Goal: Task Accomplishment & Management: Use online tool/utility

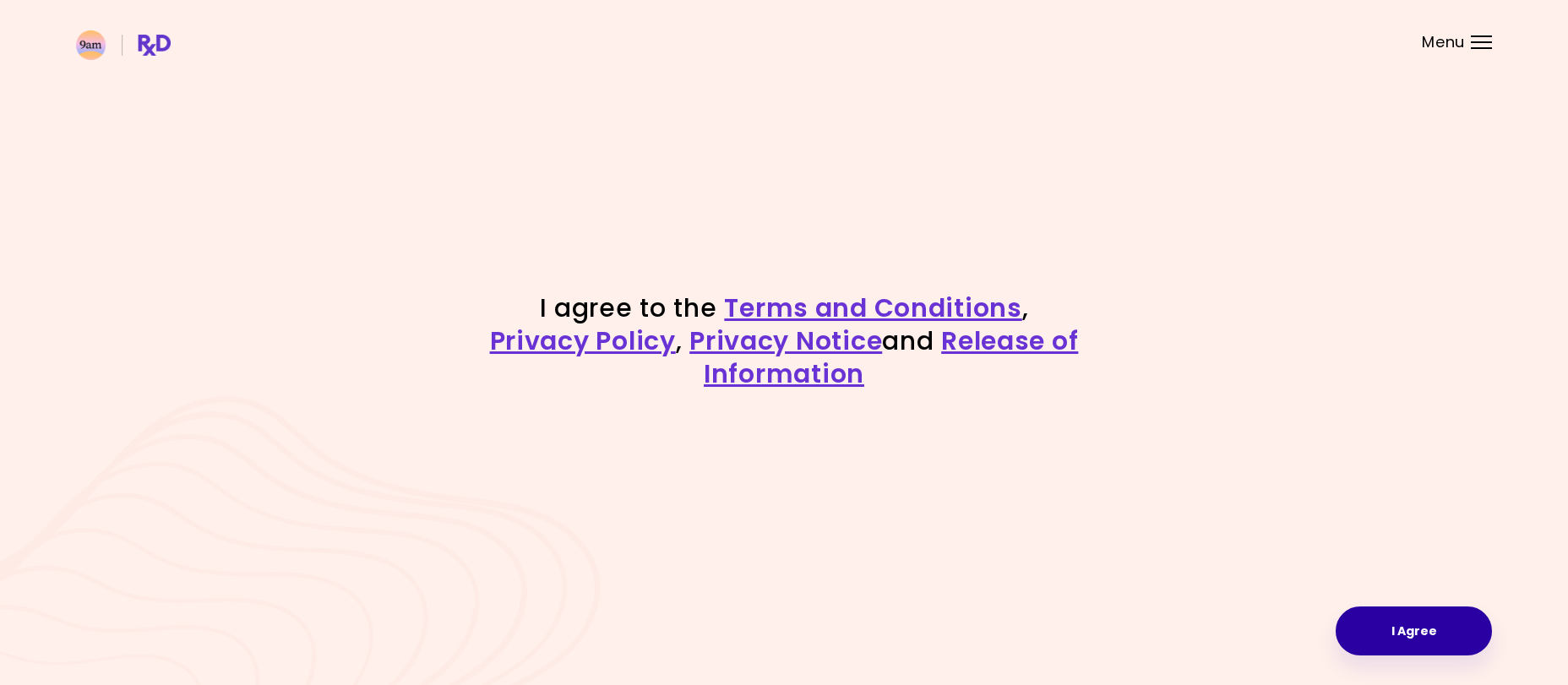
click at [1442, 645] on button "I Agree" at bounding box center [1413, 631] width 156 height 49
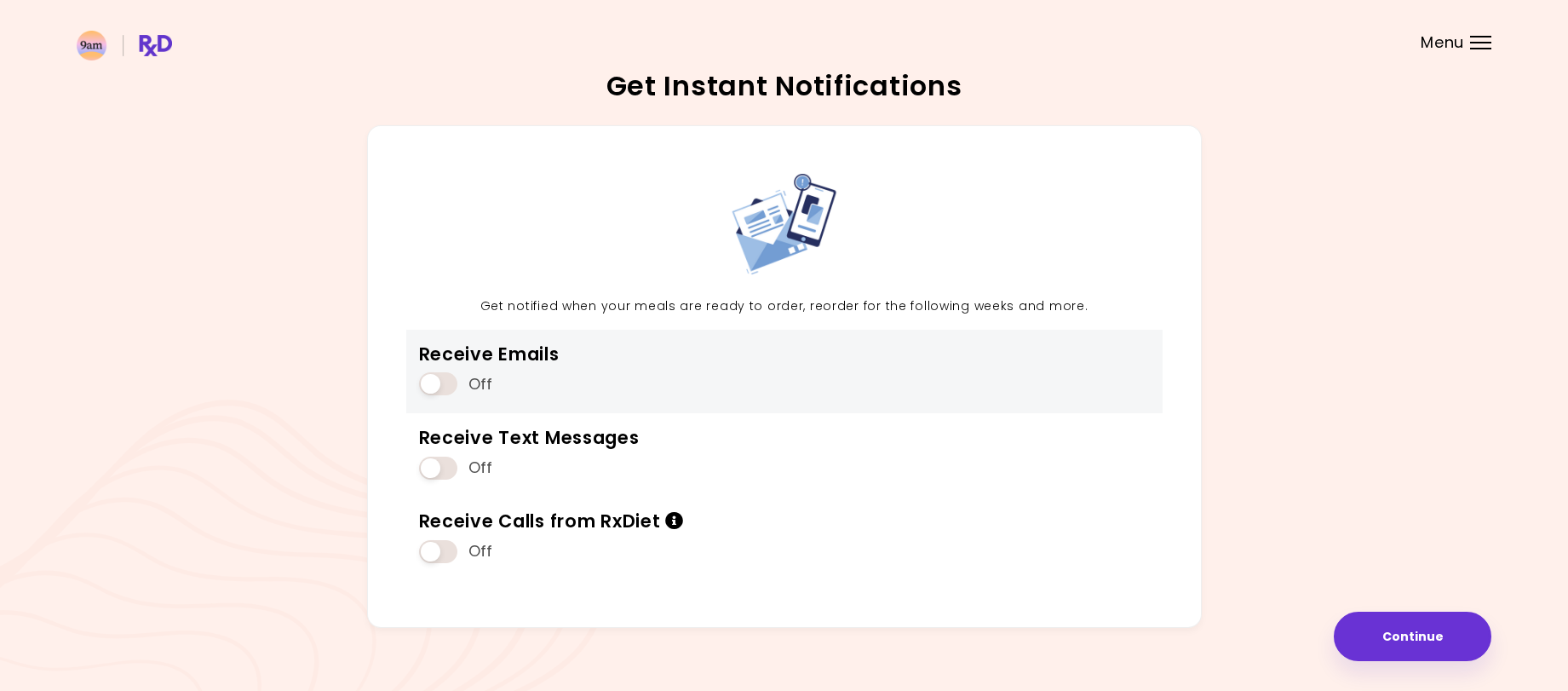
click at [445, 385] on span at bounding box center [438, 383] width 38 height 23
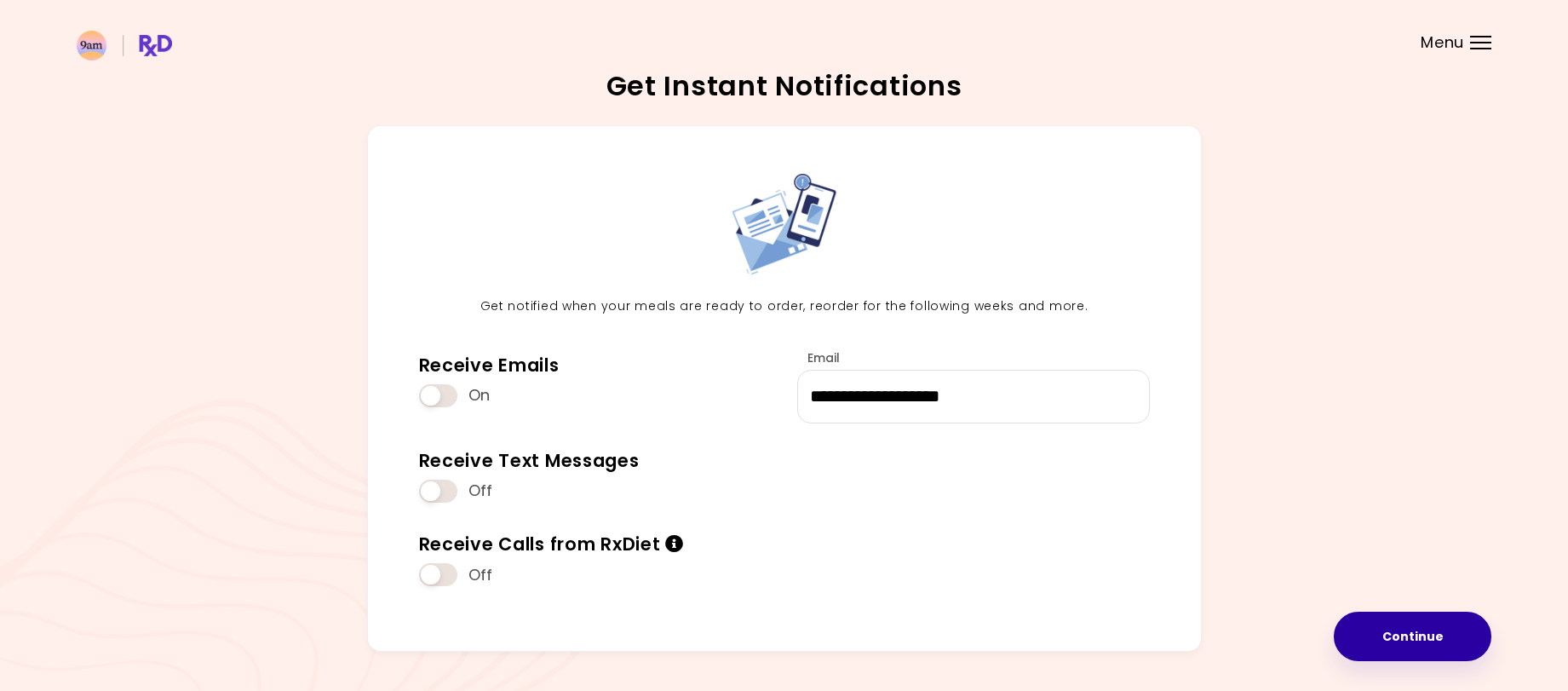
click at [1407, 634] on button "Continue" at bounding box center [1412, 636] width 157 height 50
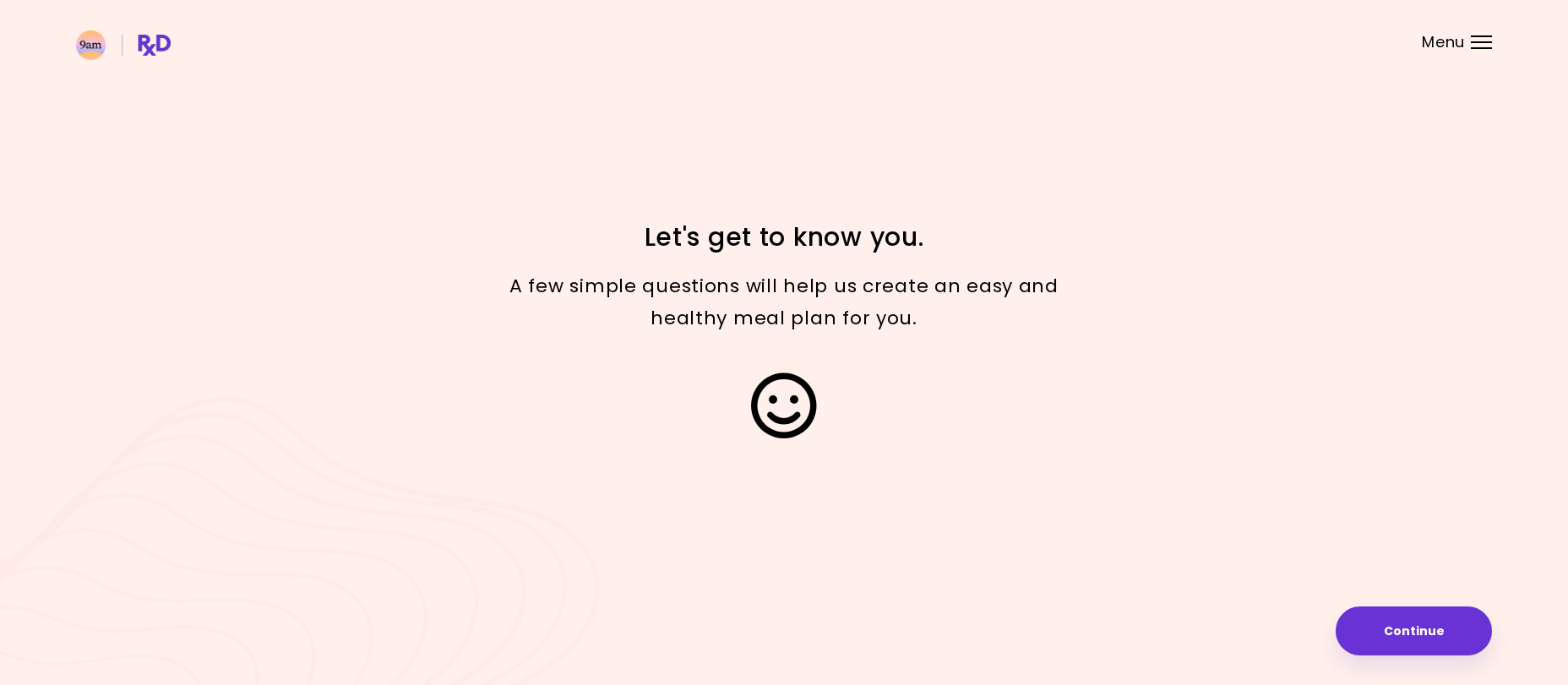
click at [1396, 629] on button "Continue" at bounding box center [1413, 631] width 156 height 49
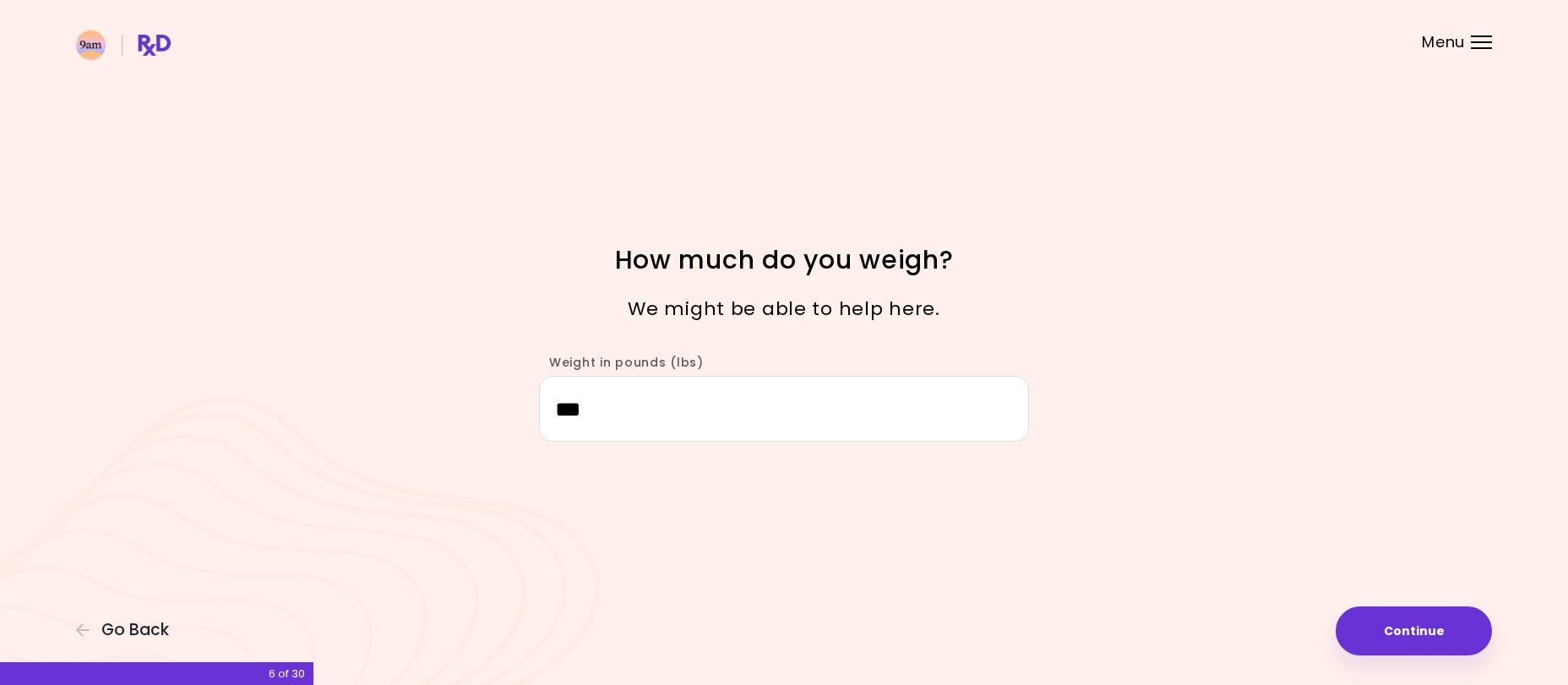
click at [1396, 629] on button "Continue" at bounding box center [1413, 631] width 156 height 49
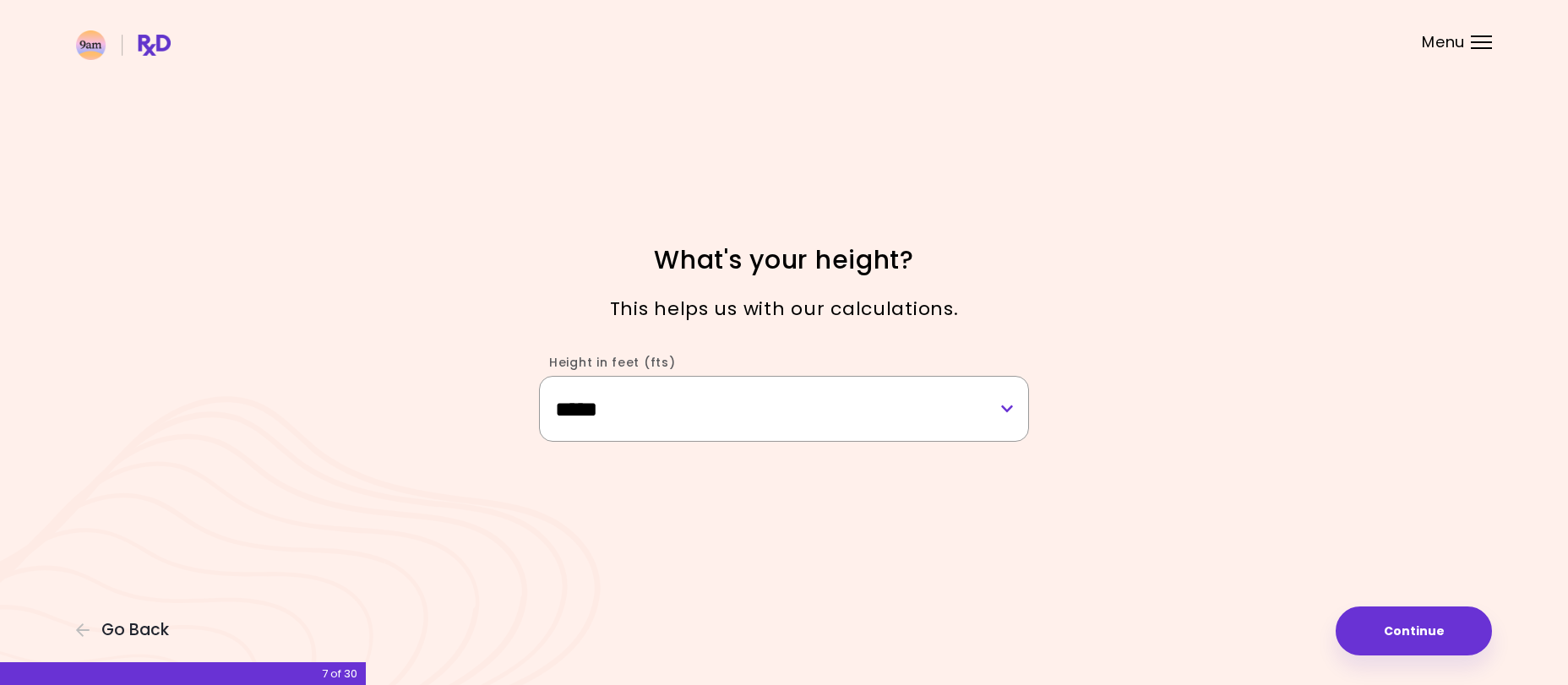
click at [1003, 410] on select "**********" at bounding box center [784, 409] width 490 height 65
select select "****"
click at [539, 376] on select "**********" at bounding box center [784, 409] width 490 height 65
click at [1402, 631] on button "Continue" at bounding box center [1413, 631] width 156 height 49
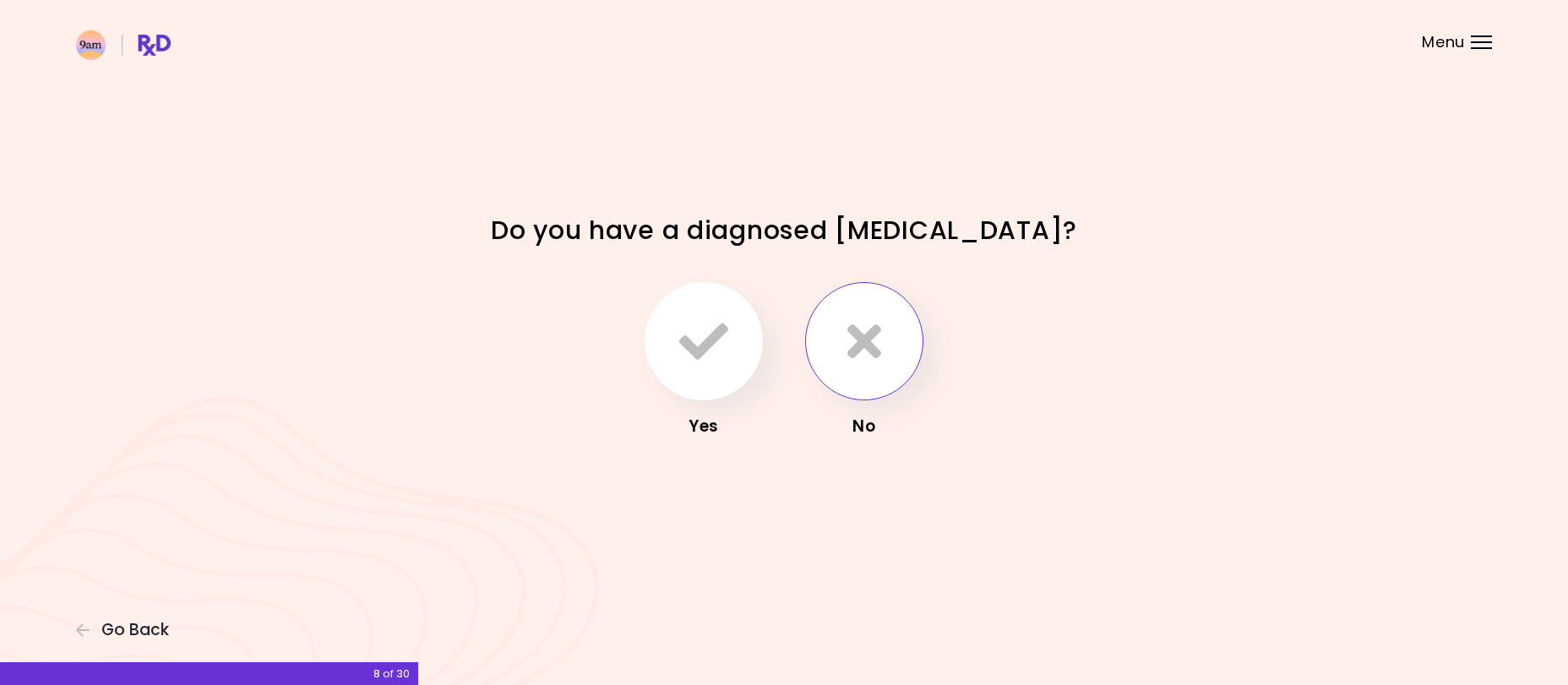
click at [867, 346] on icon "button" at bounding box center [865, 341] width 34 height 49
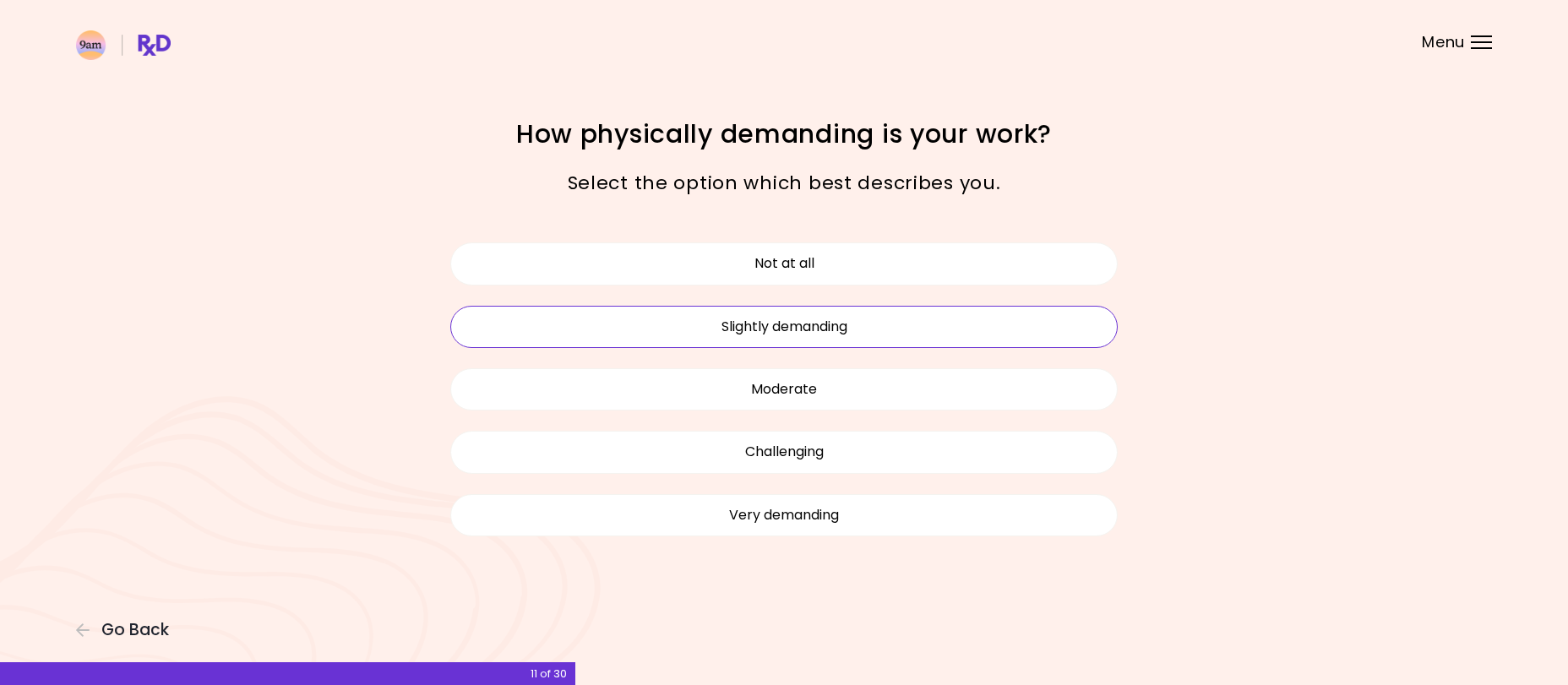
click at [888, 328] on button "Slightly demanding" at bounding box center [784, 327] width 667 height 42
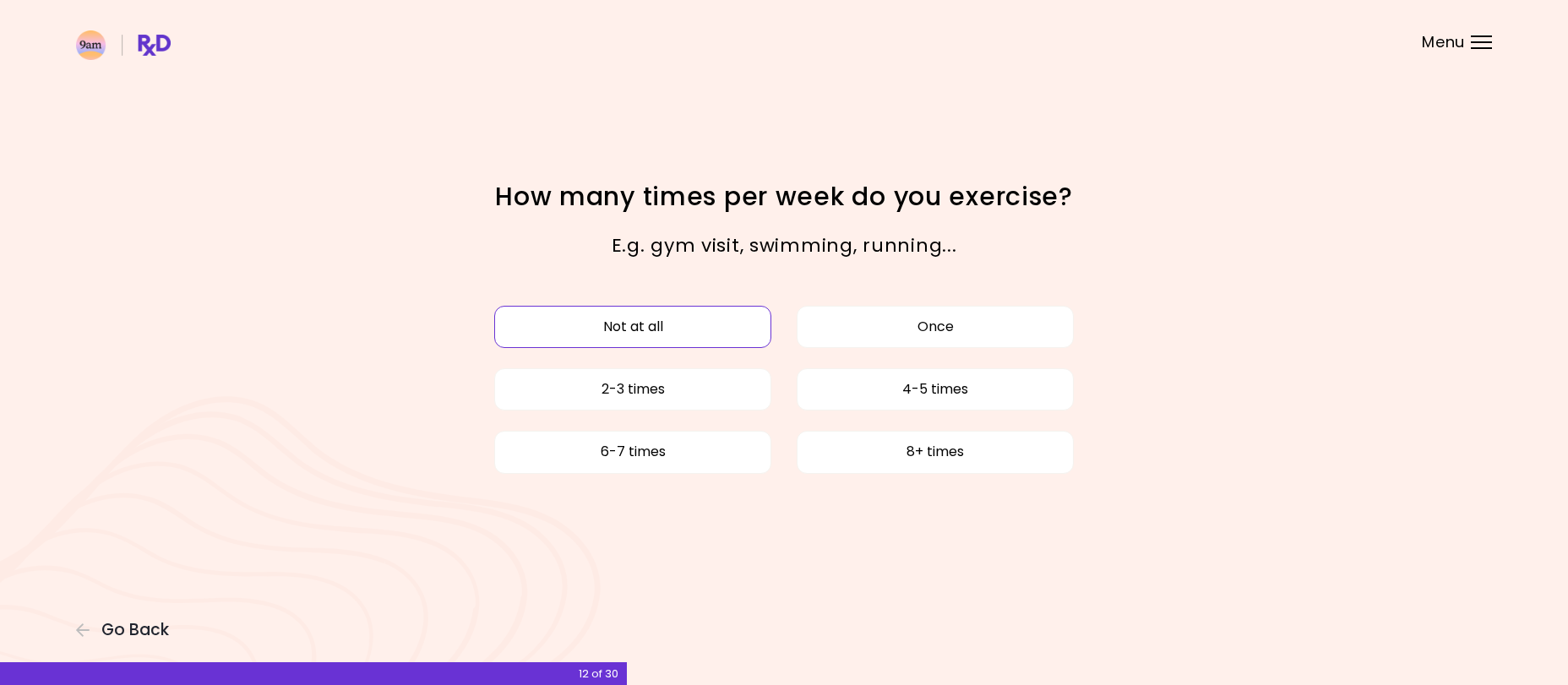
click at [664, 324] on button "Not at all" at bounding box center [633, 327] width 277 height 42
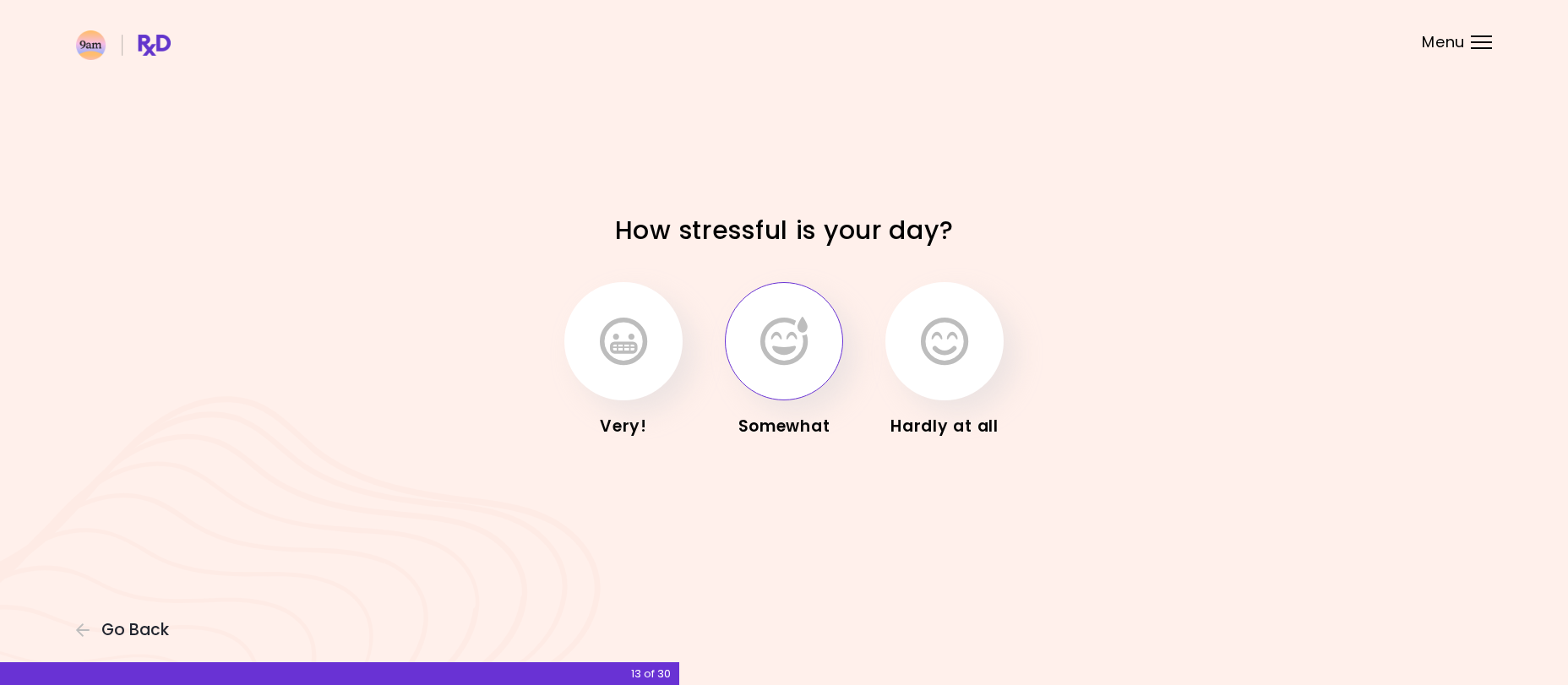
click at [787, 337] on icon "button" at bounding box center [784, 341] width 48 height 49
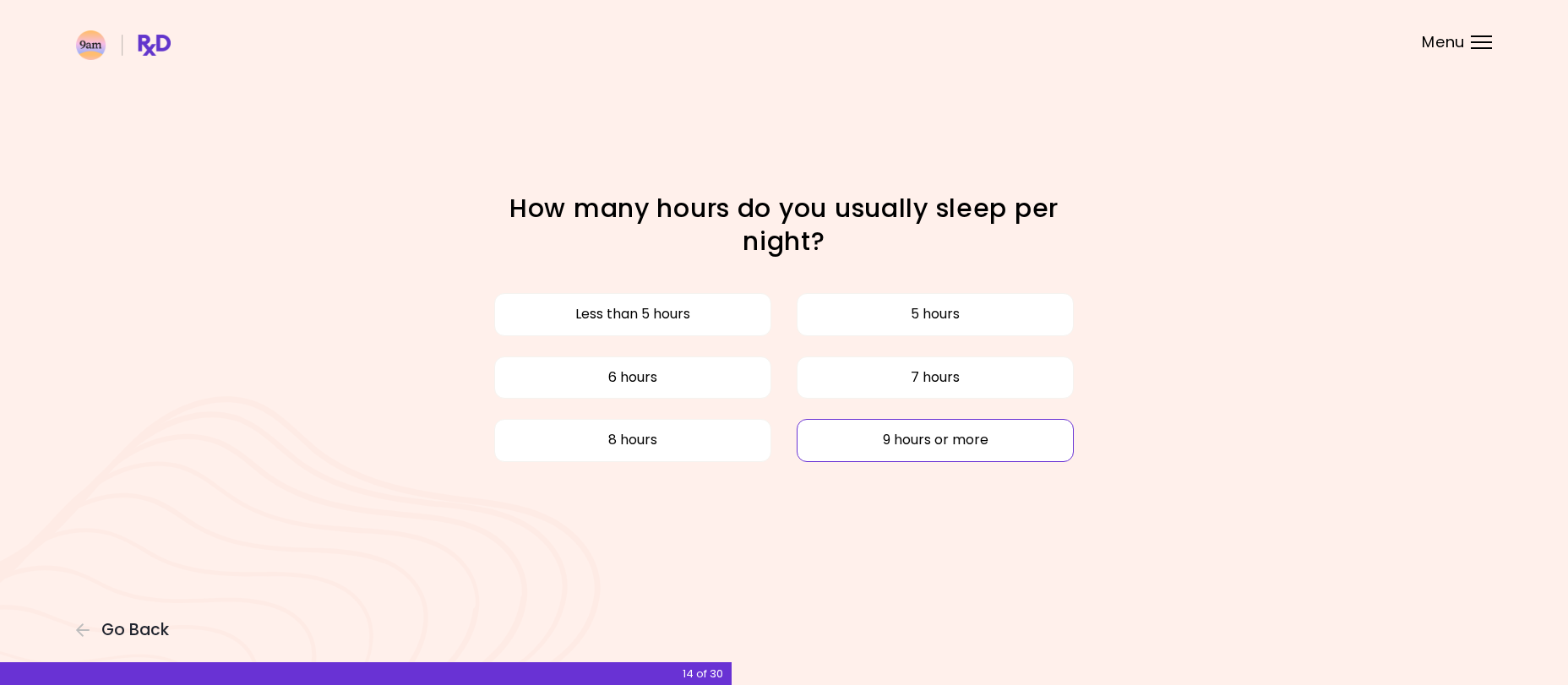
click at [899, 437] on button "9 hours or more" at bounding box center [935, 440] width 277 height 42
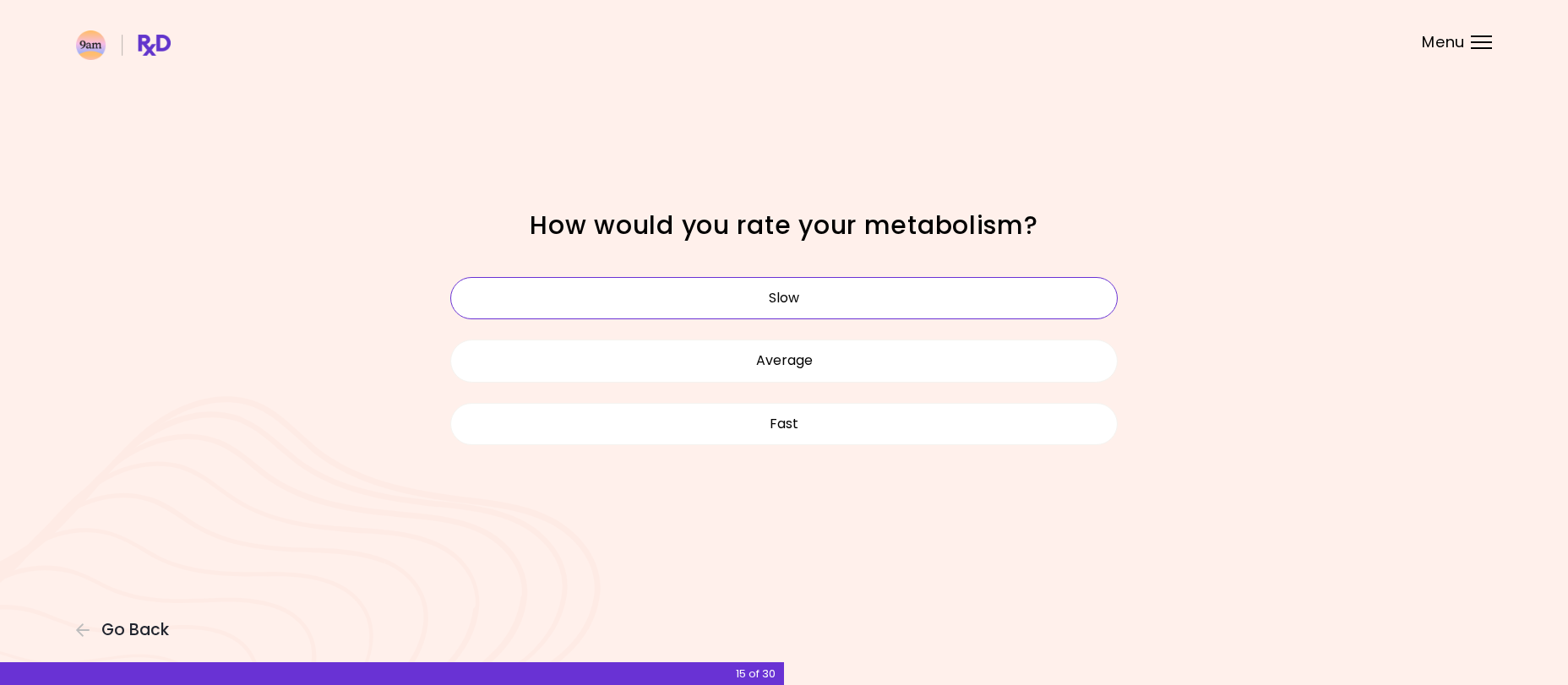
click at [813, 304] on button "Slow" at bounding box center [784, 298] width 667 height 42
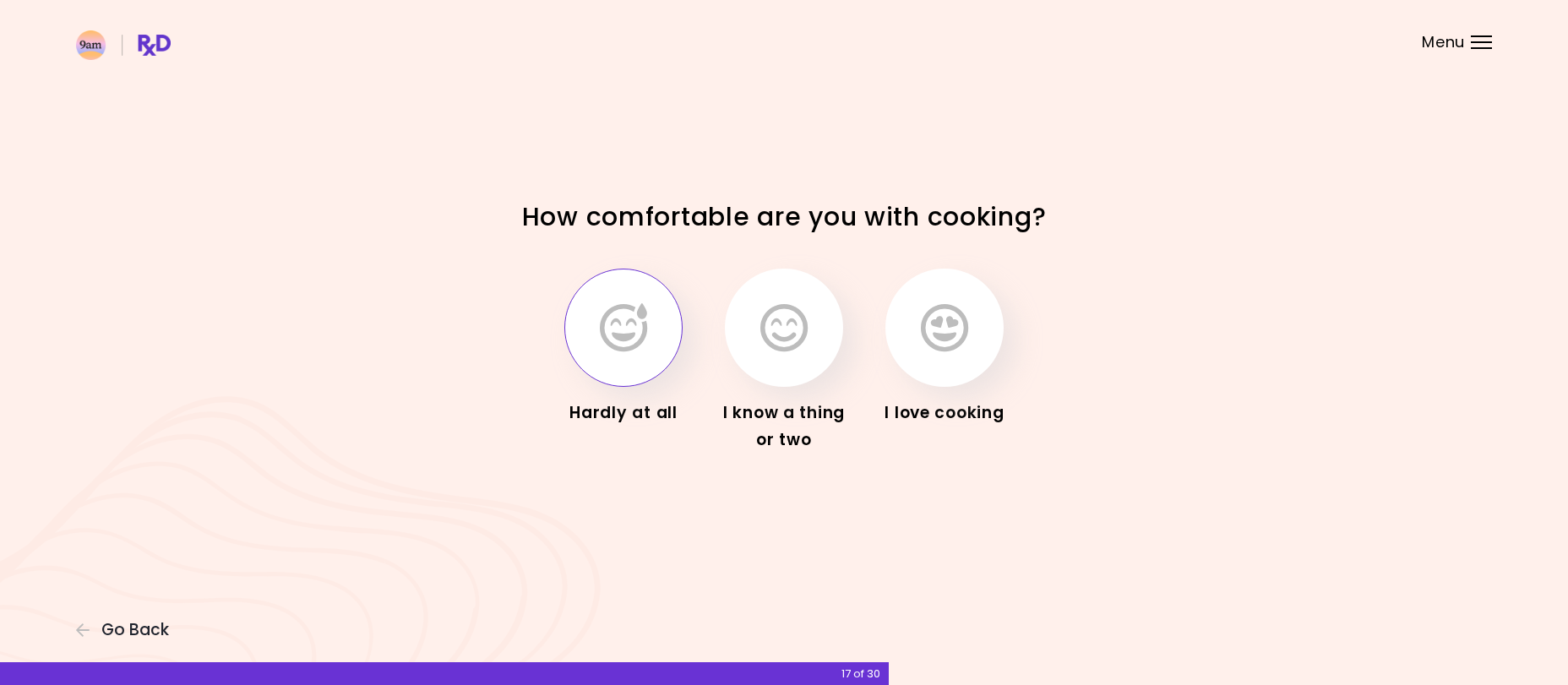
click at [646, 363] on button "button" at bounding box center [623, 328] width 118 height 118
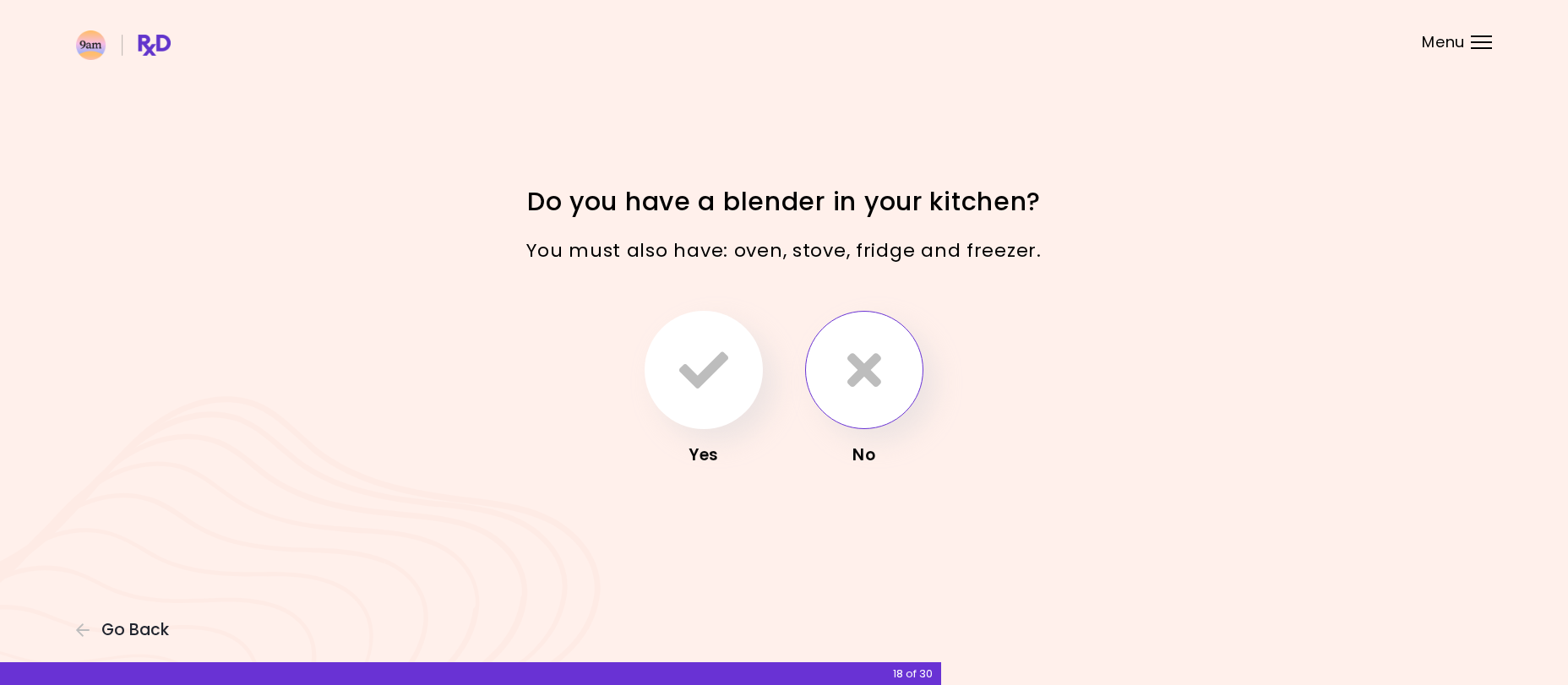
click at [879, 405] on button "button" at bounding box center [864, 370] width 118 height 118
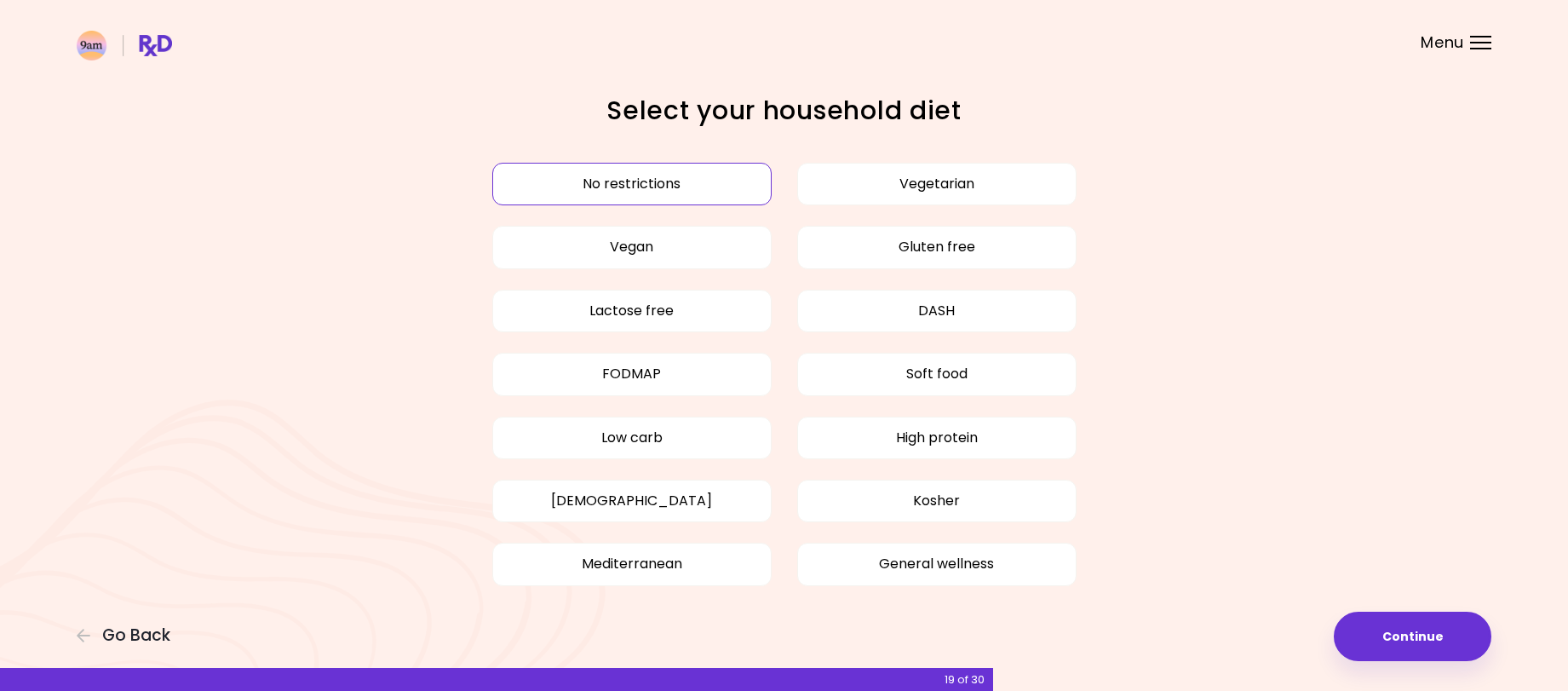
click at [643, 188] on button "No restrictions" at bounding box center [632, 184] width 280 height 42
click at [1372, 633] on button "Continue" at bounding box center [1412, 636] width 157 height 50
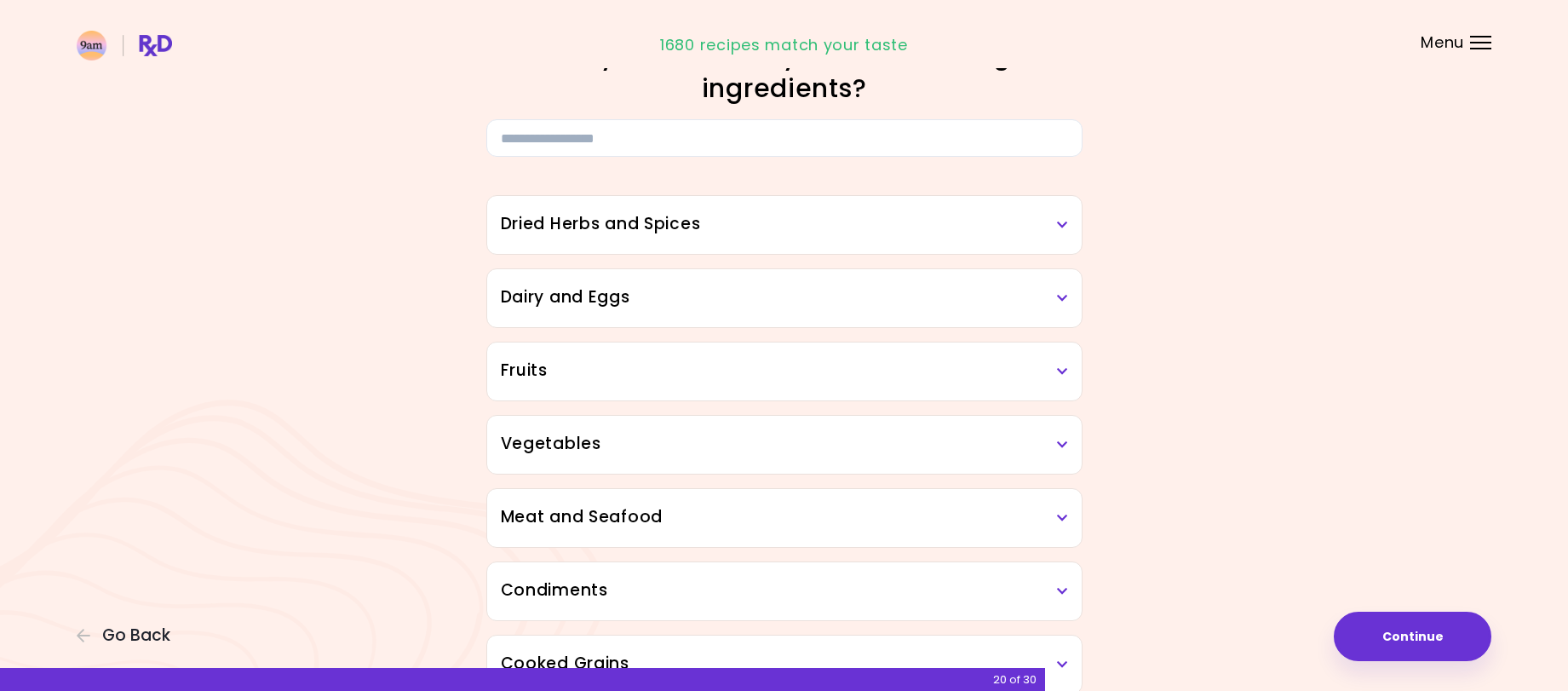
scroll to position [85, 0]
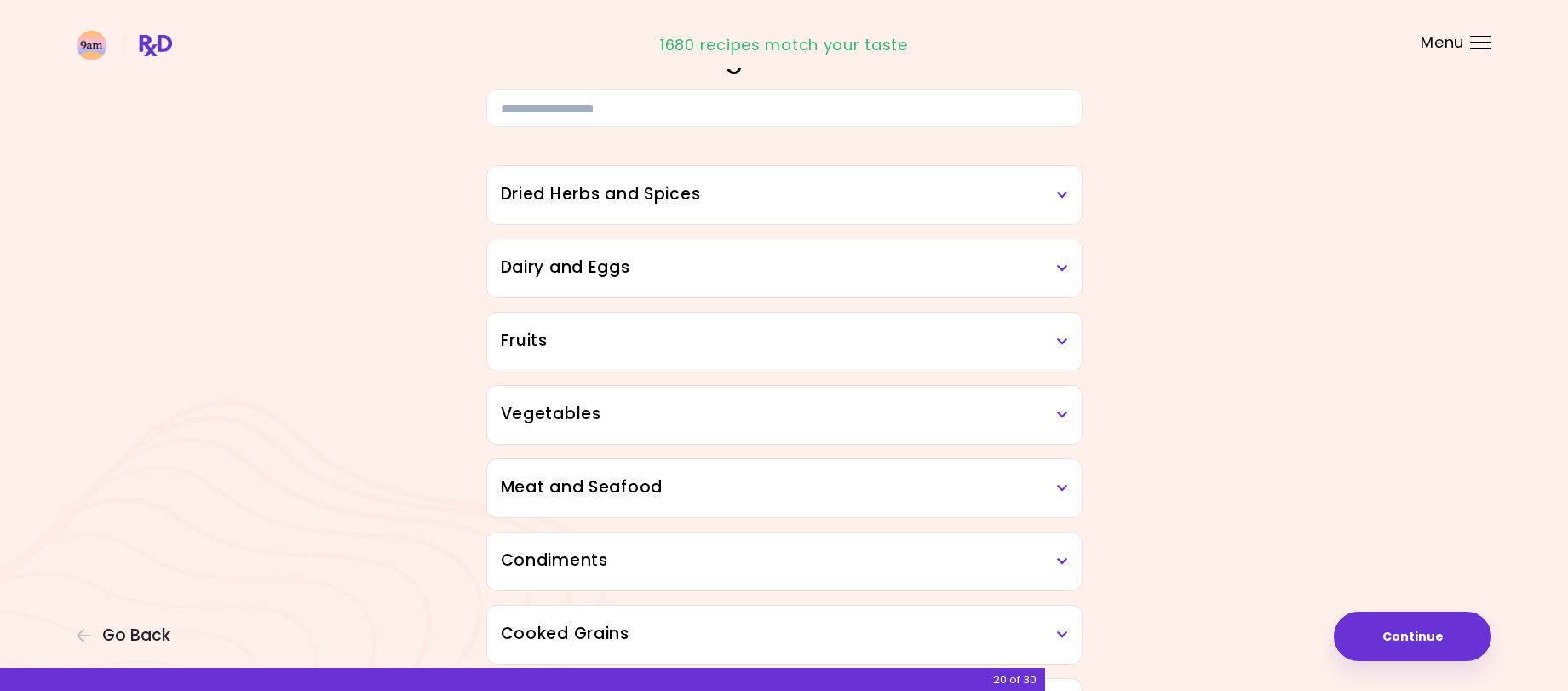
click at [916, 209] on div "Dried Herbs and Spices" at bounding box center [784, 195] width 594 height 58
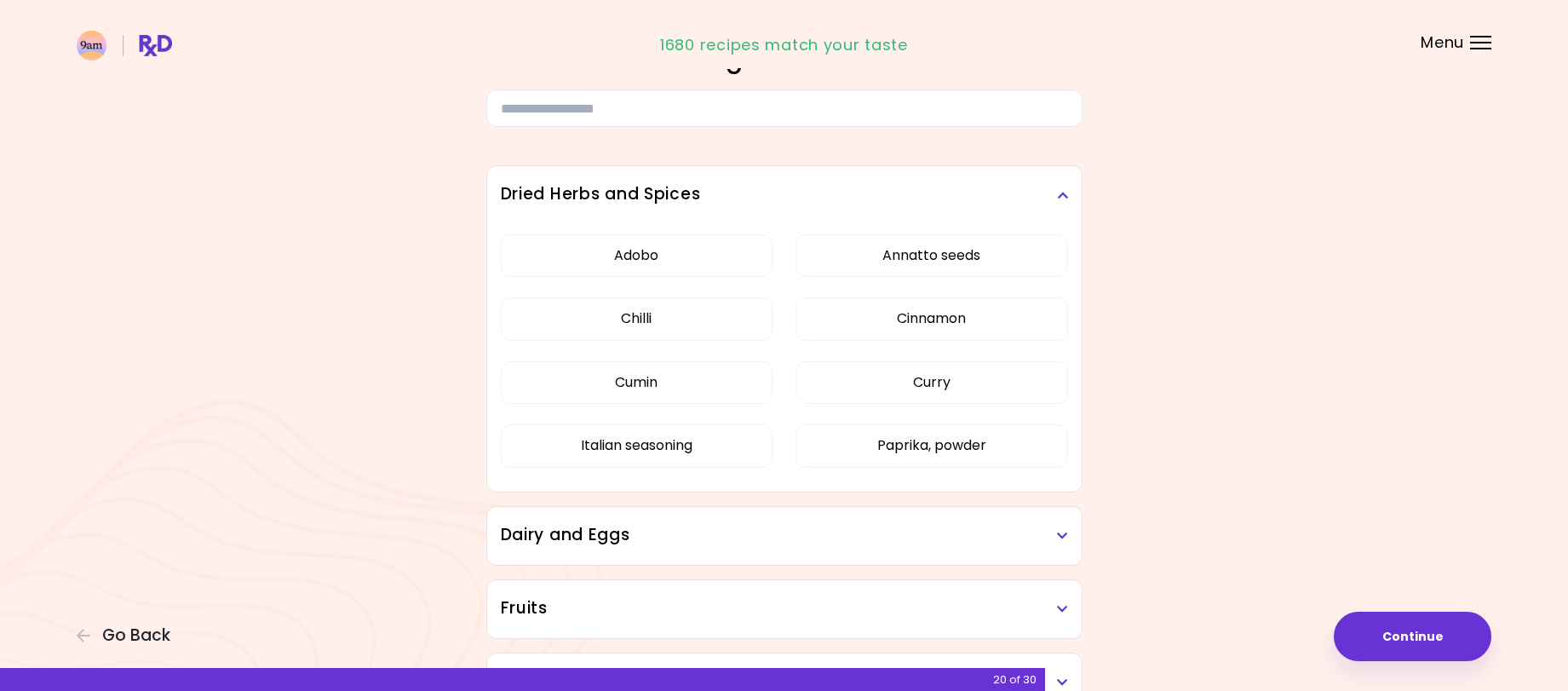
click at [916, 209] on div "Dried Herbs and Spices" at bounding box center [784, 195] width 594 height 58
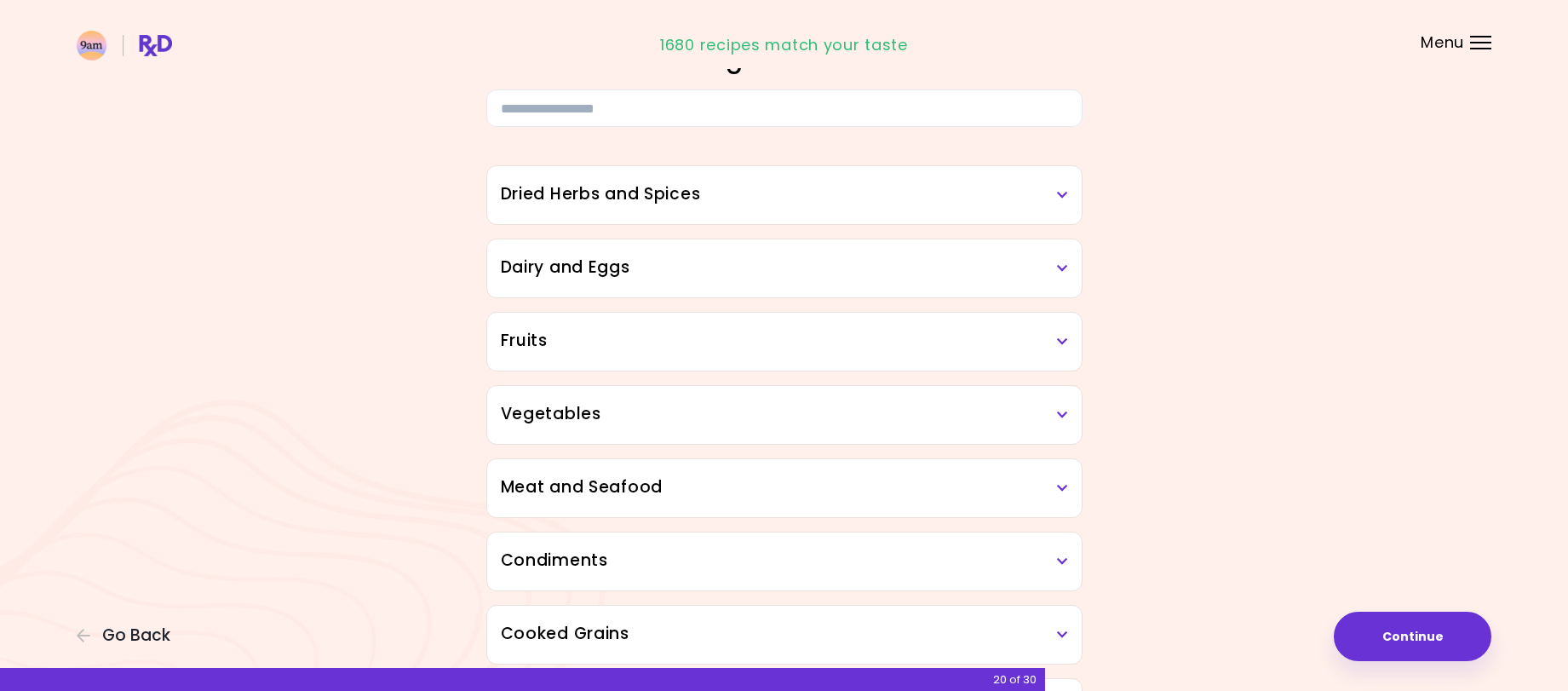
scroll to position [0, 0]
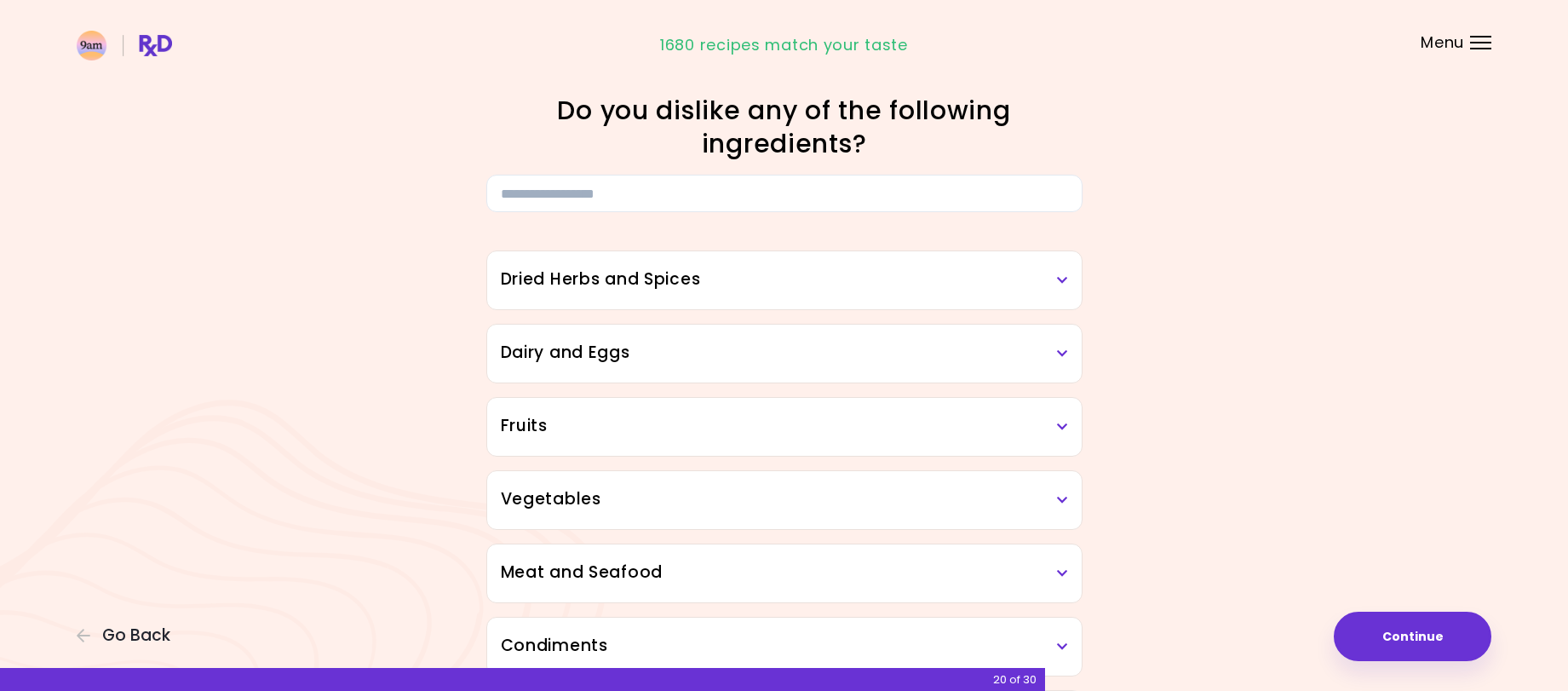
click at [1057, 286] on icon at bounding box center [1062, 280] width 11 height 12
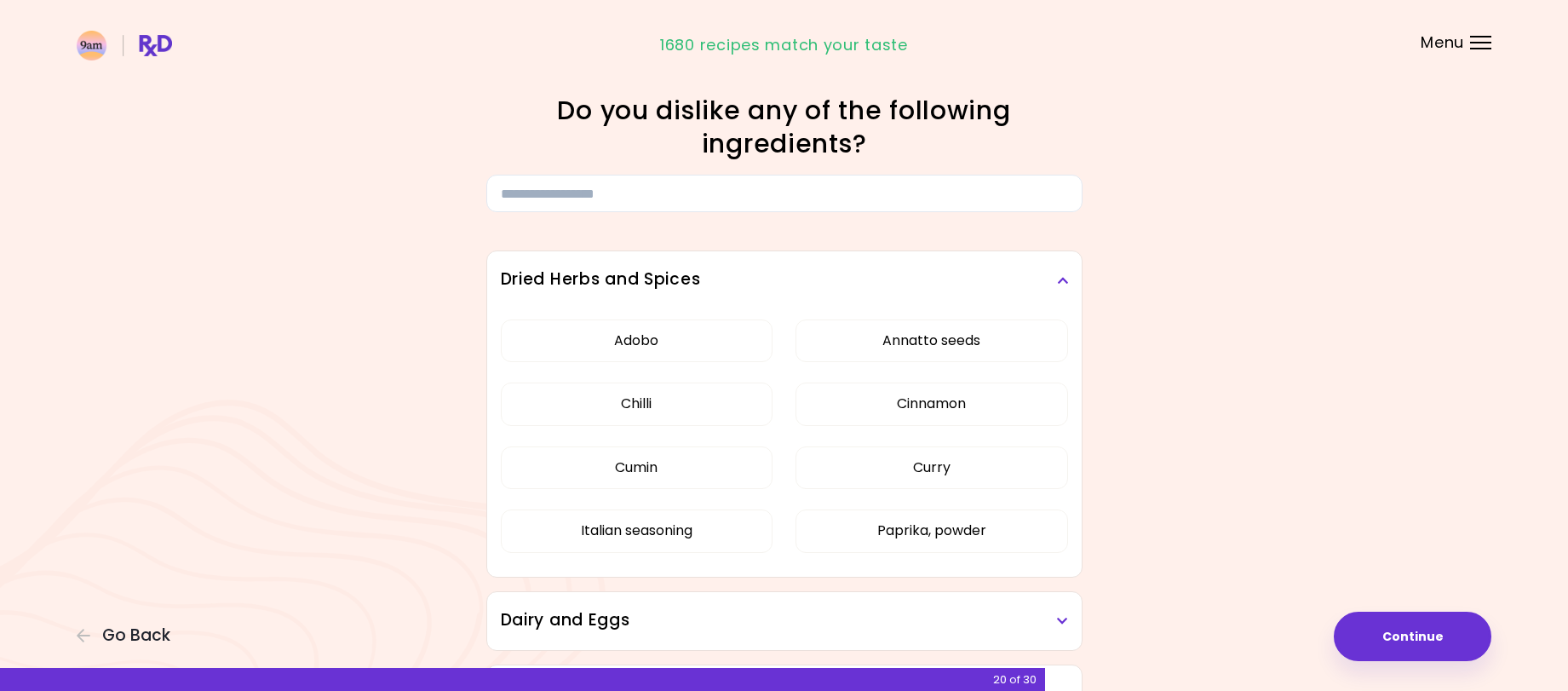
click at [1057, 286] on icon at bounding box center [1062, 280] width 11 height 12
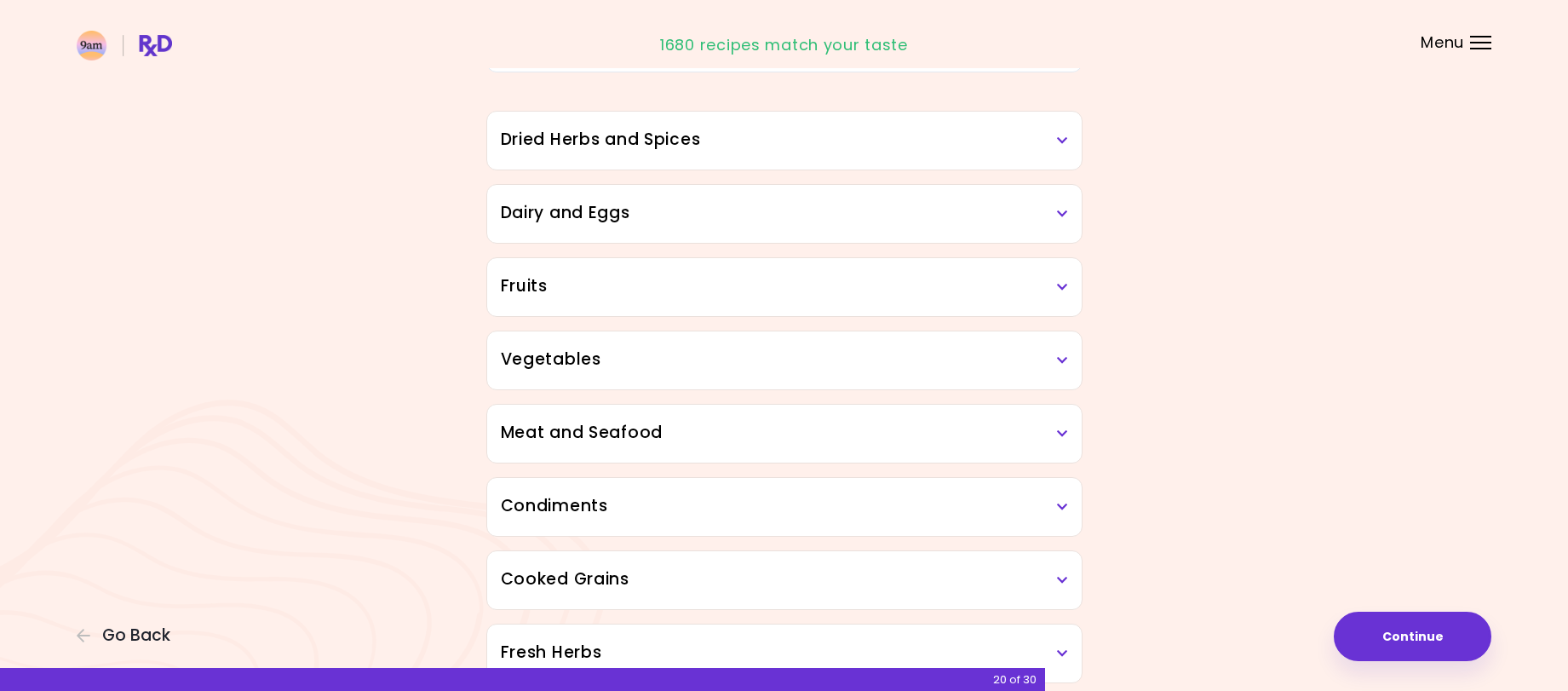
scroll to position [171, 0]
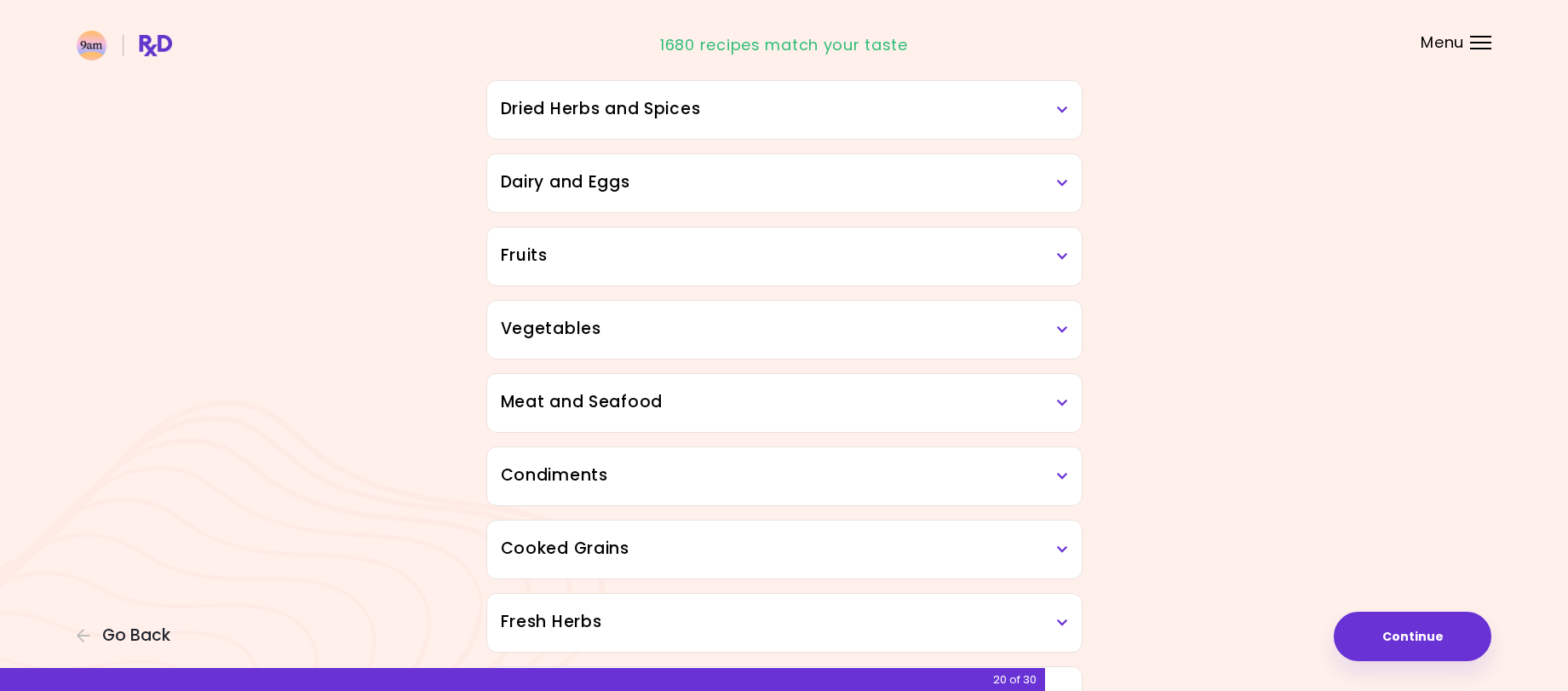
click at [1059, 329] on icon at bounding box center [1062, 330] width 11 height 12
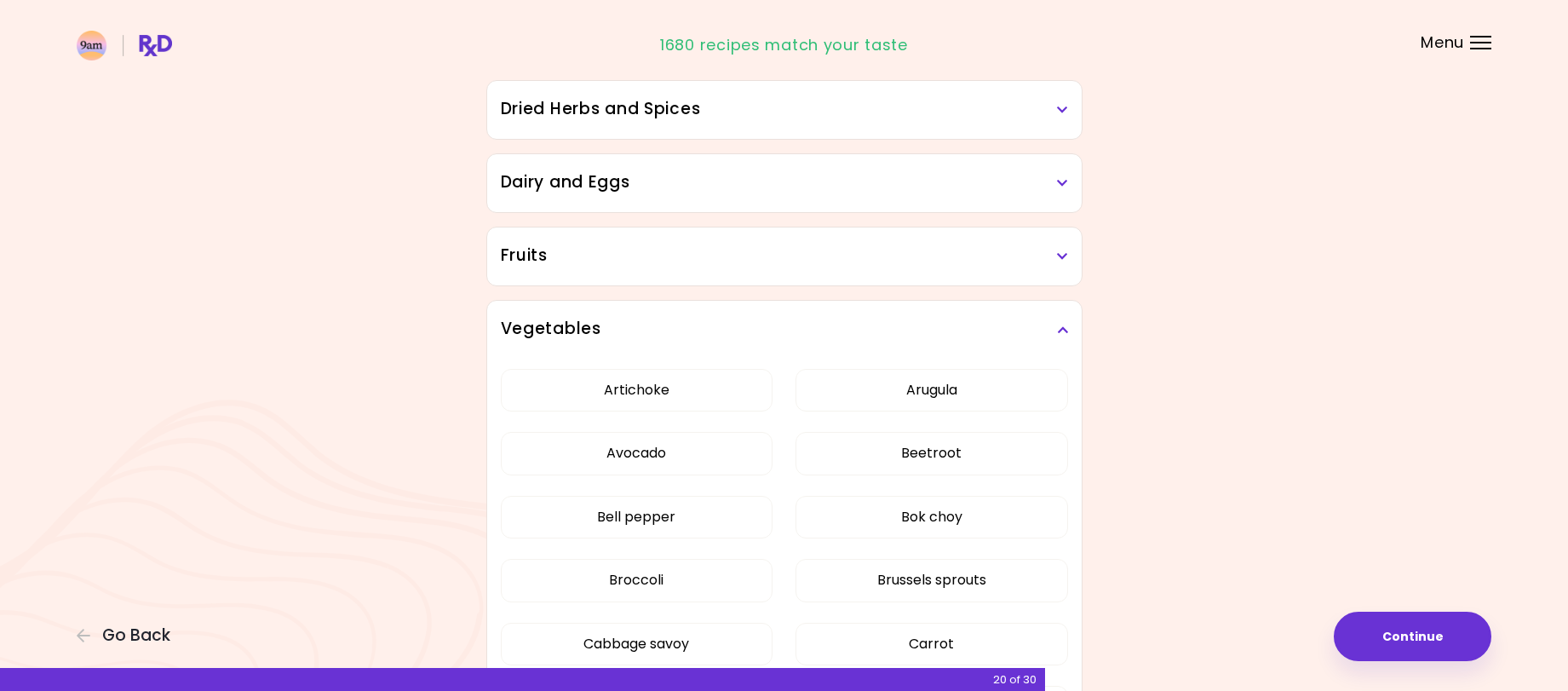
scroll to position [256, 0]
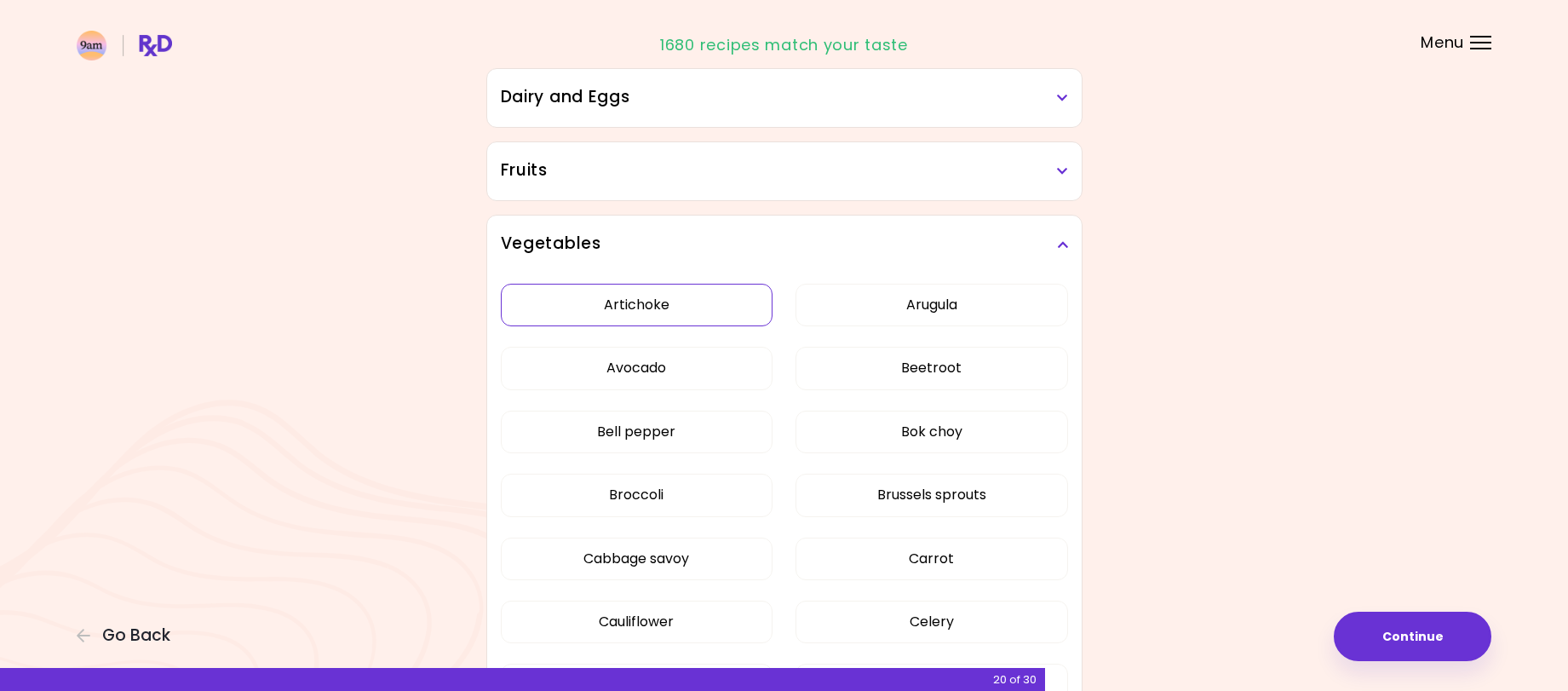
click at [679, 321] on button "Artichoke" at bounding box center [637, 305] width 272 height 42
click at [663, 369] on button "Avocado" at bounding box center [637, 368] width 272 height 42
click at [690, 430] on button "Bell pepper" at bounding box center [637, 431] width 272 height 42
click at [917, 610] on button "Celery" at bounding box center [931, 622] width 272 height 42
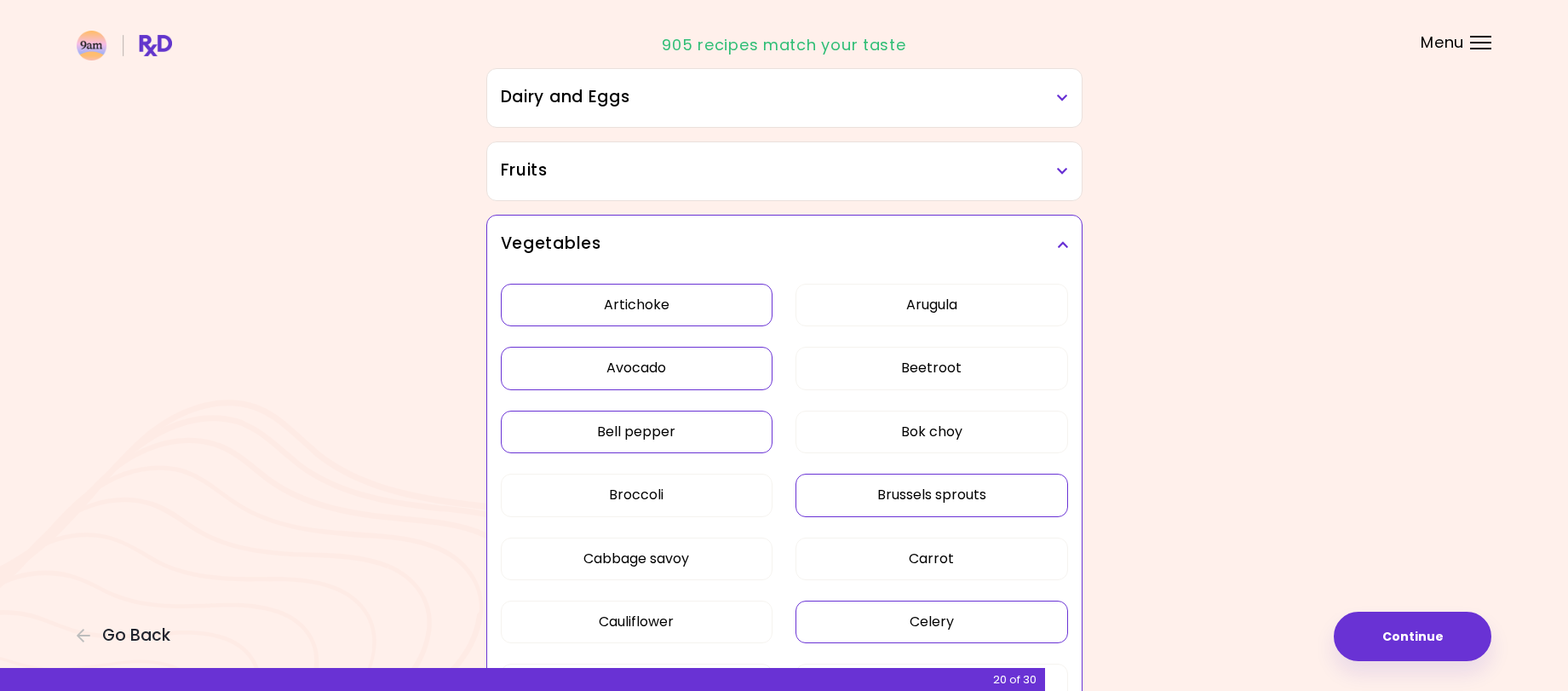
click at [918, 506] on button "Brussels sprouts" at bounding box center [931, 495] width 272 height 42
click at [916, 441] on button "Bok choy" at bounding box center [931, 431] width 272 height 42
click at [937, 373] on button "Beetroot" at bounding box center [931, 368] width 272 height 42
click at [947, 311] on button "Arugula" at bounding box center [931, 305] width 272 height 42
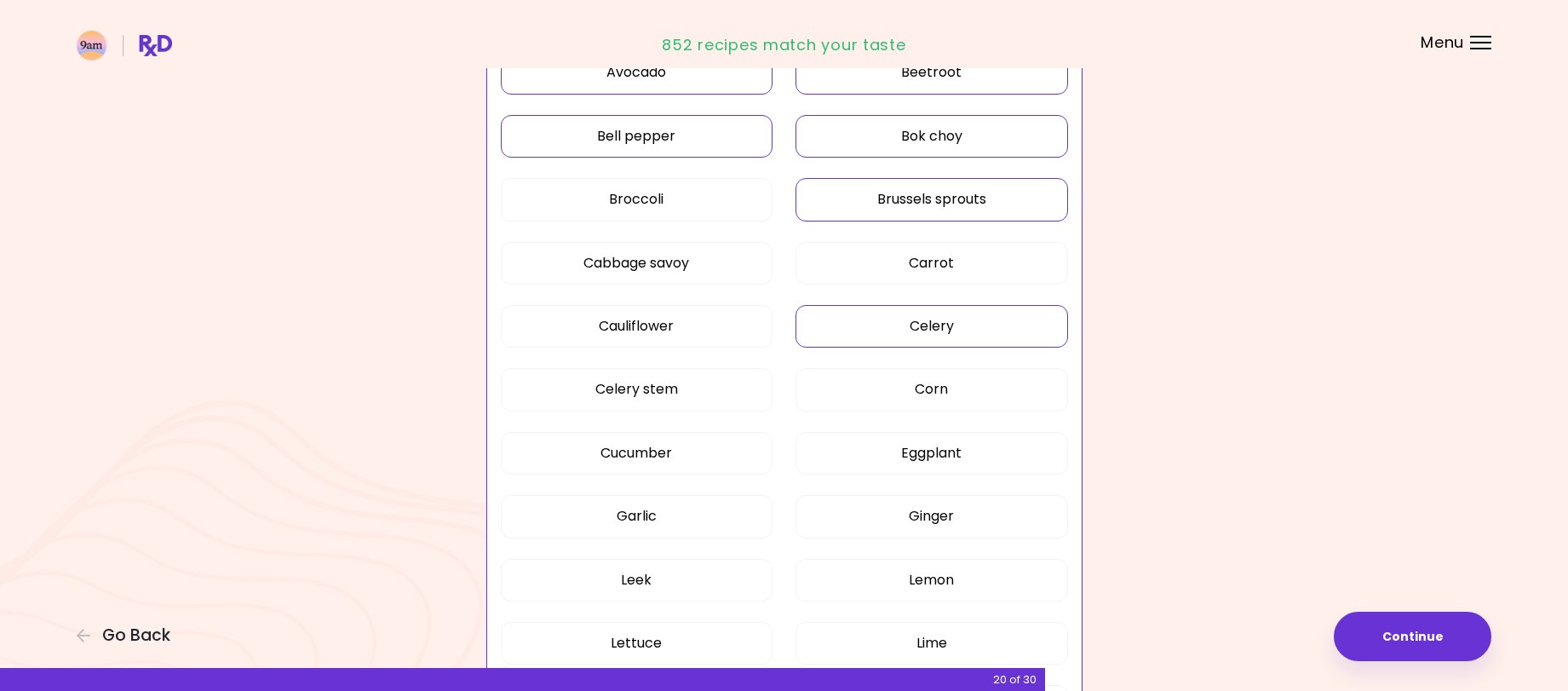
scroll to position [596, 0]
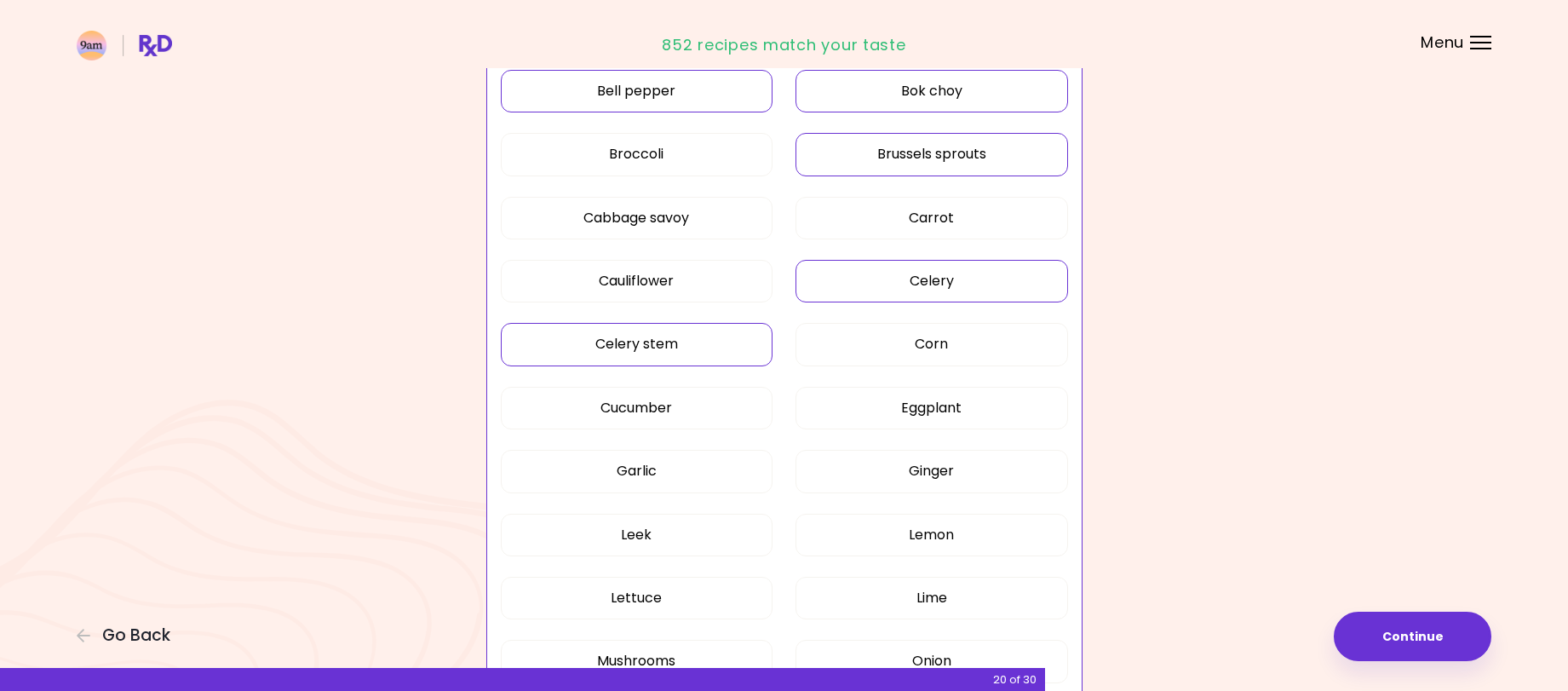
click at [621, 350] on button "Celery stem" at bounding box center [637, 344] width 272 height 42
click at [622, 410] on button "Cucumber" at bounding box center [637, 408] width 272 height 42
click at [874, 407] on button "Eggplant" at bounding box center [931, 408] width 272 height 42
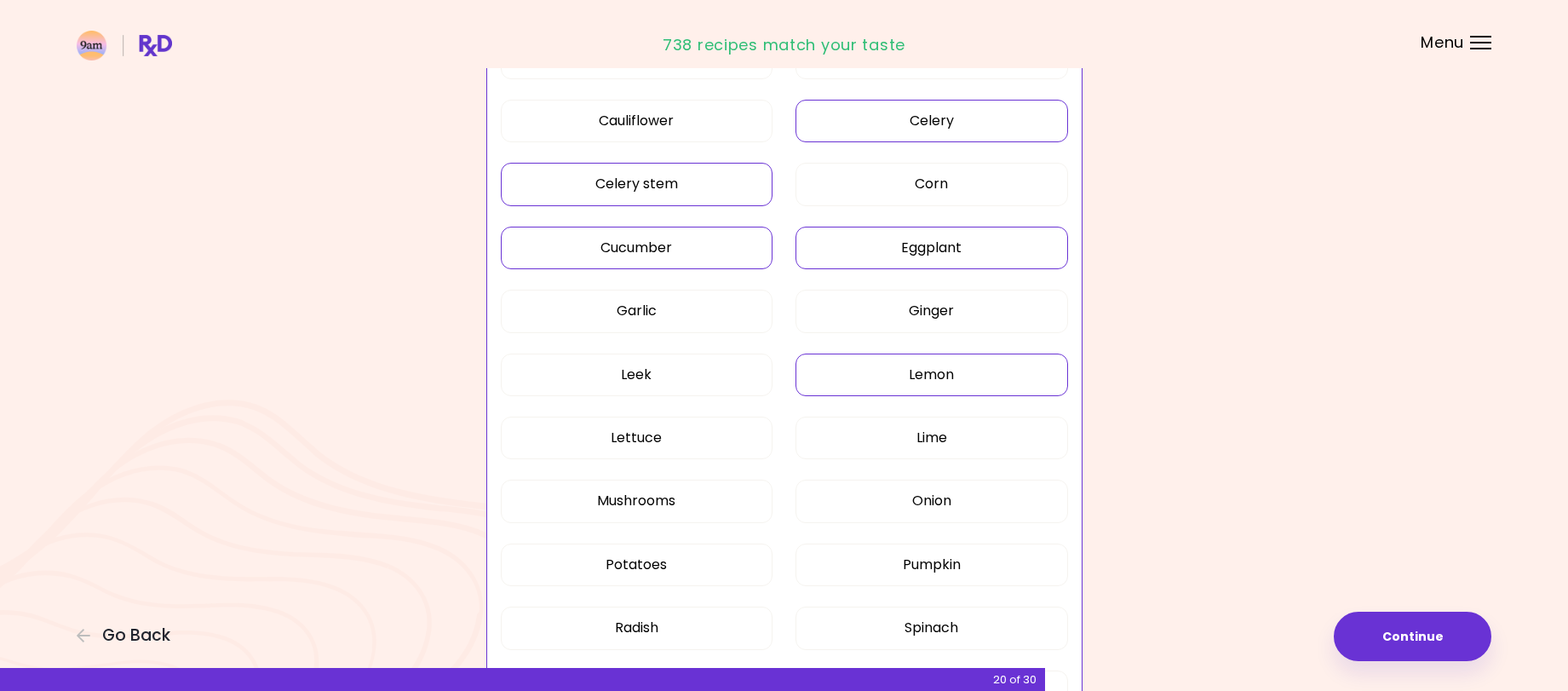
scroll to position [767, 0]
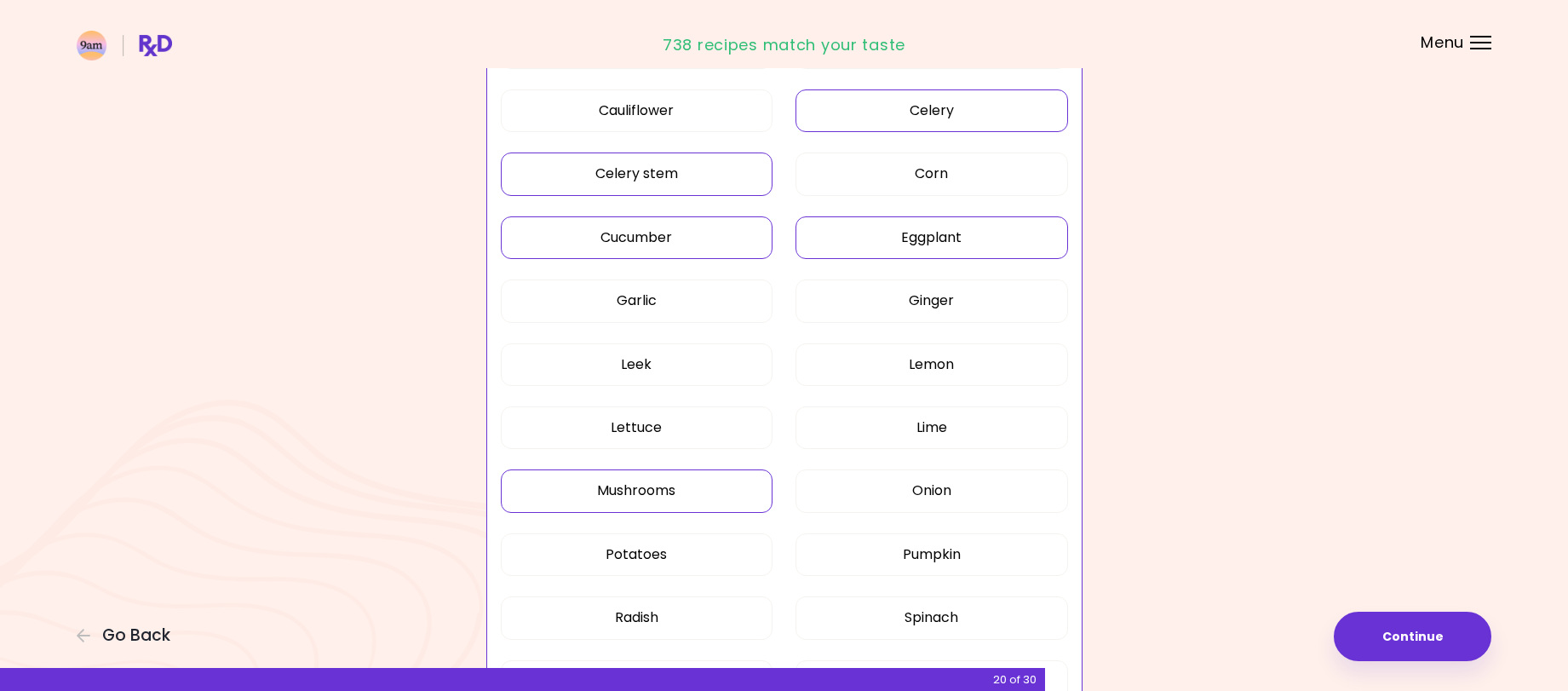
click at [660, 495] on button "Mushrooms" at bounding box center [637, 491] width 272 height 42
click at [648, 625] on button "Radish" at bounding box center [637, 617] width 272 height 42
click at [920, 557] on button "Pumpkin" at bounding box center [931, 554] width 272 height 42
click at [920, 475] on button "Onion" at bounding box center [931, 491] width 272 height 42
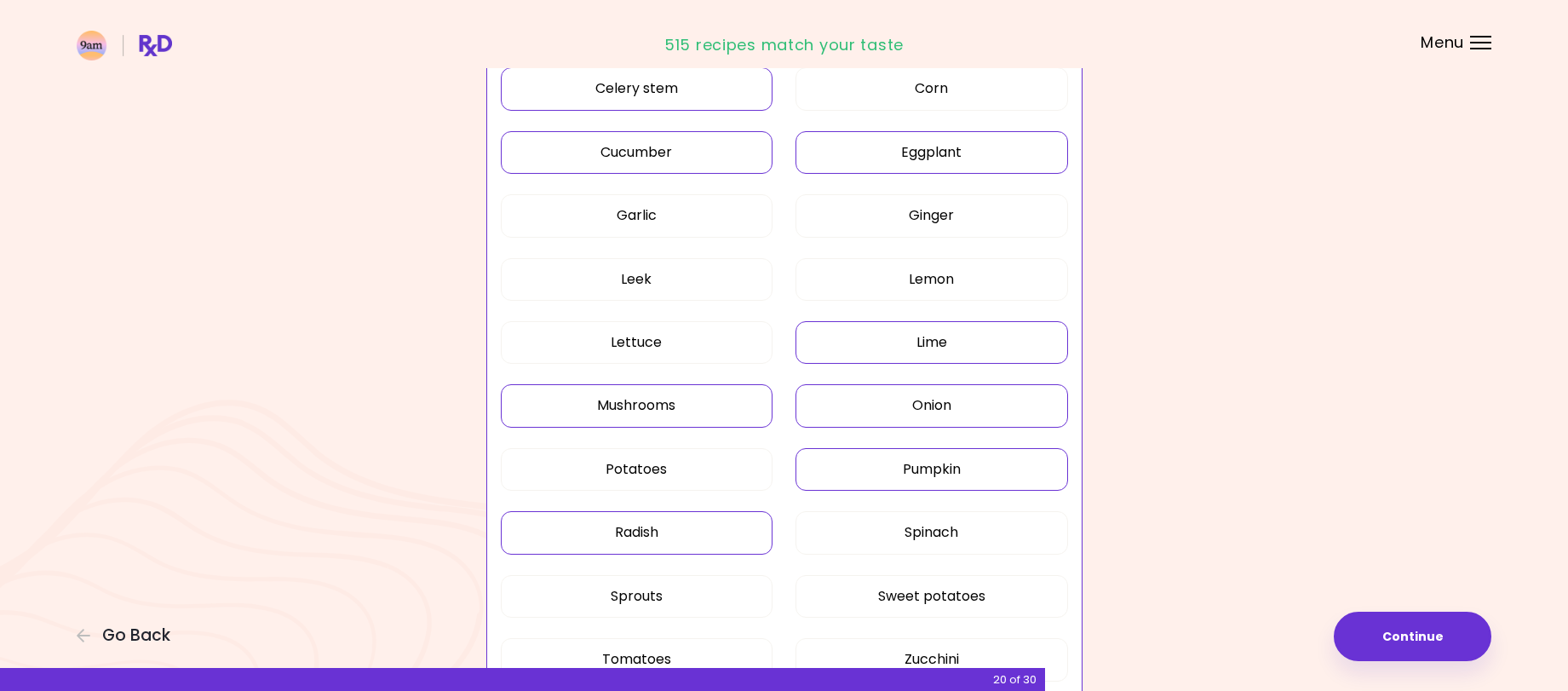
scroll to position [937, 0]
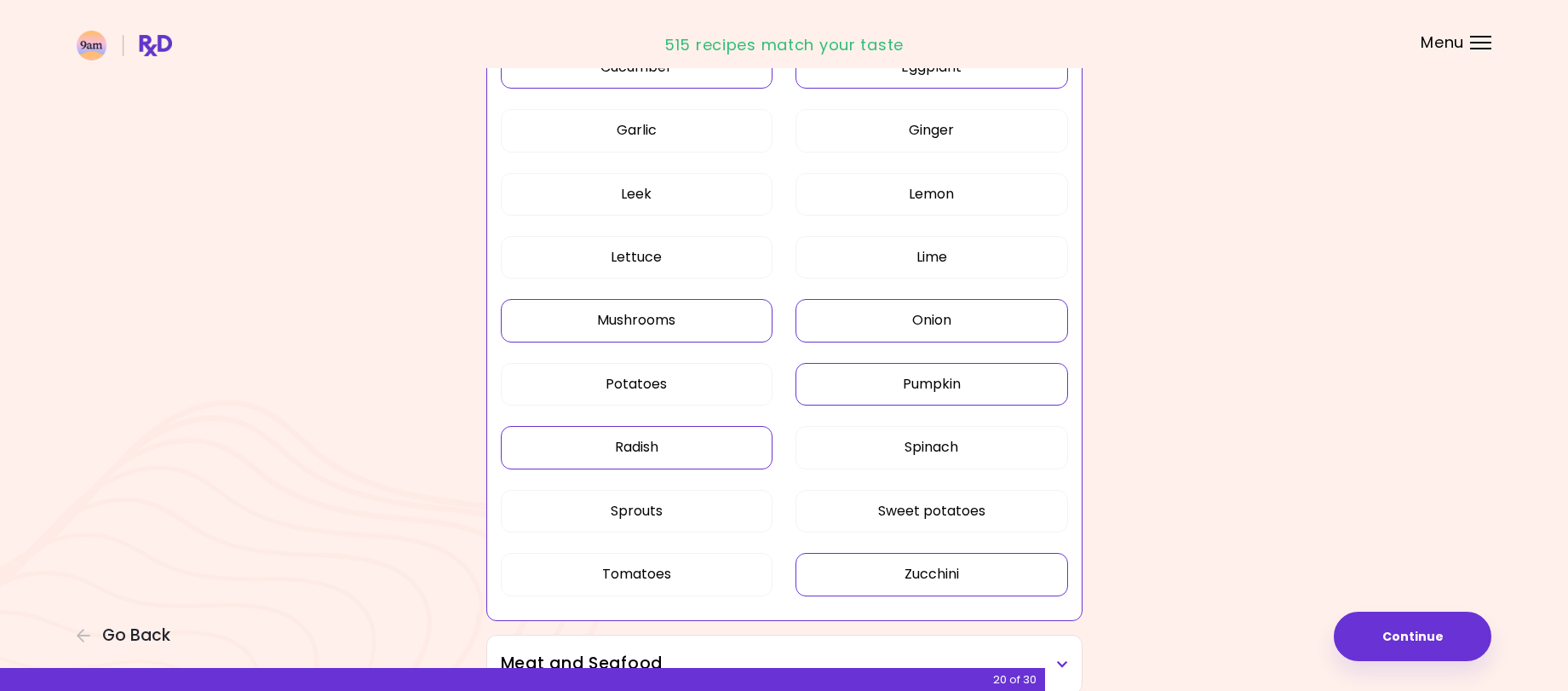
click at [917, 571] on button "Zucchini" at bounding box center [931, 574] width 272 height 42
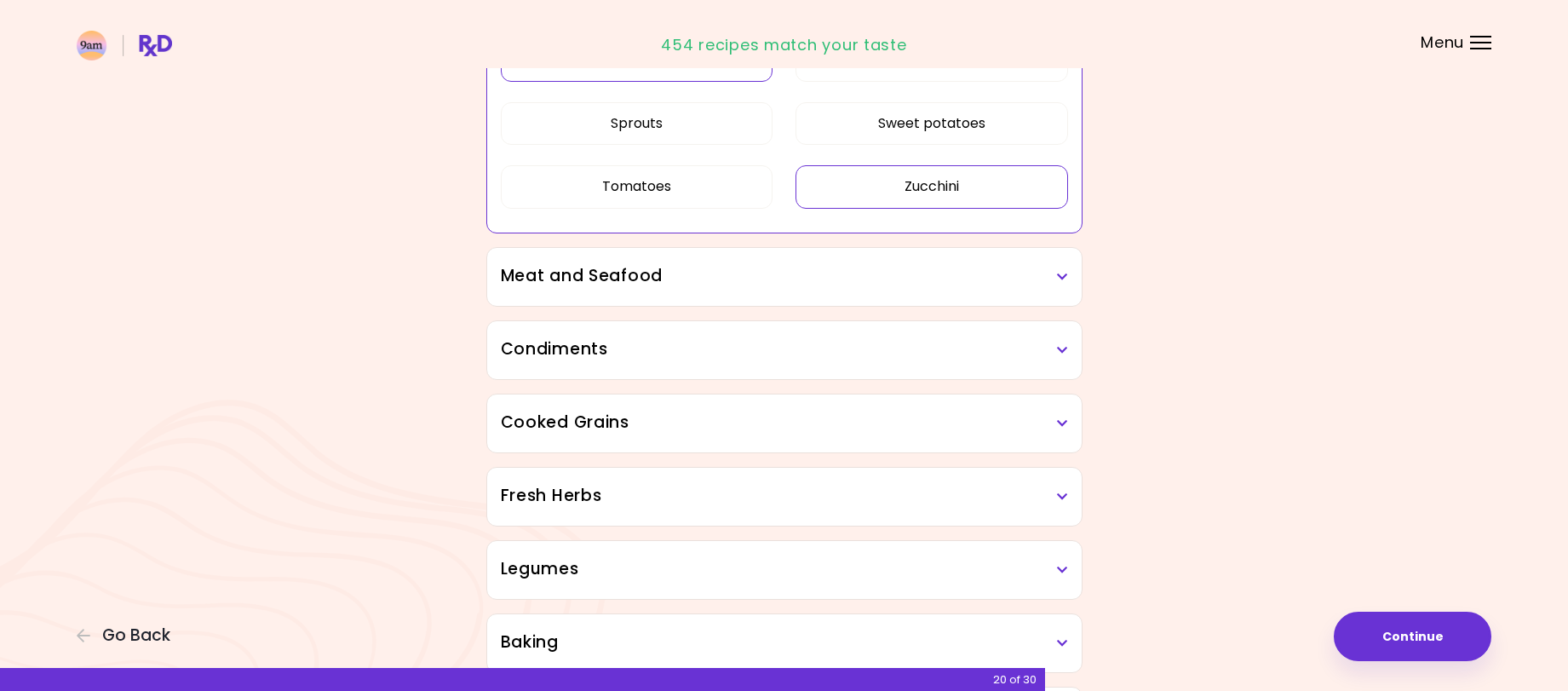
scroll to position [1363, 0]
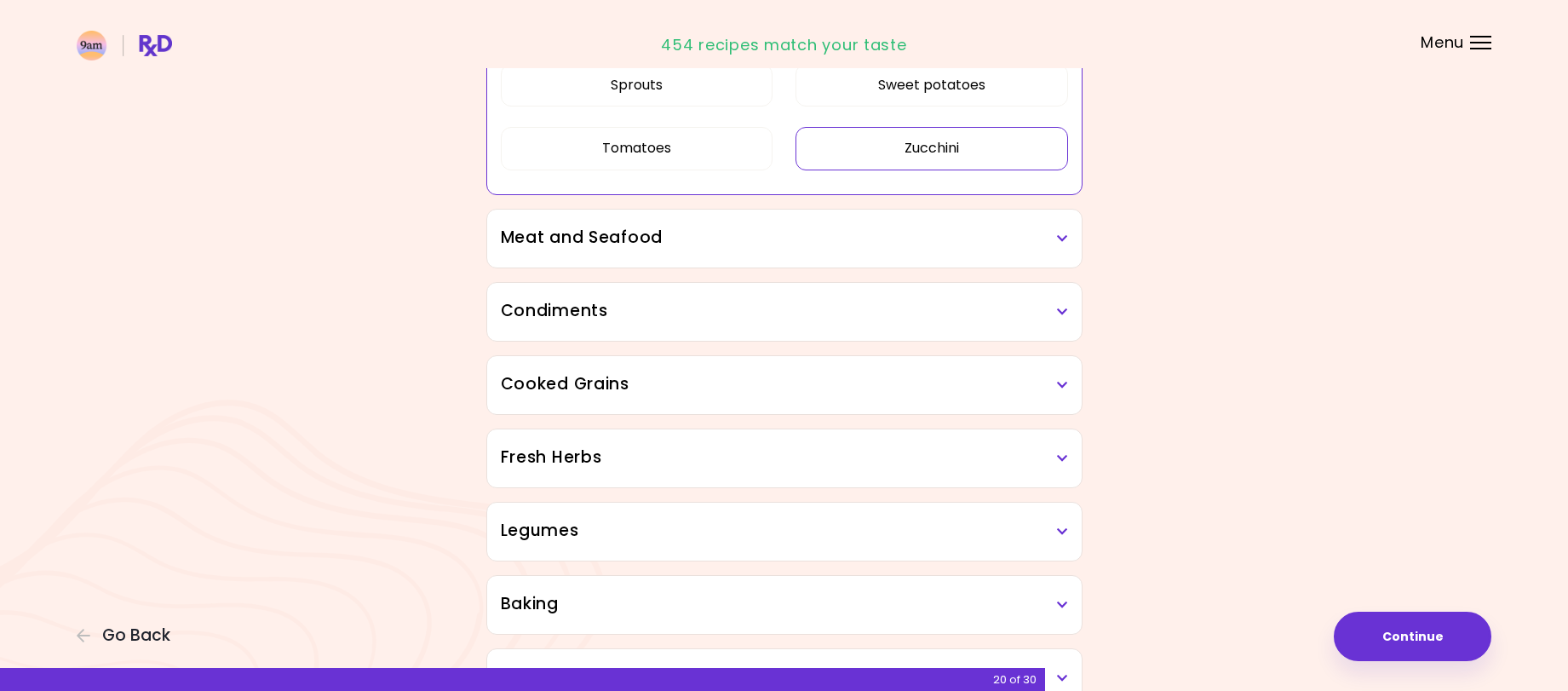
click at [1065, 238] on icon at bounding box center [1062, 239] width 11 height 12
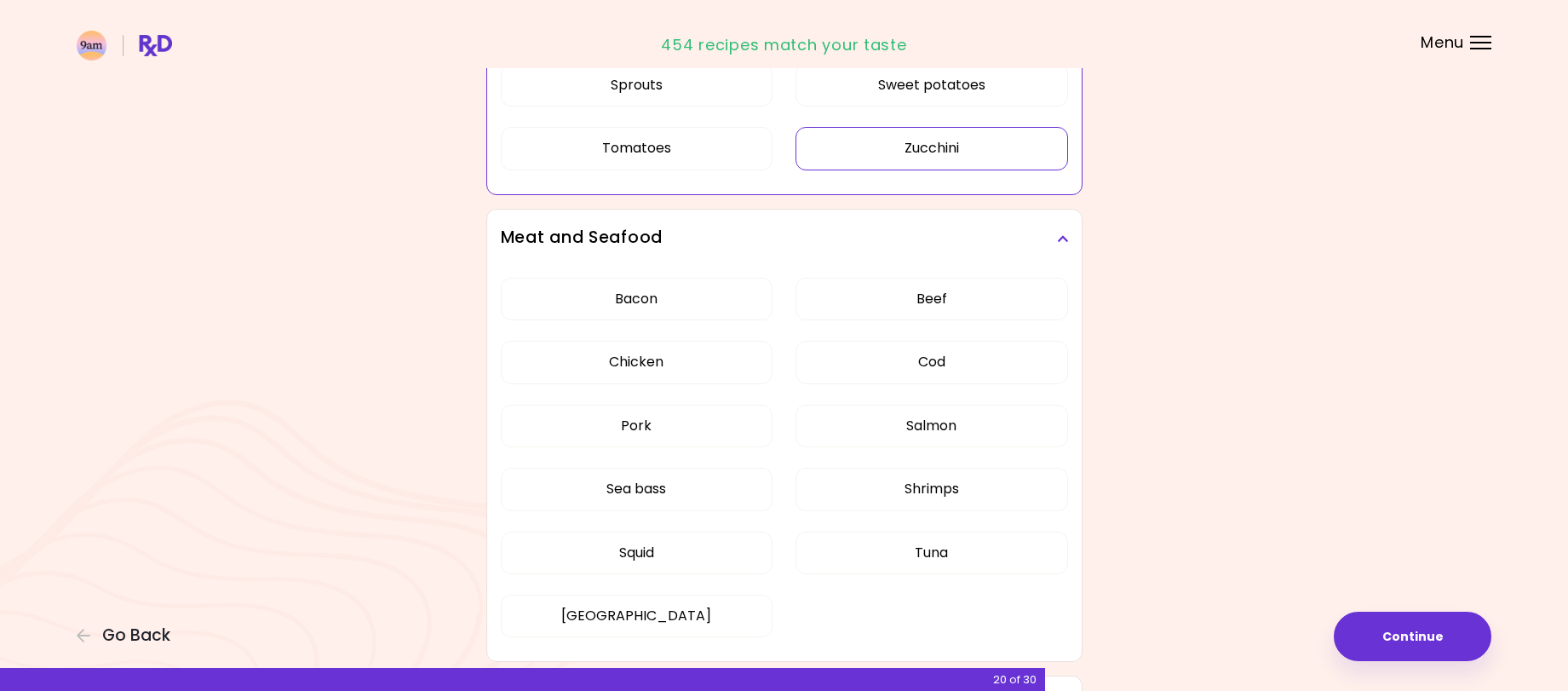
click at [1065, 238] on icon at bounding box center [1062, 239] width 11 height 12
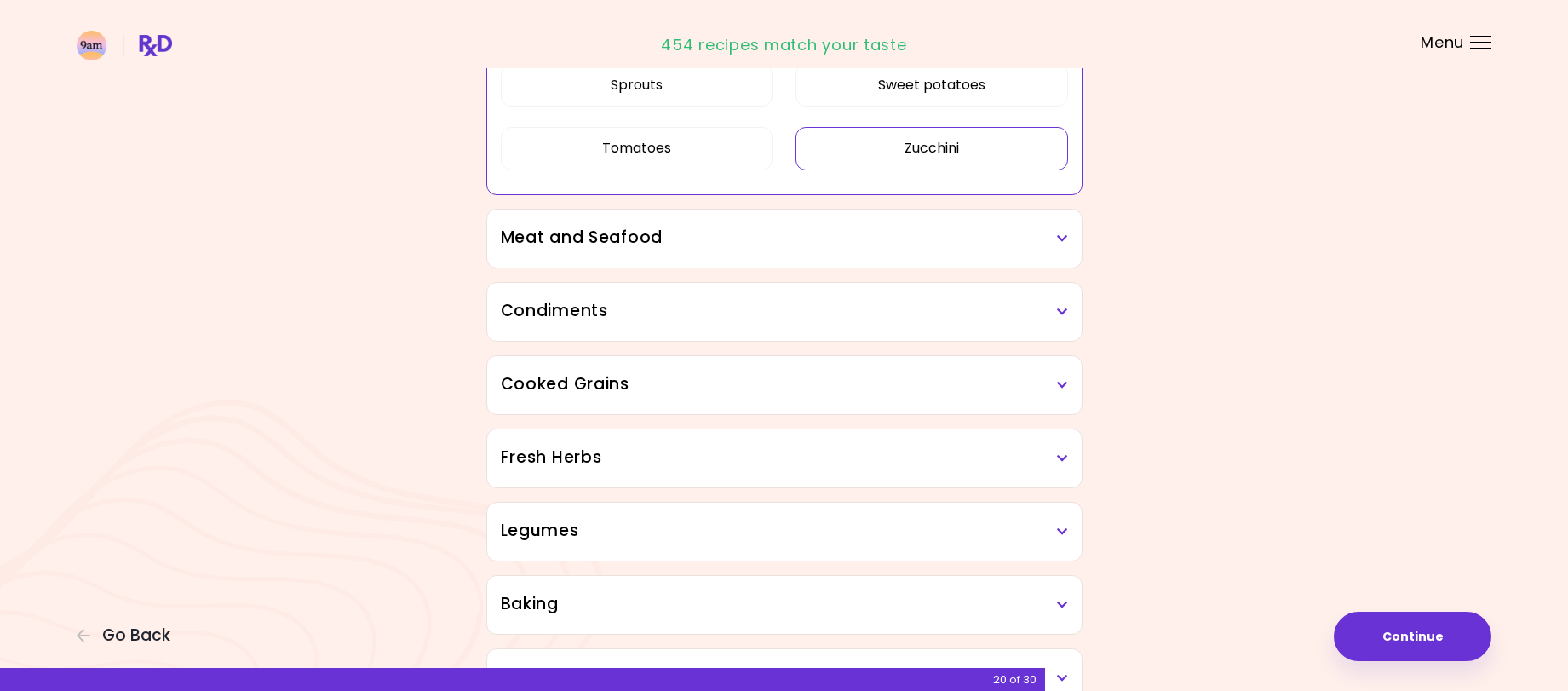
click at [1062, 315] on icon at bounding box center [1062, 311] width 11 height 12
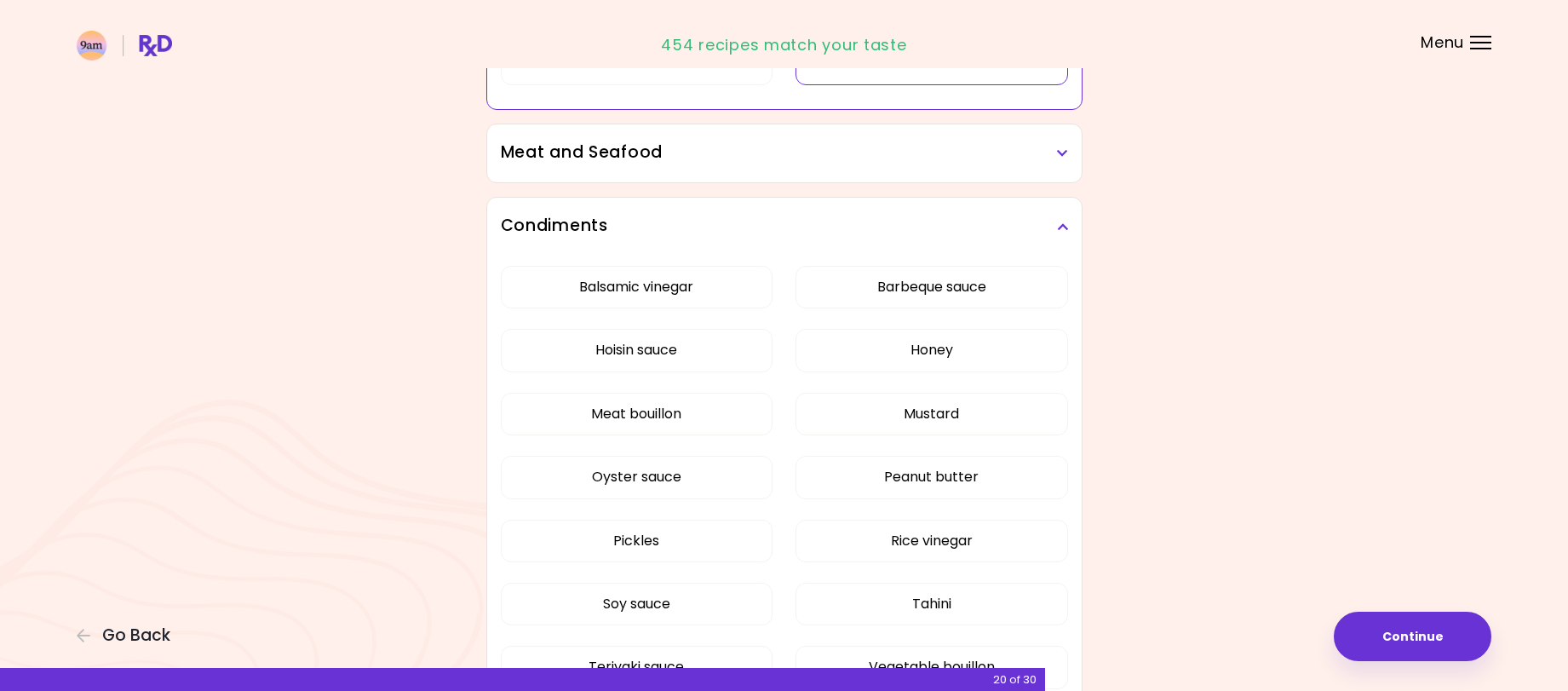
scroll to position [1533, 0]
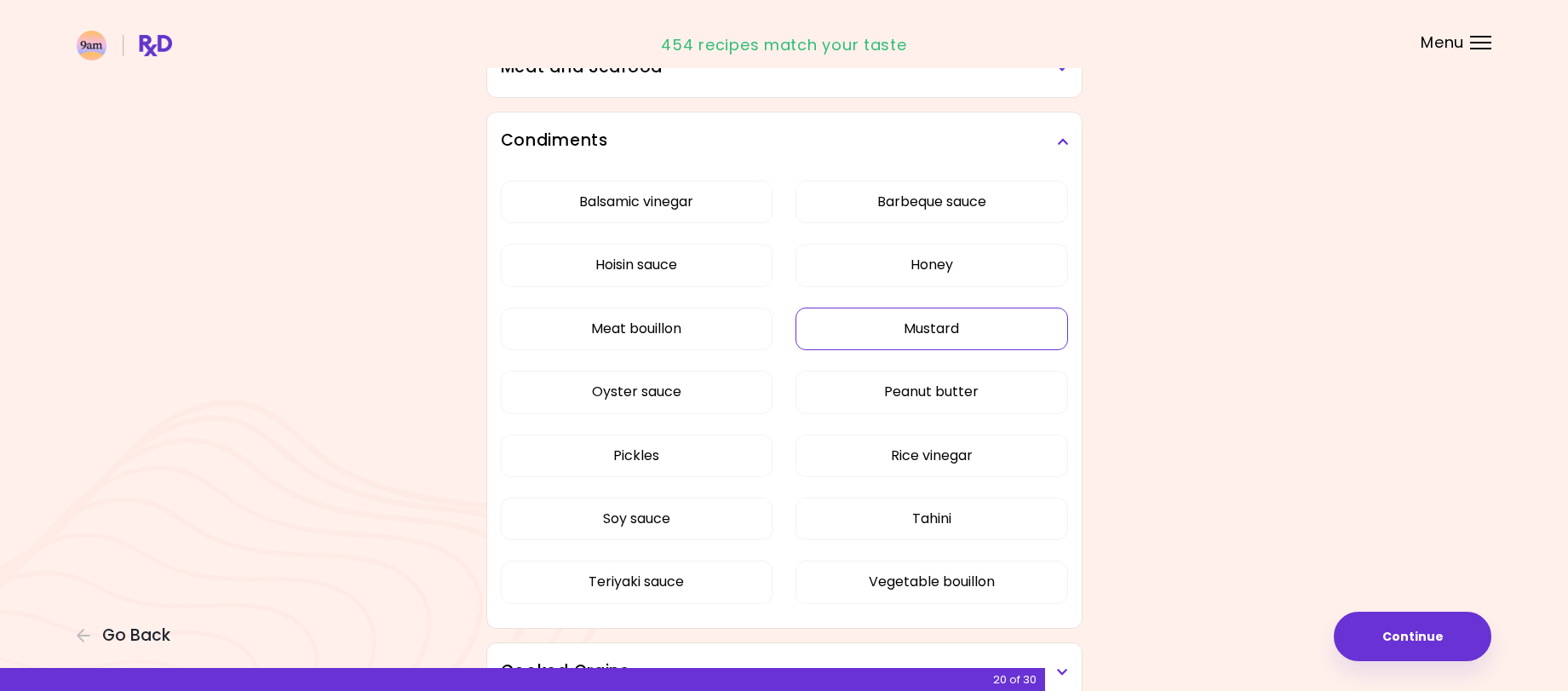
click at [943, 332] on div "Balsamic vinegar Barbeque sauce Hoisin sauce Honey Meat bouillon Mustard Oyster…" at bounding box center [784, 399] width 567 height 457
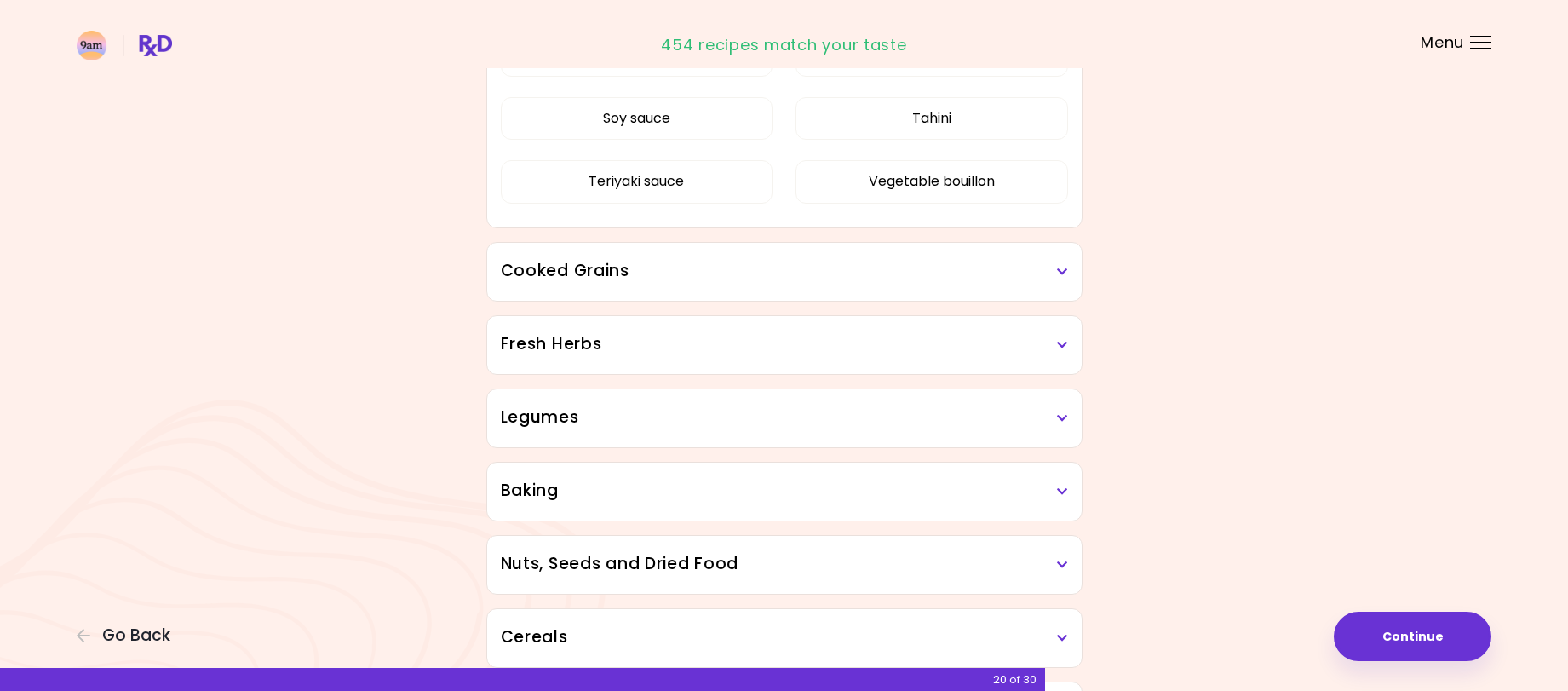
scroll to position [843, 0]
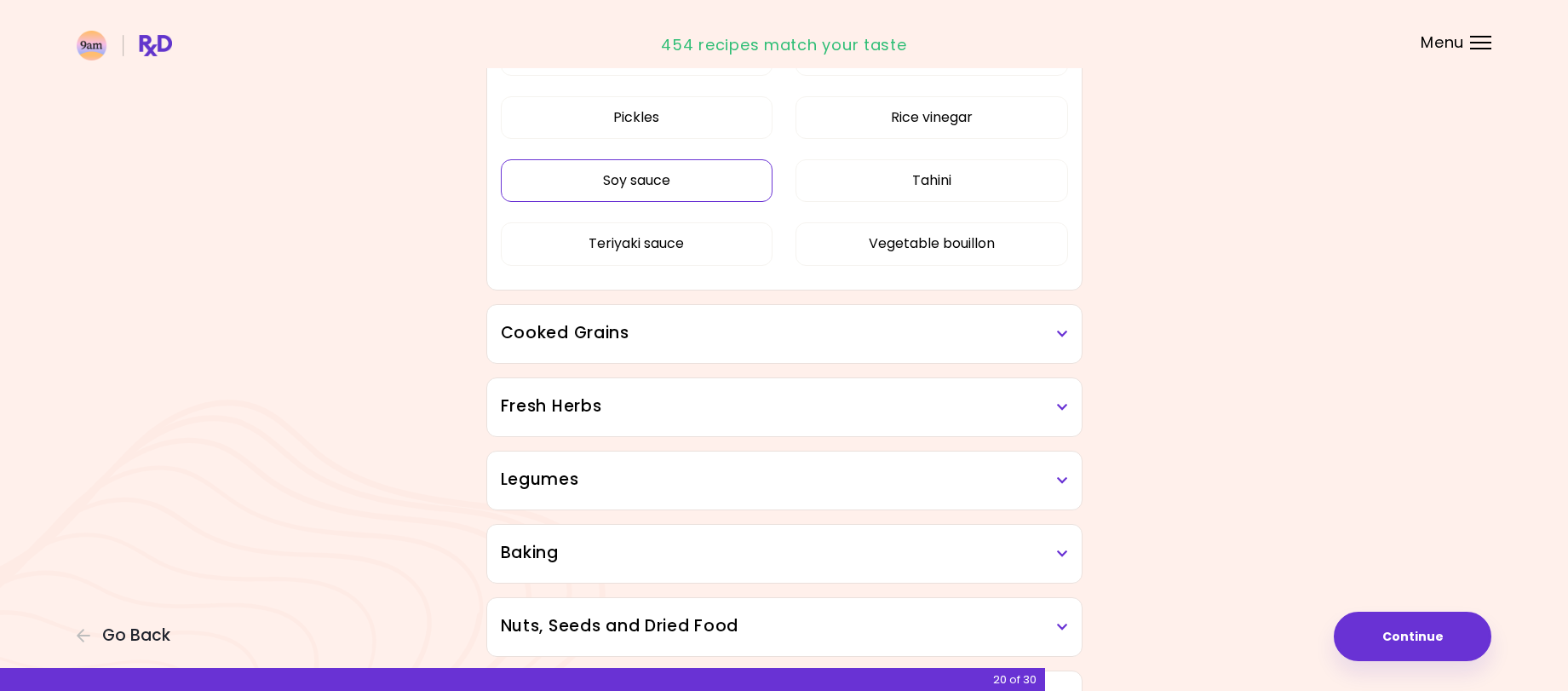
click at [686, 176] on button "Soy sauce" at bounding box center [637, 180] width 272 height 42
click at [656, 245] on button "Teriyaki sauce" at bounding box center [637, 243] width 272 height 42
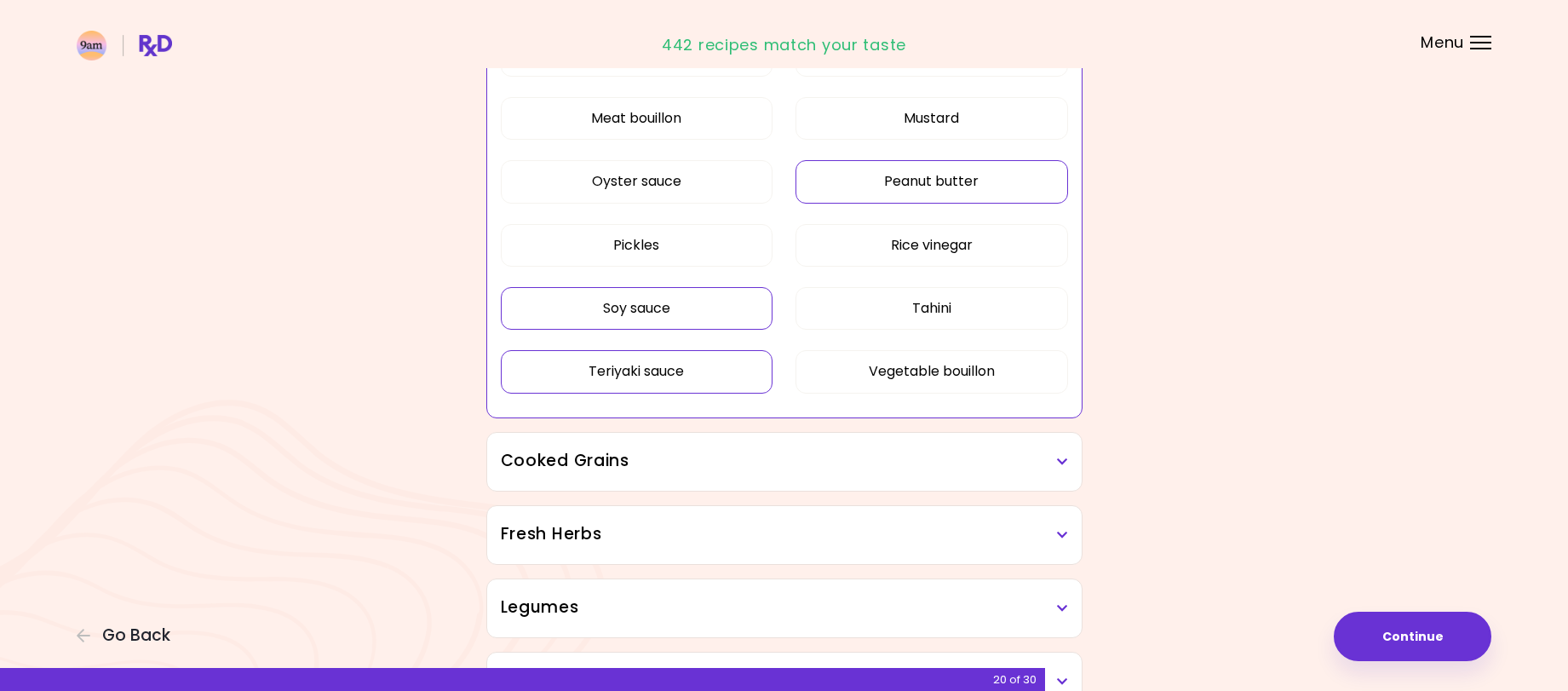
scroll to position [673, 0]
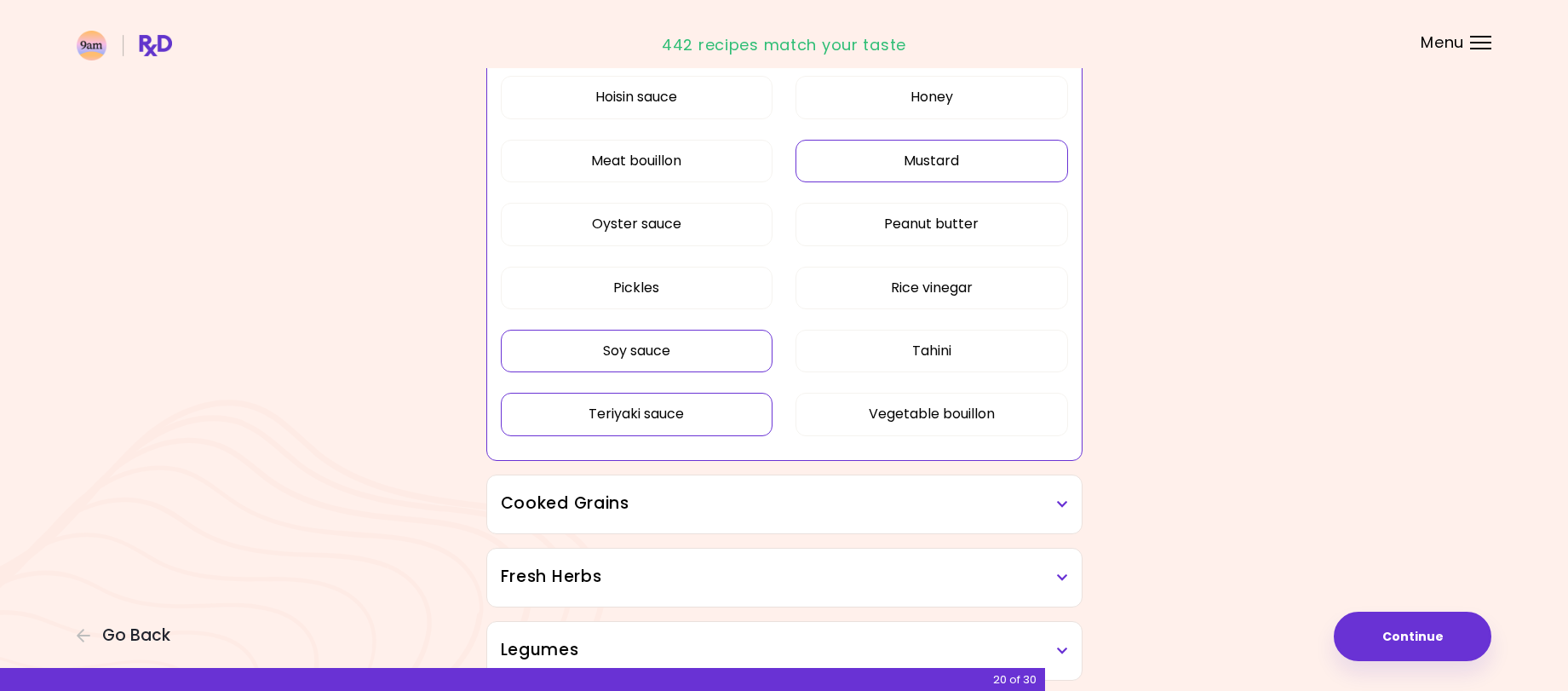
click at [900, 169] on button "Mustard" at bounding box center [931, 161] width 272 height 42
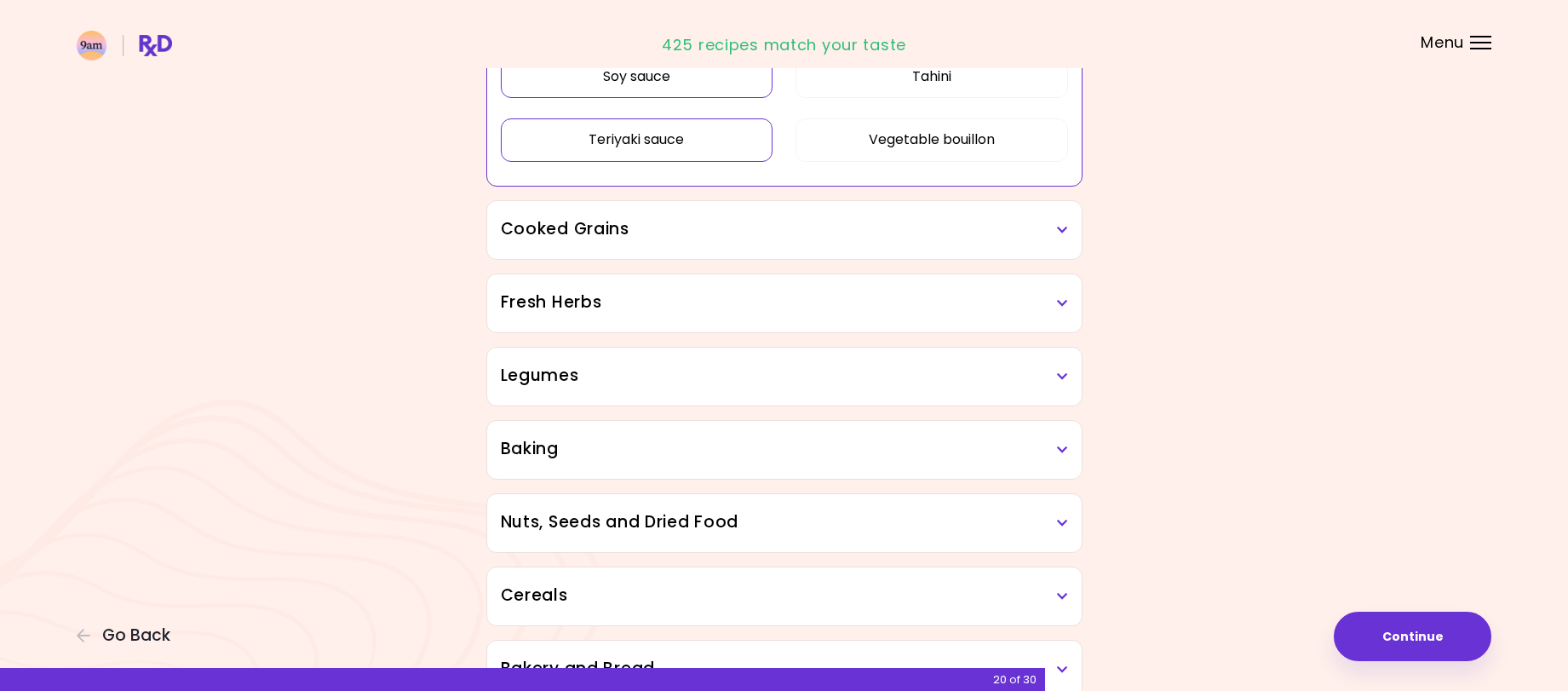
scroll to position [1014, 0]
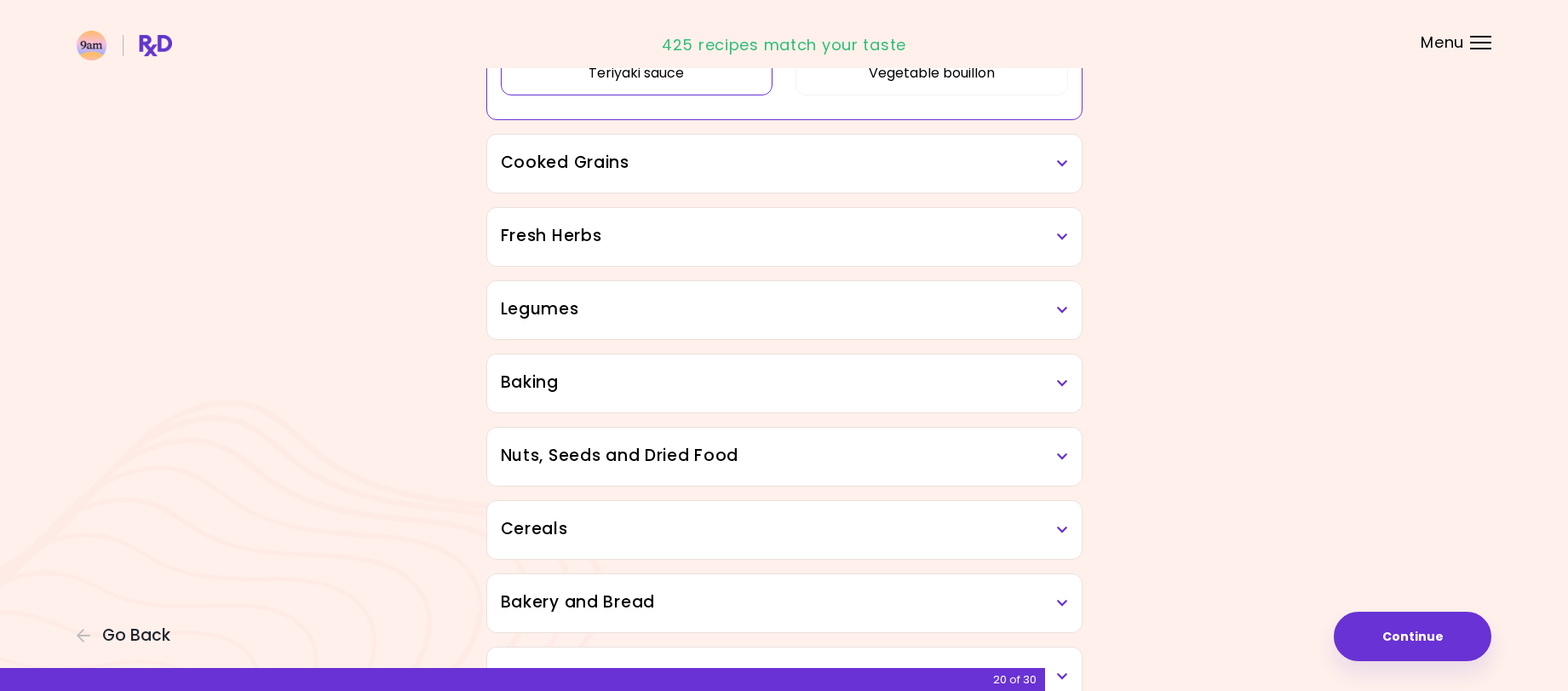
click at [1057, 163] on icon at bounding box center [1062, 163] width 11 height 12
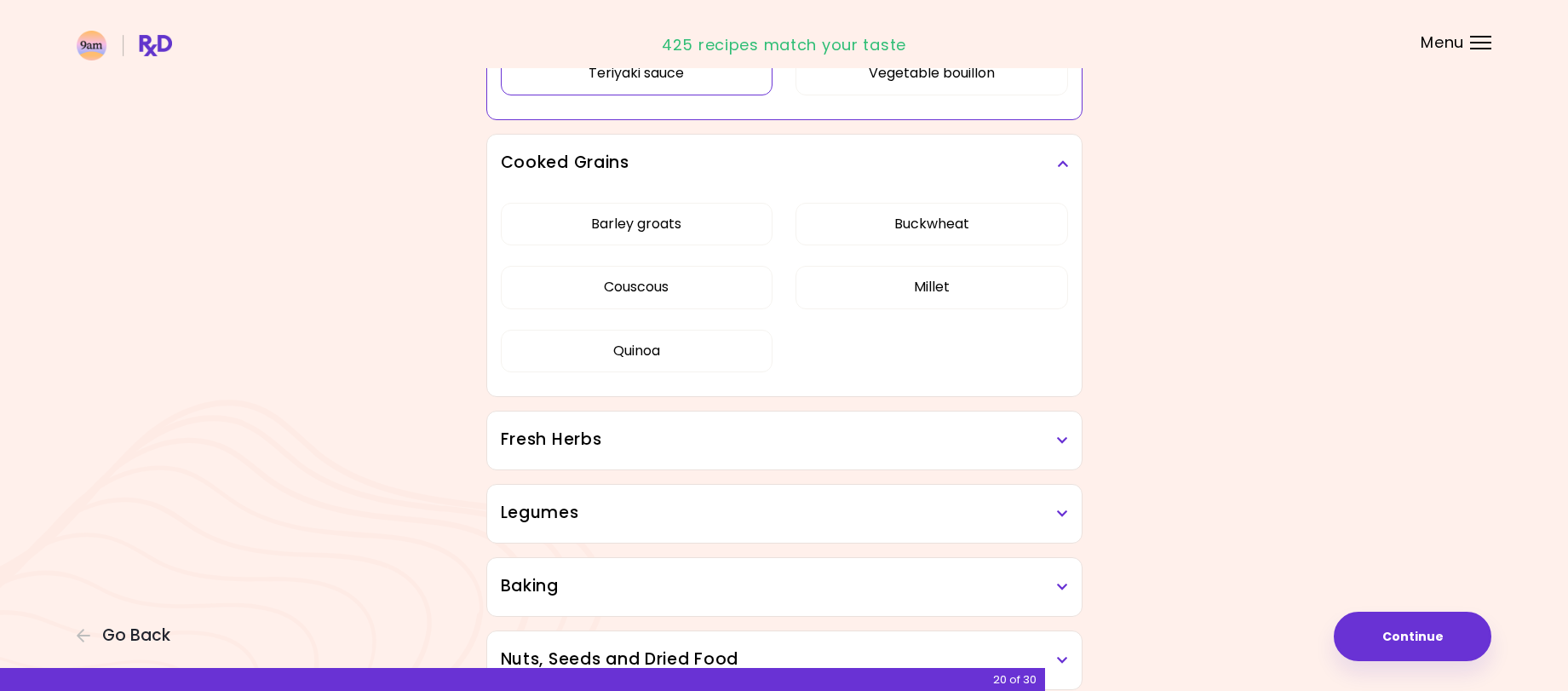
click at [1057, 163] on icon at bounding box center [1062, 163] width 11 height 12
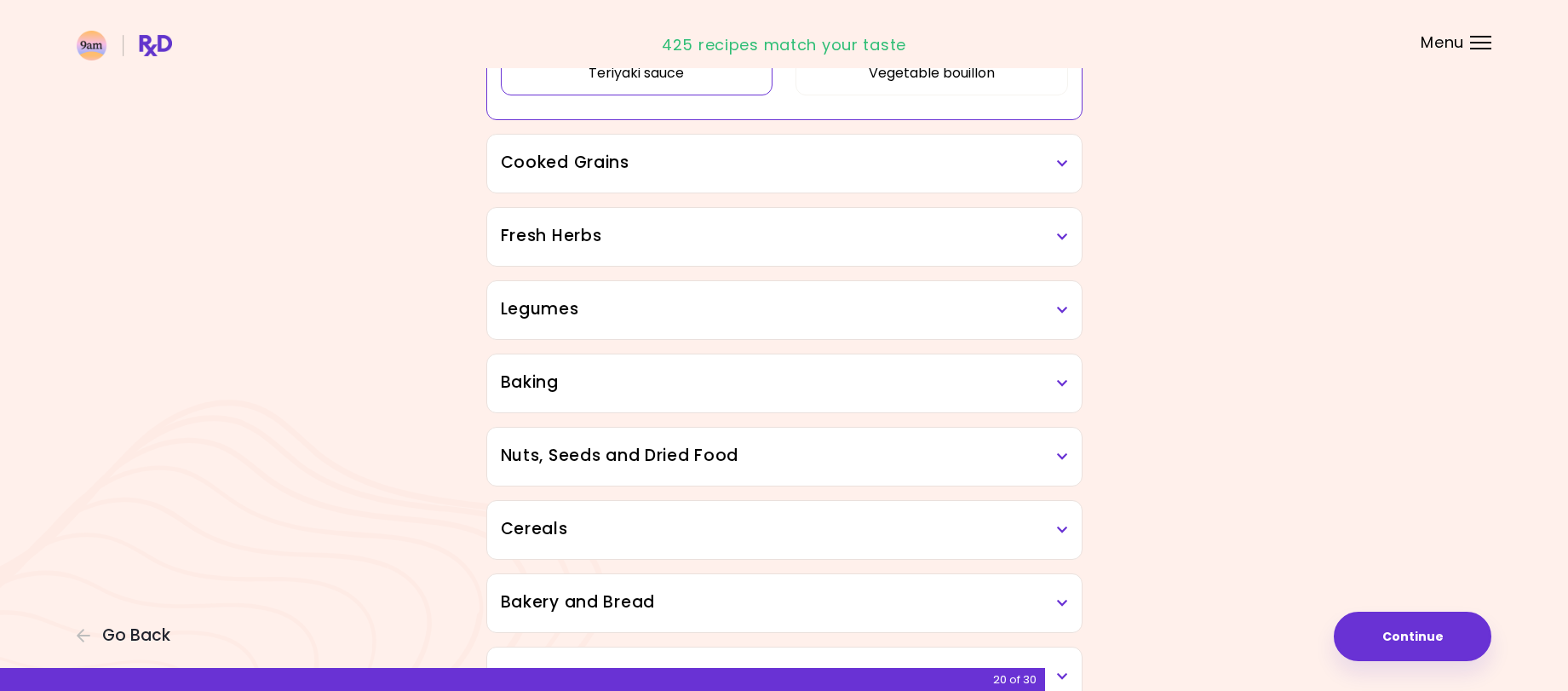
click at [1056, 238] on div "Fresh Herbs" at bounding box center [784, 237] width 594 height 58
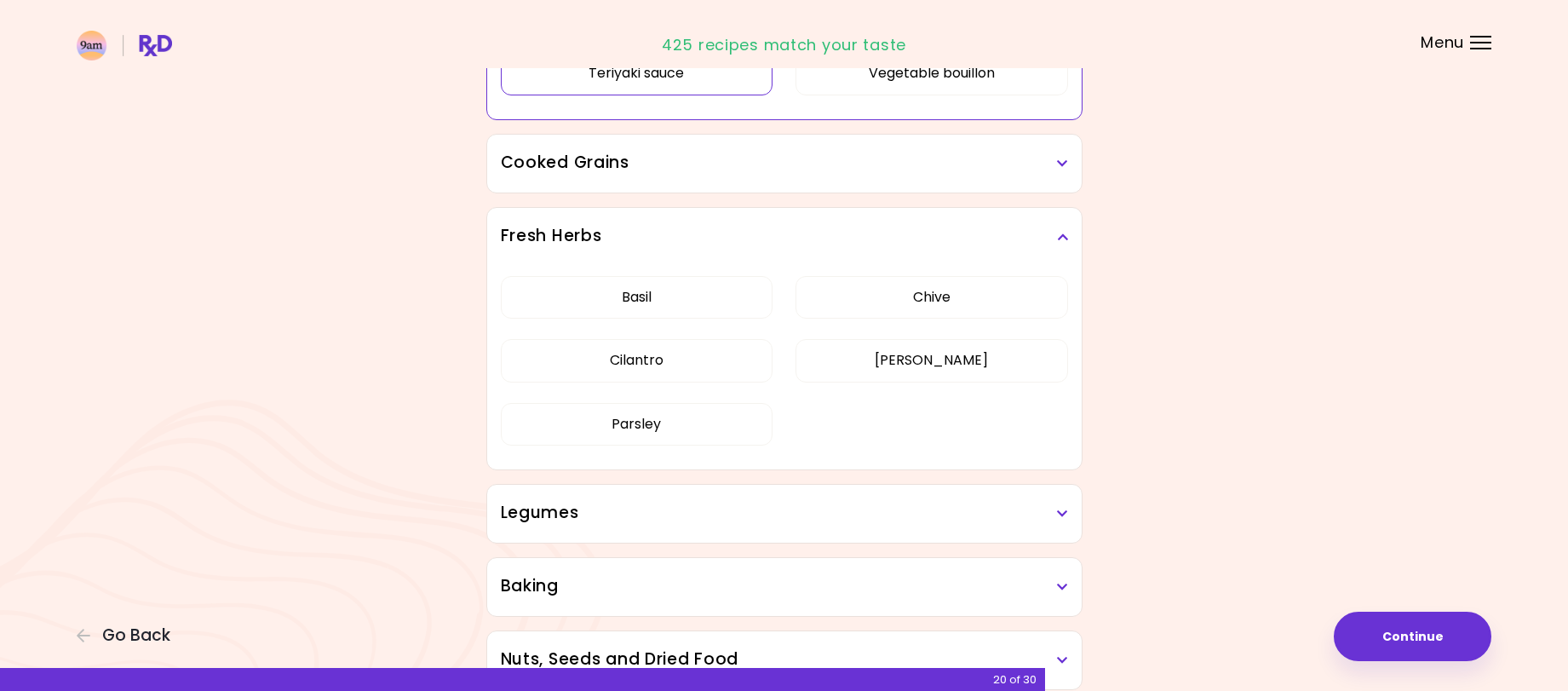
click at [1057, 238] on icon at bounding box center [1062, 237] width 11 height 12
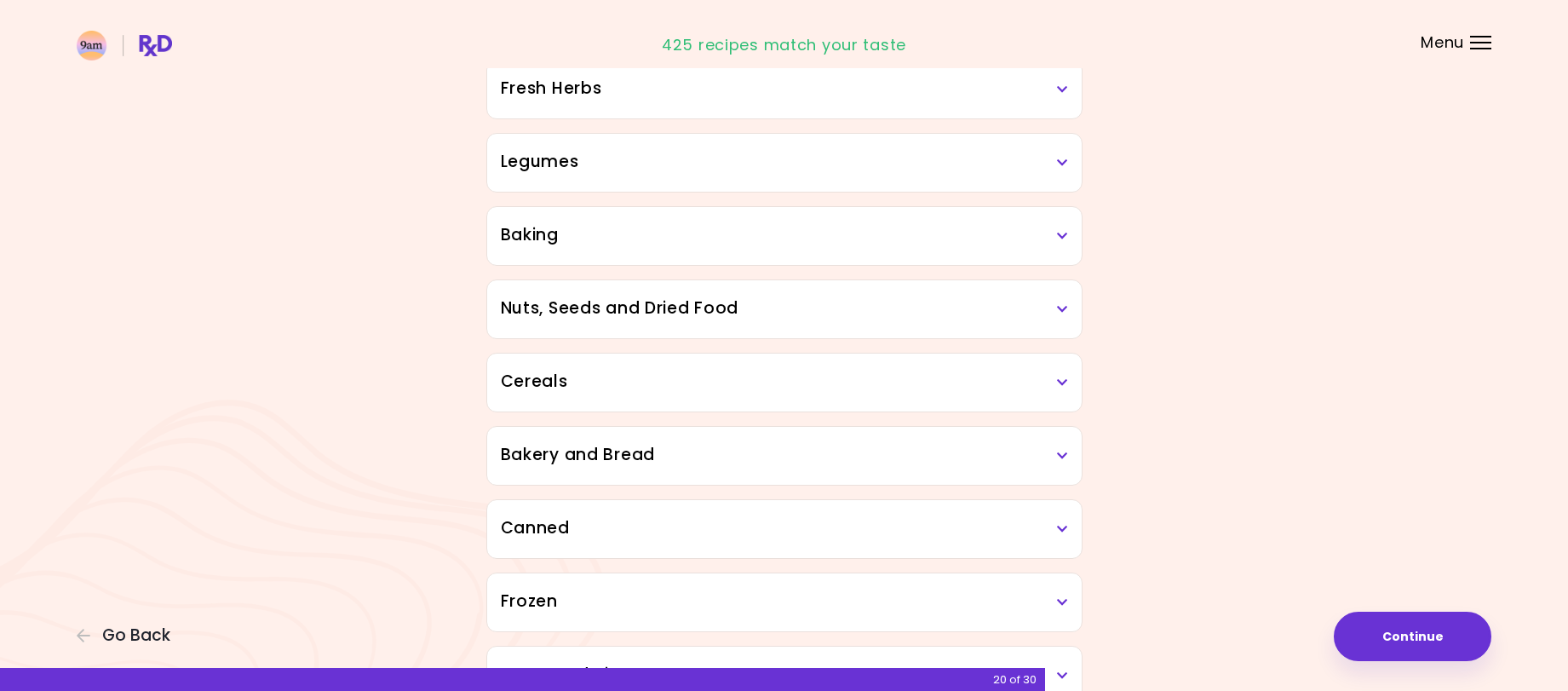
scroll to position [1185, 0]
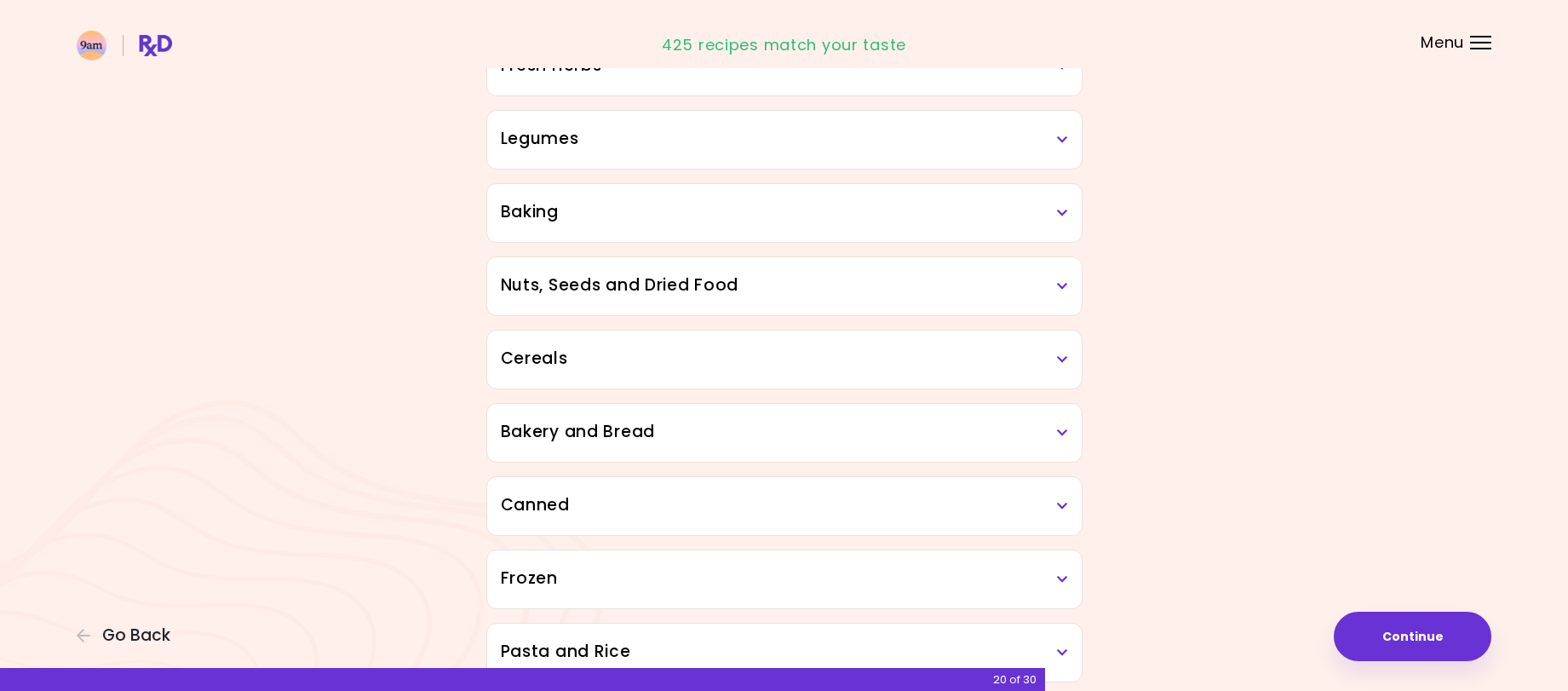
click at [1059, 214] on icon at bounding box center [1062, 213] width 11 height 12
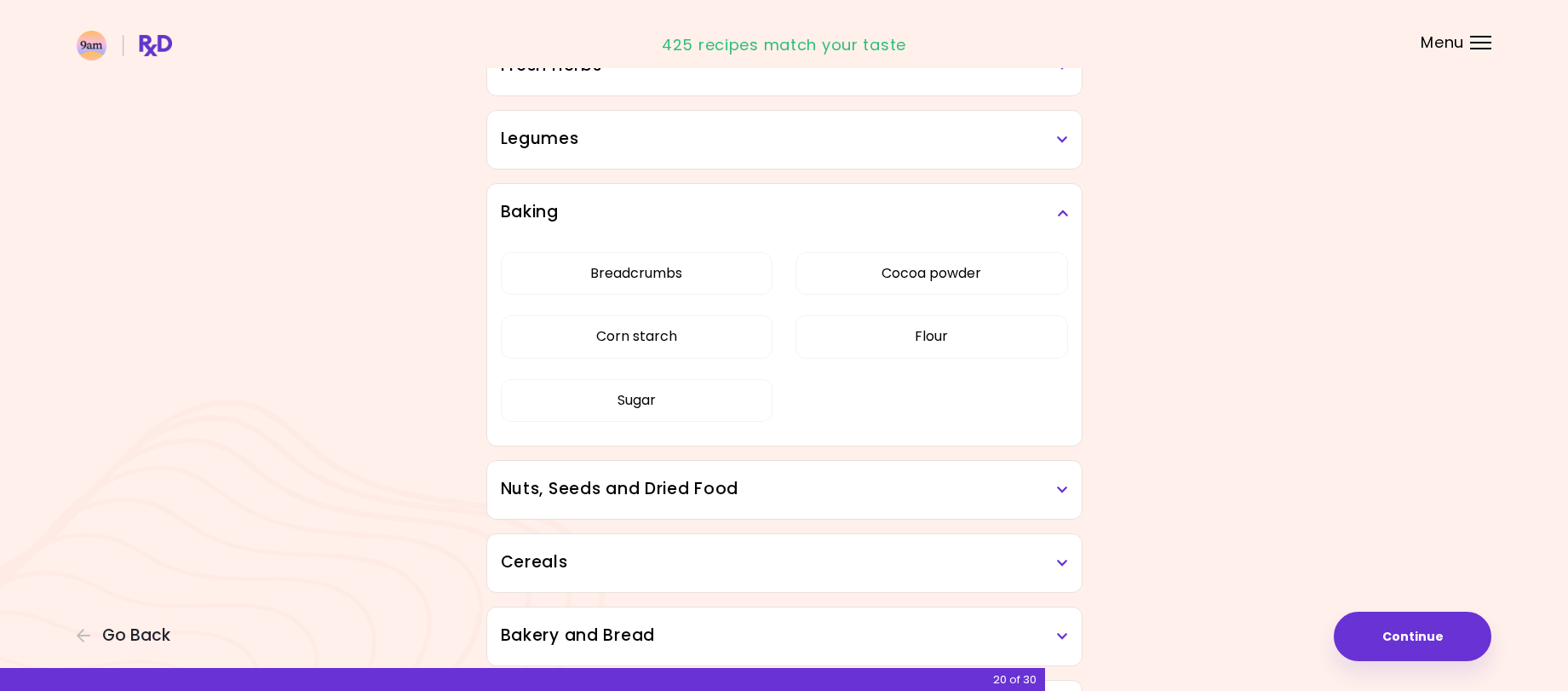
click at [1059, 214] on icon at bounding box center [1062, 213] width 11 height 12
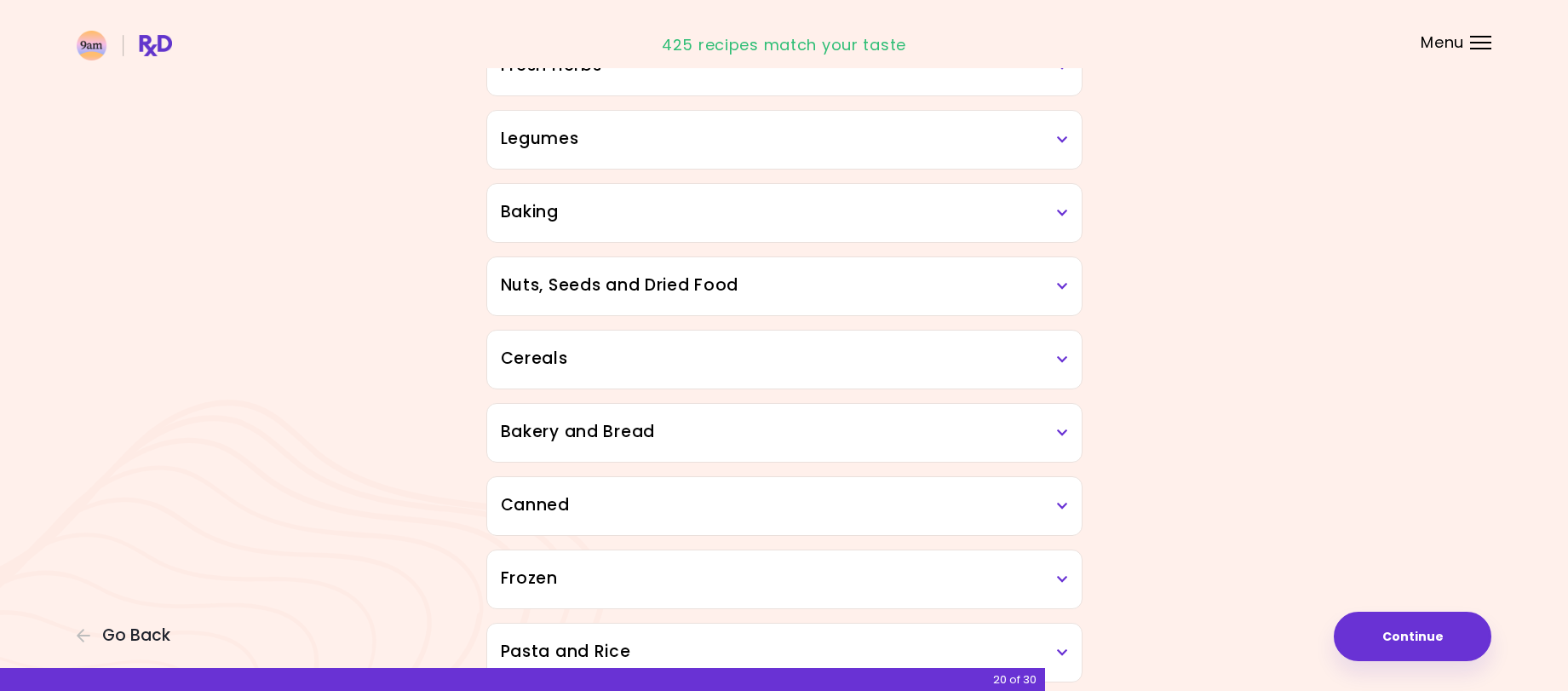
click at [1057, 357] on icon at bounding box center [1062, 359] width 11 height 12
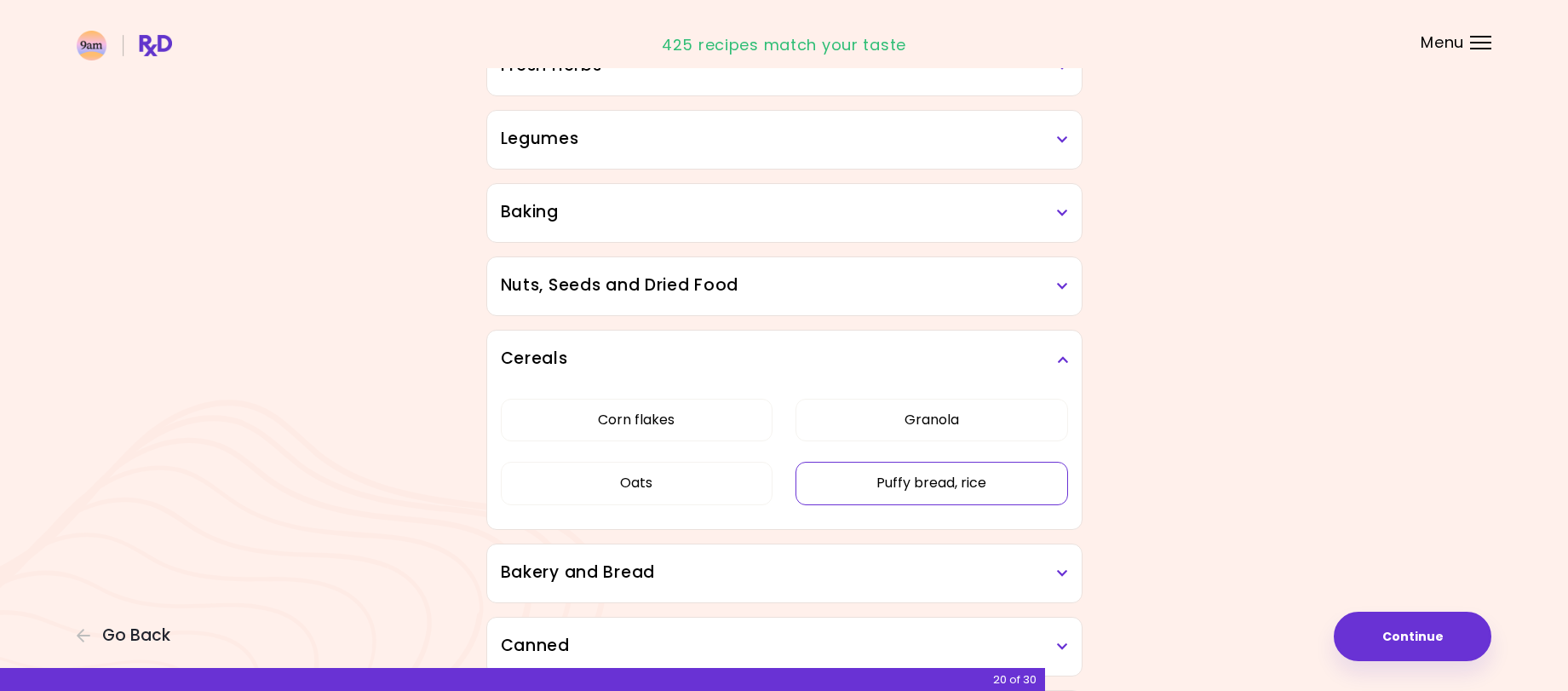
click at [977, 477] on button "Puffy bread, rice" at bounding box center [931, 483] width 272 height 42
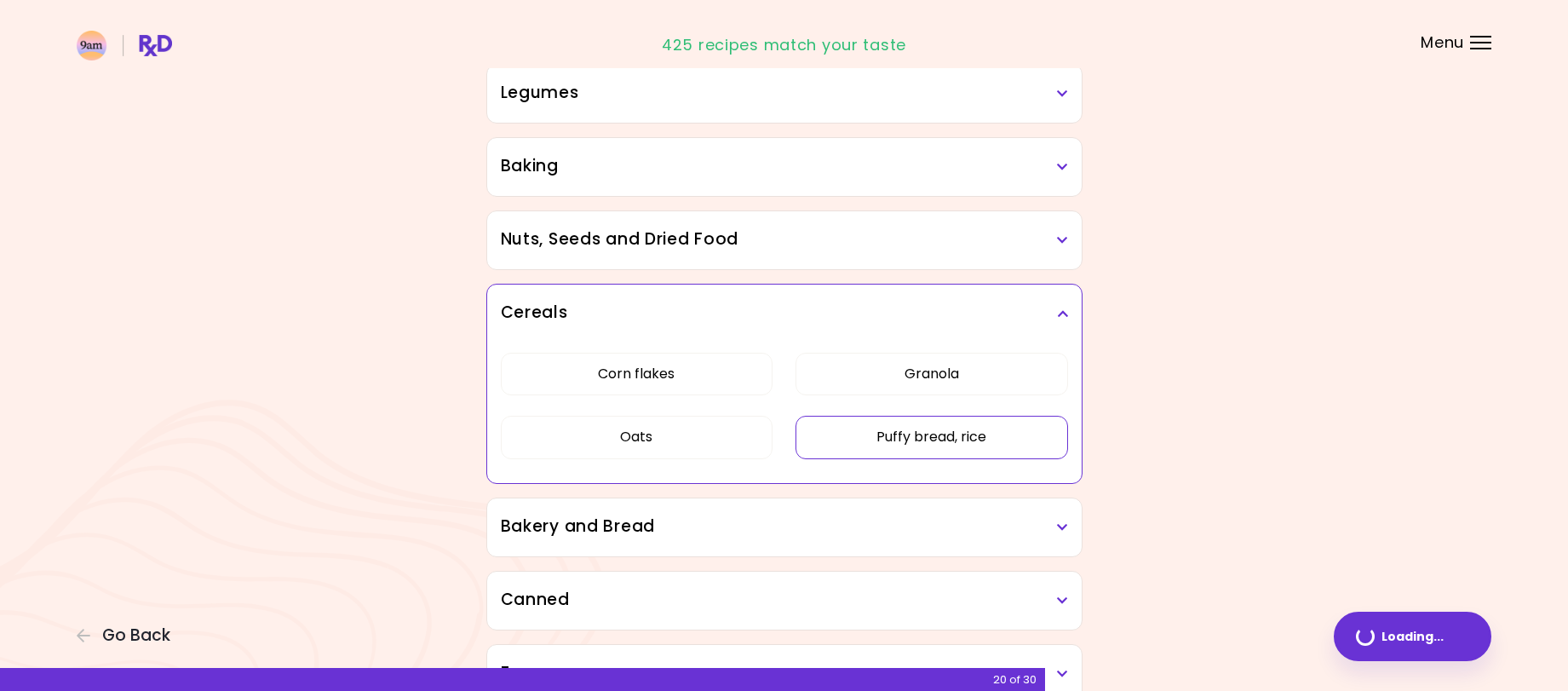
scroll to position [726, 0]
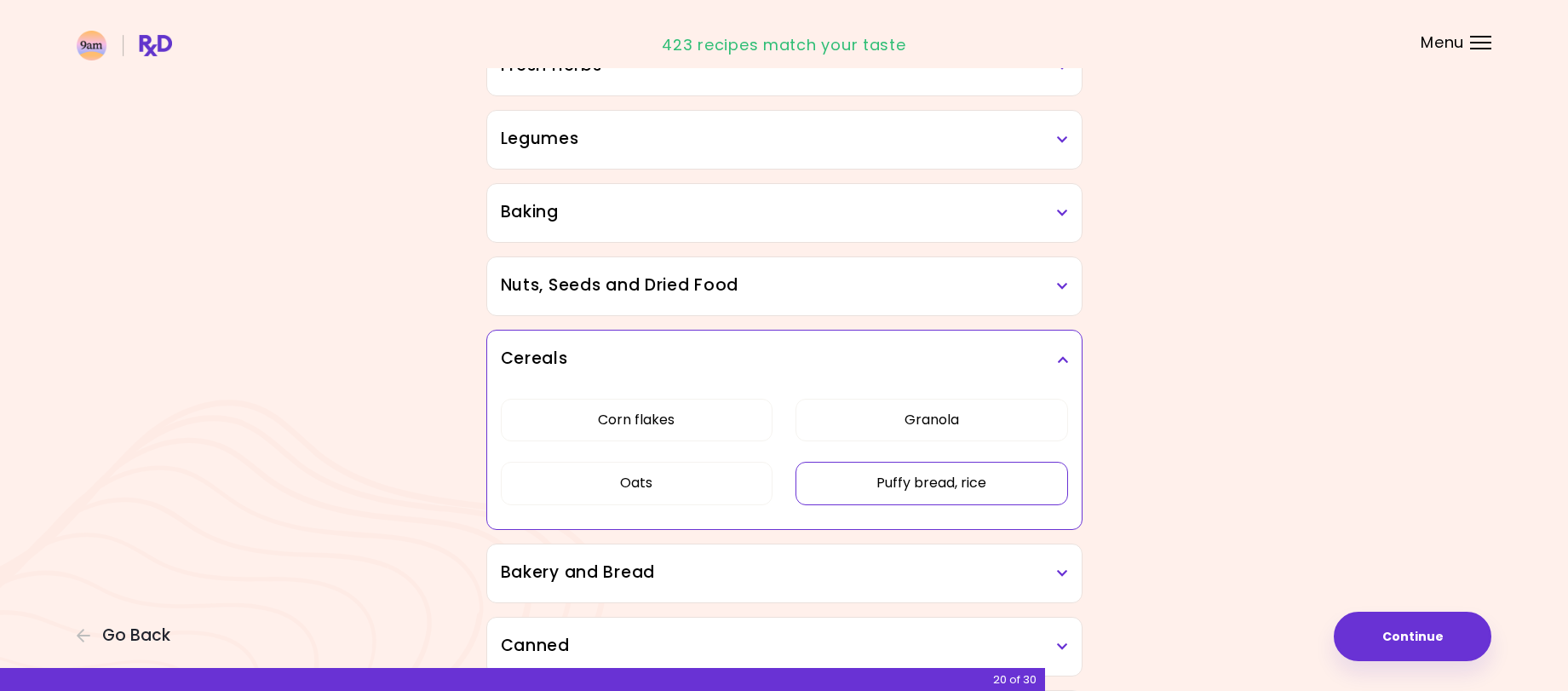
click at [1061, 361] on icon at bounding box center [1062, 359] width 11 height 12
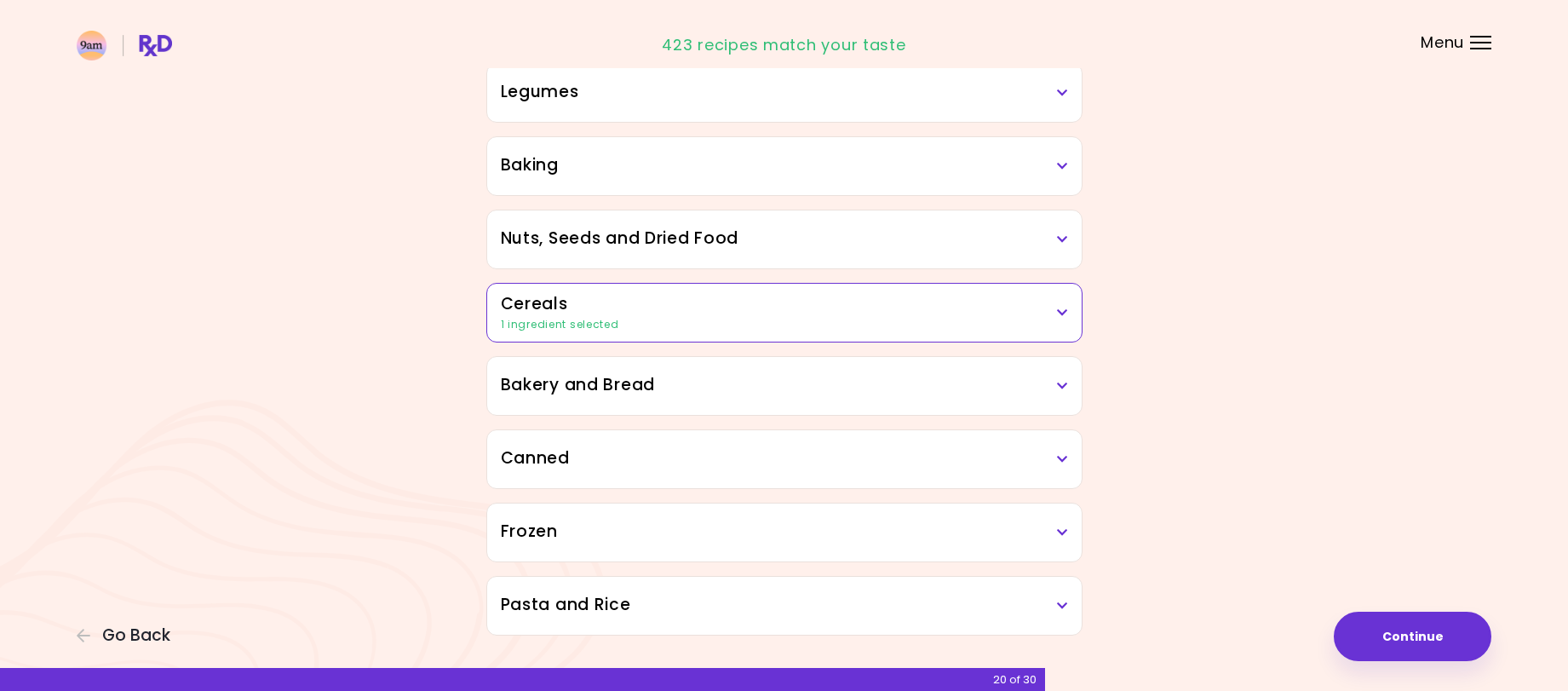
scroll to position [812, 0]
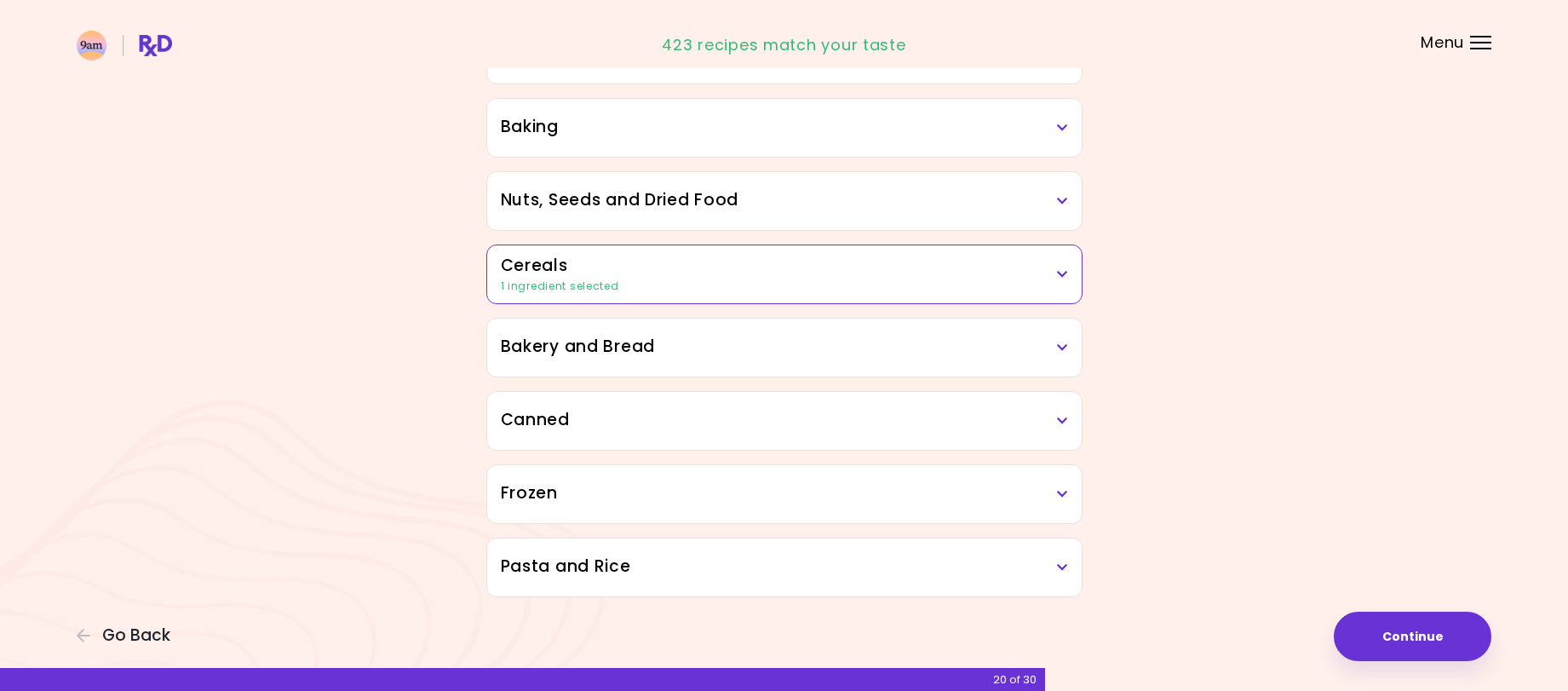
click at [1060, 342] on icon at bounding box center [1062, 347] width 11 height 12
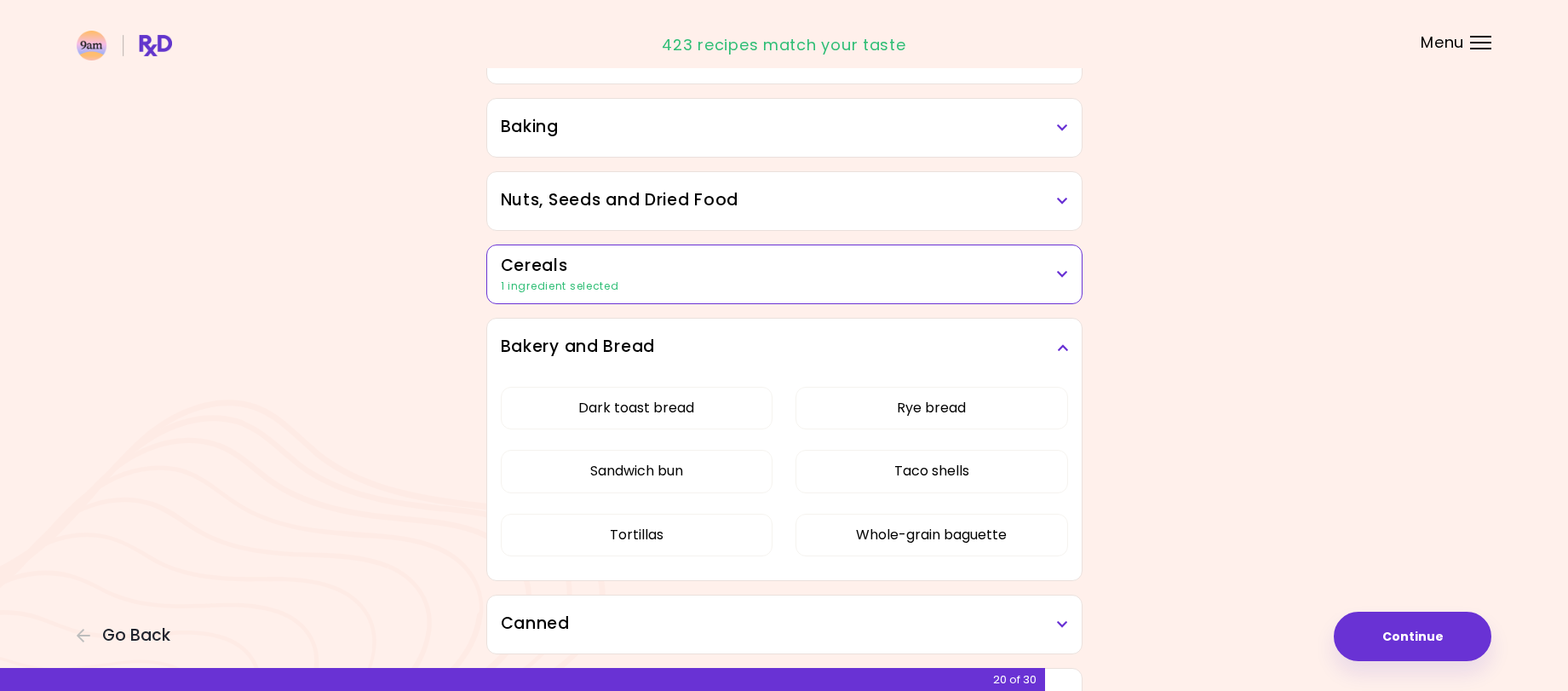
click at [1060, 342] on icon at bounding box center [1062, 347] width 11 height 12
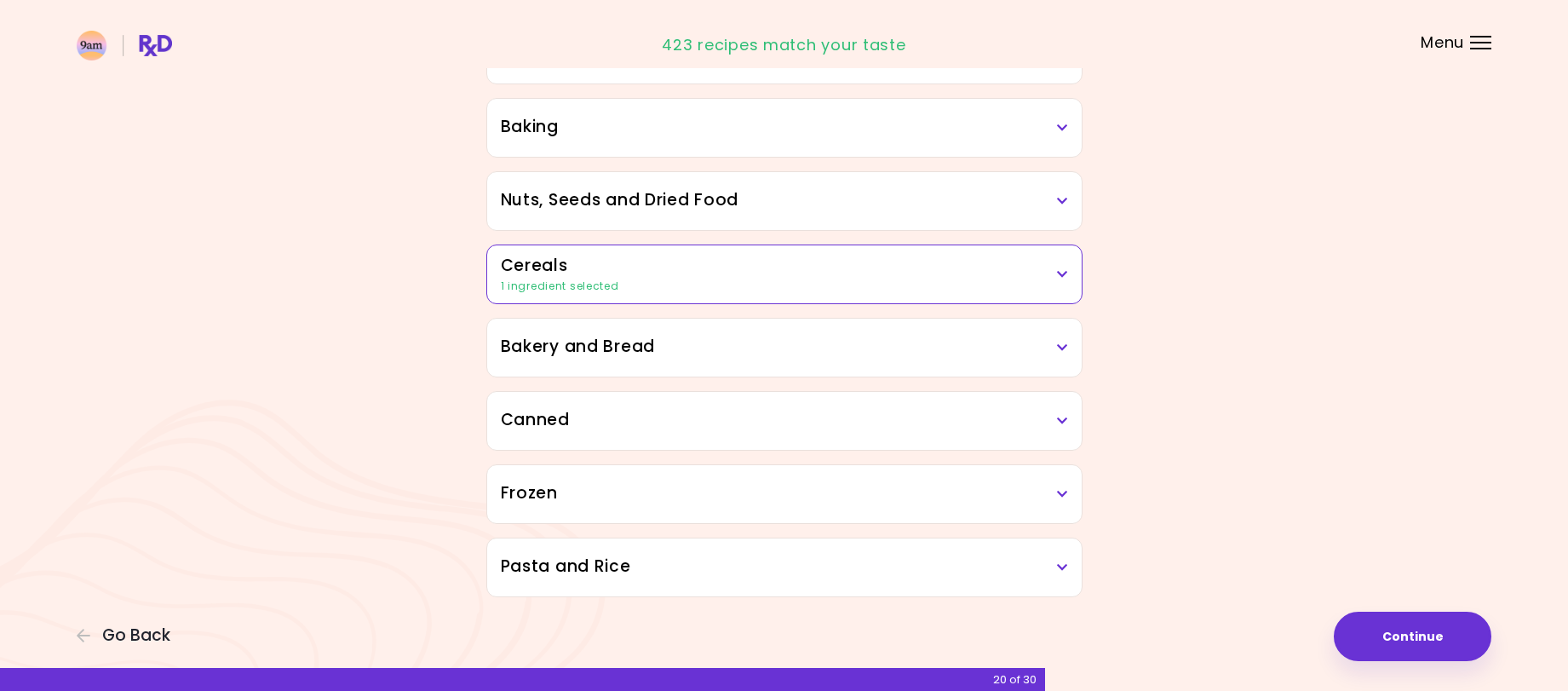
click at [1059, 421] on icon at bounding box center [1062, 421] width 11 height 12
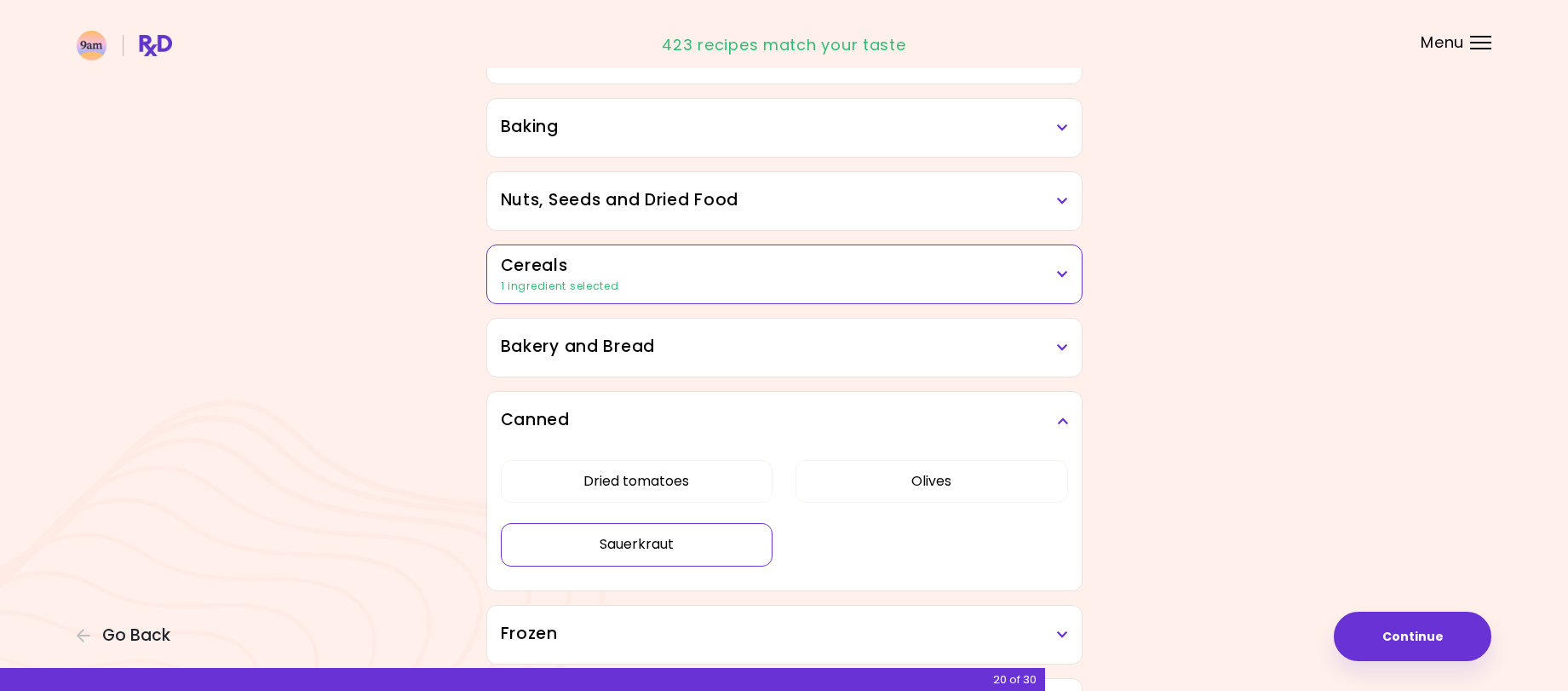
click at [662, 548] on button "Sauerkraut" at bounding box center [637, 544] width 272 height 42
click at [970, 480] on button "Olives" at bounding box center [931, 481] width 272 height 42
click at [1066, 416] on icon at bounding box center [1062, 421] width 11 height 12
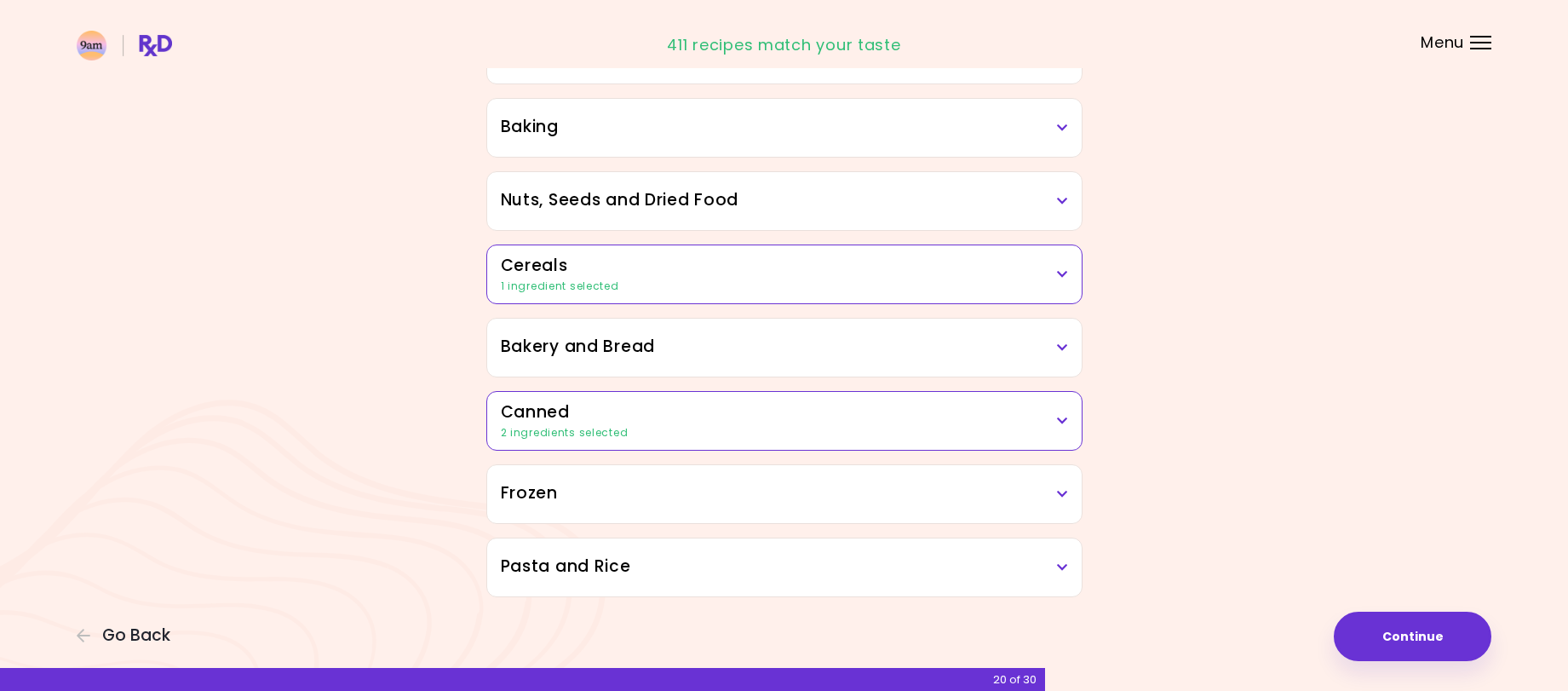
click at [1062, 495] on icon at bounding box center [1062, 494] width 11 height 12
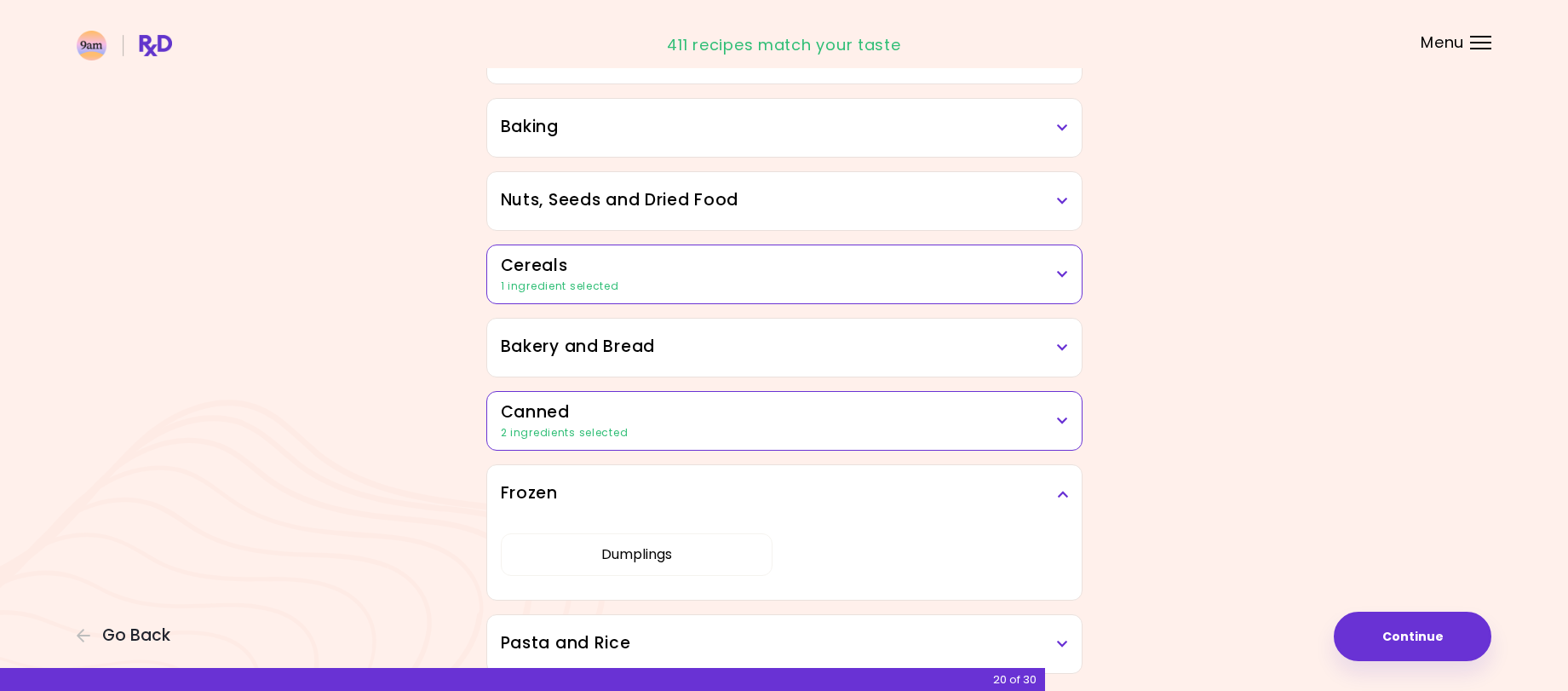
click at [1063, 496] on icon at bounding box center [1062, 494] width 11 height 12
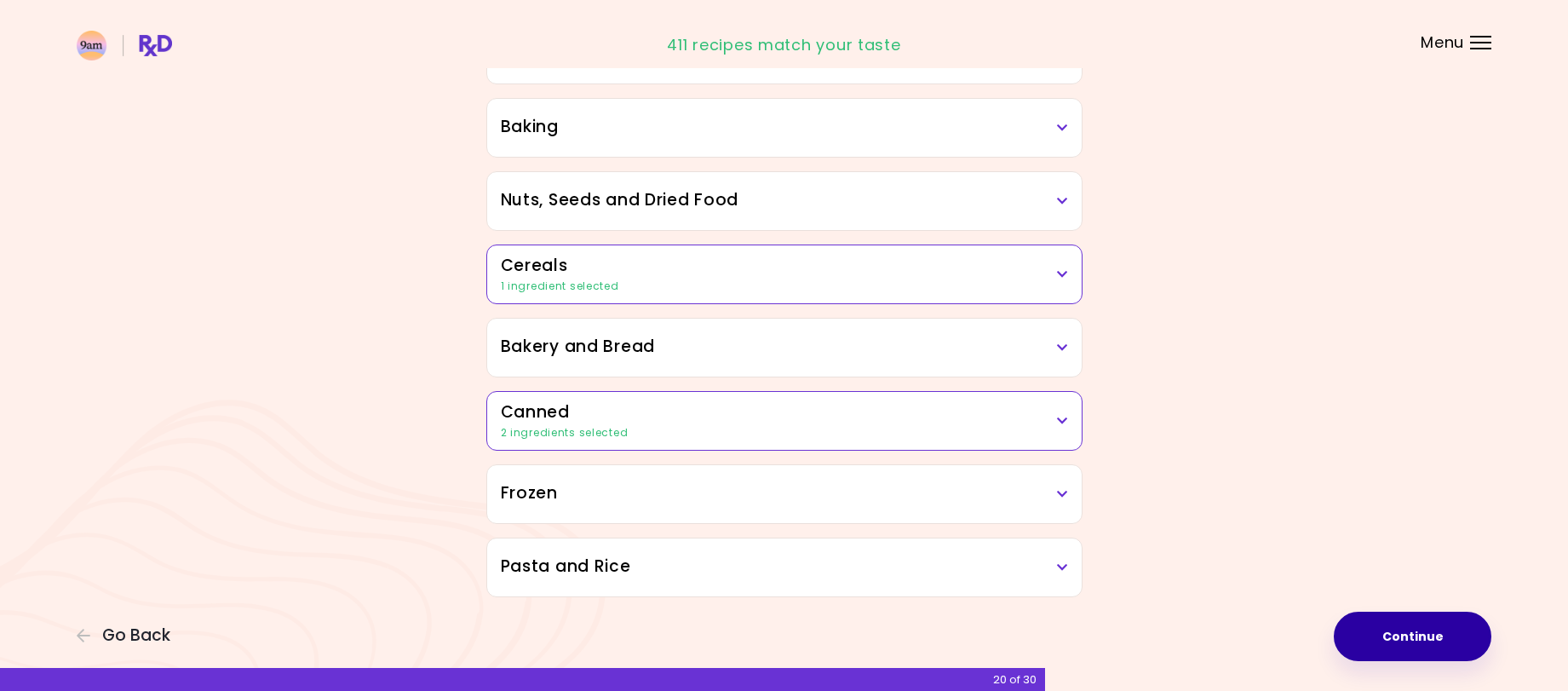
click at [1379, 622] on button "Continue" at bounding box center [1412, 636] width 157 height 50
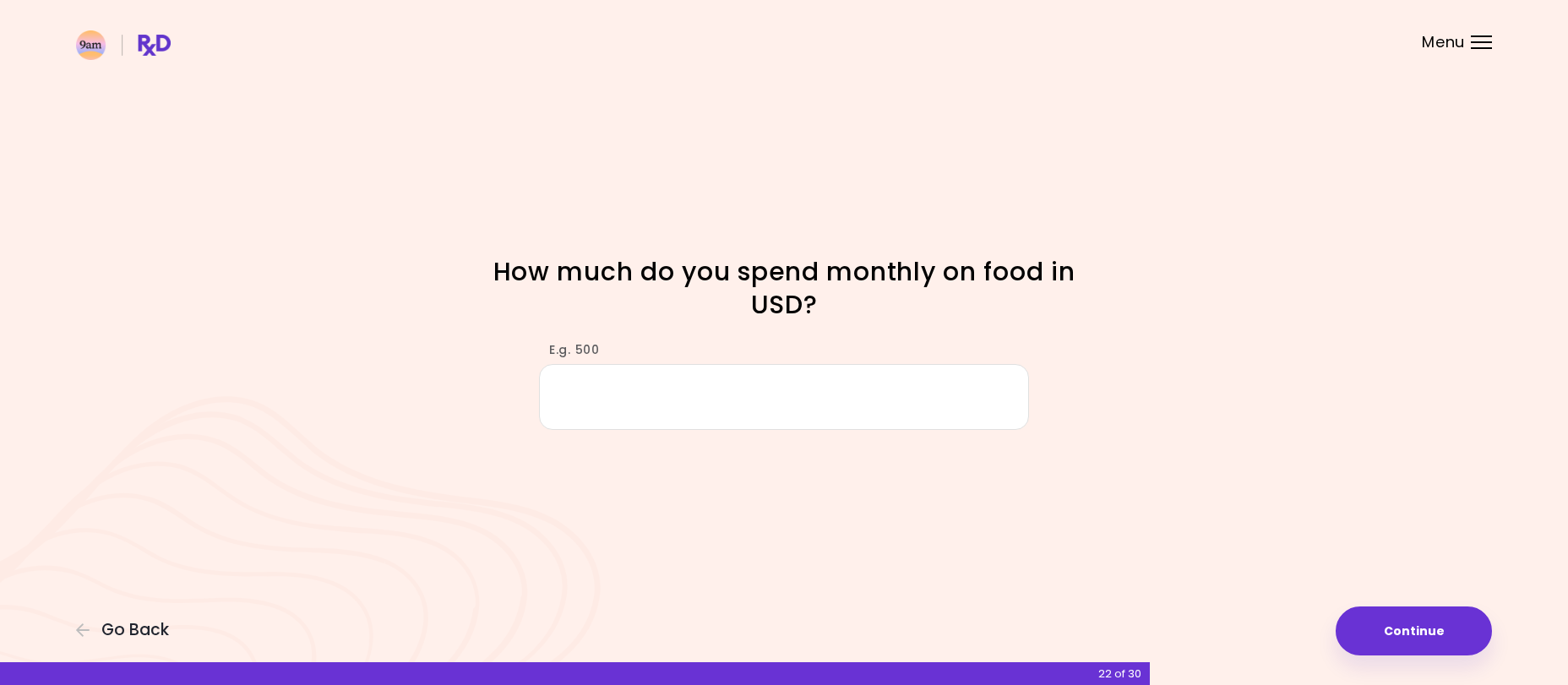
click at [838, 407] on input "E.g. 500" at bounding box center [784, 396] width 490 height 65
type input "*"
type input "***"
click at [1435, 636] on button "Continue" at bounding box center [1413, 631] width 156 height 49
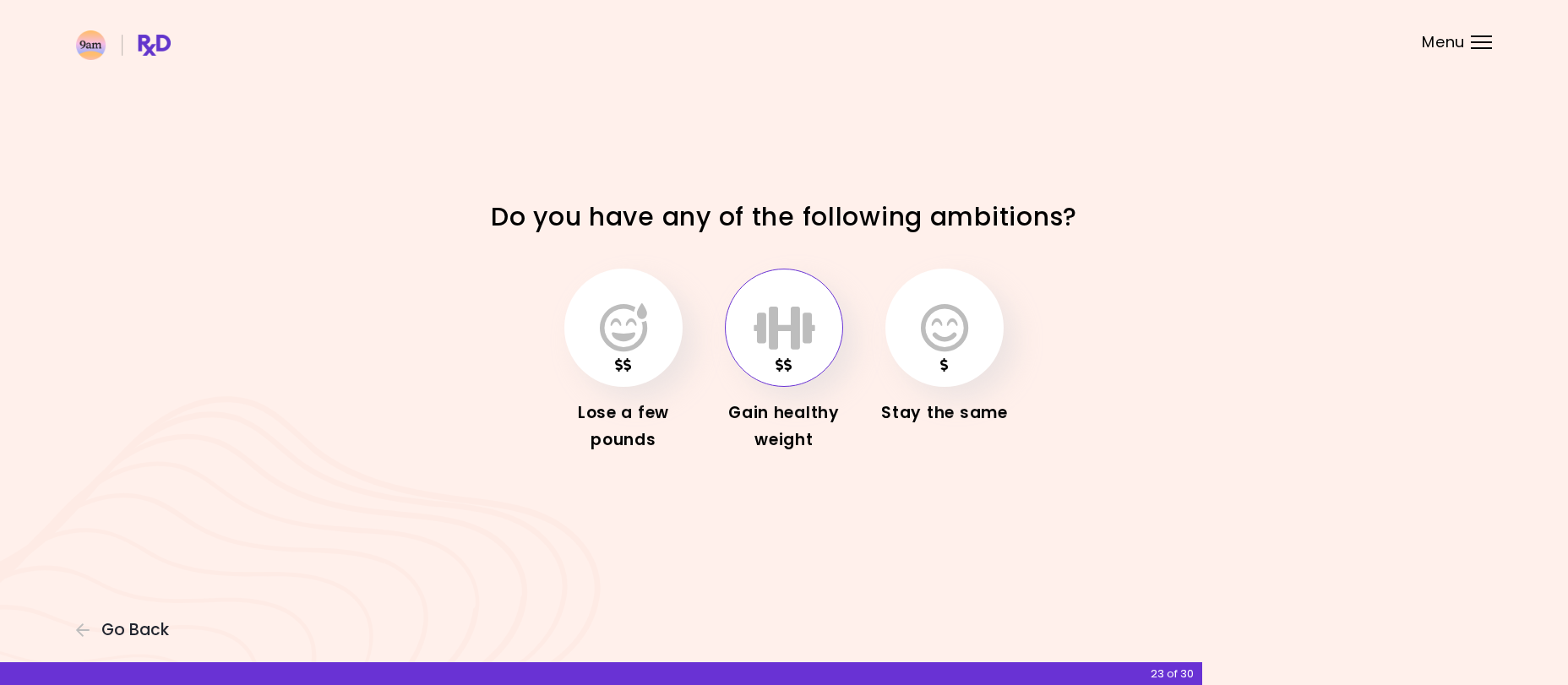
click at [787, 328] on icon "button" at bounding box center [784, 328] width 62 height 49
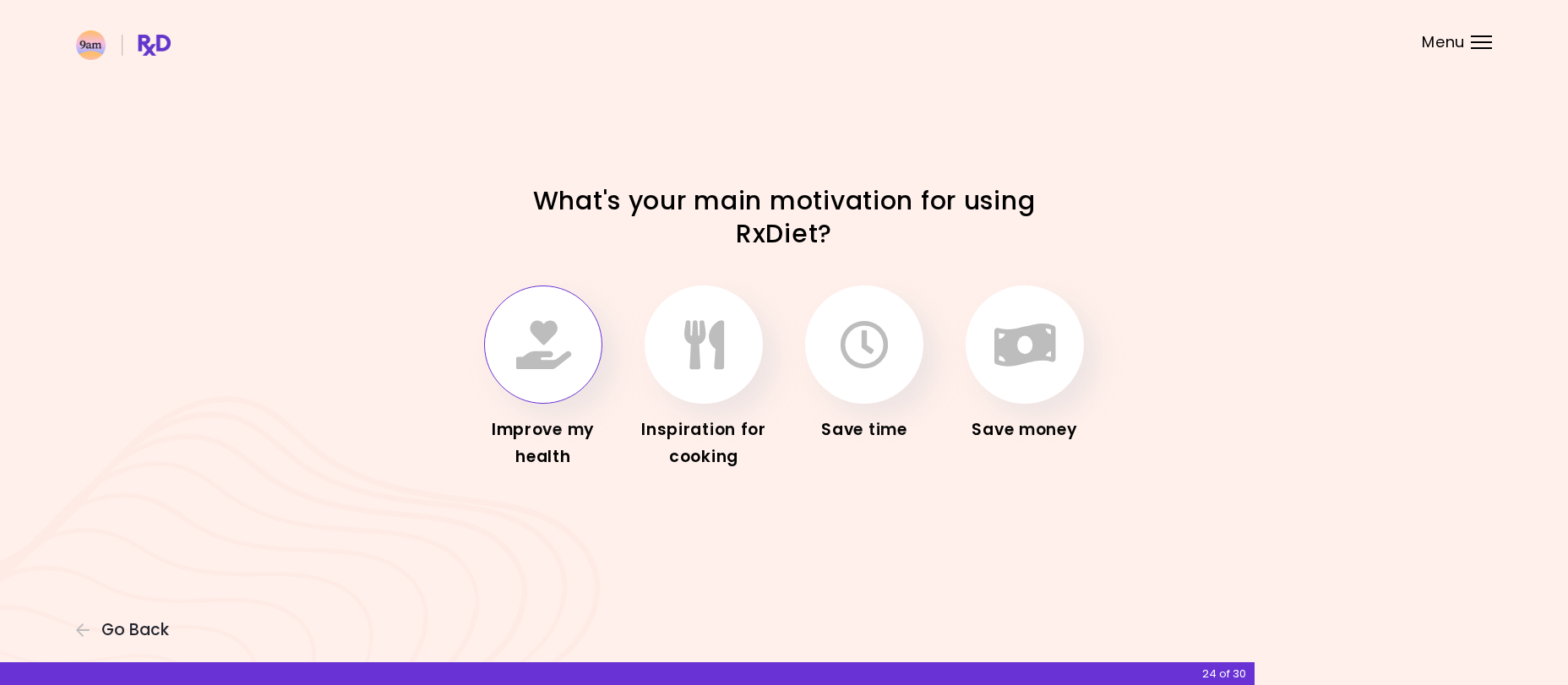
click at [538, 355] on icon "button" at bounding box center [544, 345] width 55 height 49
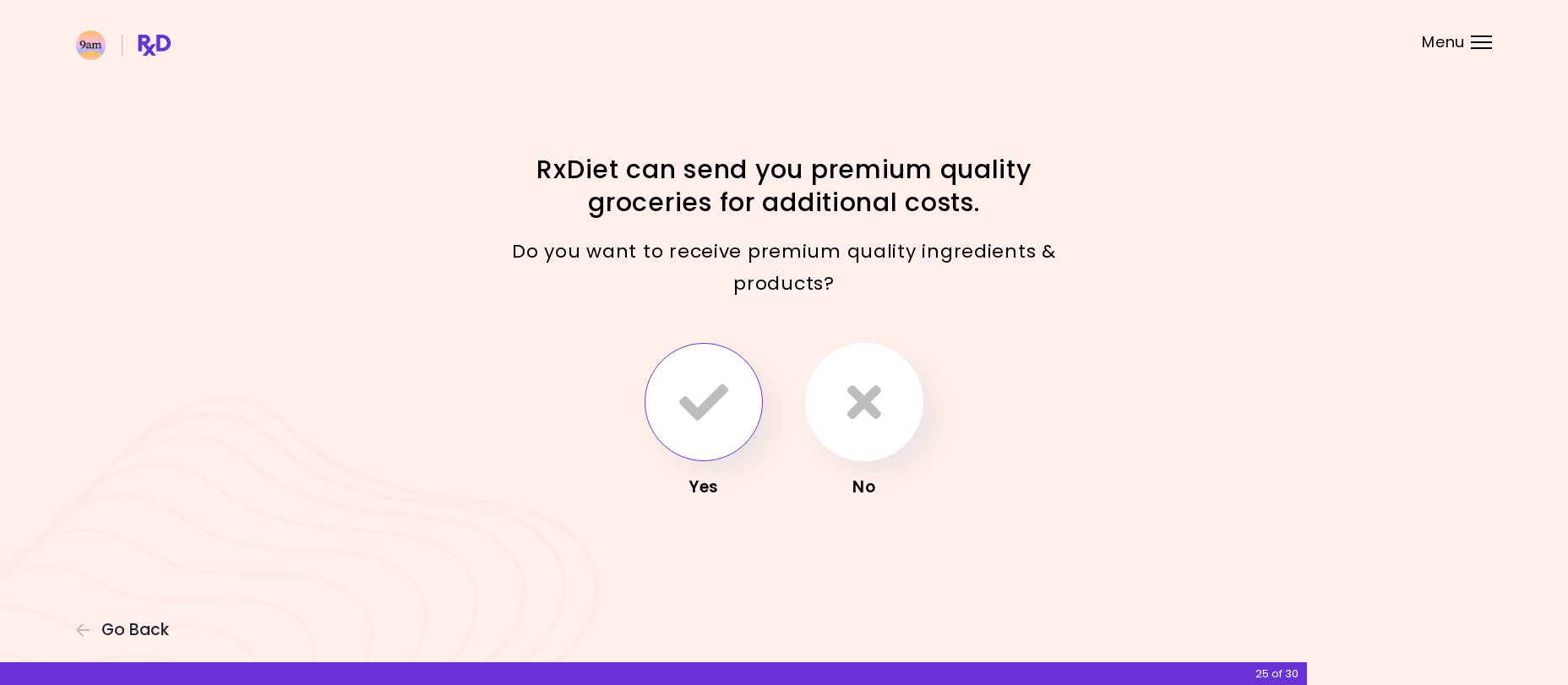
click at [711, 392] on icon "button" at bounding box center [704, 402] width 49 height 49
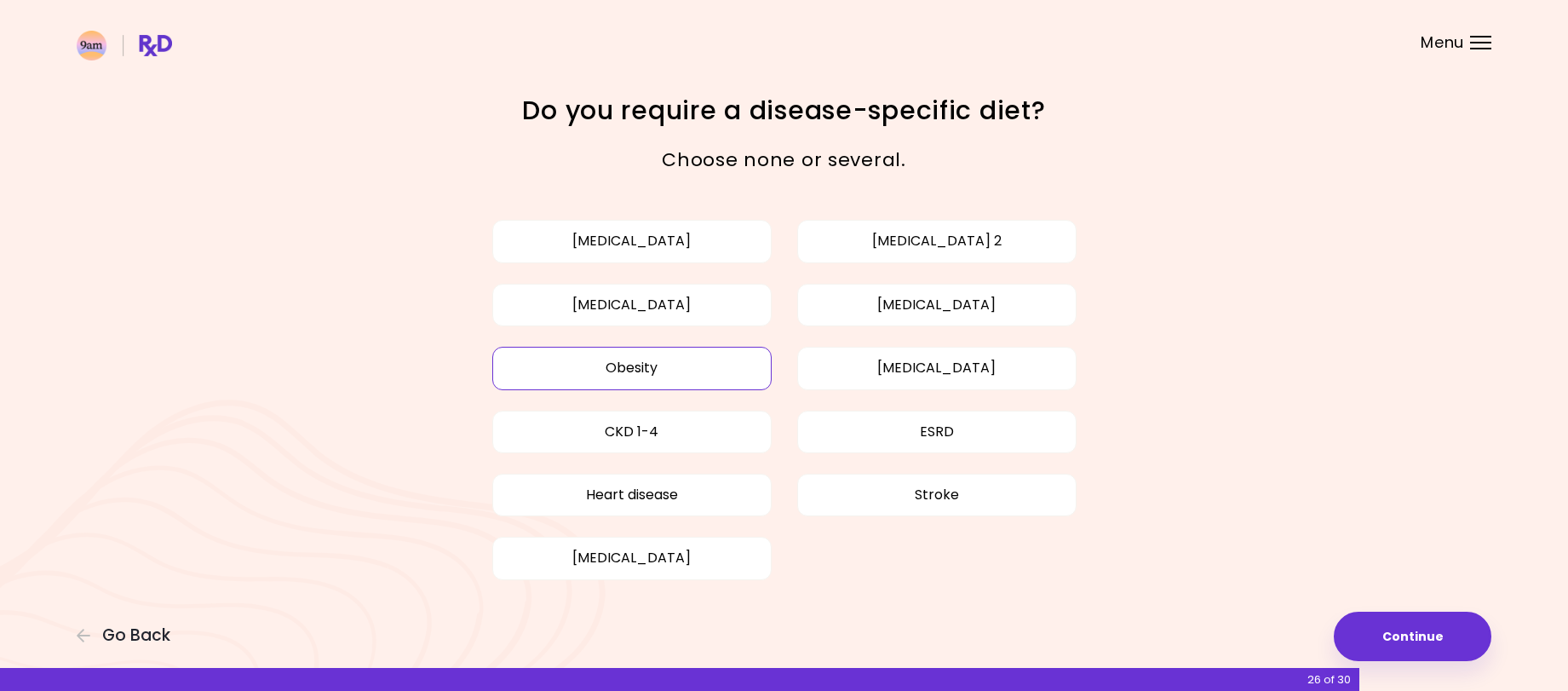
click at [515, 366] on button "Obesity" at bounding box center [632, 368] width 280 height 42
click at [535, 307] on button "[MEDICAL_DATA]" at bounding box center [632, 305] width 280 height 42
click at [1438, 610] on div "Focusable invisible element Do you require a disease-specific diet? Choose none…" at bounding box center [784, 353] width 1568 height 705
click at [1430, 629] on button "Continue" at bounding box center [1412, 636] width 157 height 50
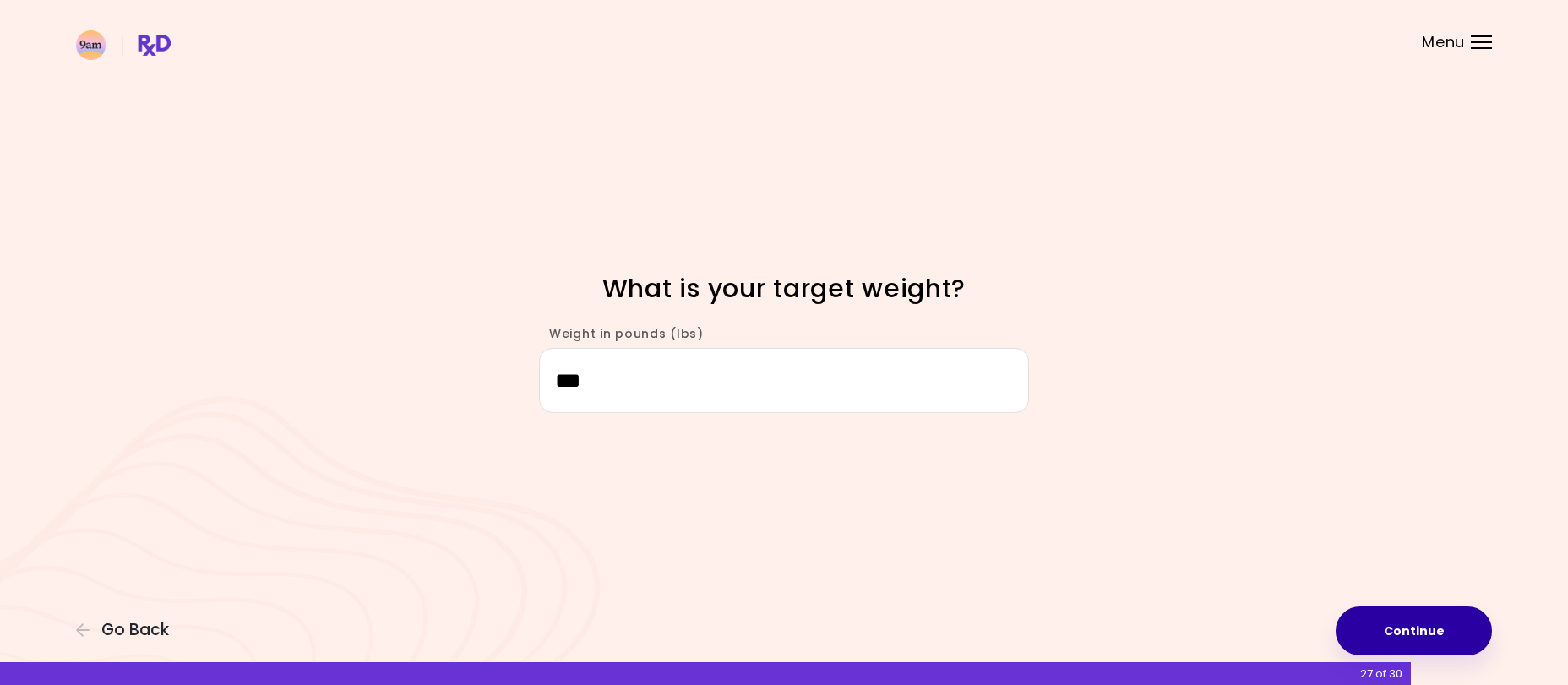
type input "***"
click at [1419, 623] on button "Continue" at bounding box center [1413, 631] width 156 height 49
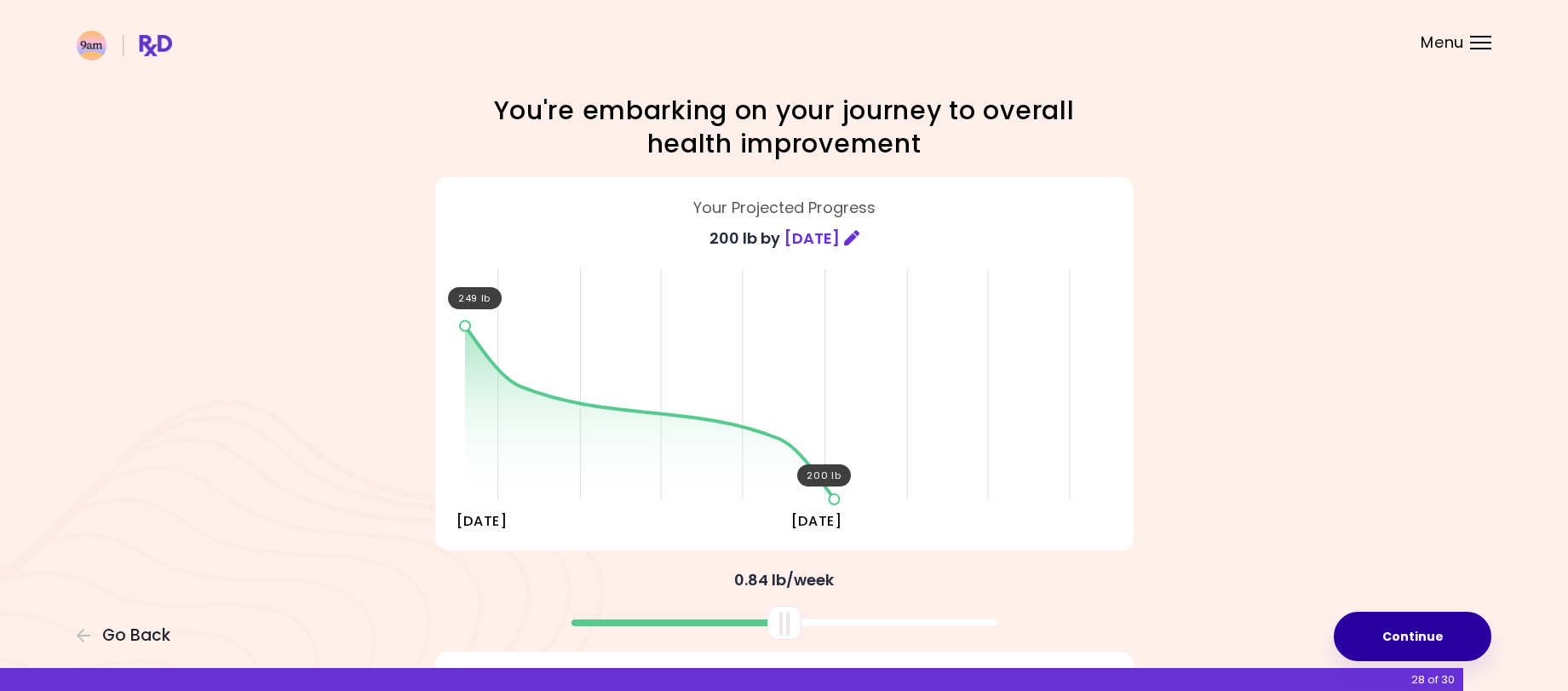
click at [1430, 629] on button "Continue" at bounding box center [1412, 636] width 157 height 50
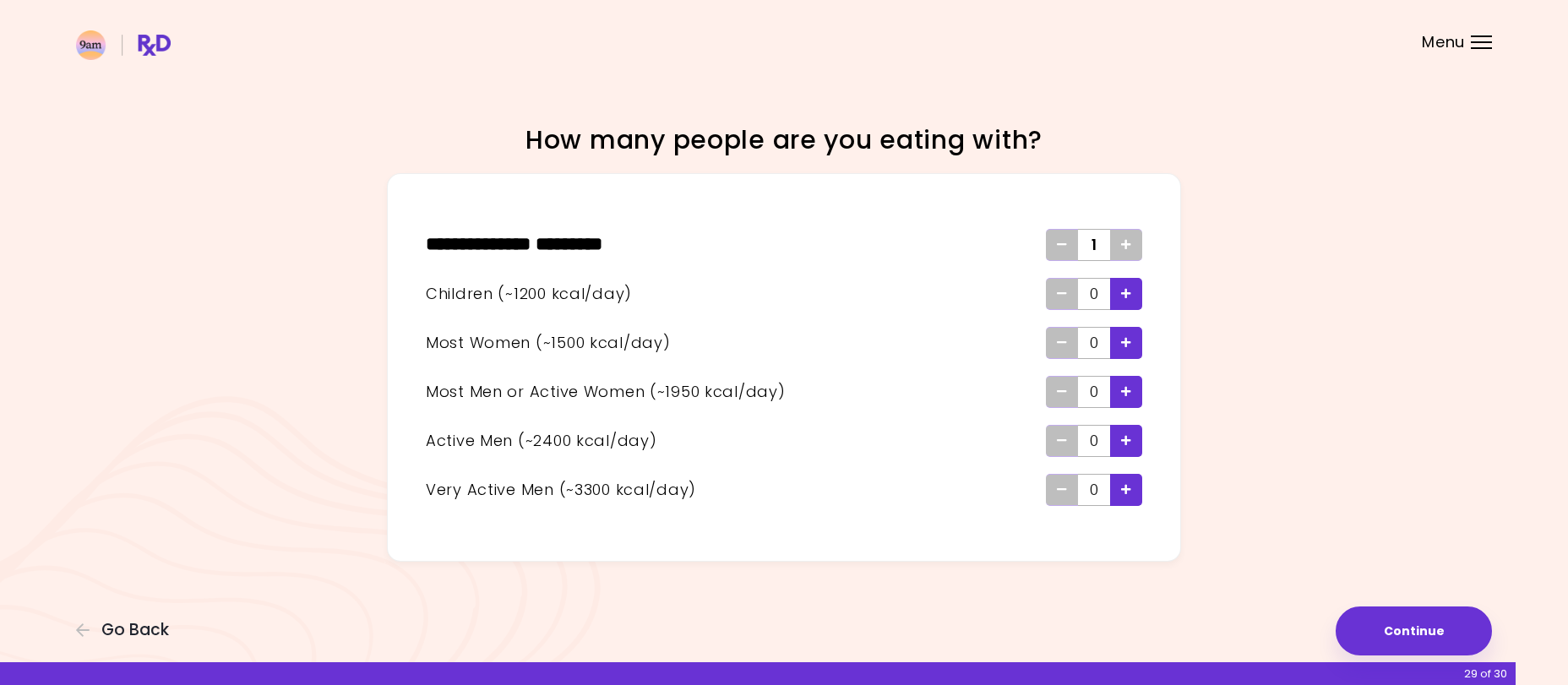
click at [1125, 345] on icon "Add - Woman" at bounding box center [1126, 343] width 10 height 11
click at [1130, 394] on icon "Add - Man or Active Woman" at bounding box center [1126, 391] width 10 height 11
click at [1392, 626] on button "Continue" at bounding box center [1413, 631] width 156 height 49
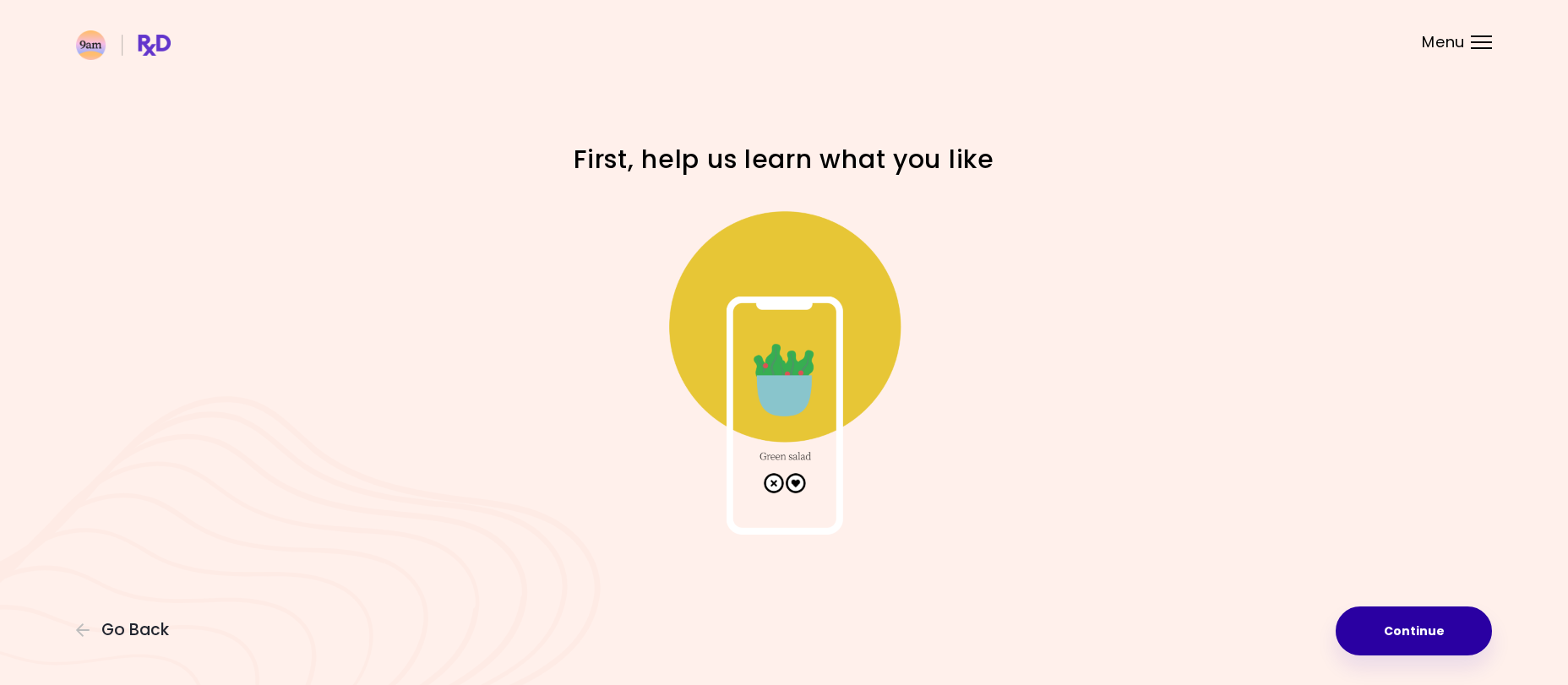
click at [1392, 626] on button "Continue" at bounding box center [1413, 631] width 156 height 49
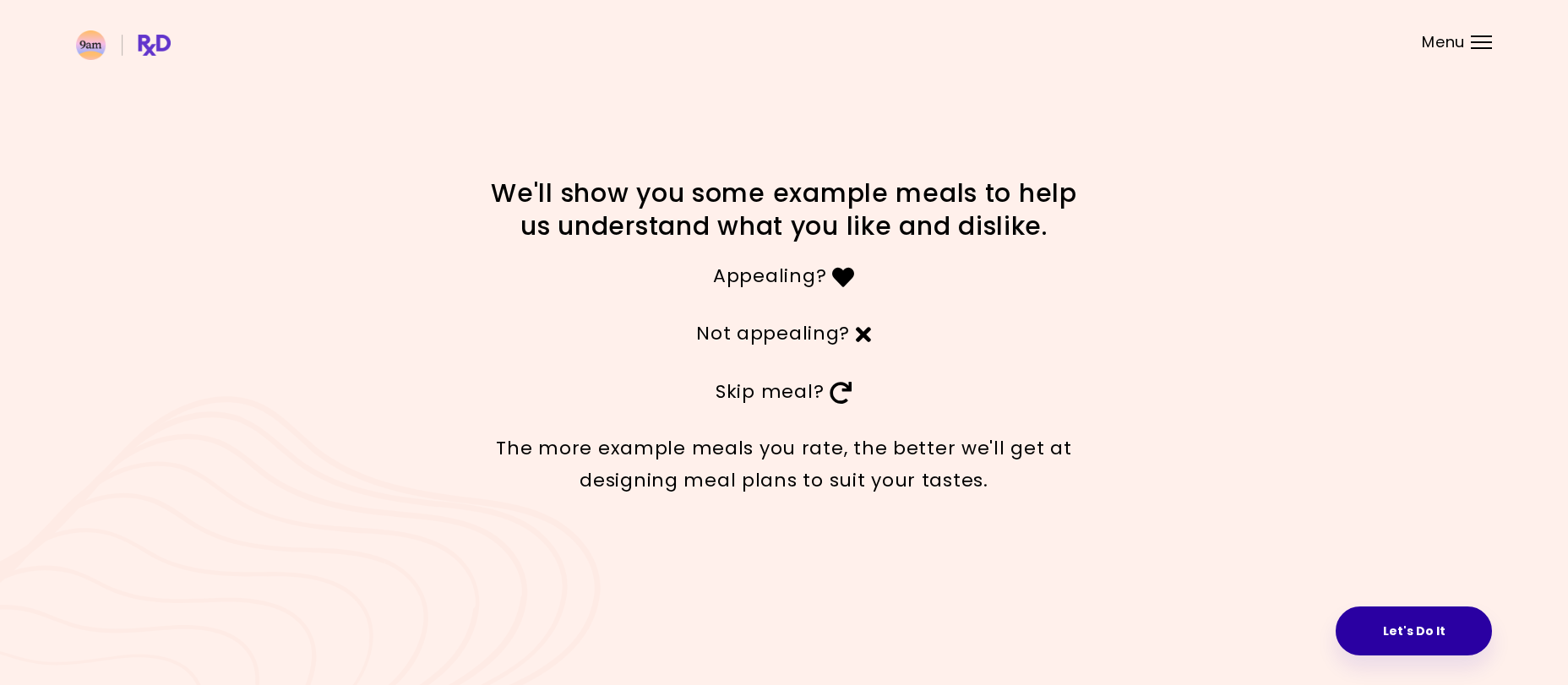
click at [1412, 637] on button "Let's Do It" at bounding box center [1413, 631] width 156 height 49
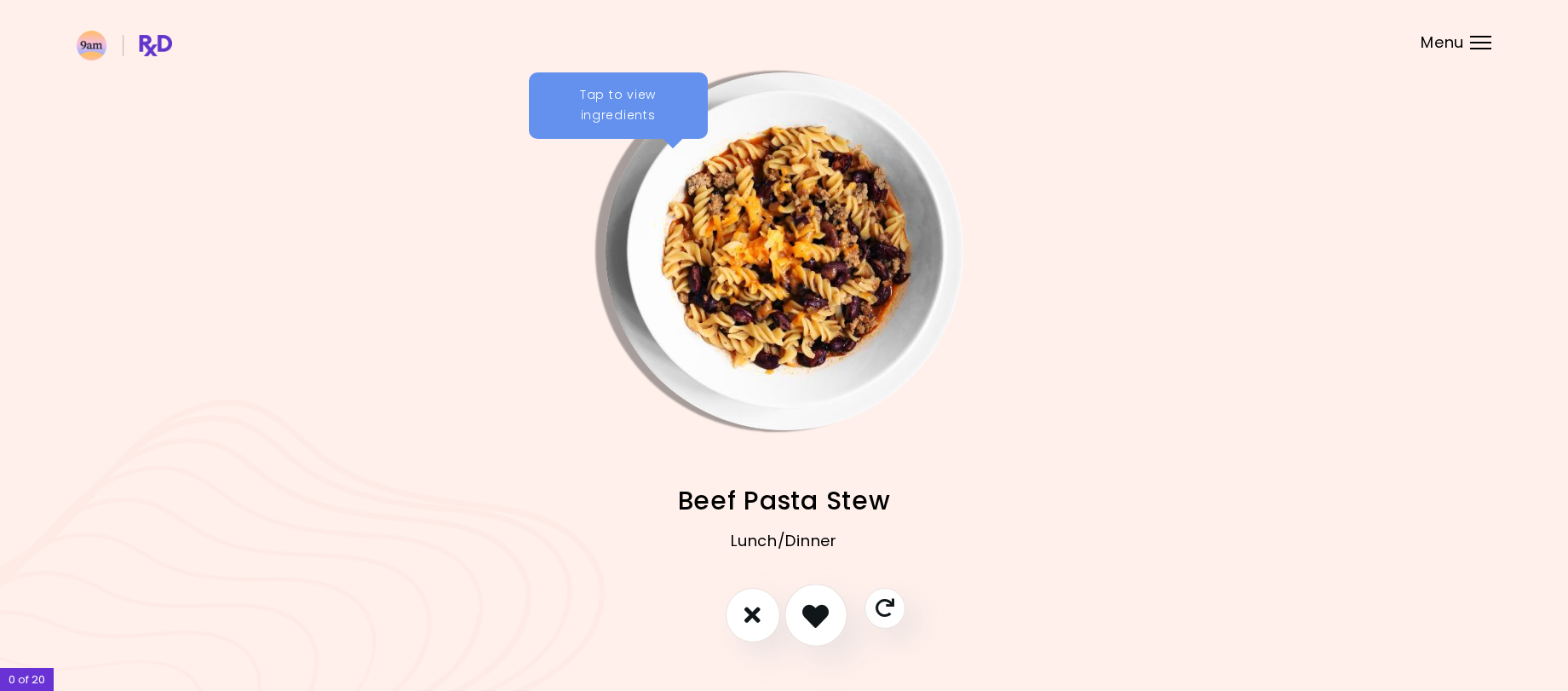
click at [805, 617] on icon "I like this recipe" at bounding box center [815, 615] width 27 height 27
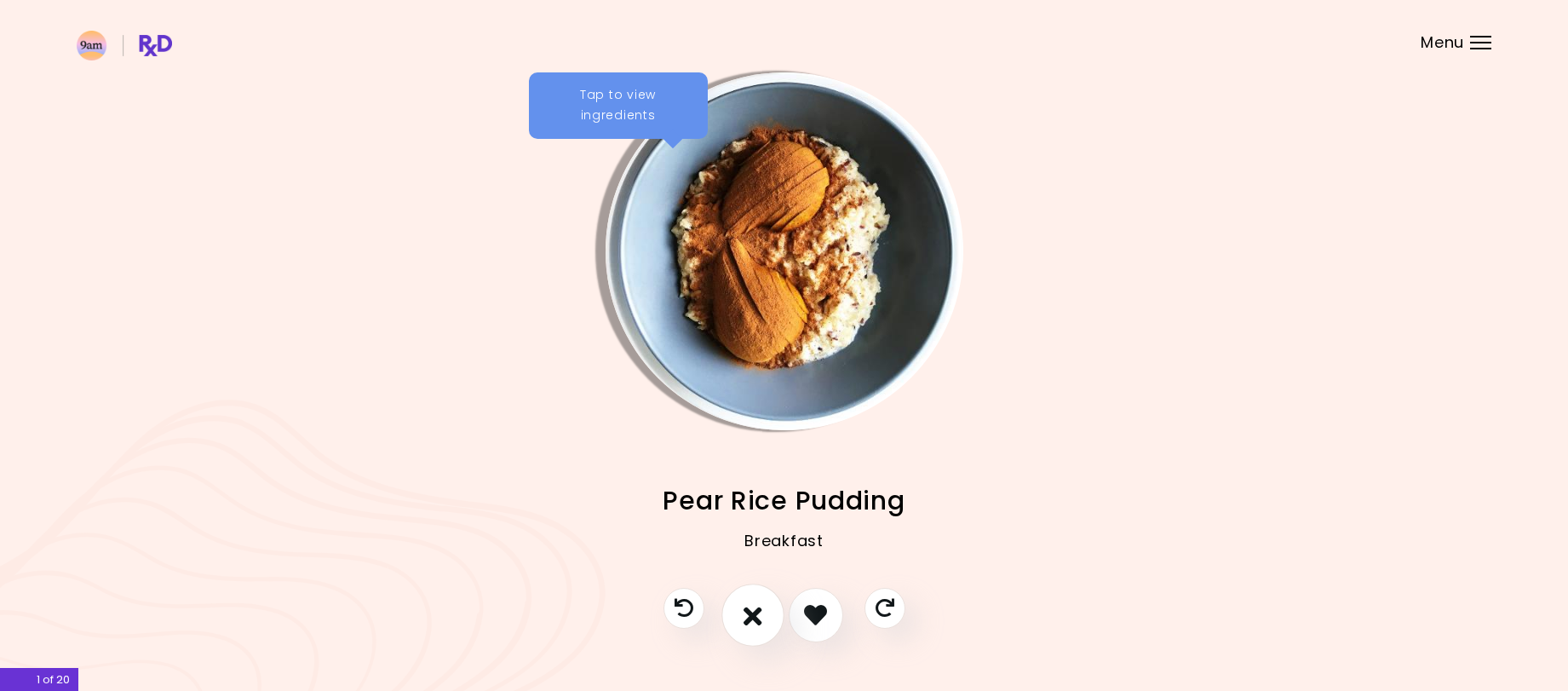
click at [752, 617] on icon "I don't like this recipe" at bounding box center [753, 615] width 19 height 27
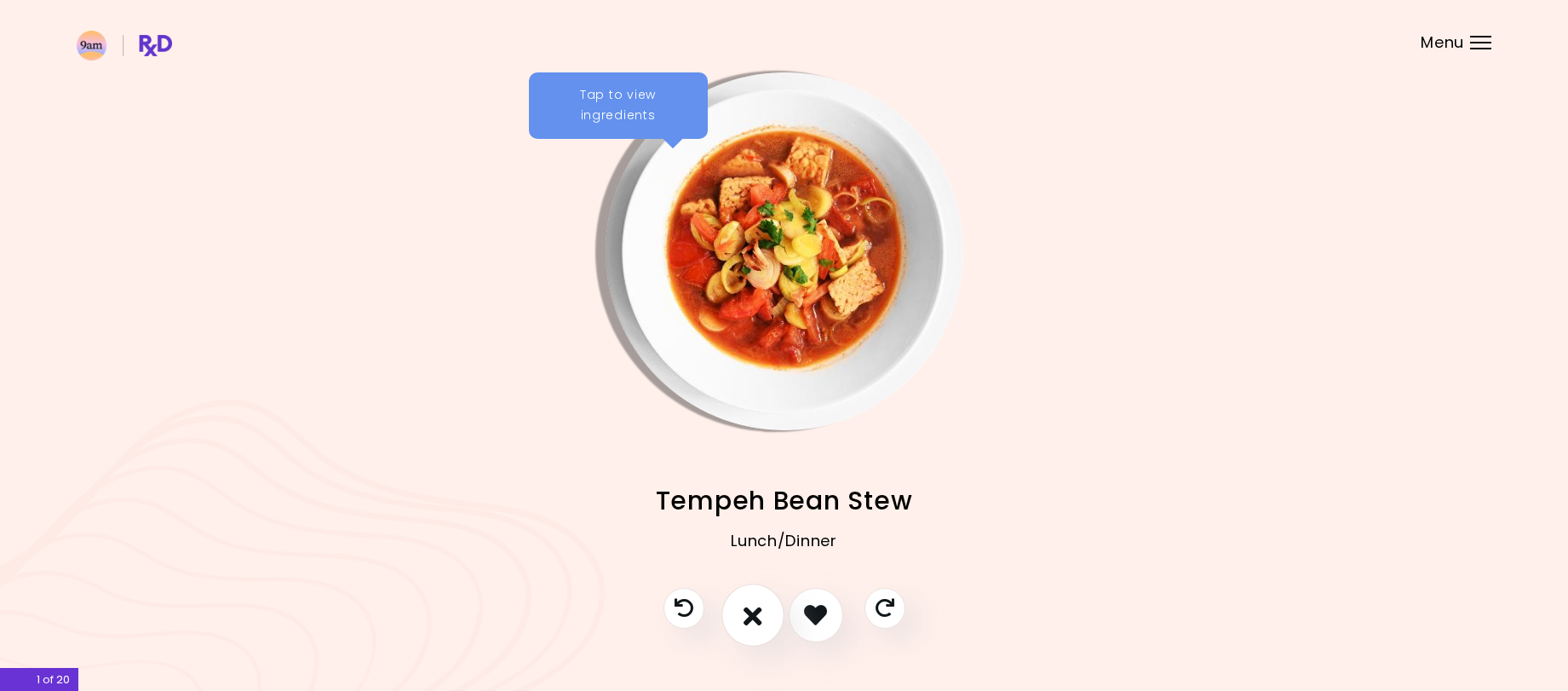
click at [752, 617] on icon "I don't like this recipe" at bounding box center [753, 615] width 19 height 27
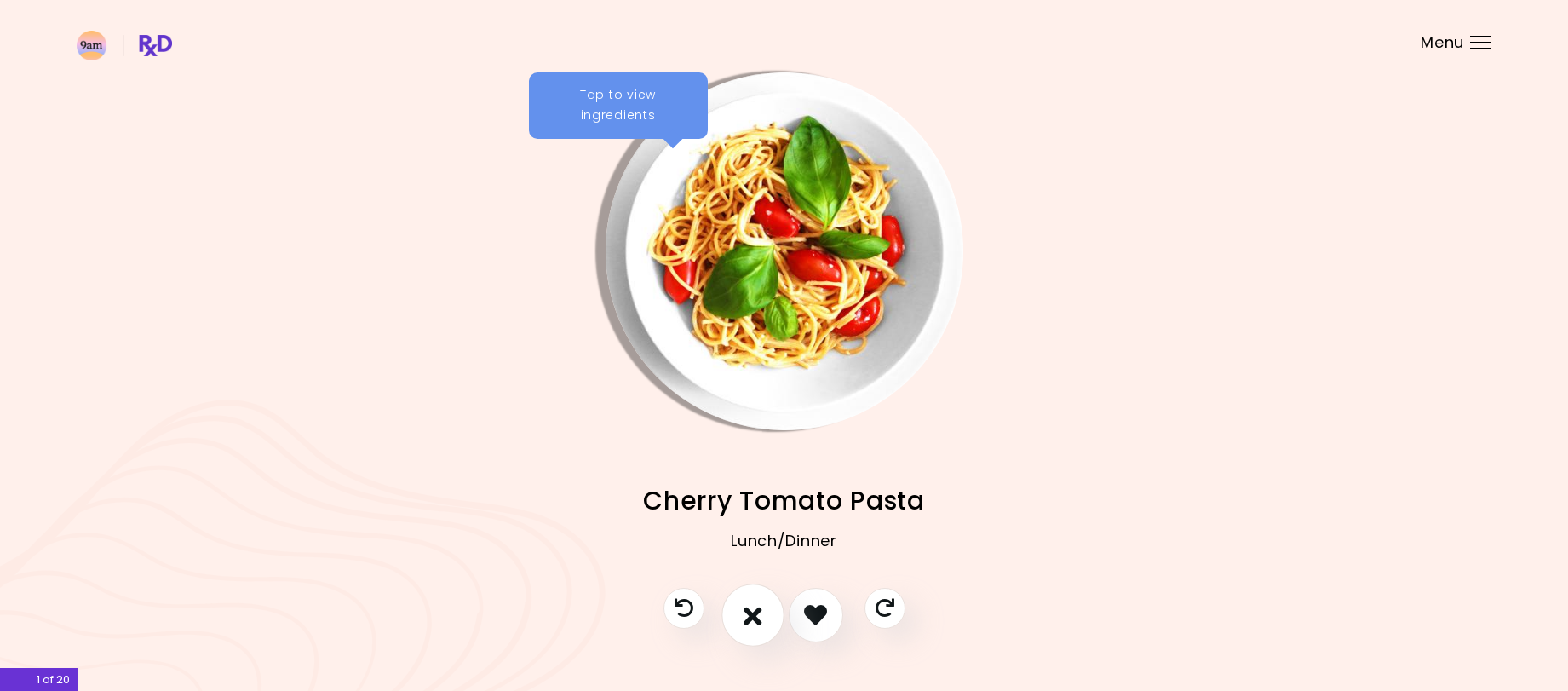
click at [752, 617] on icon "I don't like this recipe" at bounding box center [753, 615] width 19 height 27
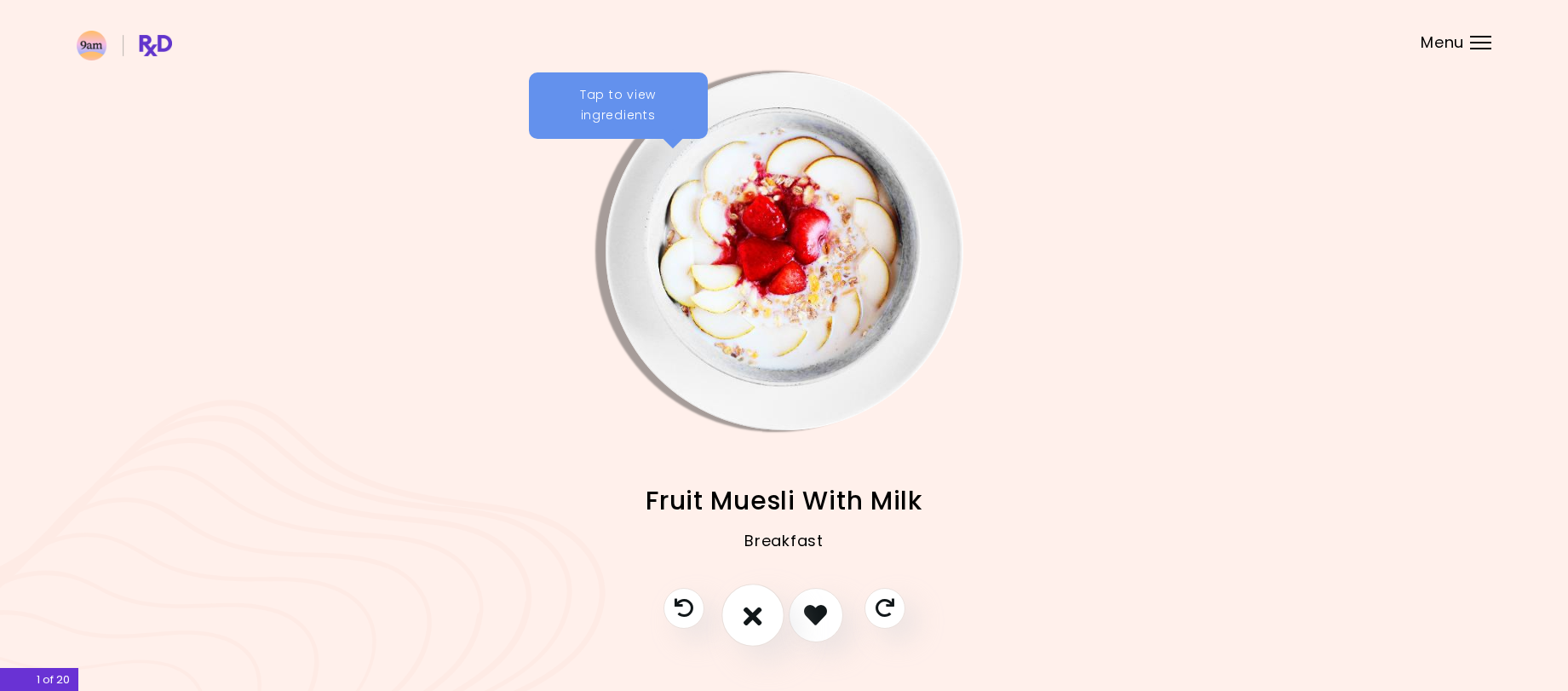
click at [752, 617] on icon "I don't like this recipe" at bounding box center [753, 615] width 19 height 27
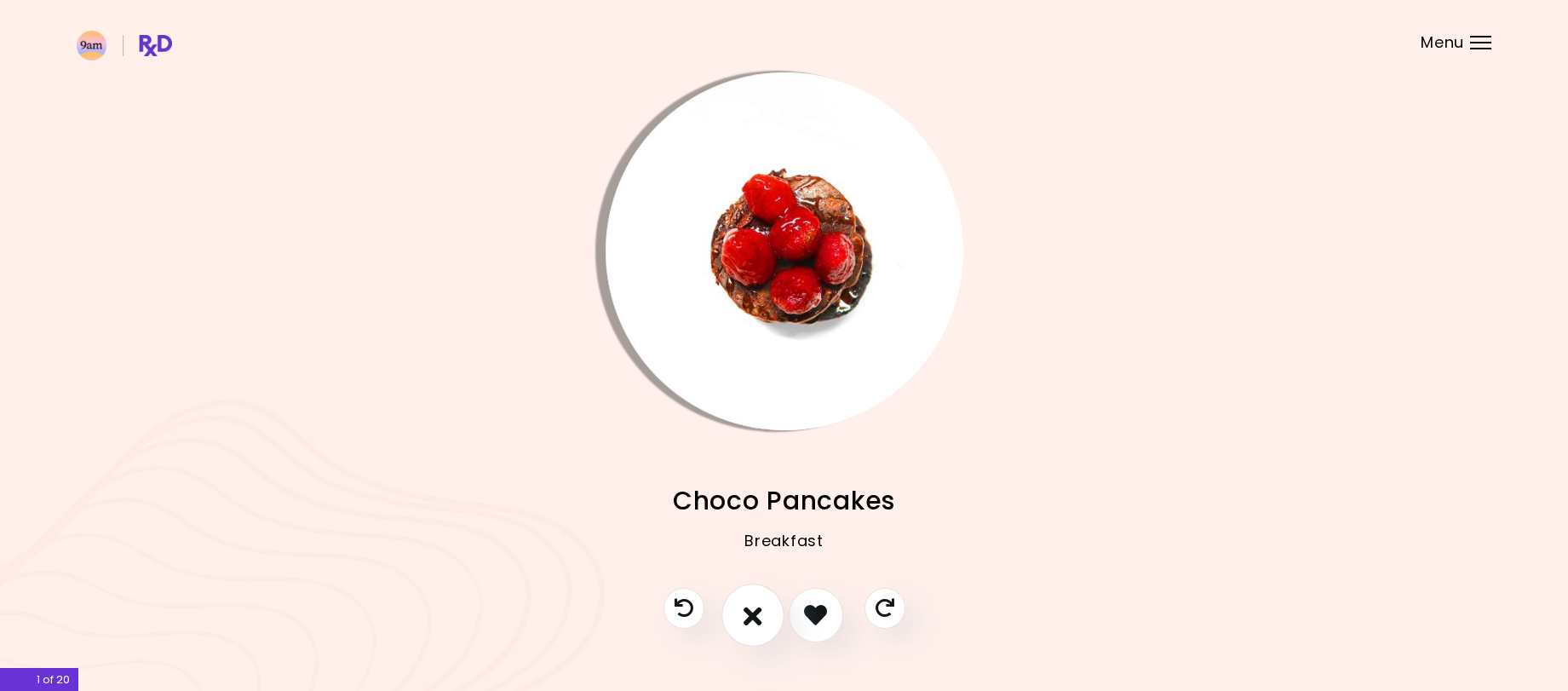
click at [752, 617] on icon "I don't like this recipe" at bounding box center [753, 615] width 19 height 27
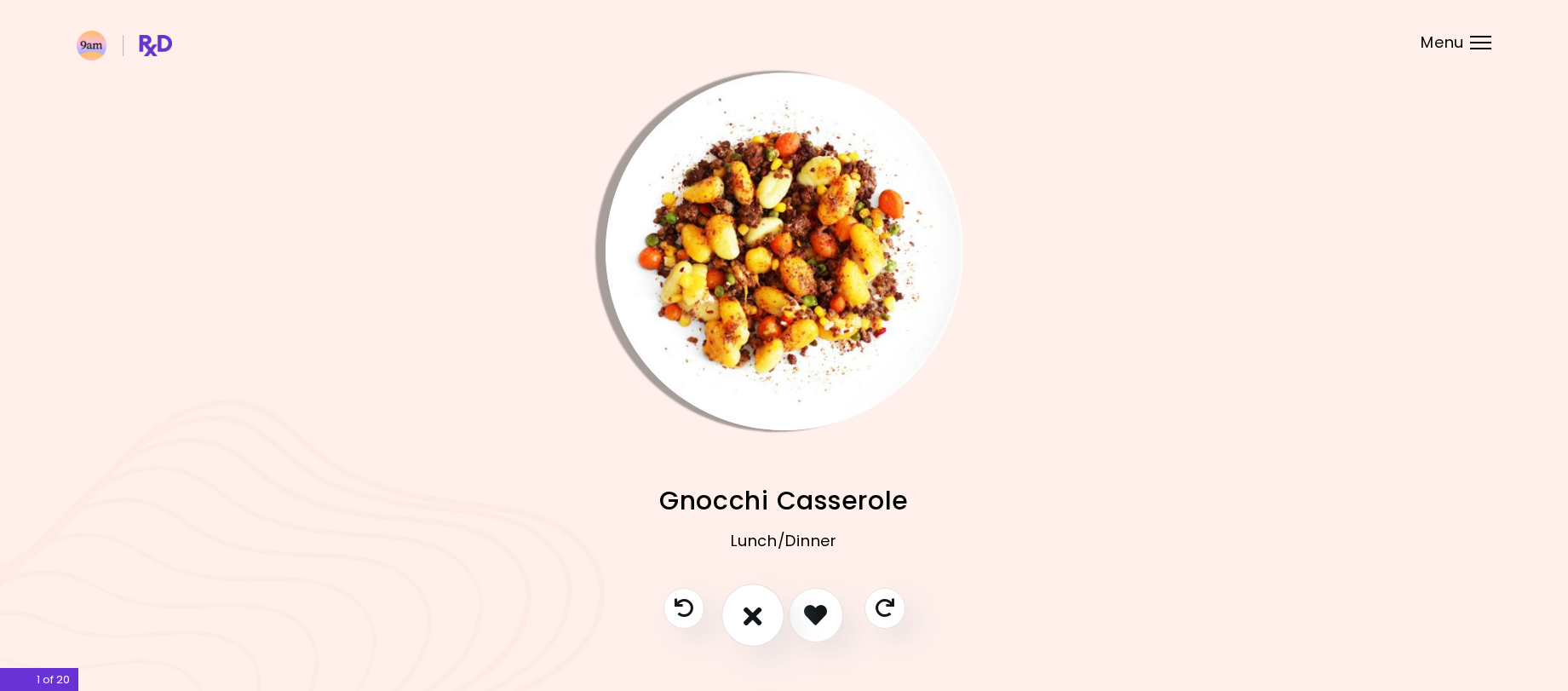
click at [752, 617] on icon "I don't like this recipe" at bounding box center [753, 615] width 19 height 27
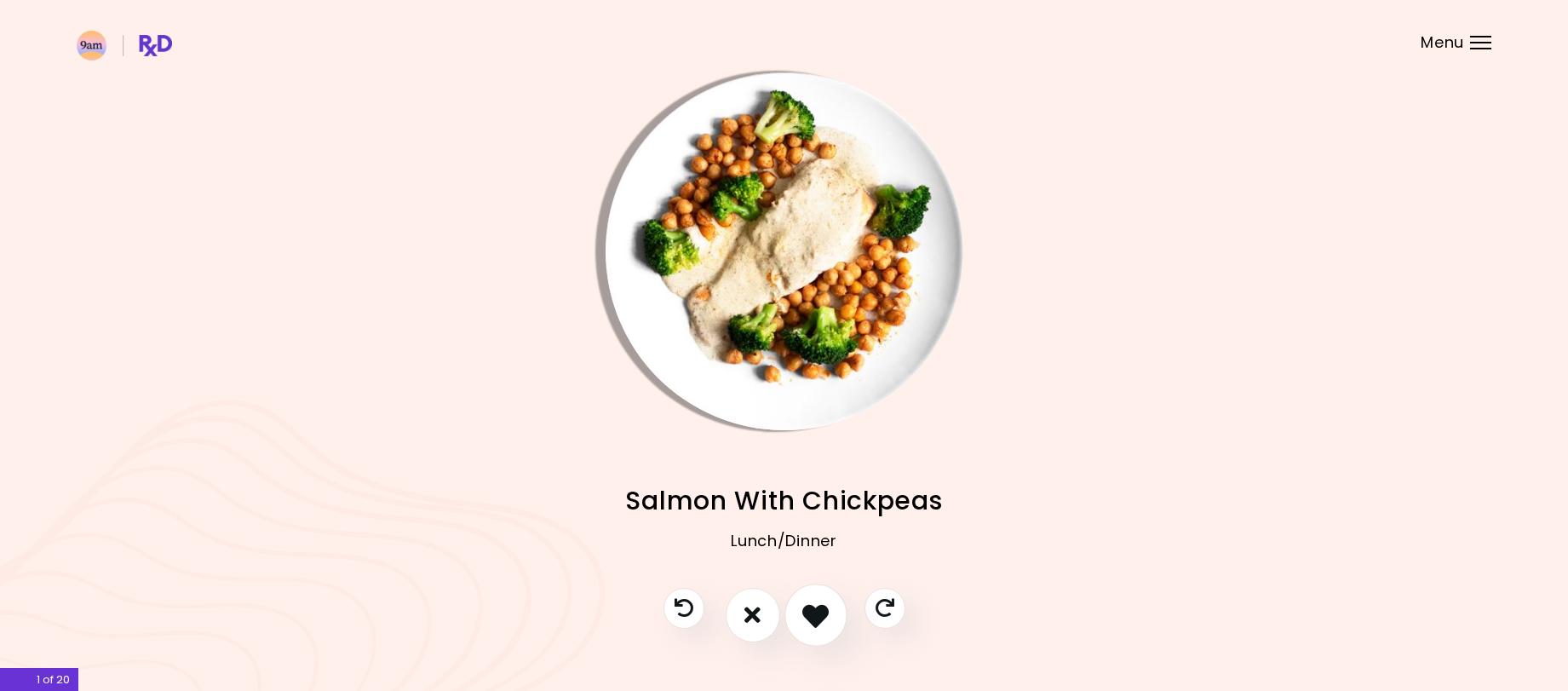
click at [815, 617] on icon "I like this recipe" at bounding box center [815, 615] width 27 height 27
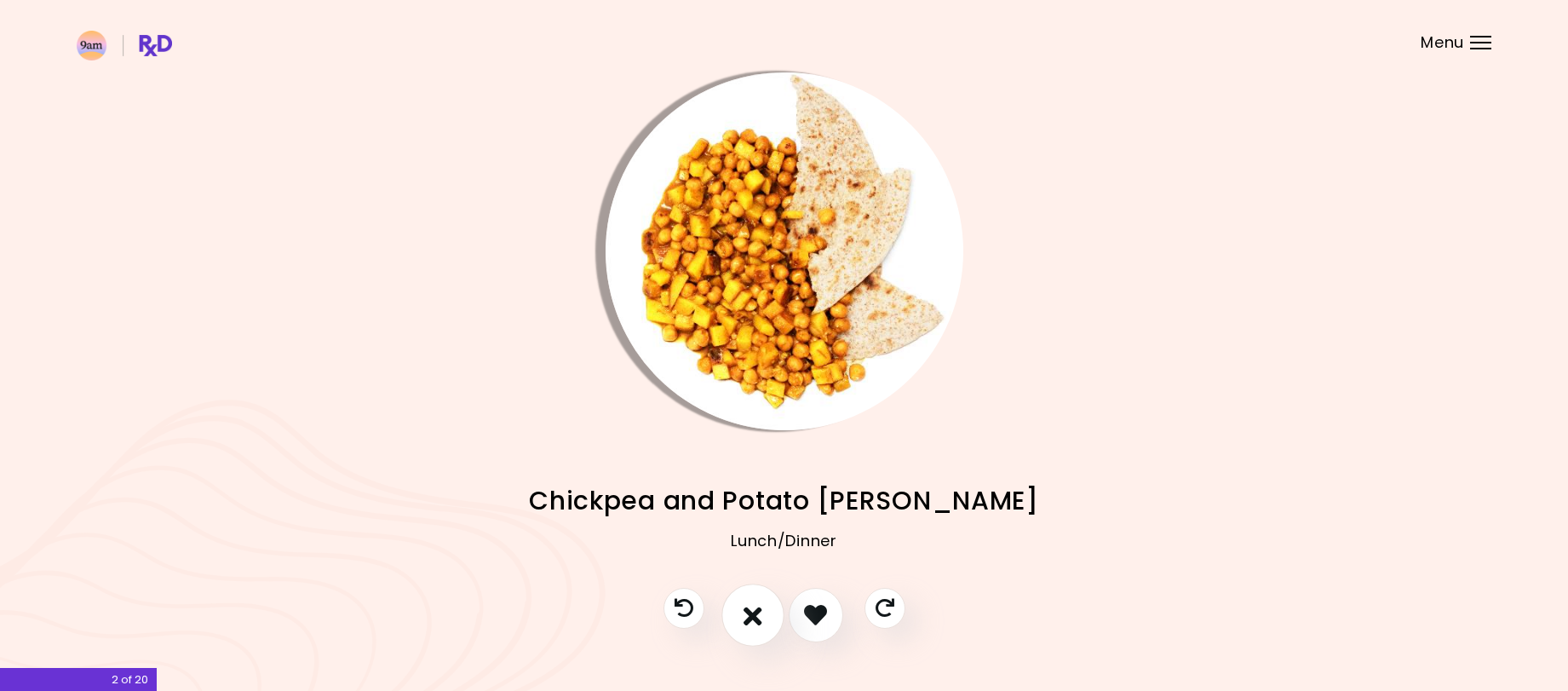
click at [751, 621] on icon "I don't like this recipe" at bounding box center [753, 615] width 19 height 27
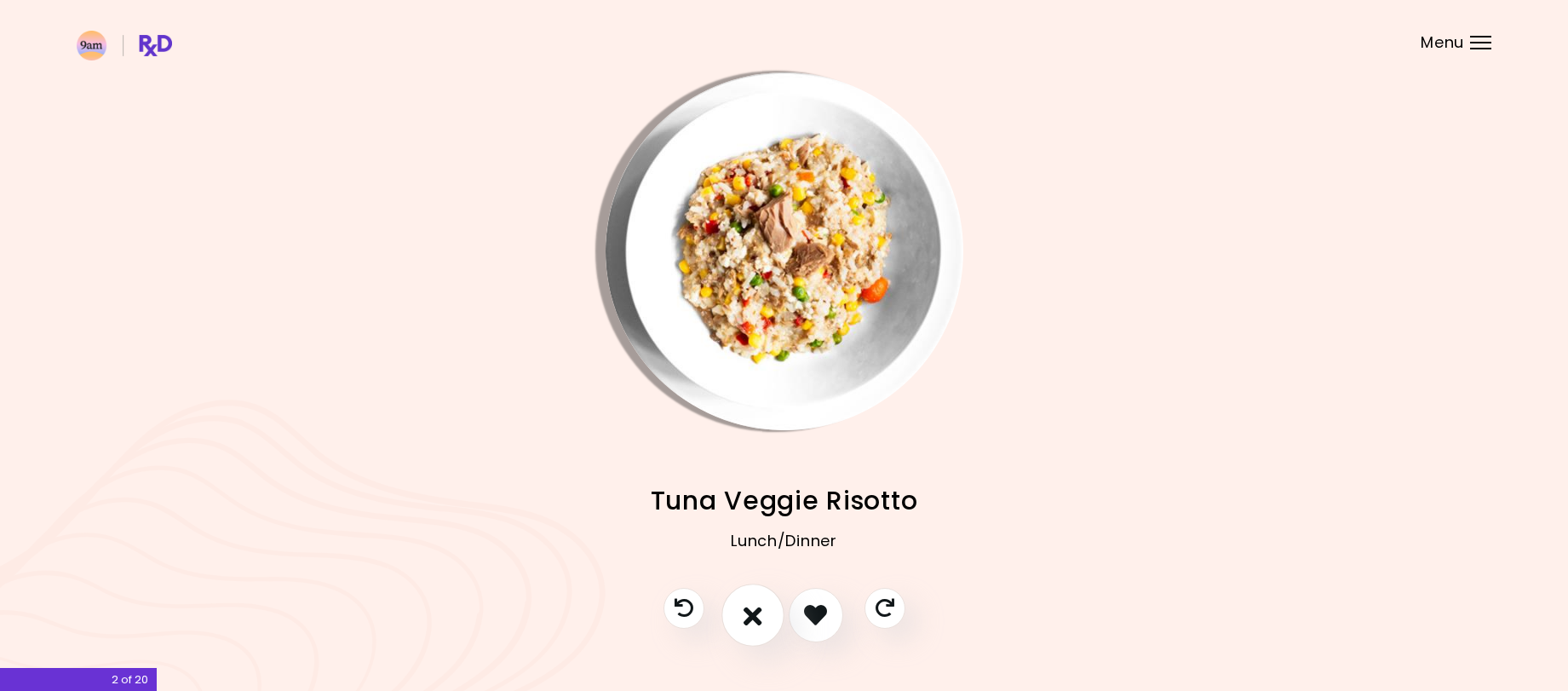
click at [751, 621] on icon "I don't like this recipe" at bounding box center [753, 615] width 19 height 27
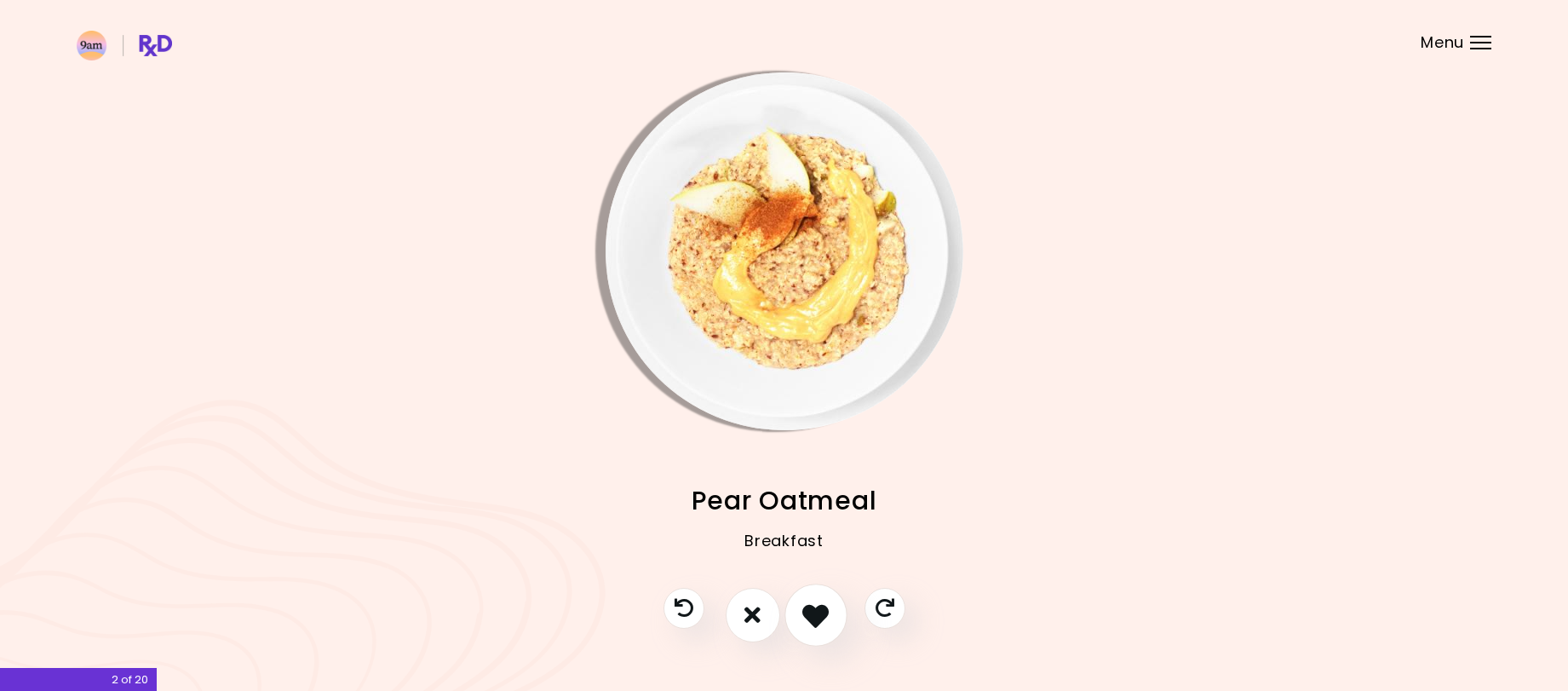
click at [821, 615] on icon "I like this recipe" at bounding box center [815, 615] width 27 height 27
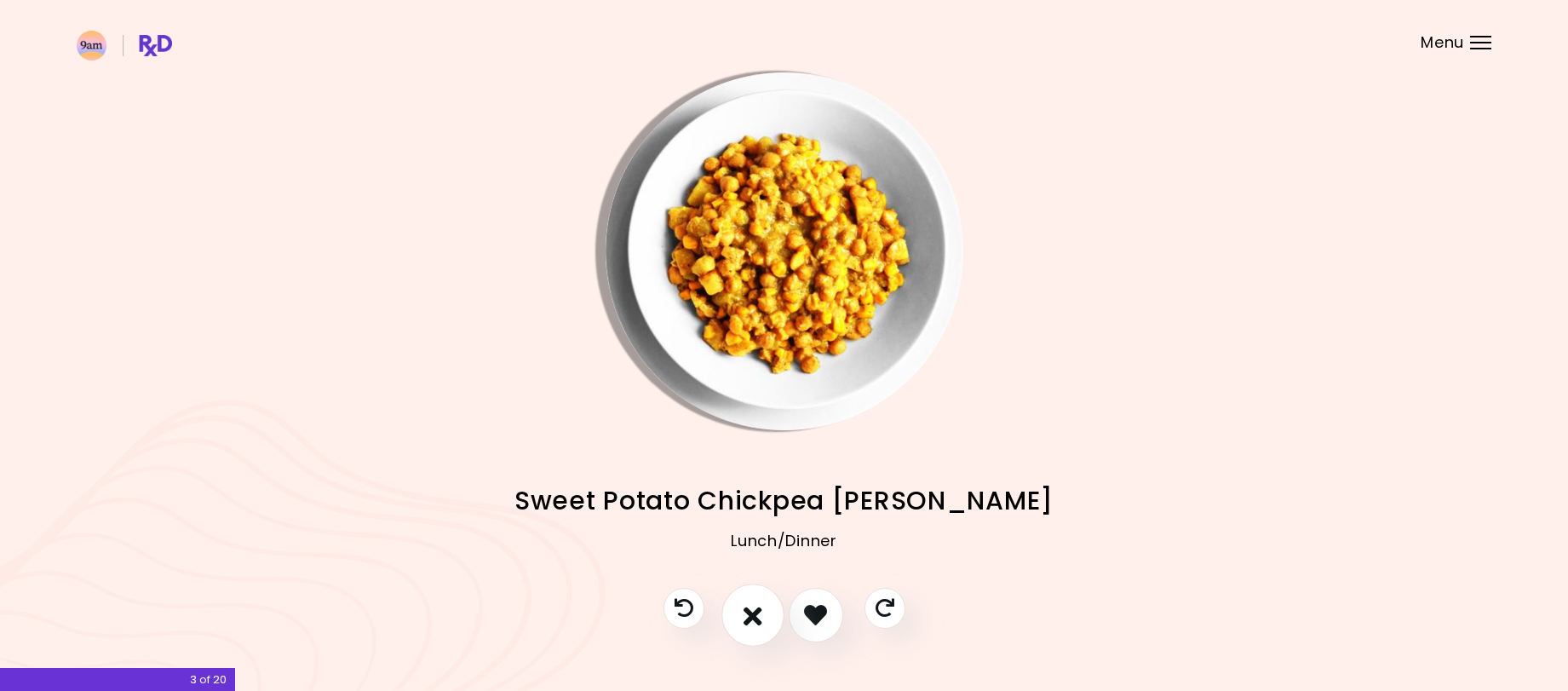
click at [746, 621] on icon "I don't like this recipe" at bounding box center [753, 615] width 19 height 27
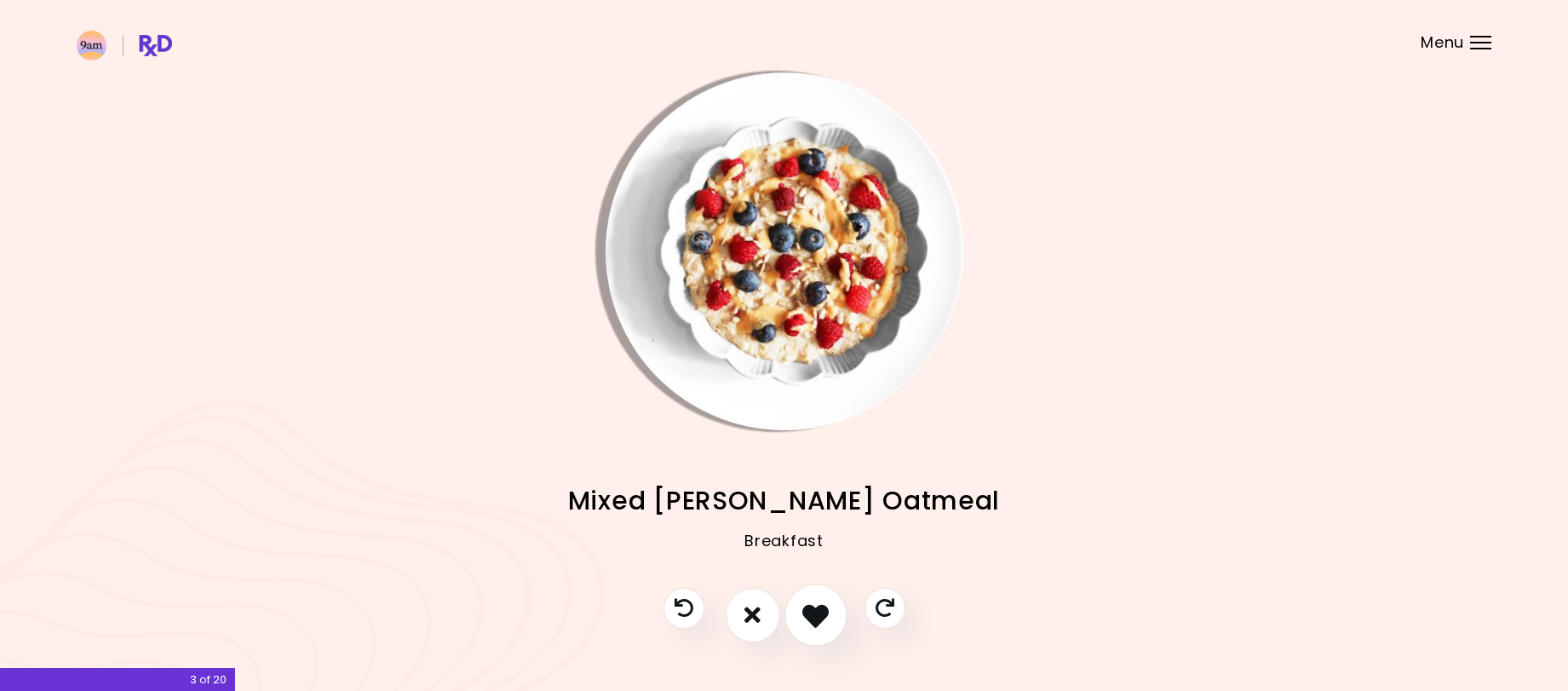
click at [816, 621] on icon "I like this recipe" at bounding box center [815, 615] width 27 height 27
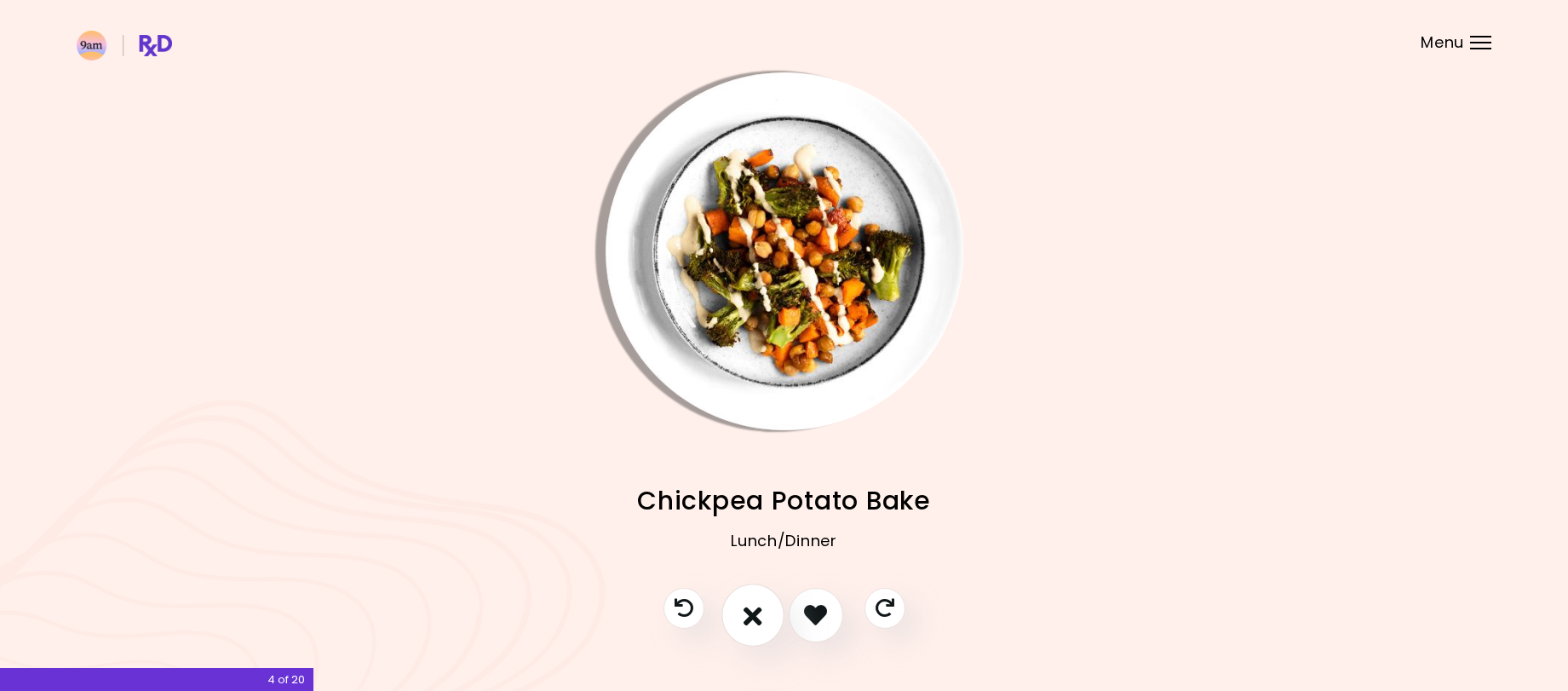
click at [753, 621] on icon "I don't like this recipe" at bounding box center [753, 615] width 19 height 27
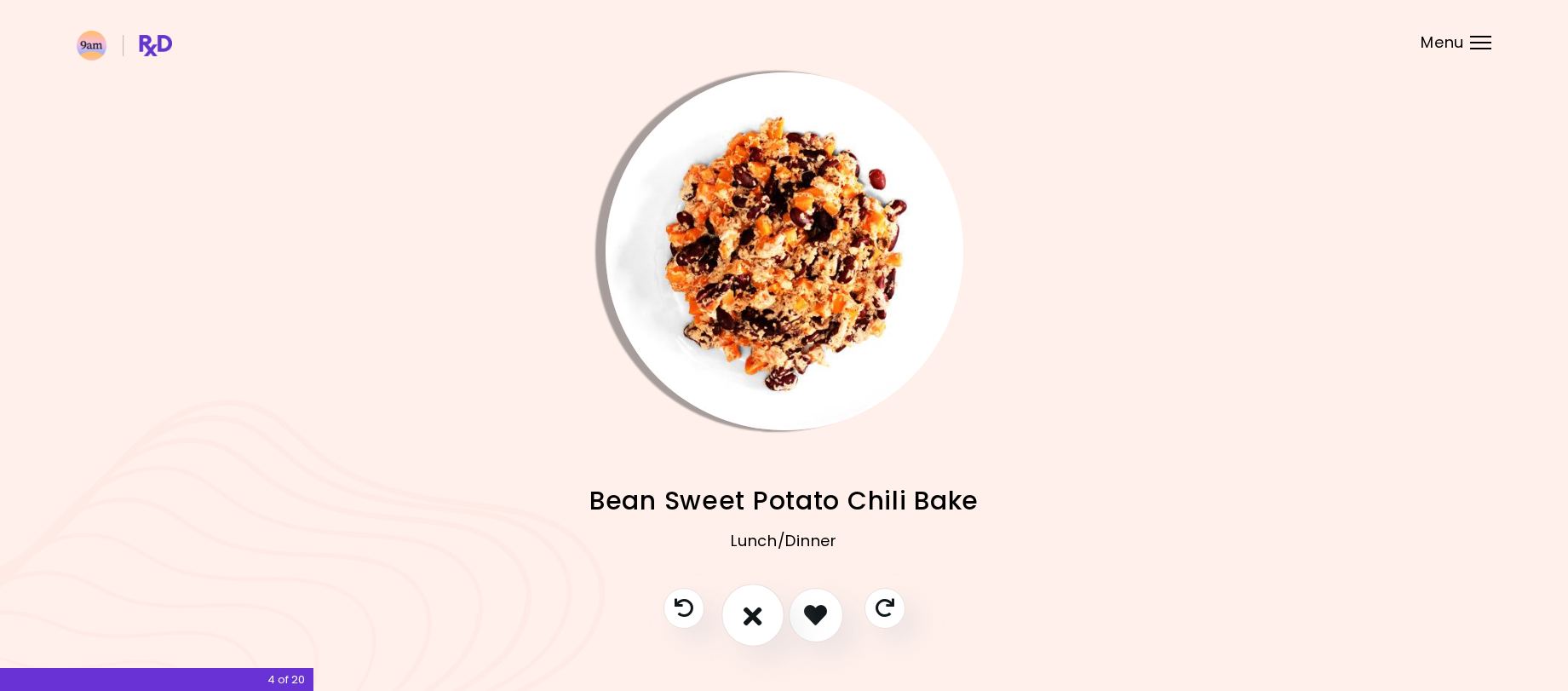
click at [753, 621] on icon "I don't like this recipe" at bounding box center [753, 615] width 19 height 27
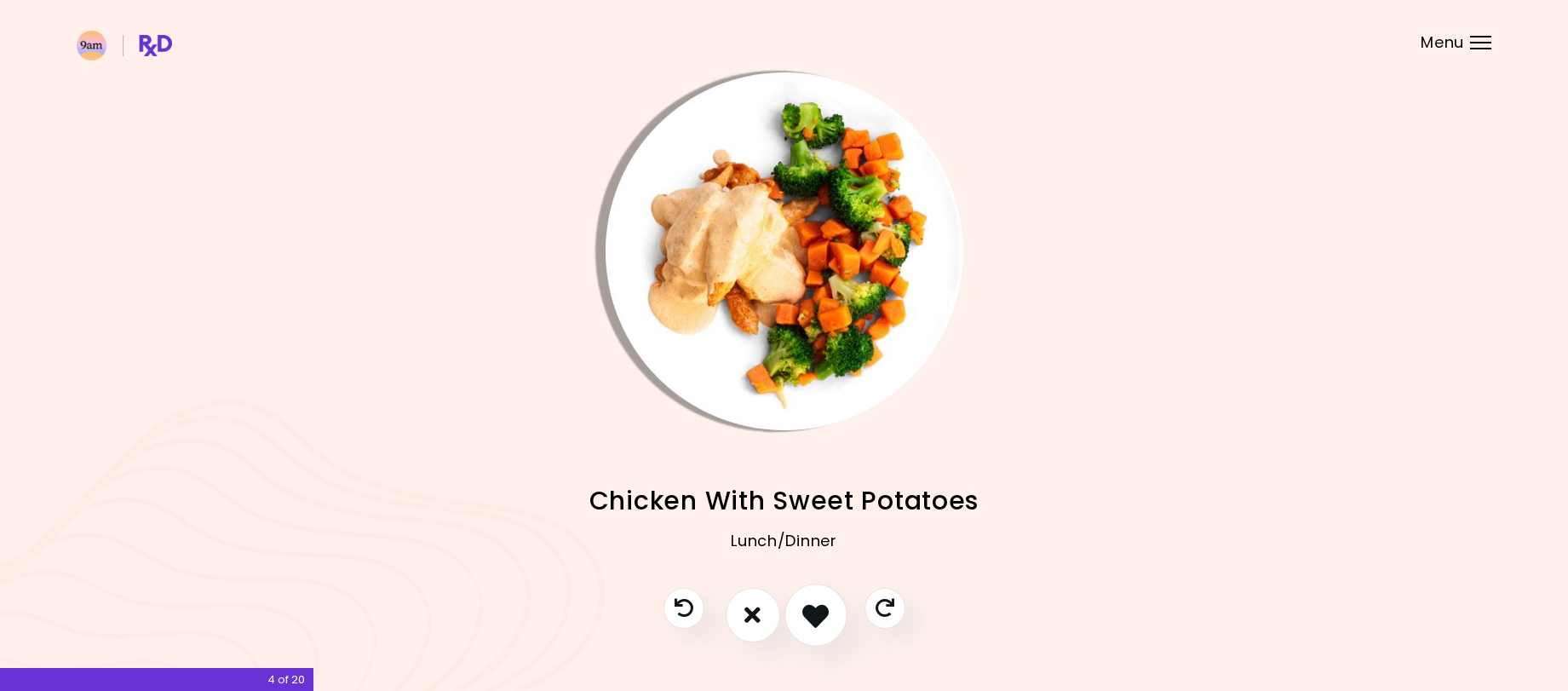
click at [815, 617] on icon "I like this recipe" at bounding box center [815, 615] width 27 height 27
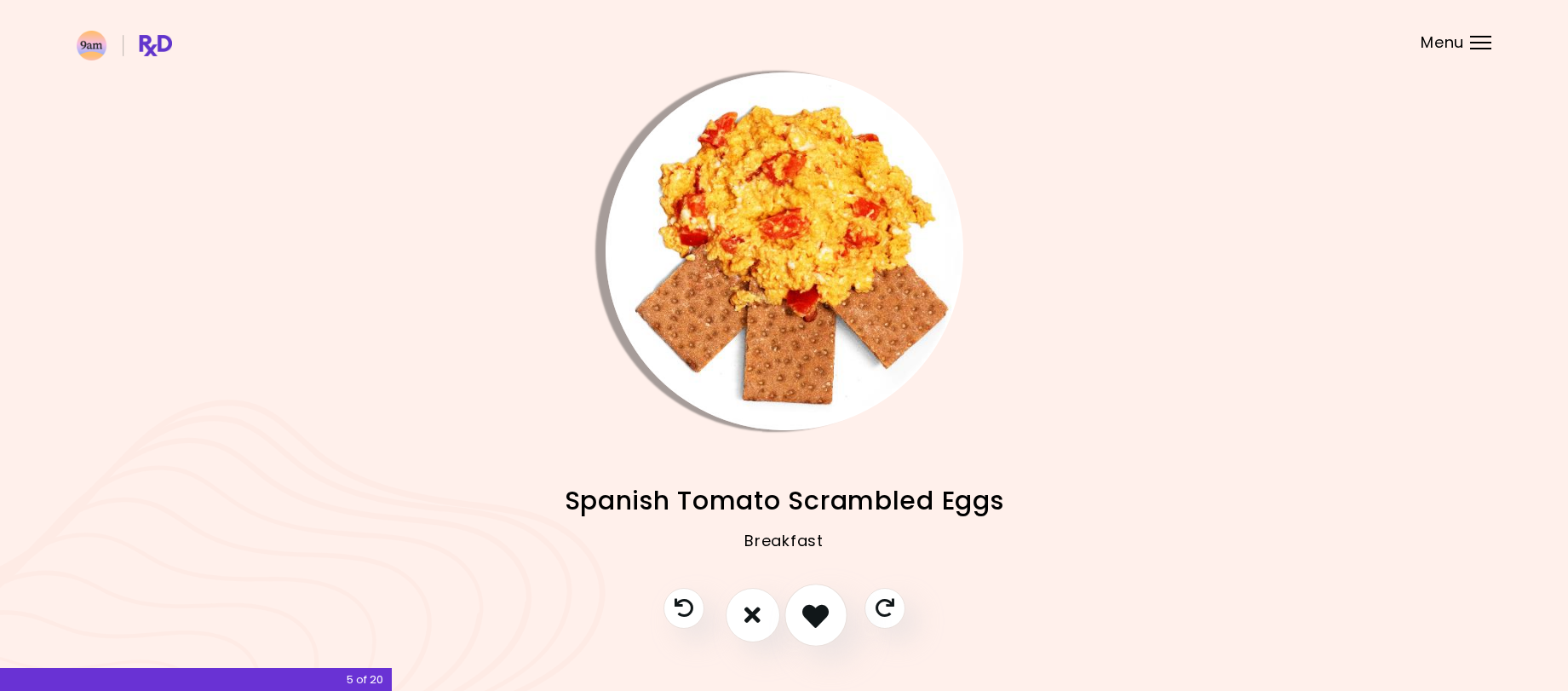
click at [815, 617] on icon "I like this recipe" at bounding box center [815, 615] width 27 height 27
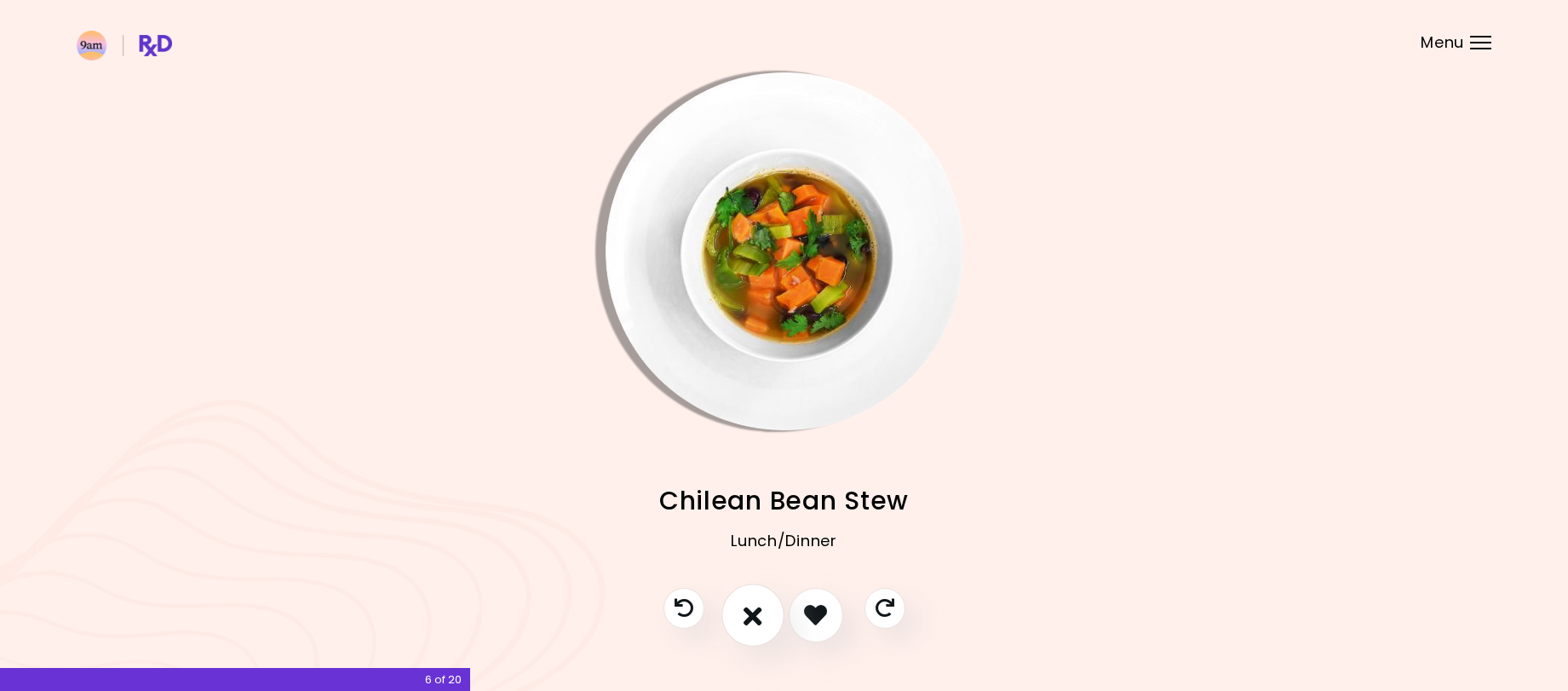
click at [747, 618] on icon "I don't like this recipe" at bounding box center [753, 615] width 19 height 27
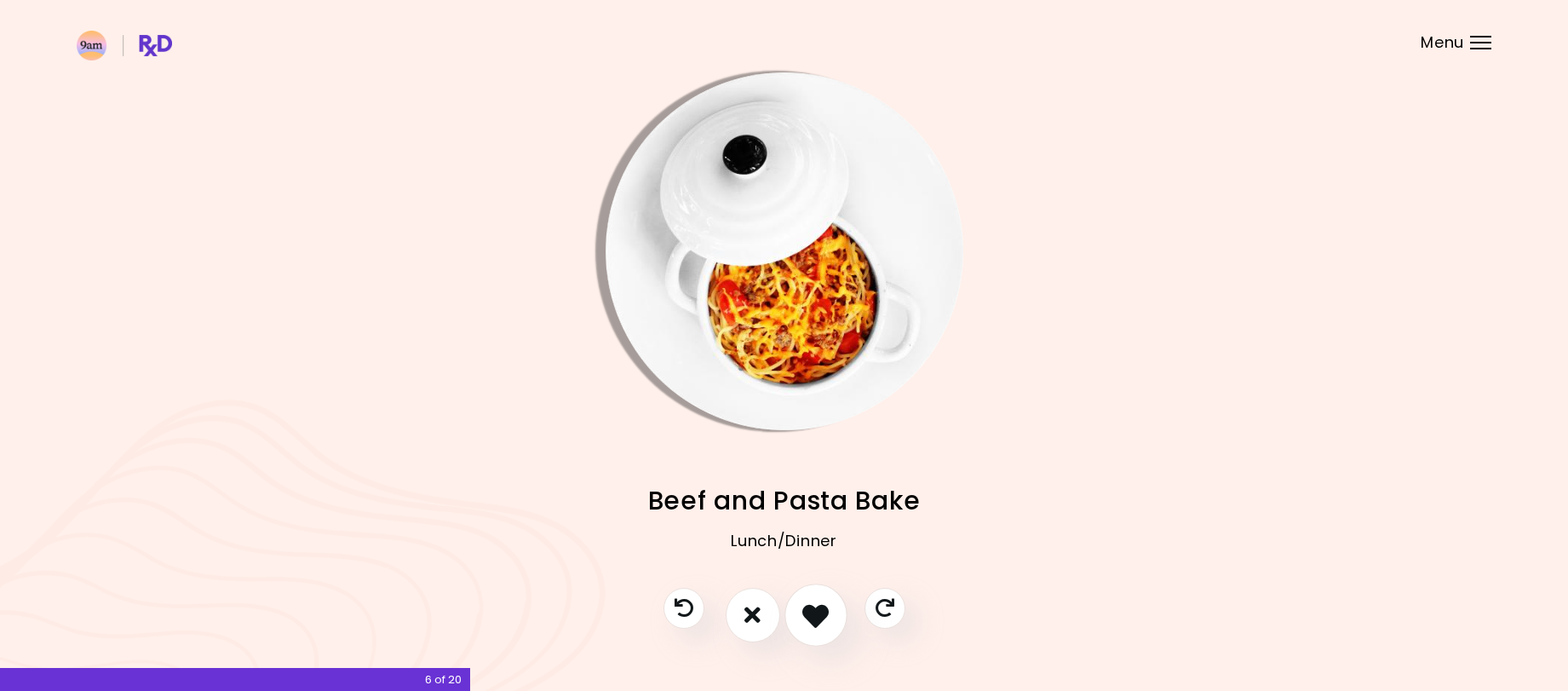
click at [800, 617] on button "I like this recipe" at bounding box center [816, 615] width 63 height 63
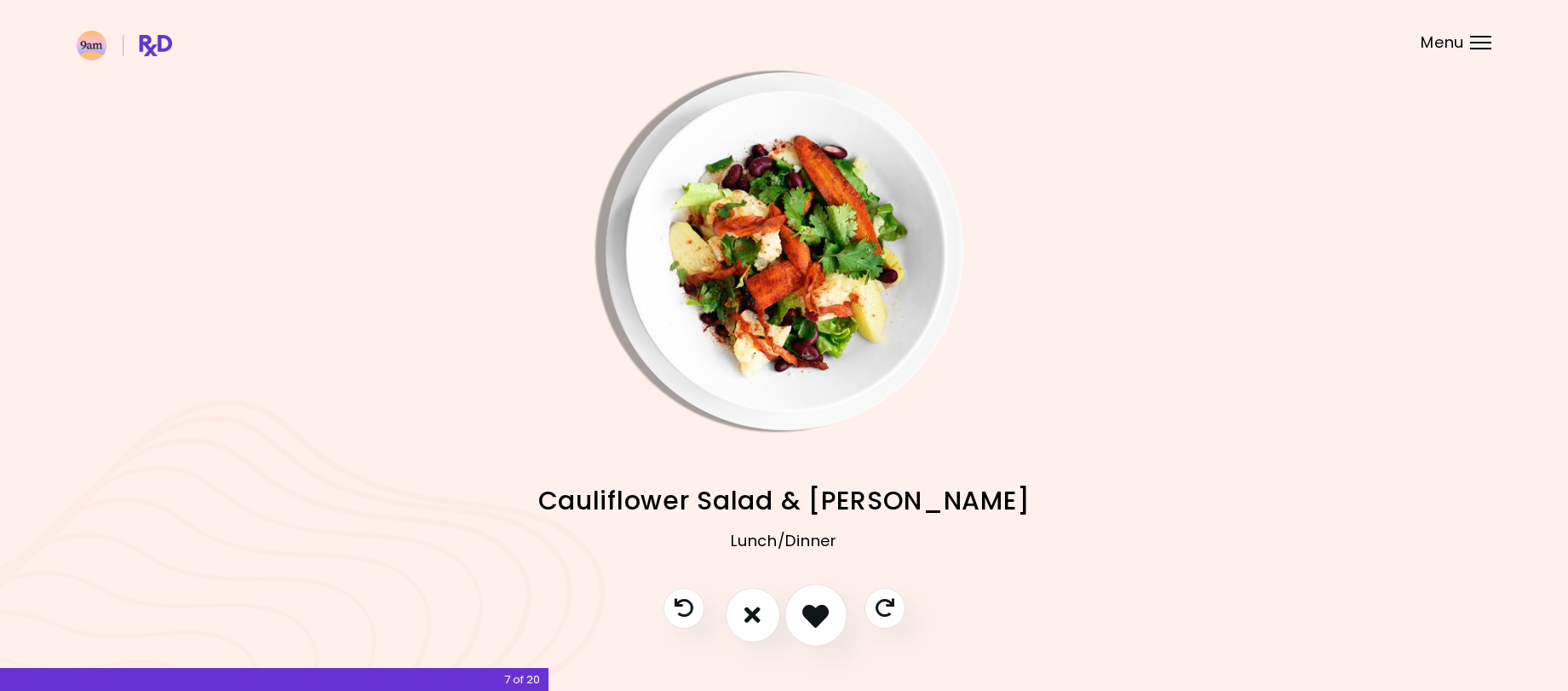
click at [815, 613] on icon "I like this recipe" at bounding box center [815, 615] width 27 height 27
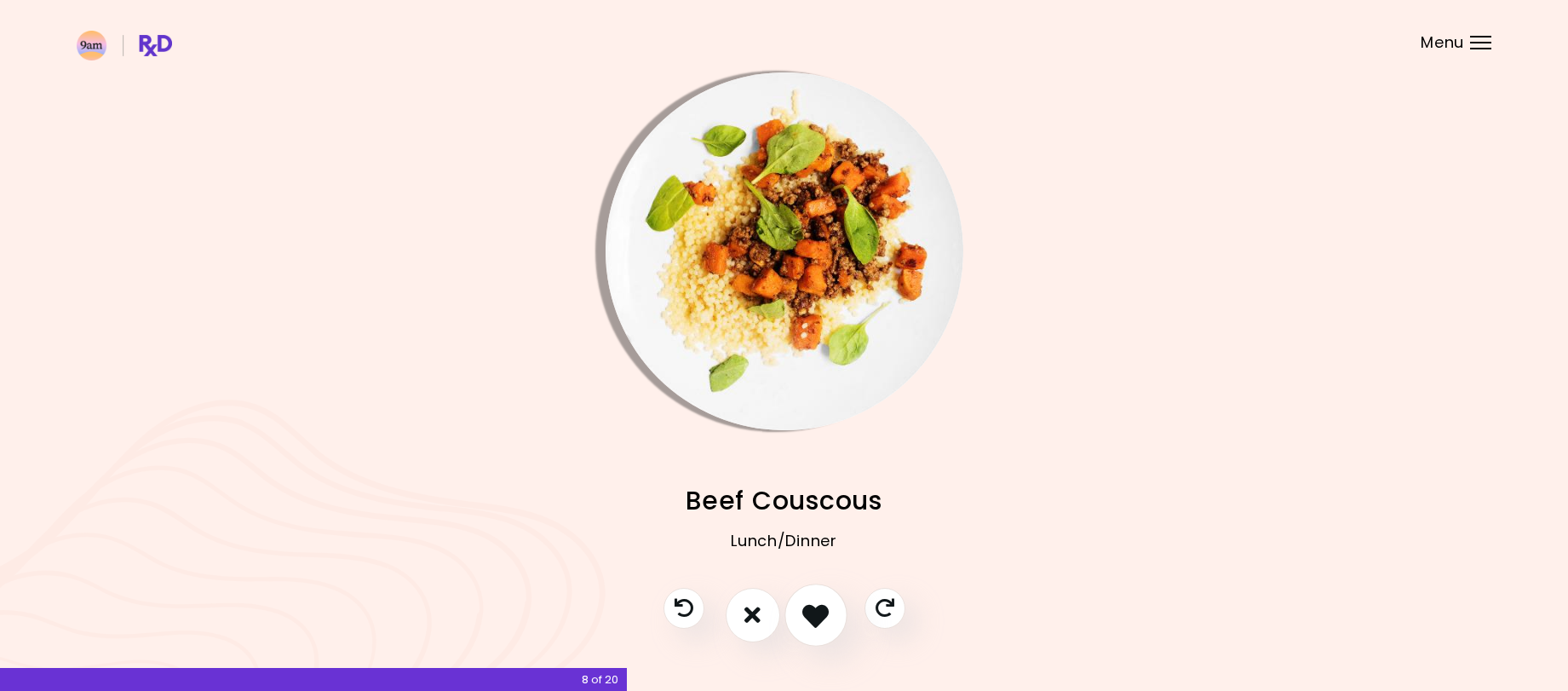
click at [815, 613] on icon "I like this recipe" at bounding box center [815, 615] width 27 height 27
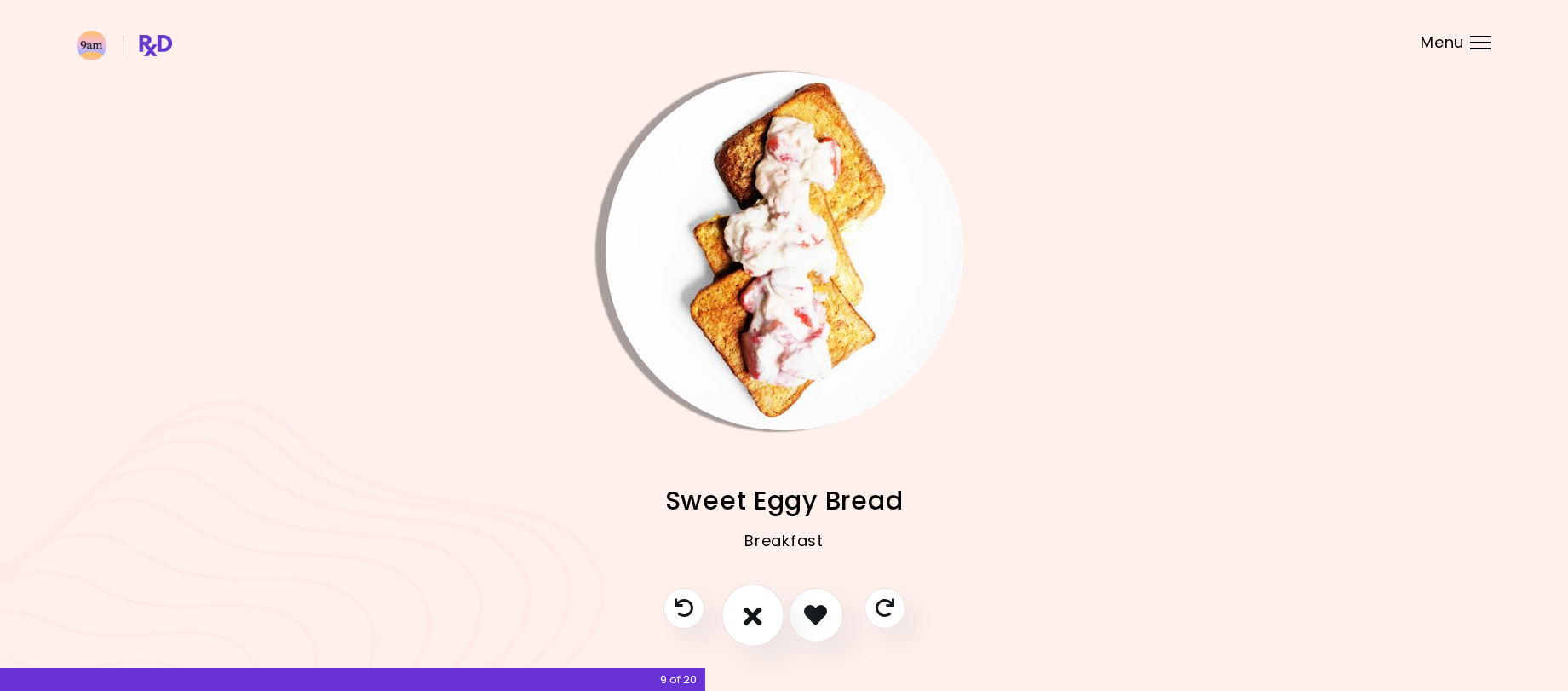
click at [749, 614] on icon "I don't like this recipe" at bounding box center [753, 615] width 19 height 27
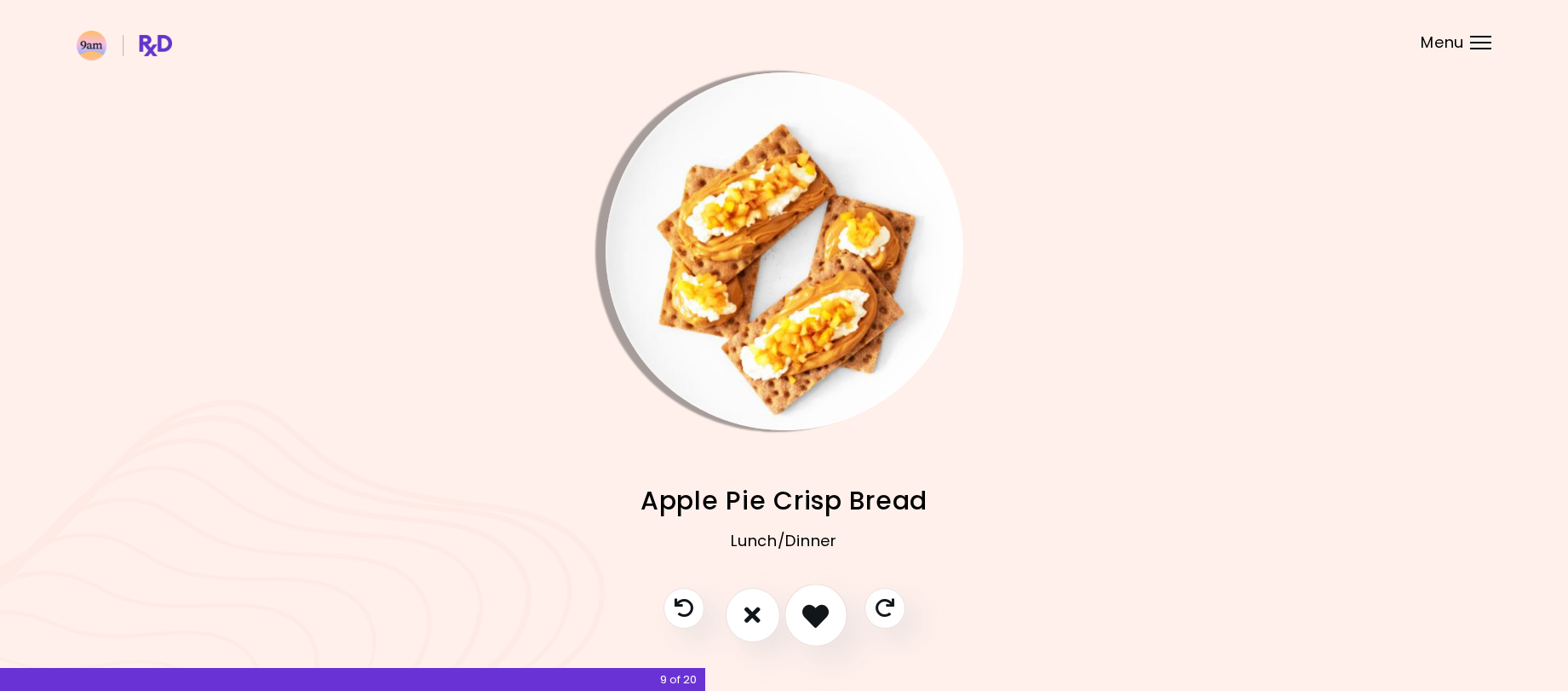
click at [826, 613] on icon "I like this recipe" at bounding box center [815, 615] width 27 height 27
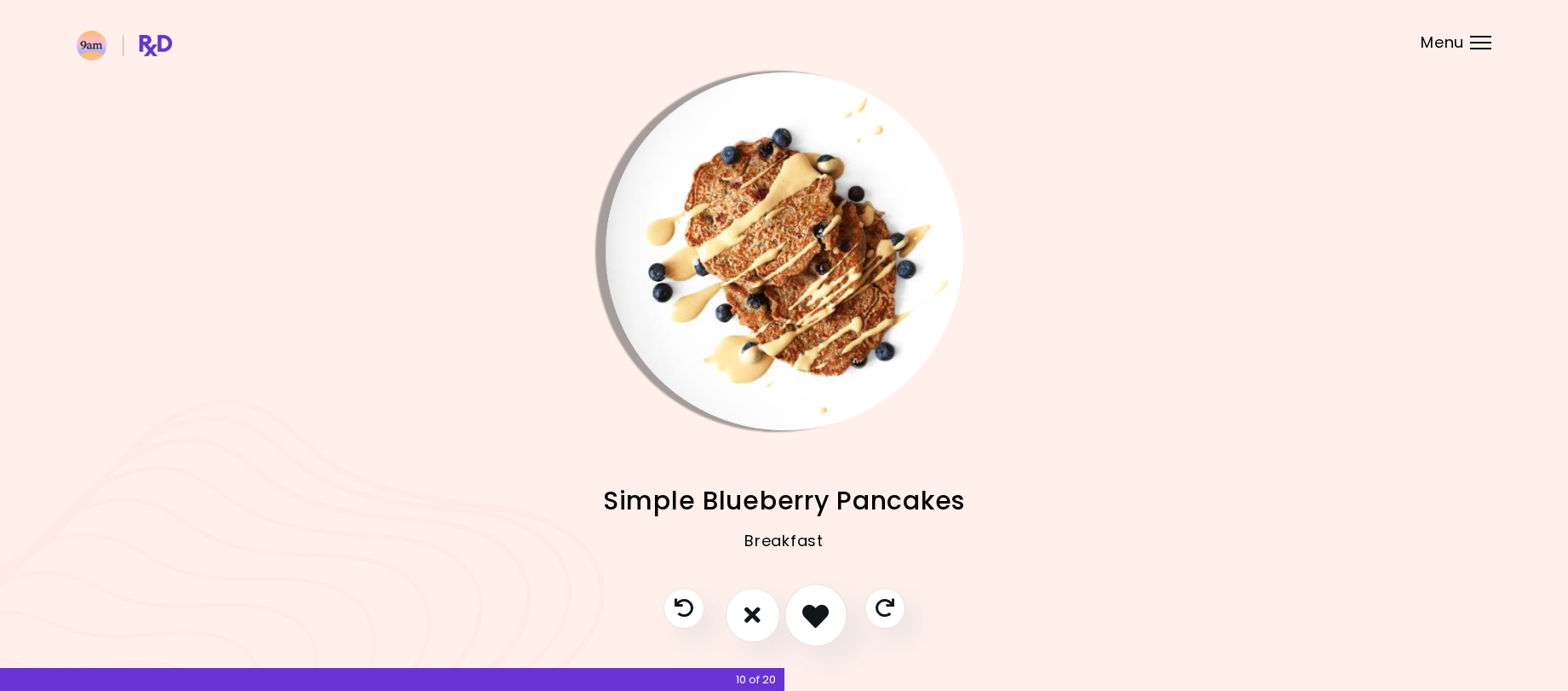
click at [826, 613] on icon "I like this recipe" at bounding box center [815, 615] width 27 height 27
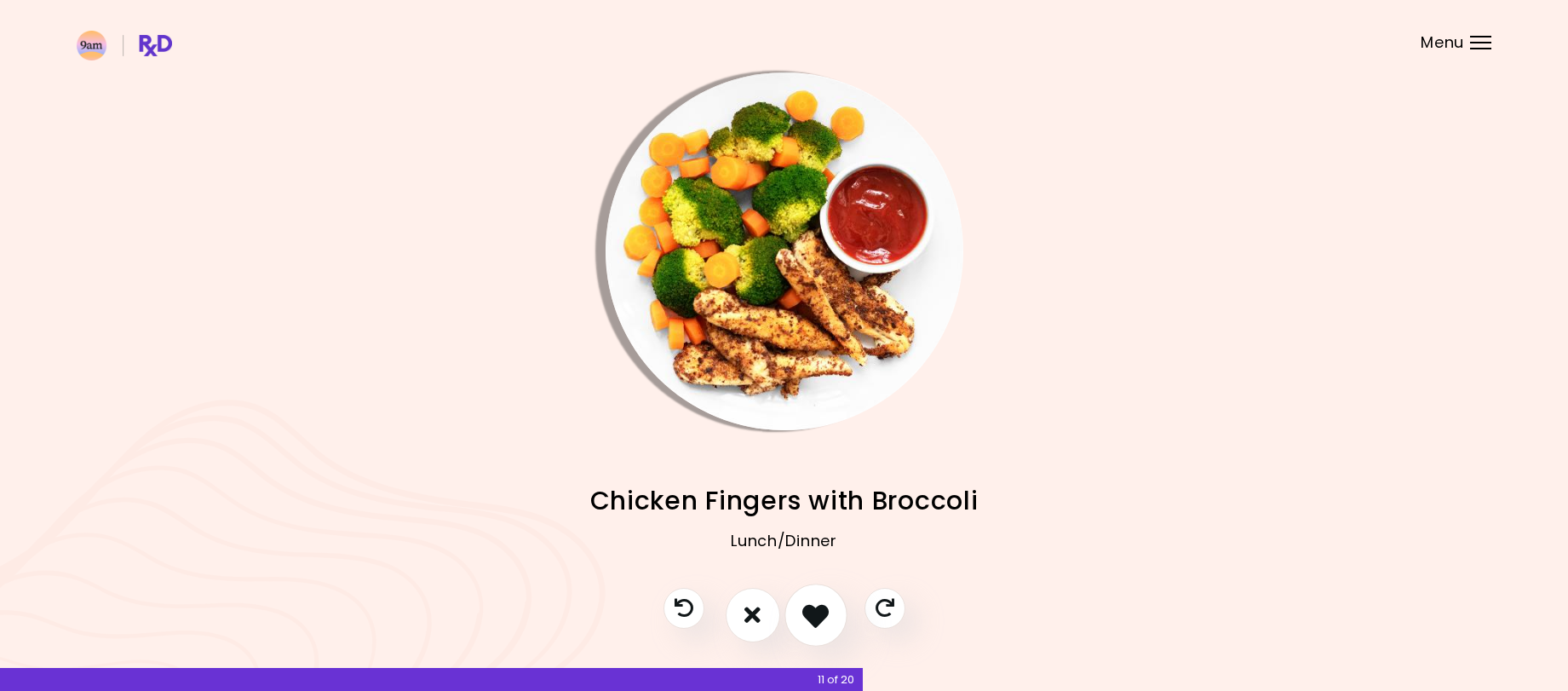
click at [826, 613] on icon "I like this recipe" at bounding box center [815, 615] width 27 height 27
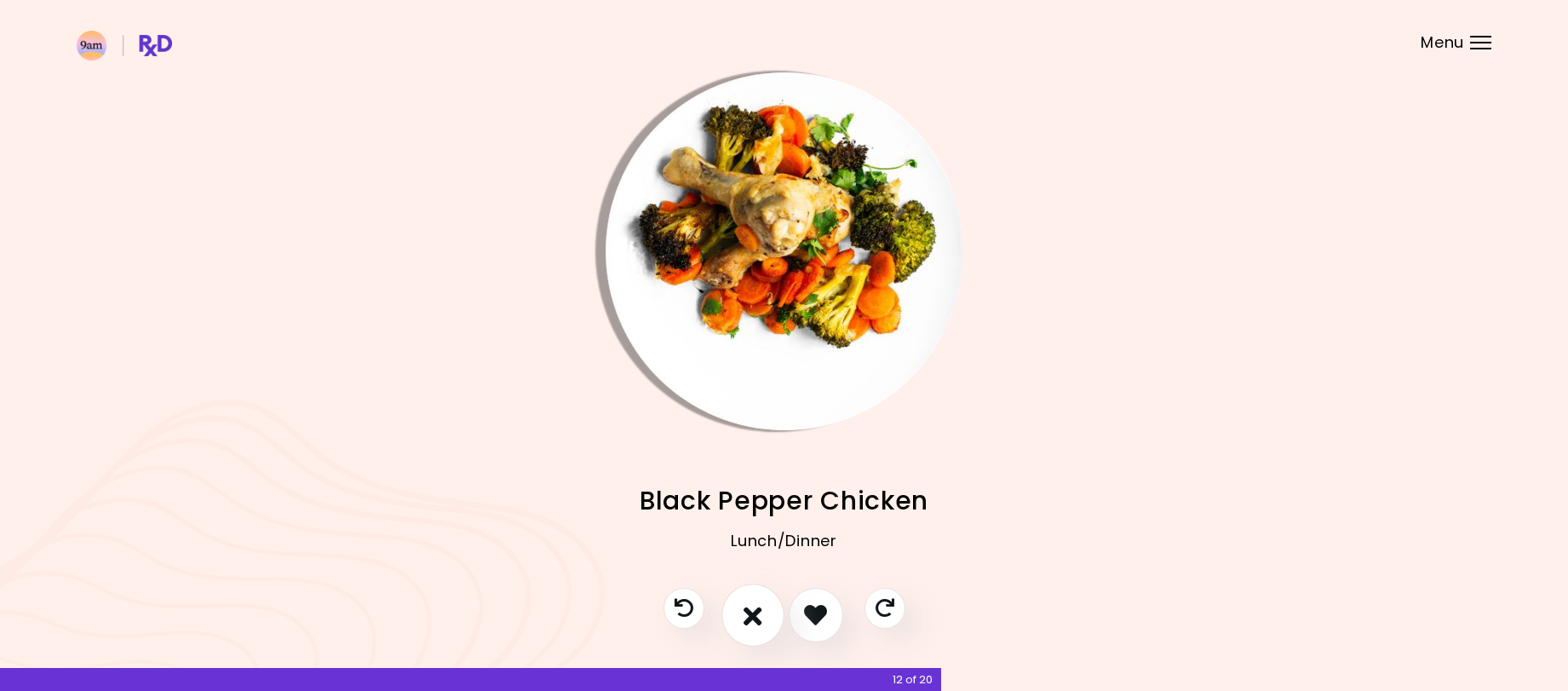
click at [756, 613] on icon "I don't like this recipe" at bounding box center [753, 615] width 19 height 27
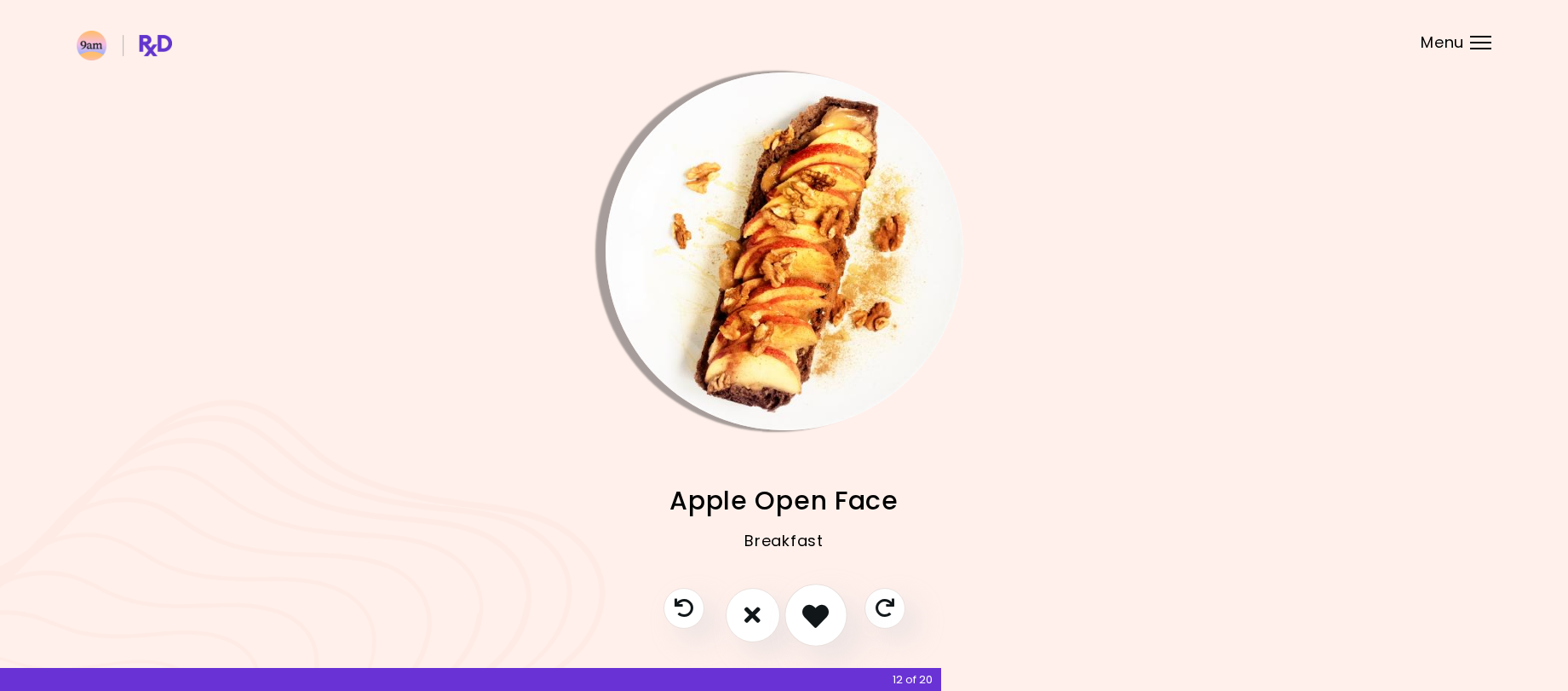
click at [807, 614] on icon "I like this recipe" at bounding box center [815, 615] width 27 height 27
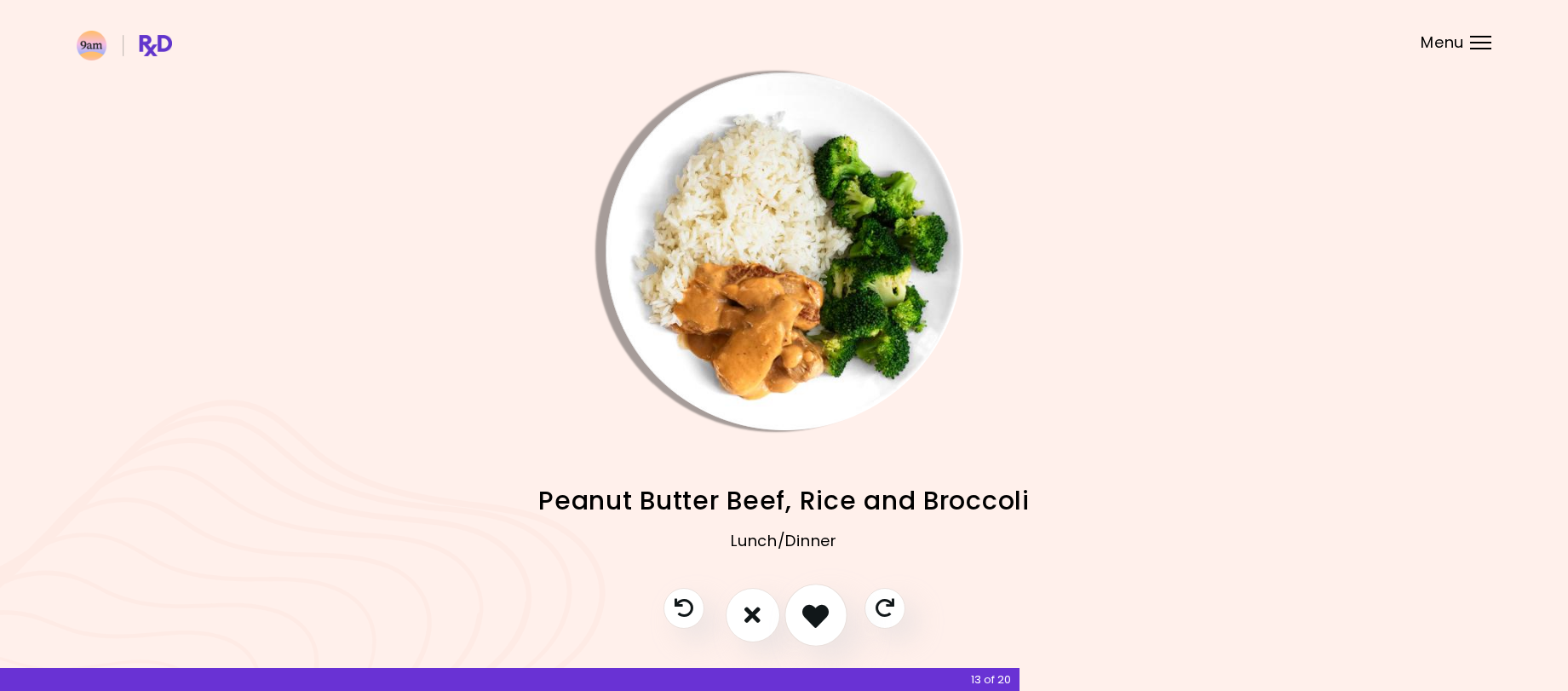
click at [807, 615] on icon "I like this recipe" at bounding box center [815, 615] width 27 height 27
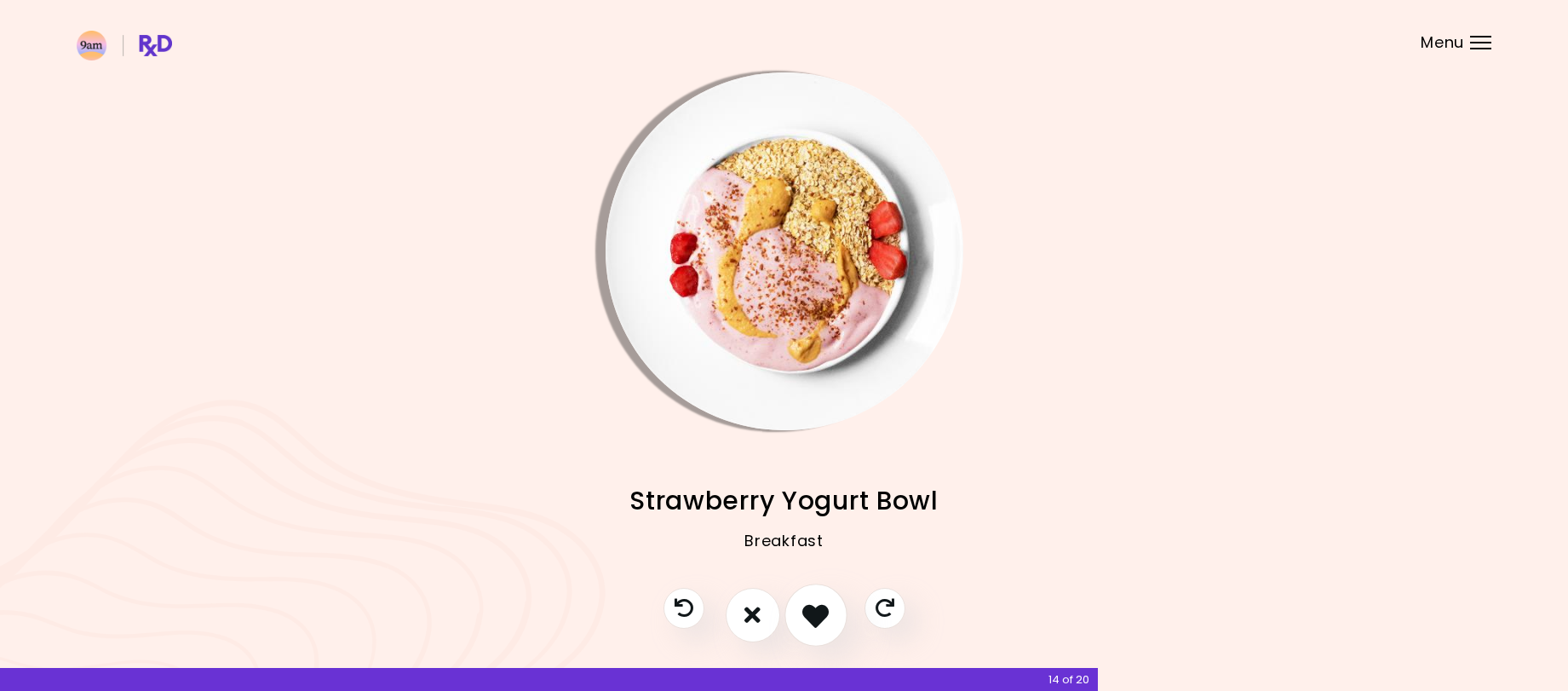
click at [807, 615] on icon "I like this recipe" at bounding box center [815, 615] width 27 height 27
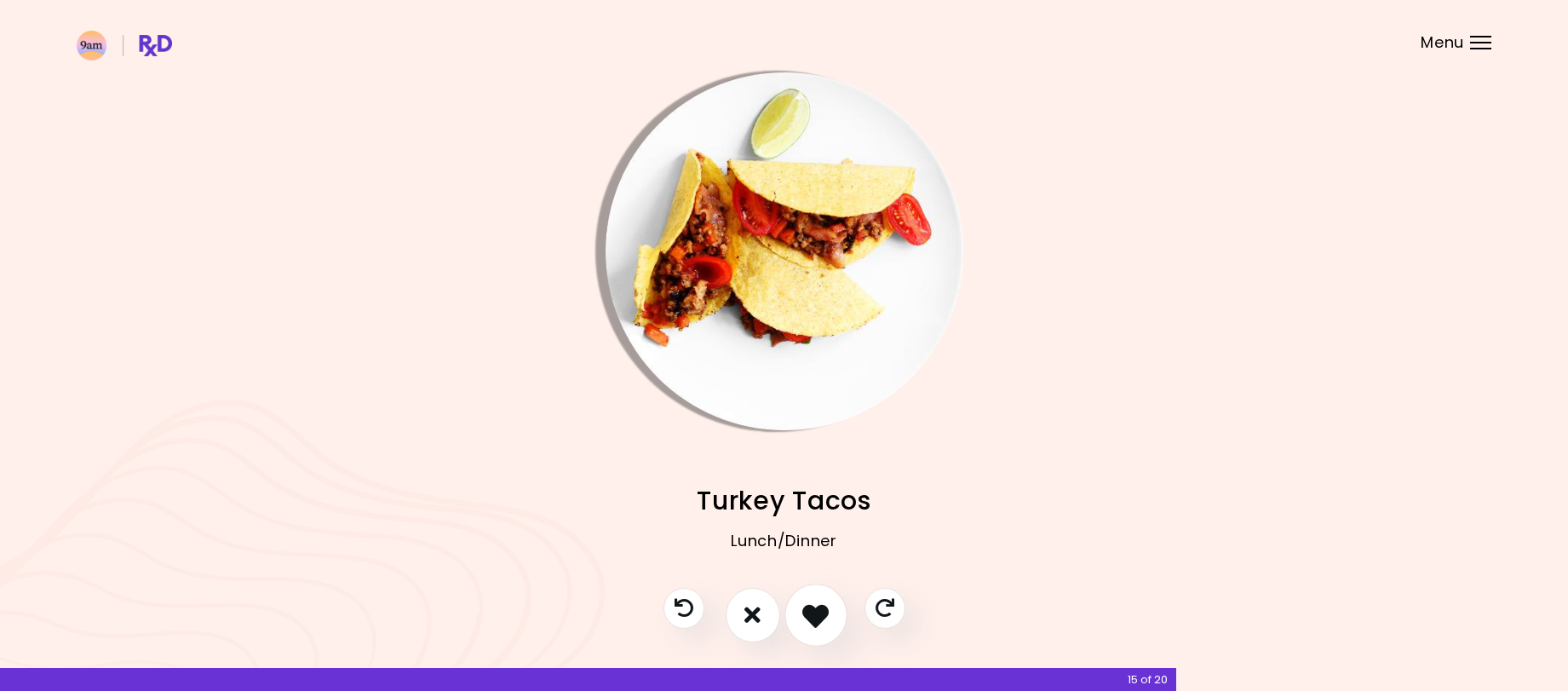
click at [807, 615] on icon "I like this recipe" at bounding box center [815, 615] width 27 height 27
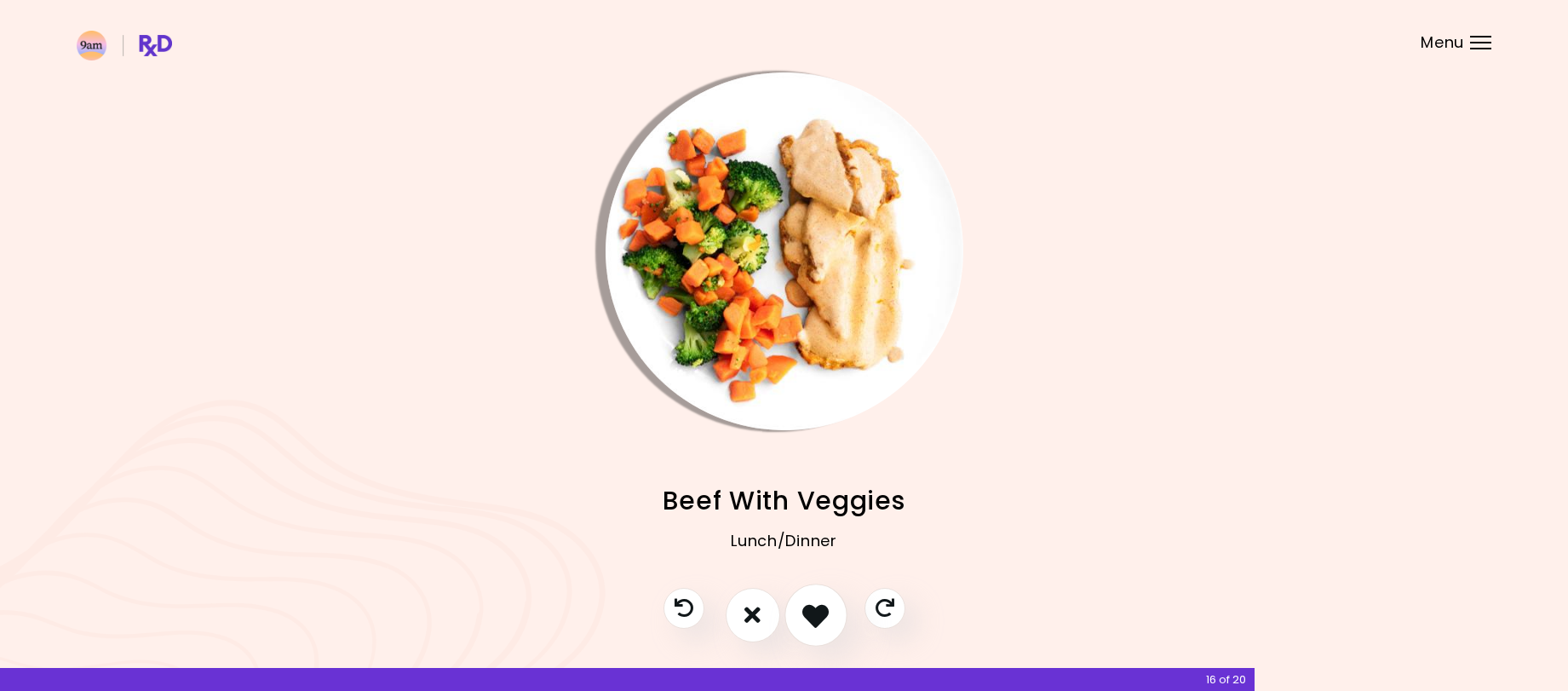
click at [807, 615] on icon "I like this recipe" at bounding box center [815, 615] width 27 height 27
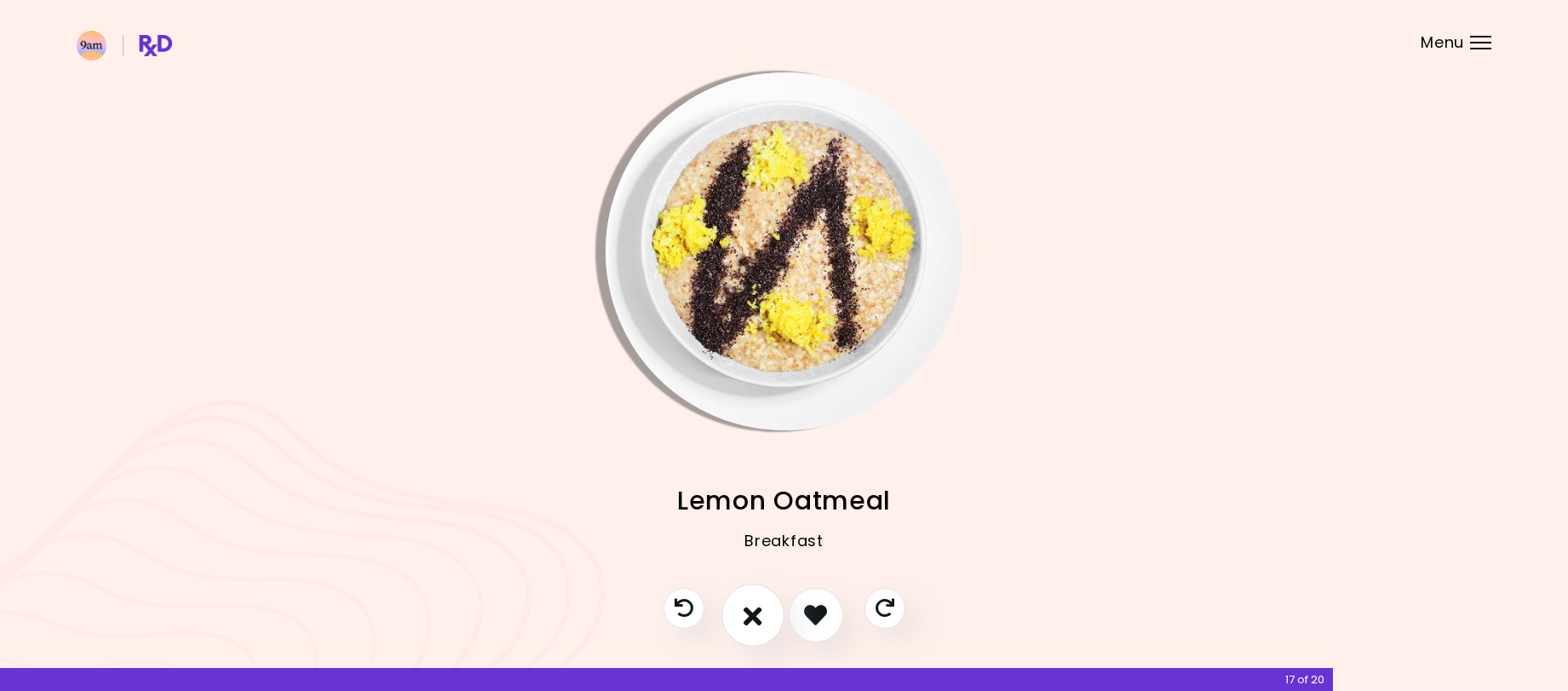
click at [739, 619] on button "I don't like this recipe" at bounding box center [753, 615] width 63 height 63
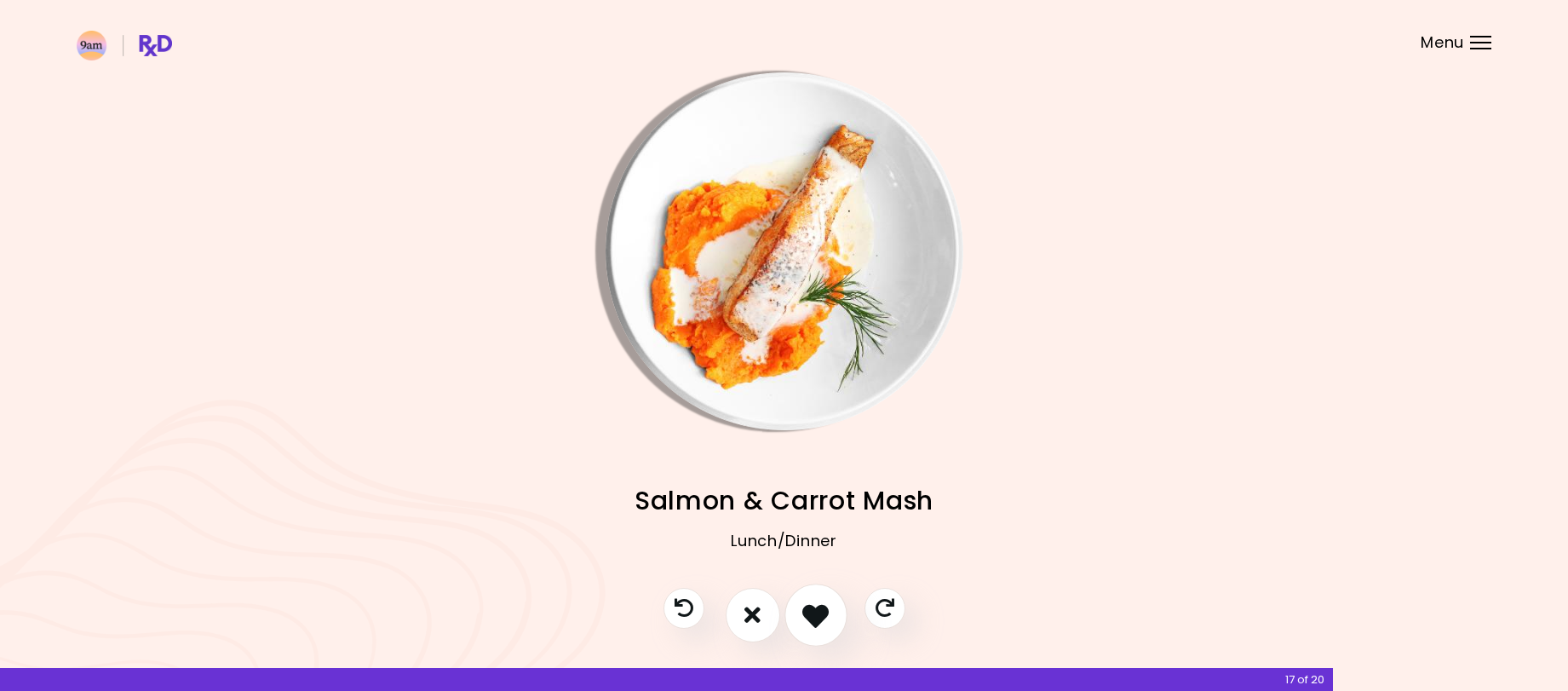
click at [818, 616] on icon "I like this recipe" at bounding box center [815, 615] width 27 height 27
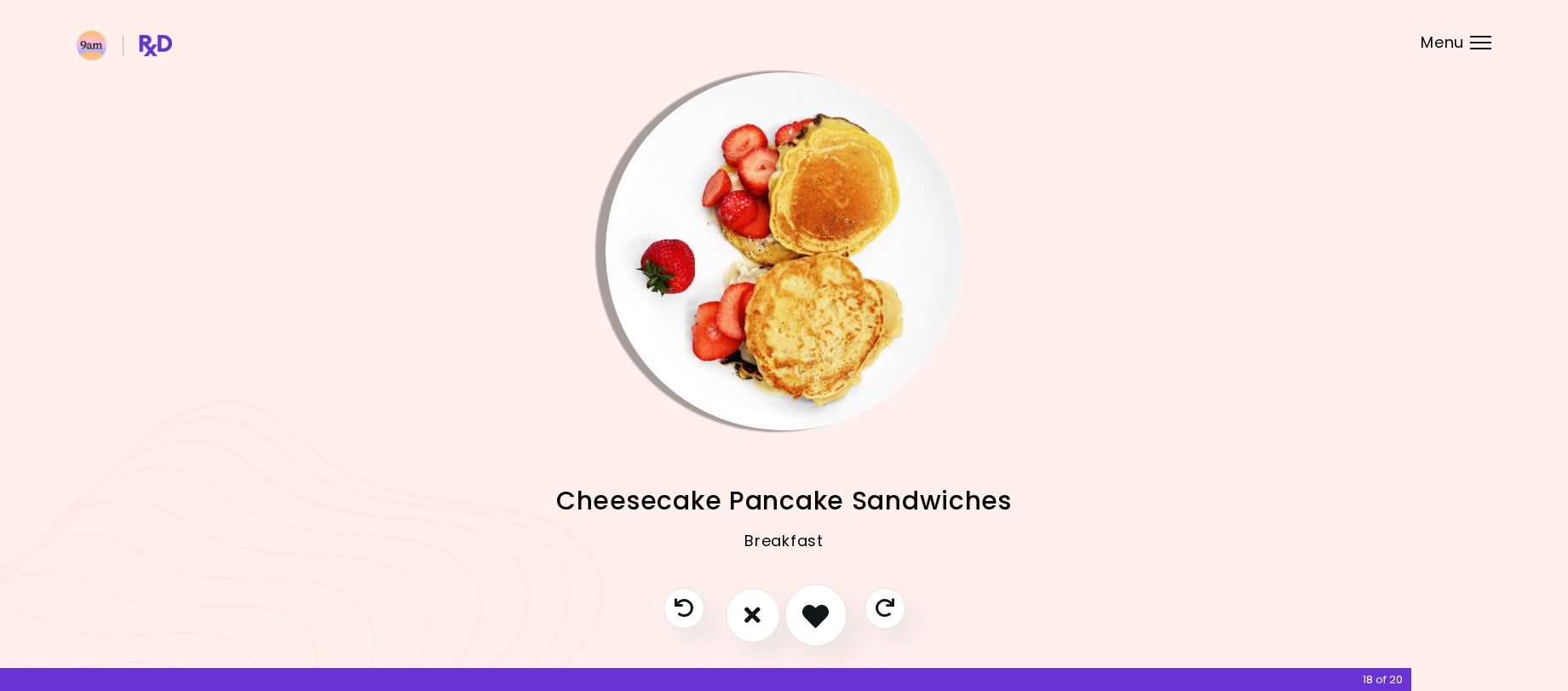
click at [818, 615] on icon "I like this recipe" at bounding box center [815, 615] width 27 height 27
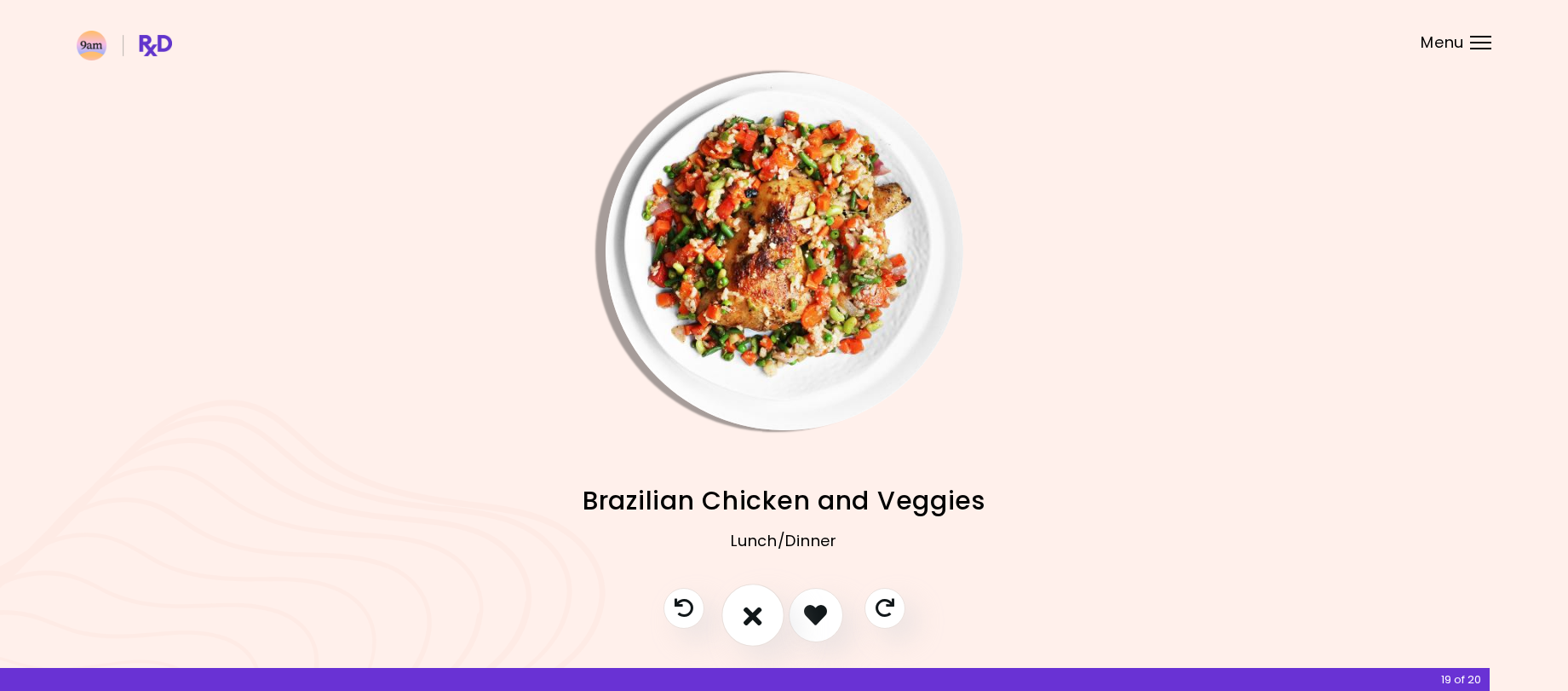
click at [751, 617] on icon "I don't like this recipe" at bounding box center [753, 615] width 19 height 27
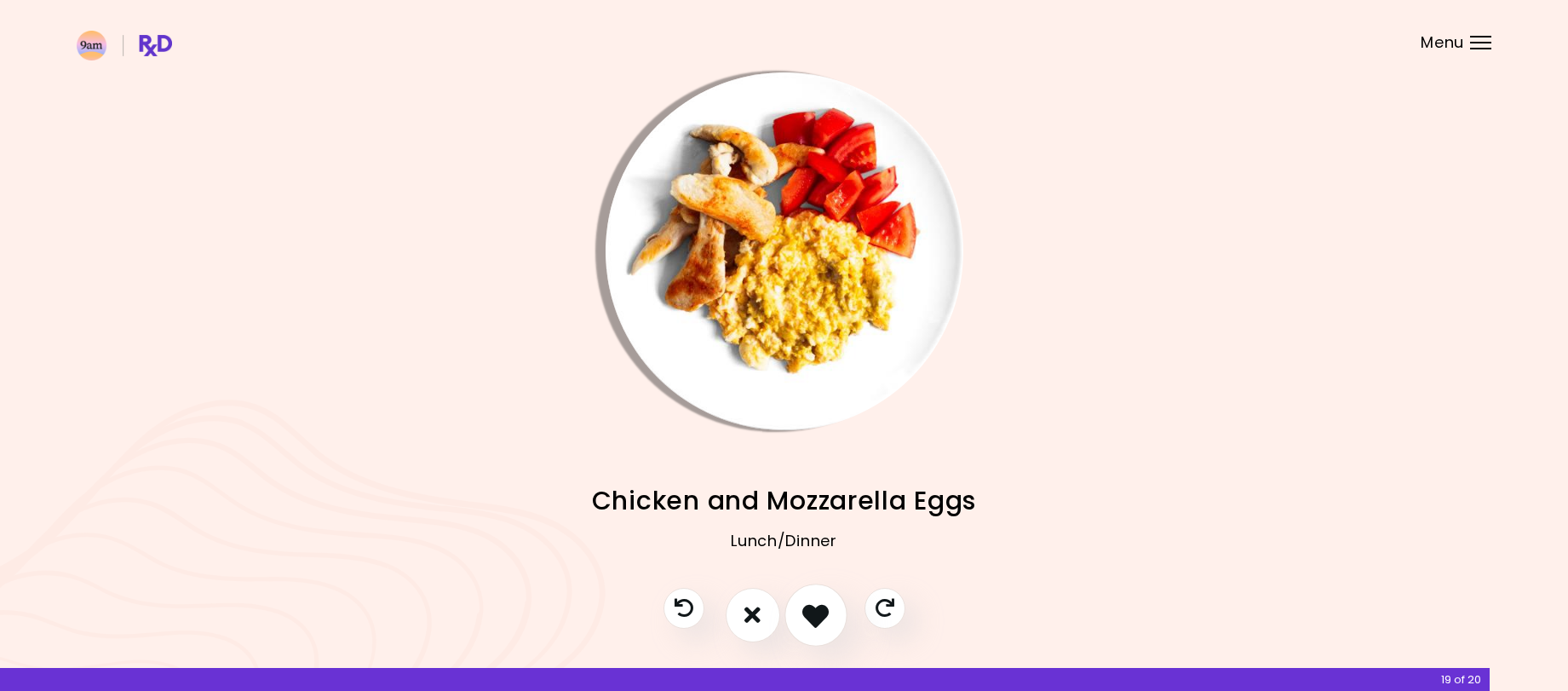
click at [825, 613] on icon "I like this recipe" at bounding box center [815, 615] width 27 height 27
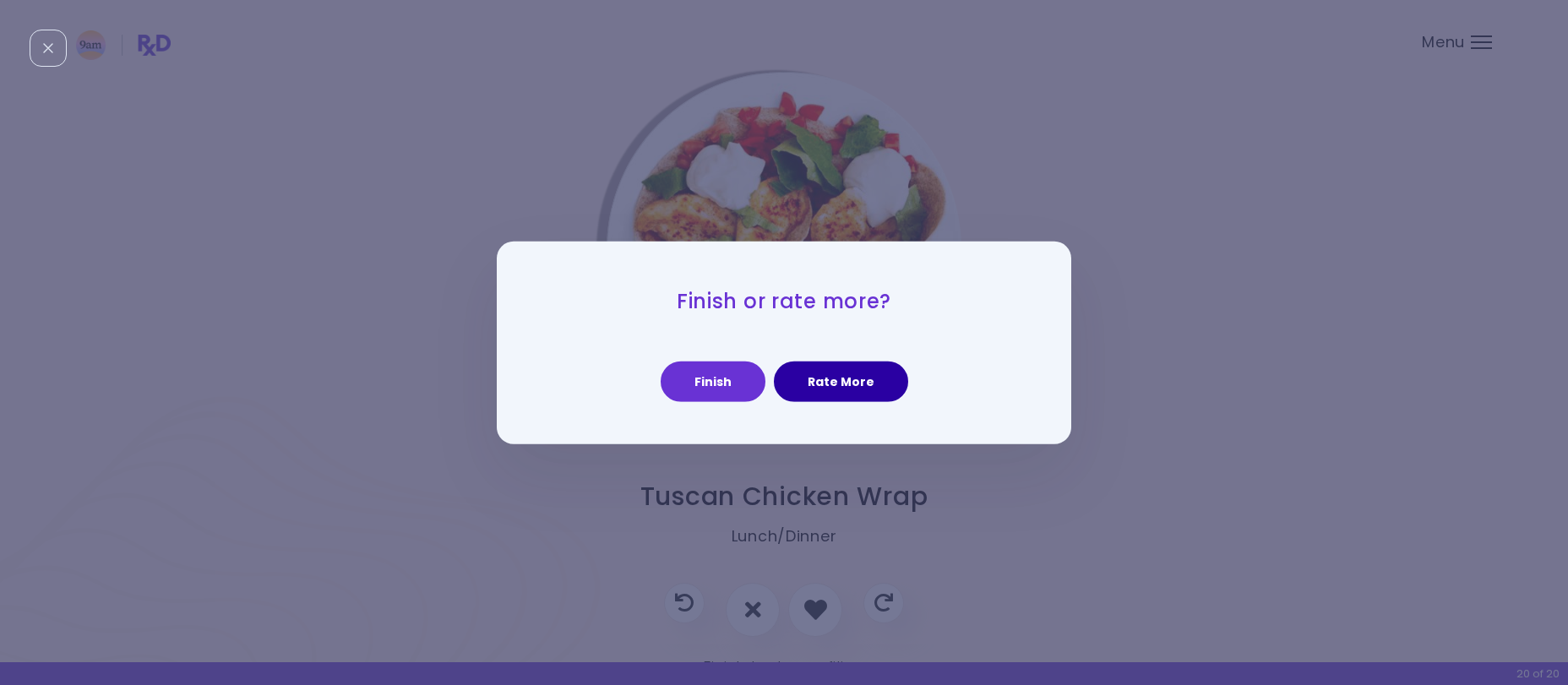
click at [790, 383] on button "Rate More" at bounding box center [840, 381] width 134 height 41
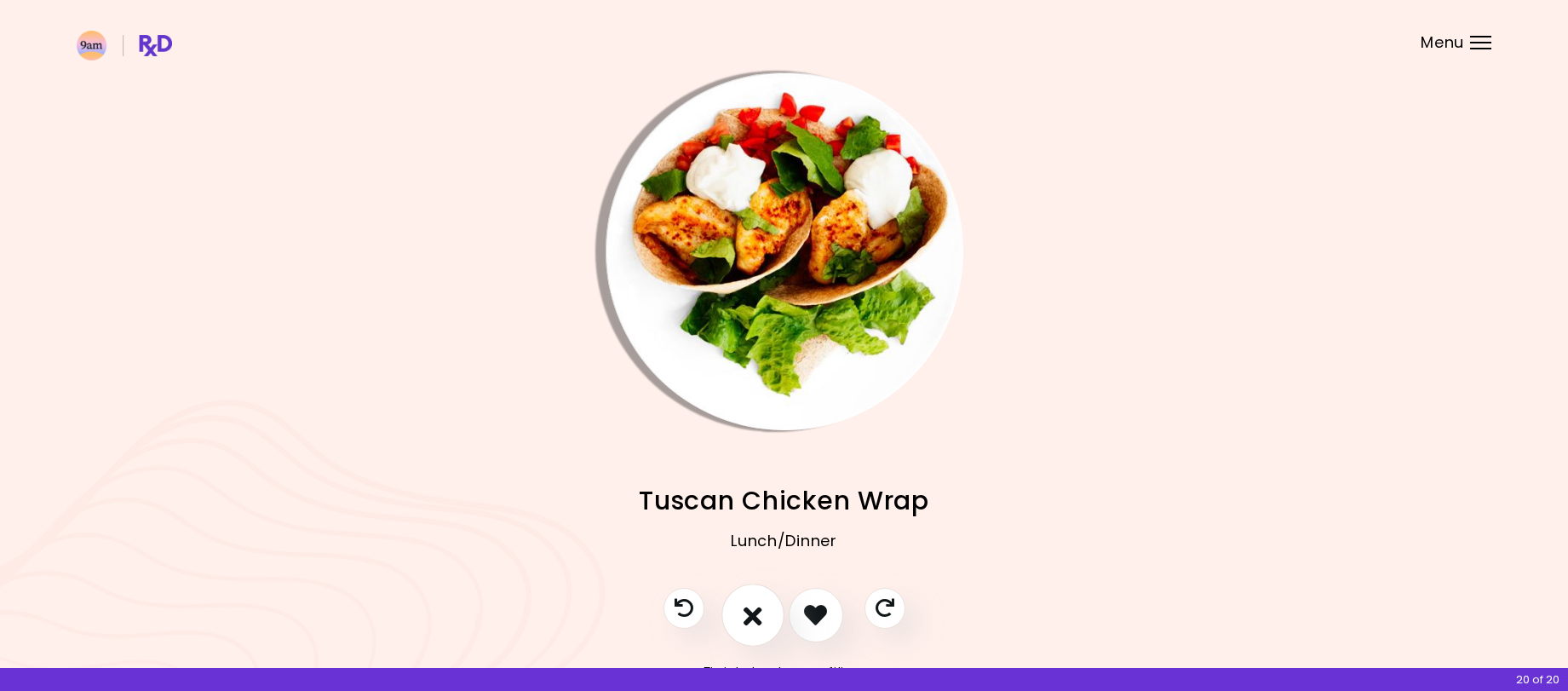
click at [756, 613] on icon "I don't like this recipe" at bounding box center [753, 615] width 19 height 27
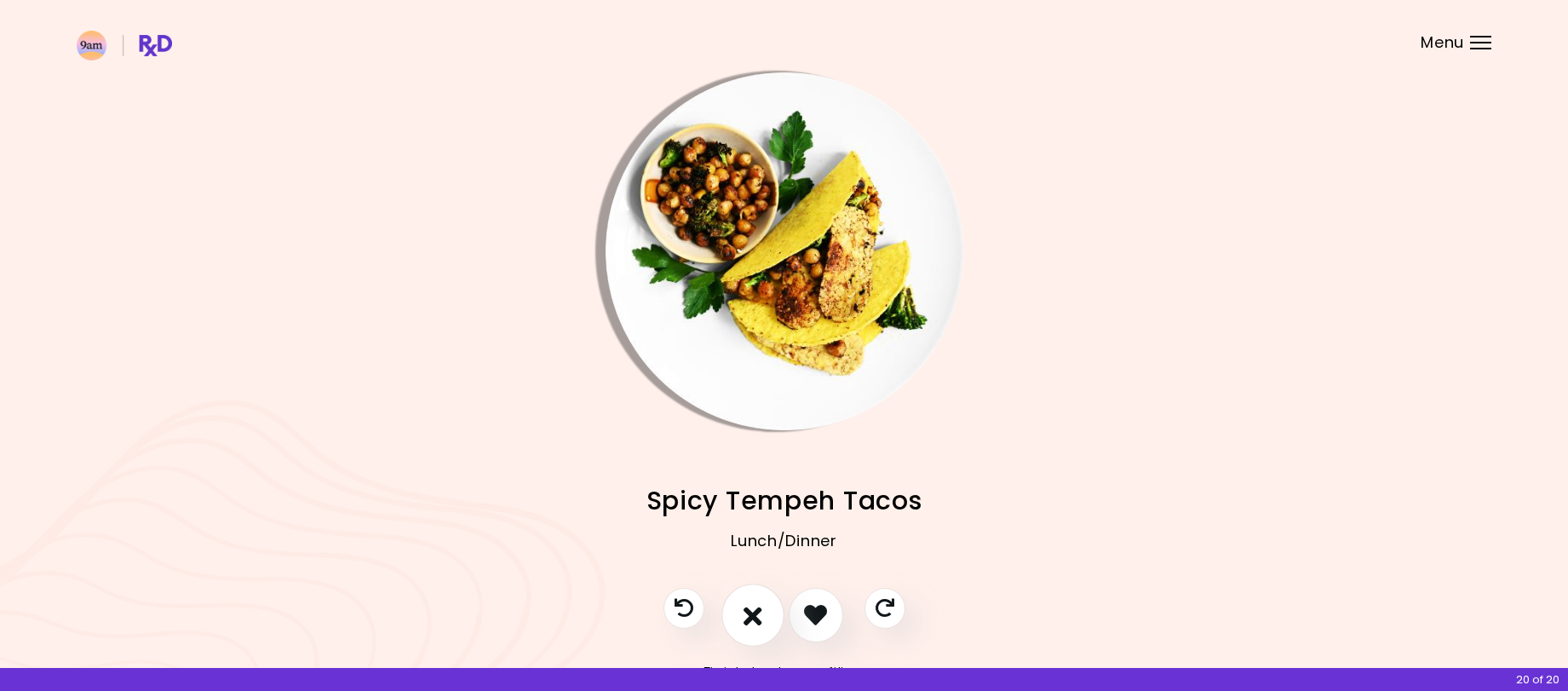
click at [756, 613] on icon "I don't like this recipe" at bounding box center [753, 615] width 19 height 27
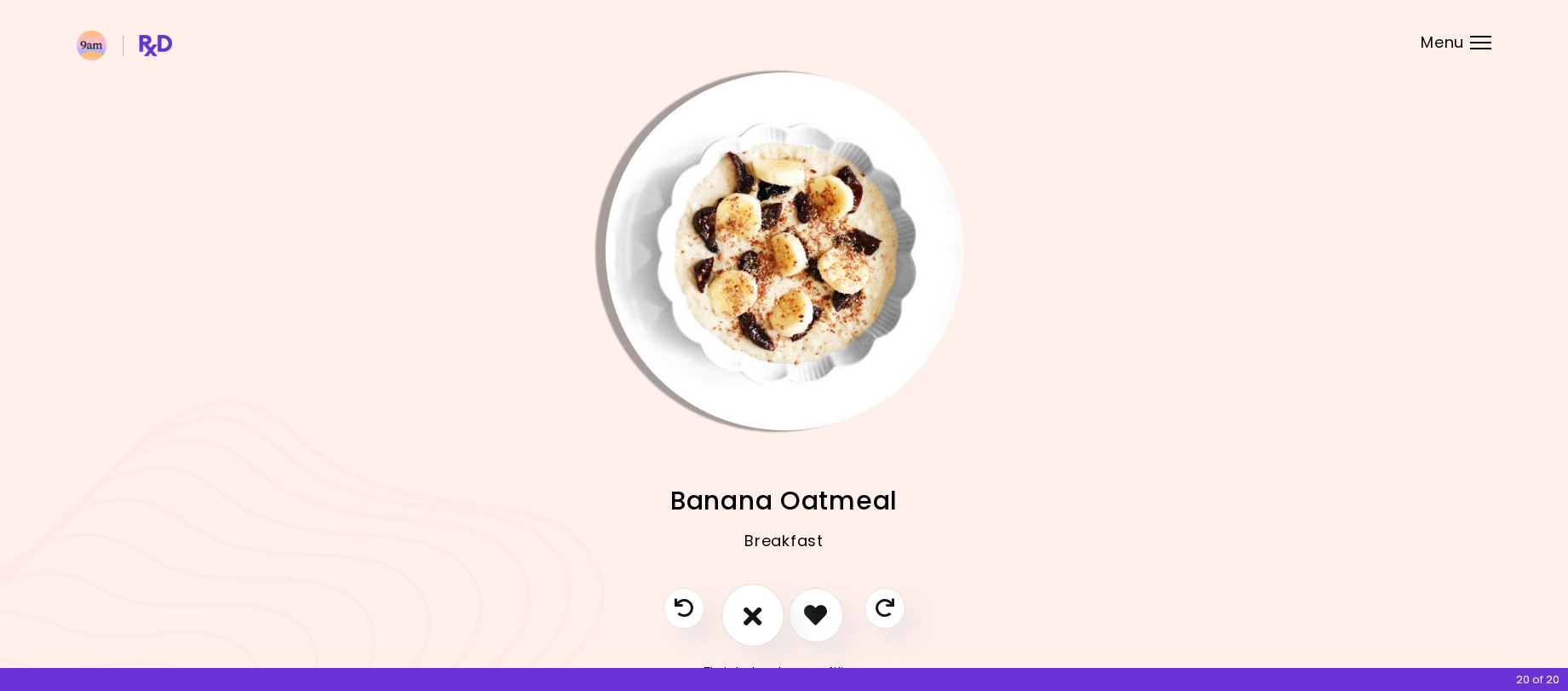
click at [756, 613] on icon "I don't like this recipe" at bounding box center [753, 615] width 19 height 27
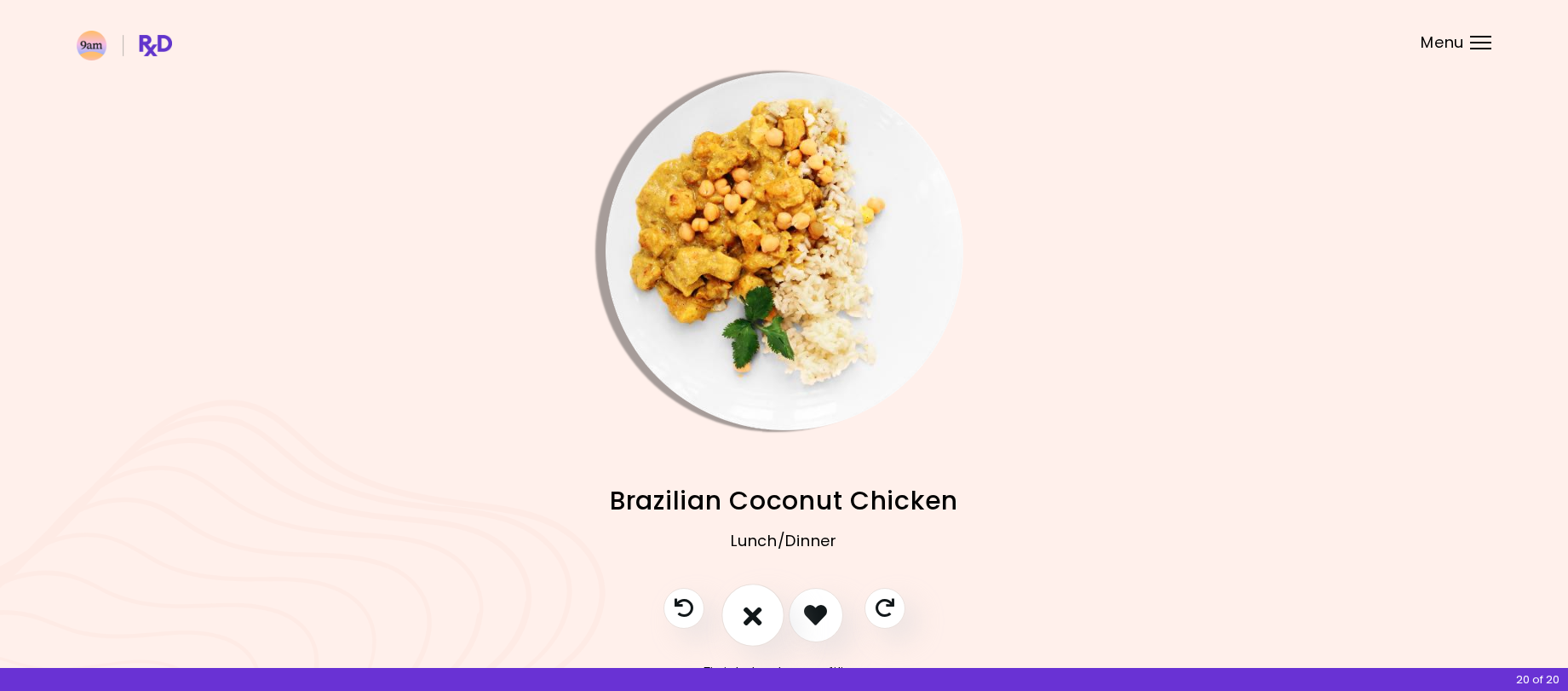
click at [756, 613] on icon "I don't like this recipe" at bounding box center [753, 615] width 19 height 27
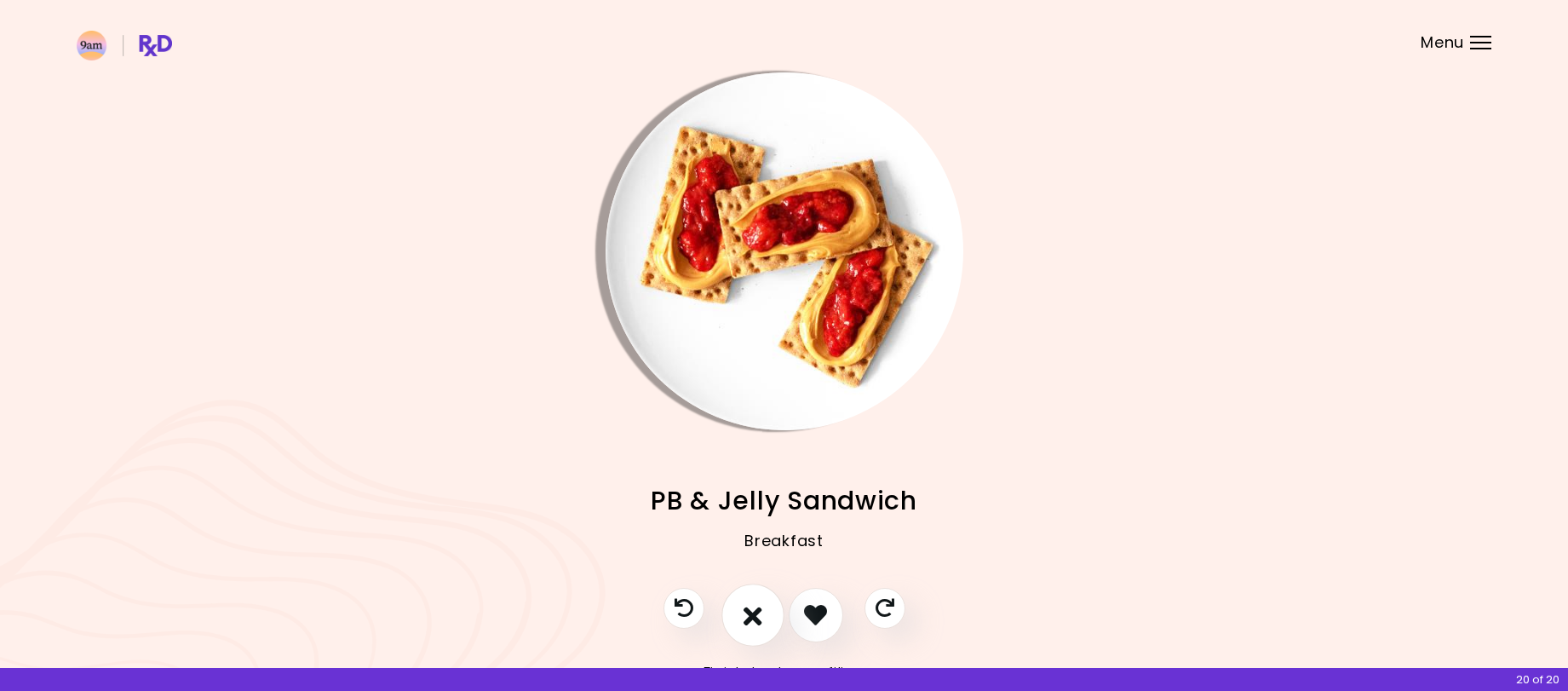
click at [756, 613] on icon "I don't like this recipe" at bounding box center [753, 615] width 19 height 27
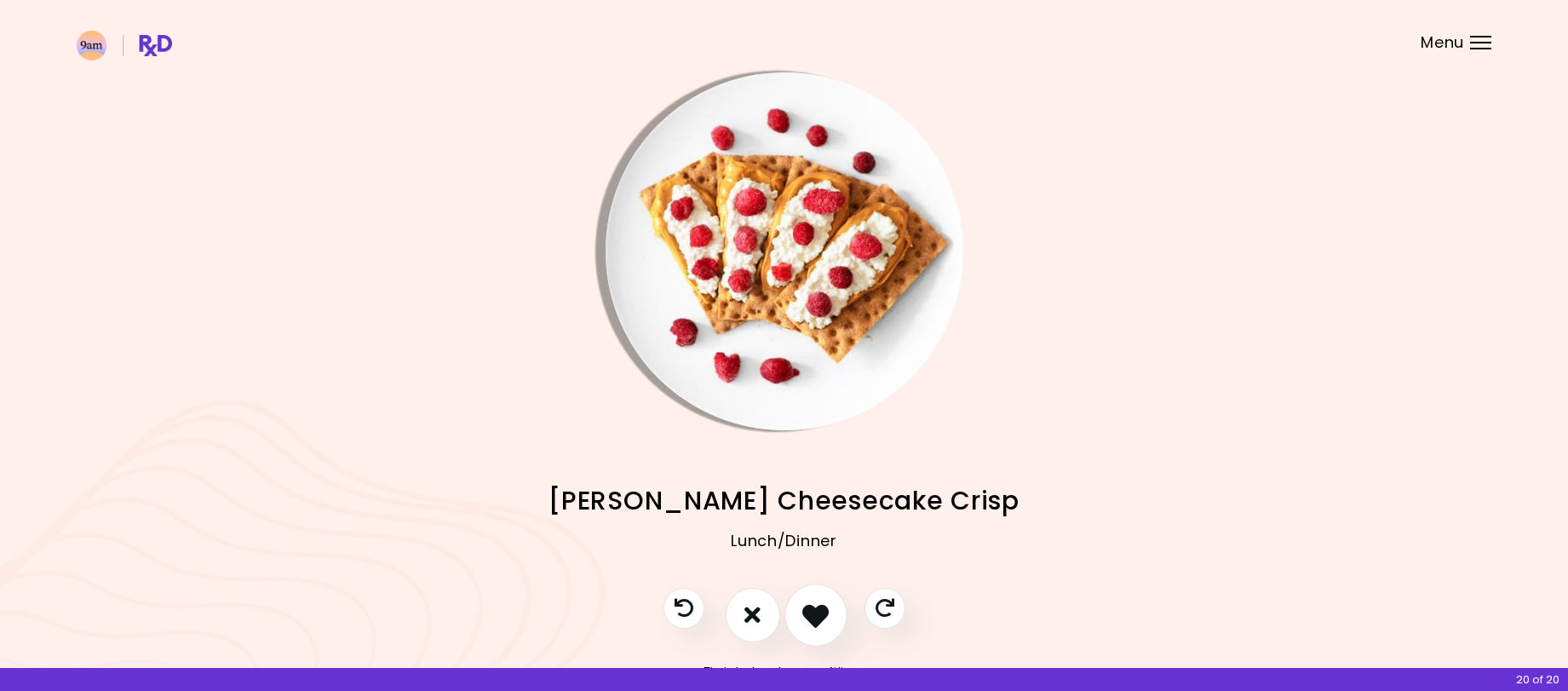
click at [824, 608] on icon "I like this recipe" at bounding box center [815, 615] width 27 height 27
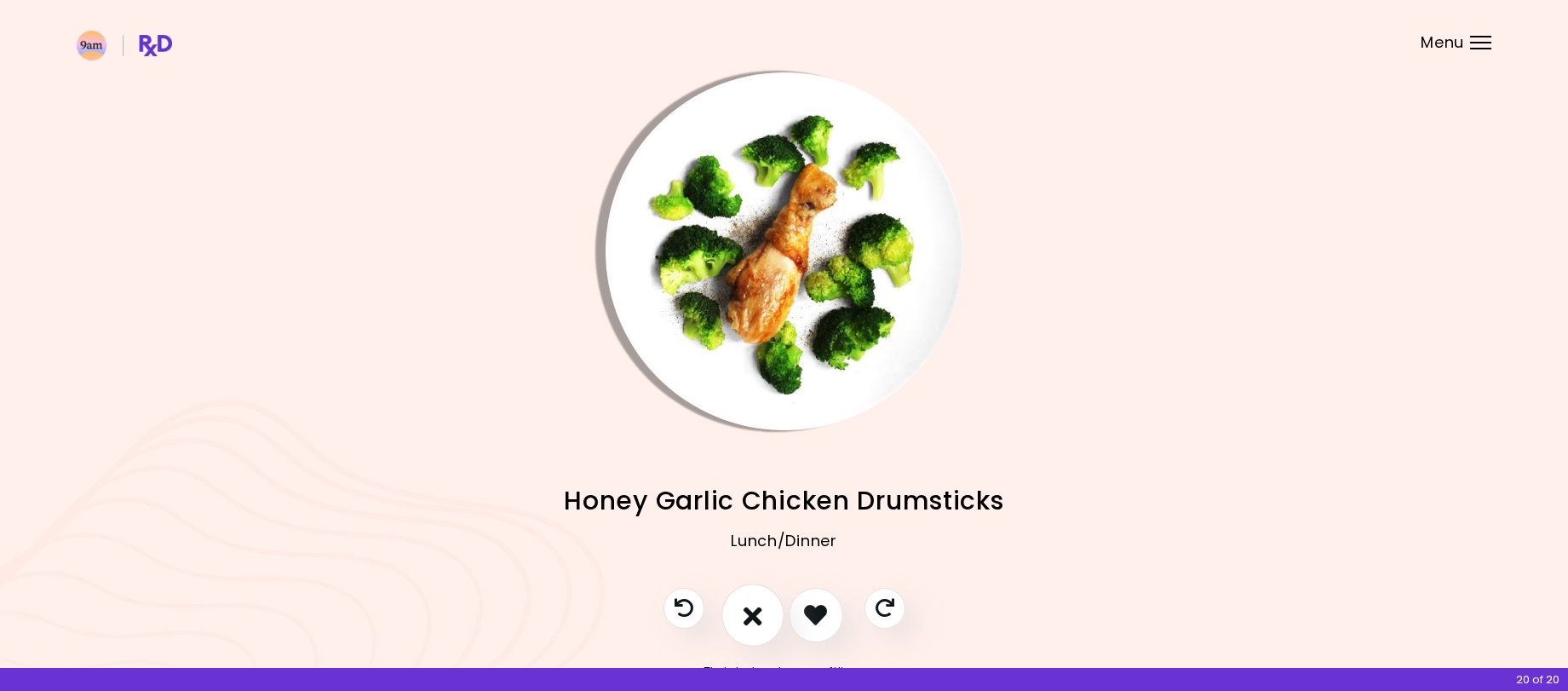
click at [753, 610] on icon "I don't like this recipe" at bounding box center [753, 615] width 19 height 27
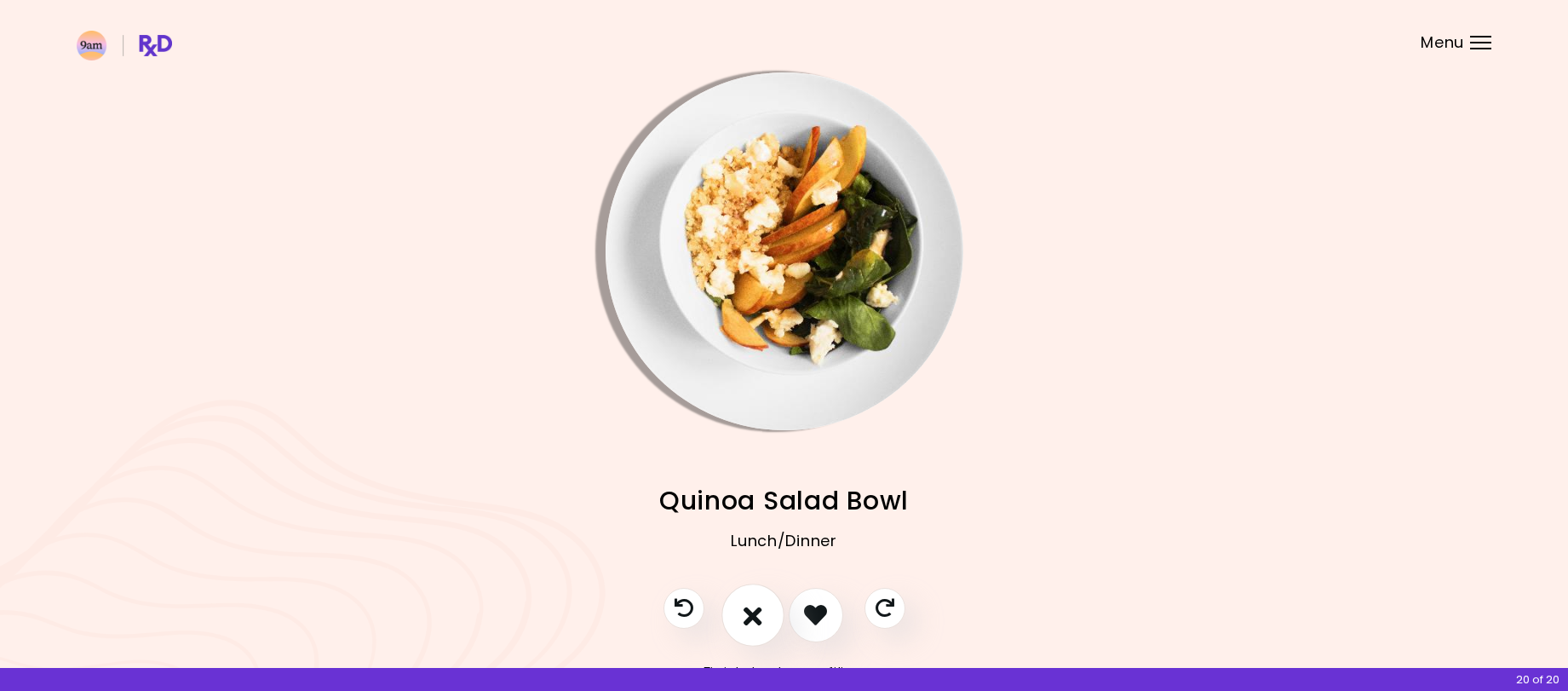
click at [753, 610] on icon "I don't like this recipe" at bounding box center [753, 615] width 19 height 27
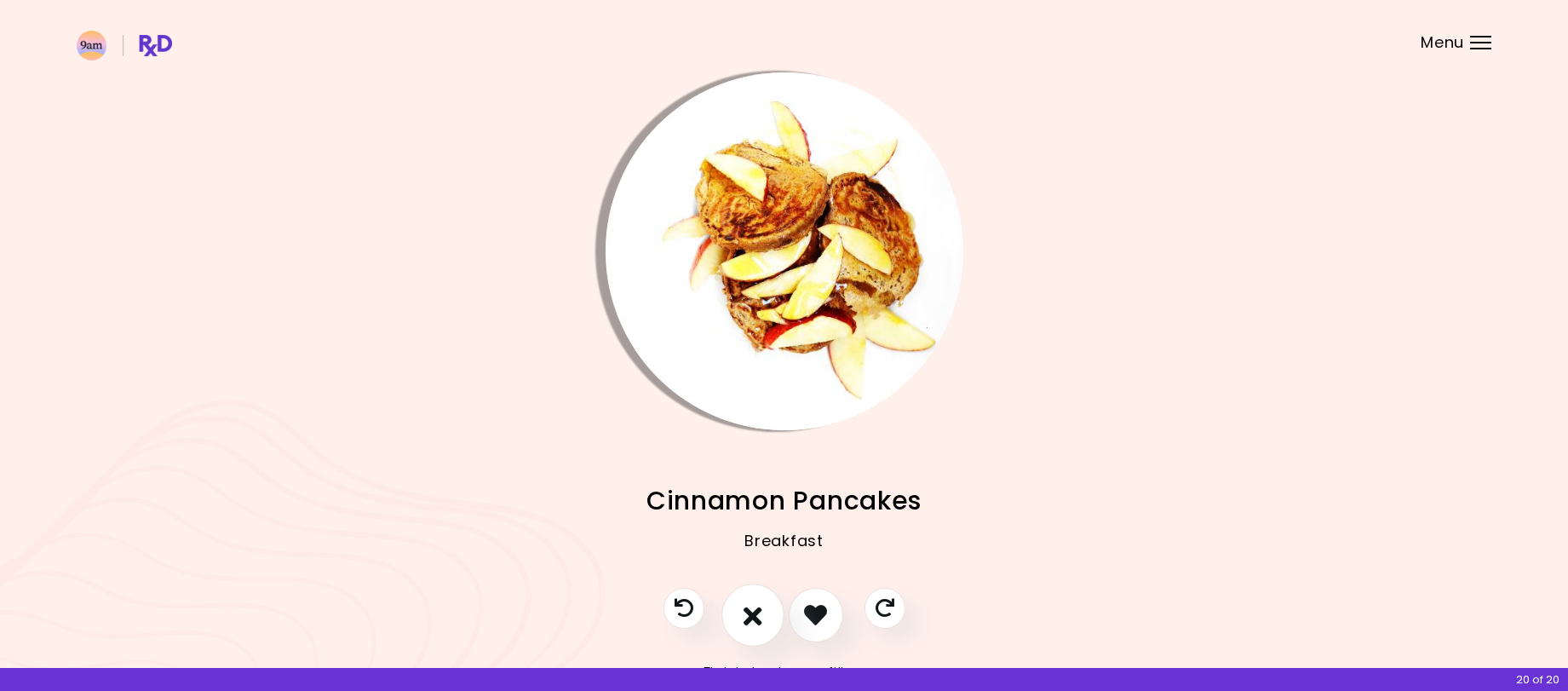
click at [753, 610] on icon "I don't like this recipe" at bounding box center [753, 615] width 19 height 27
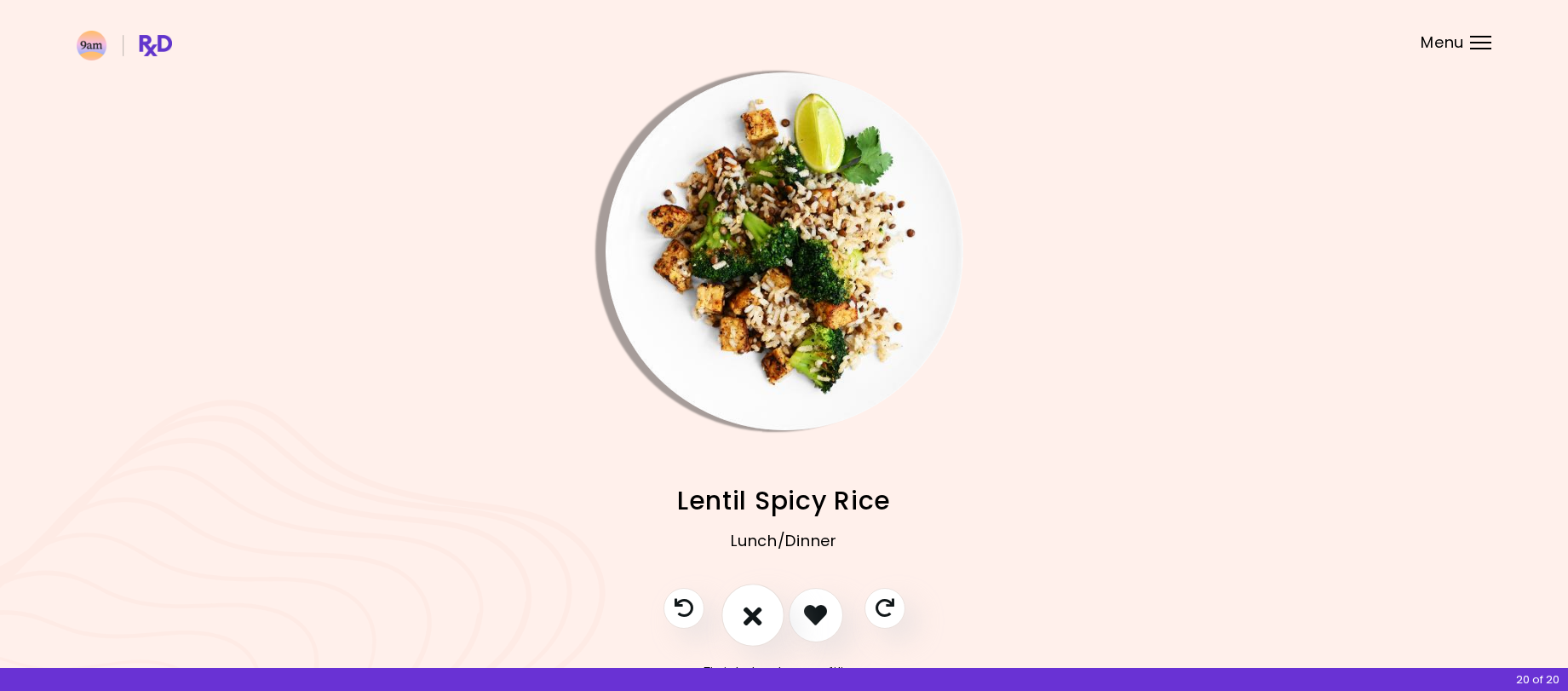
click at [753, 610] on icon "I don't like this recipe" at bounding box center [753, 615] width 19 height 27
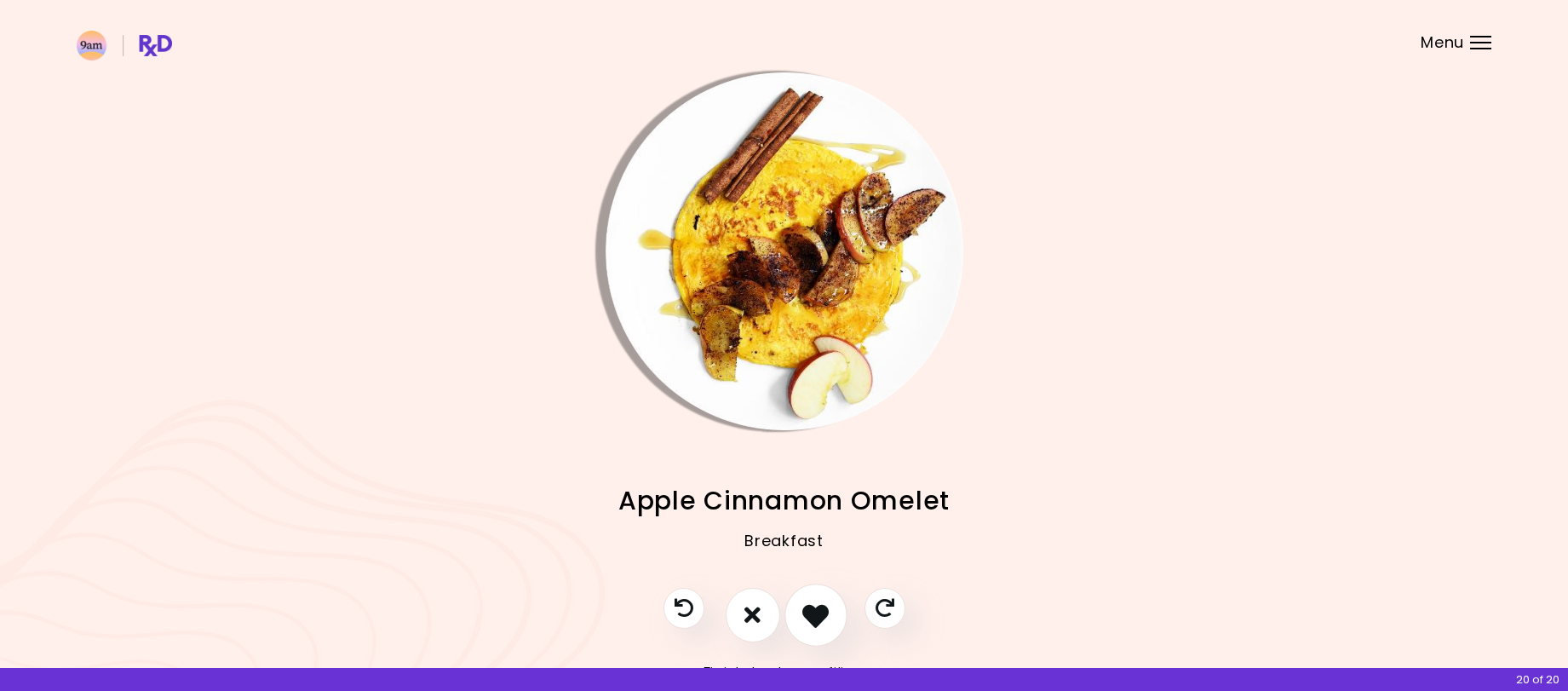
click at [809, 612] on icon "I like this recipe" at bounding box center [815, 615] width 27 height 27
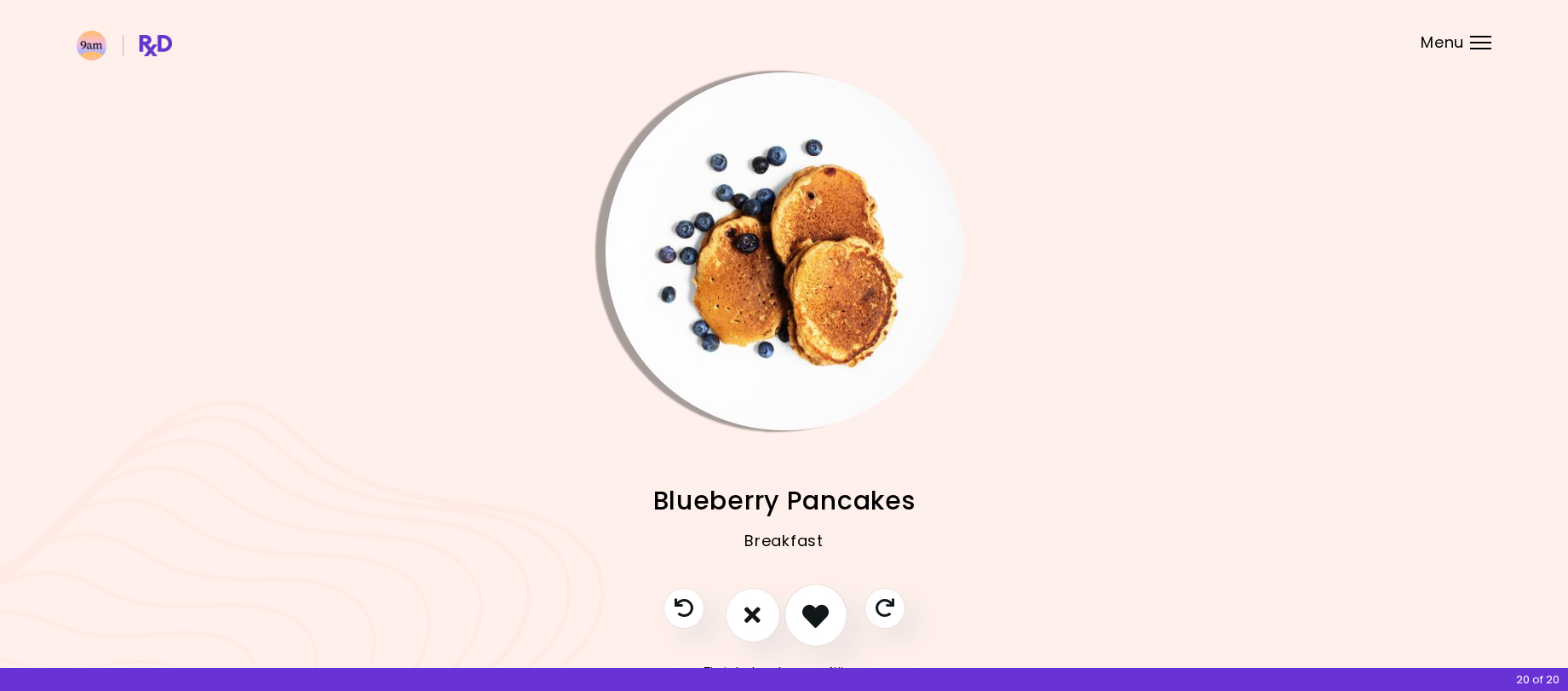
click at [808, 612] on icon "I like this recipe" at bounding box center [815, 615] width 27 height 27
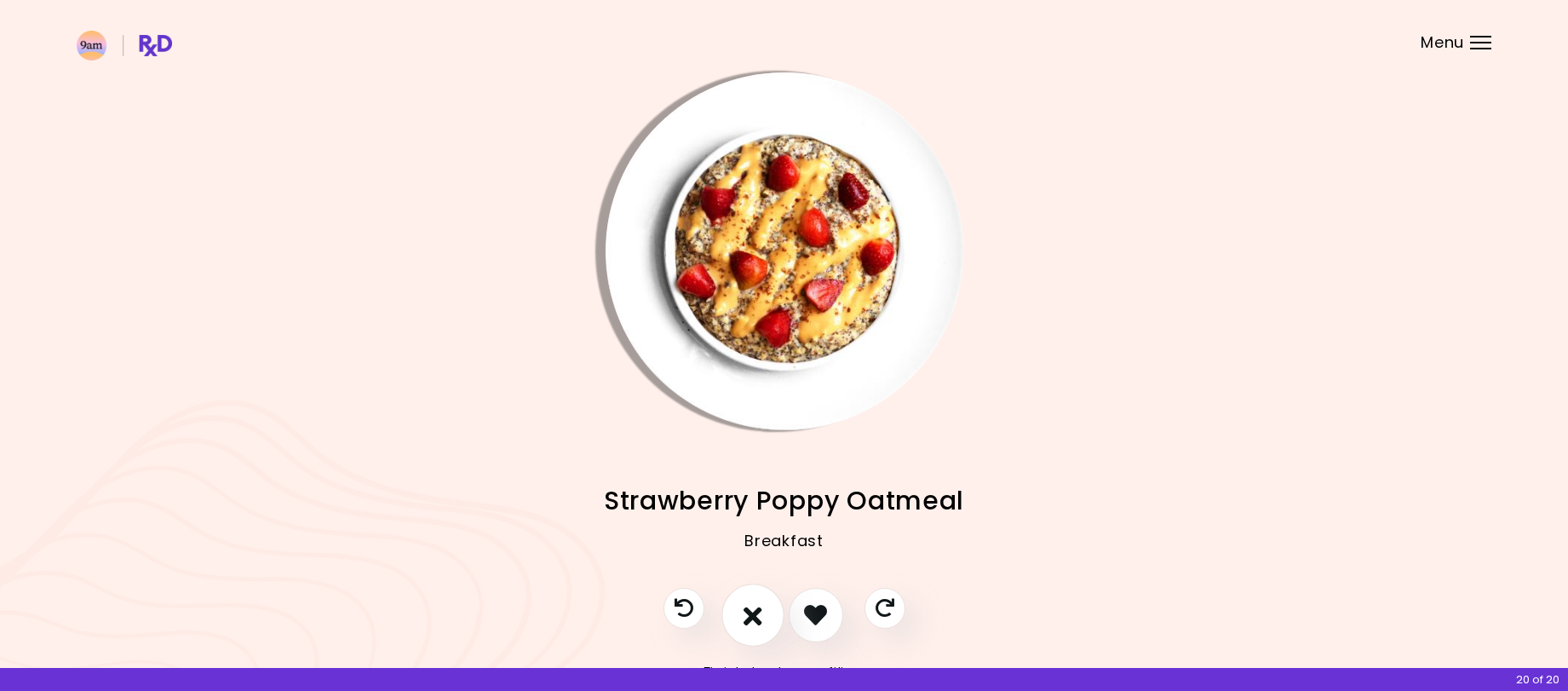
click at [744, 617] on icon "I don't like this recipe" at bounding box center [753, 615] width 19 height 27
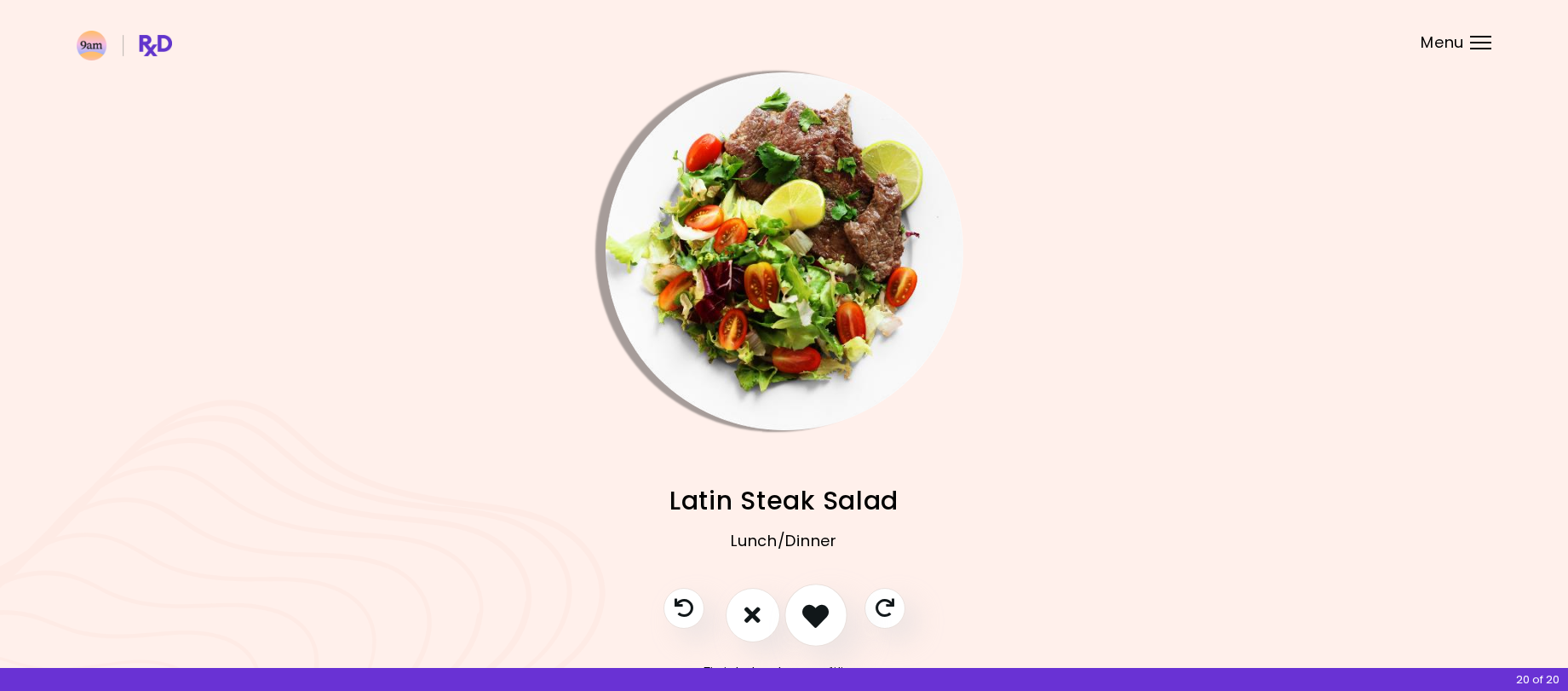
click at [814, 615] on icon "I like this recipe" at bounding box center [815, 615] width 27 height 27
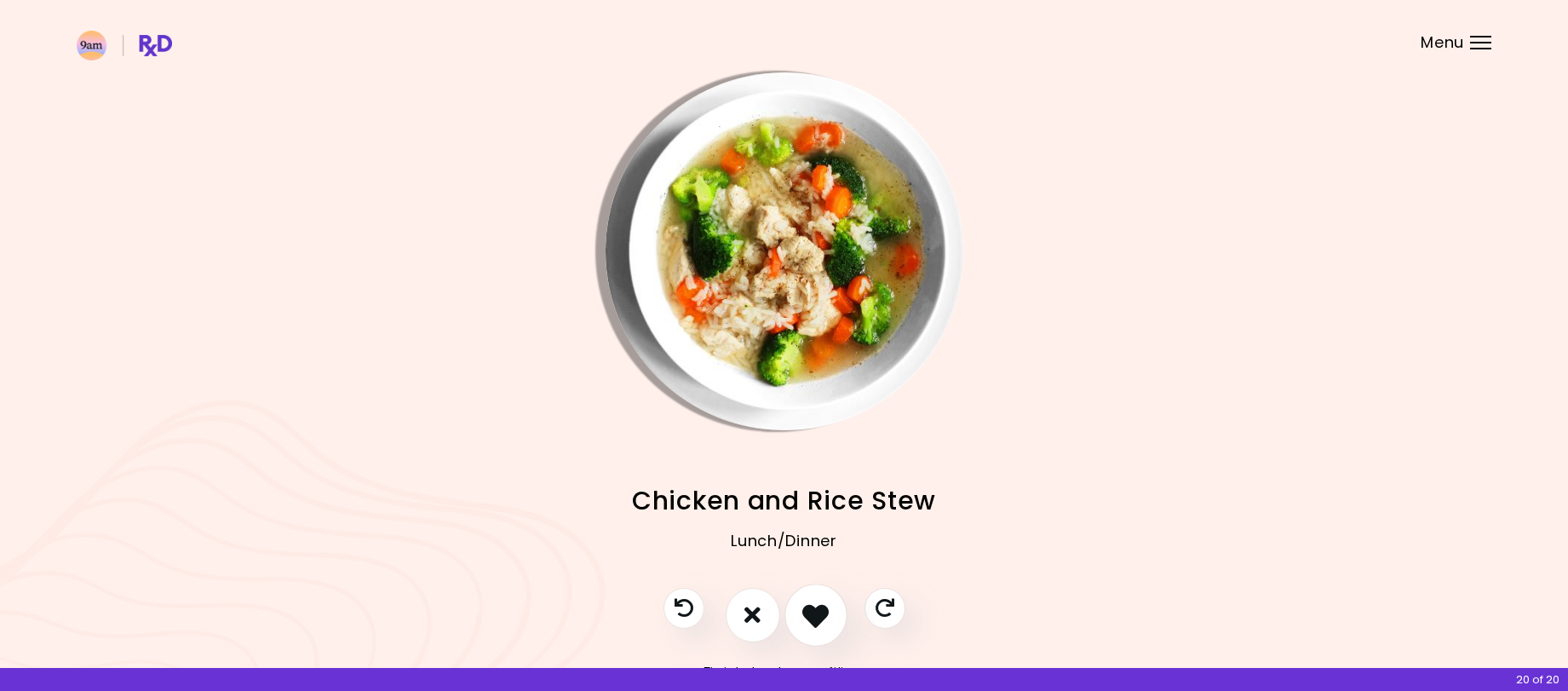
click at [814, 615] on icon "I like this recipe" at bounding box center [815, 615] width 27 height 27
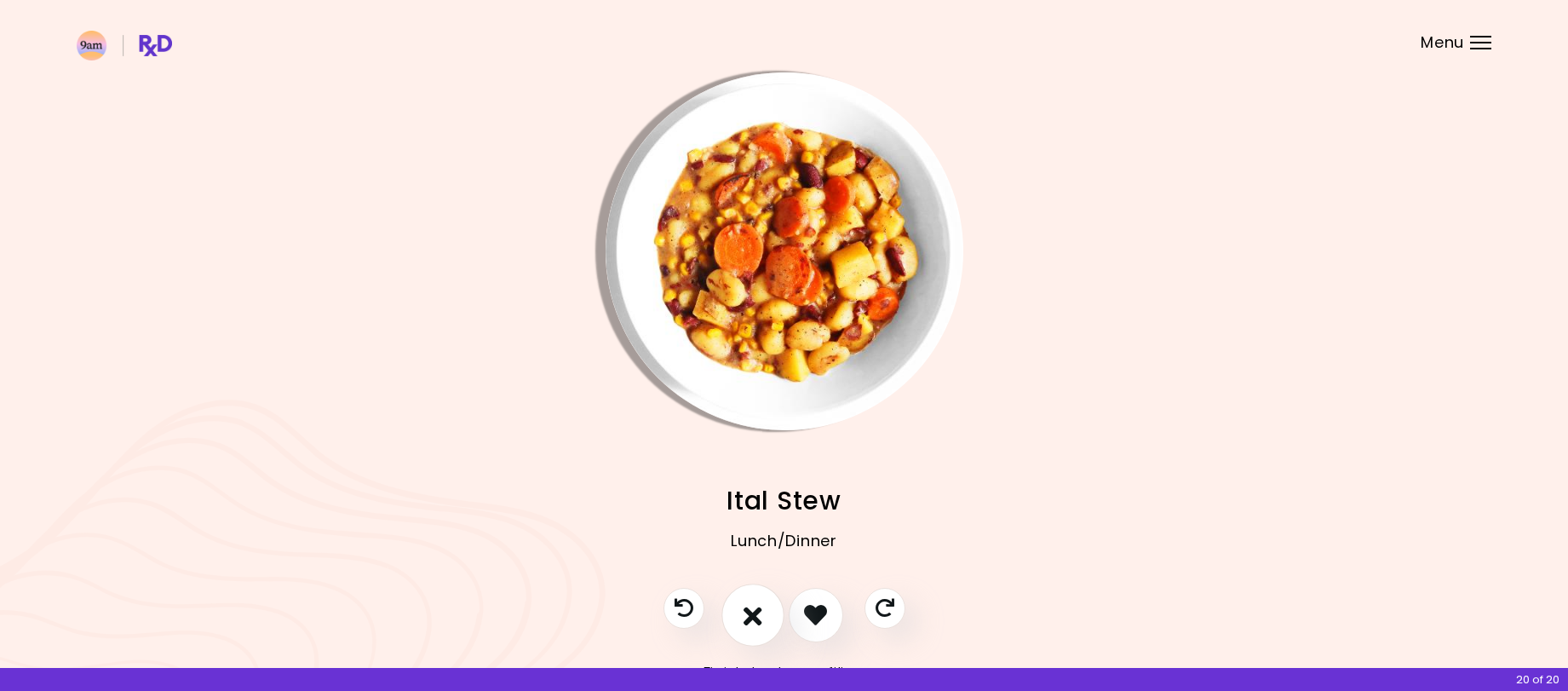
click at [753, 617] on icon "I don't like this recipe" at bounding box center [753, 615] width 19 height 27
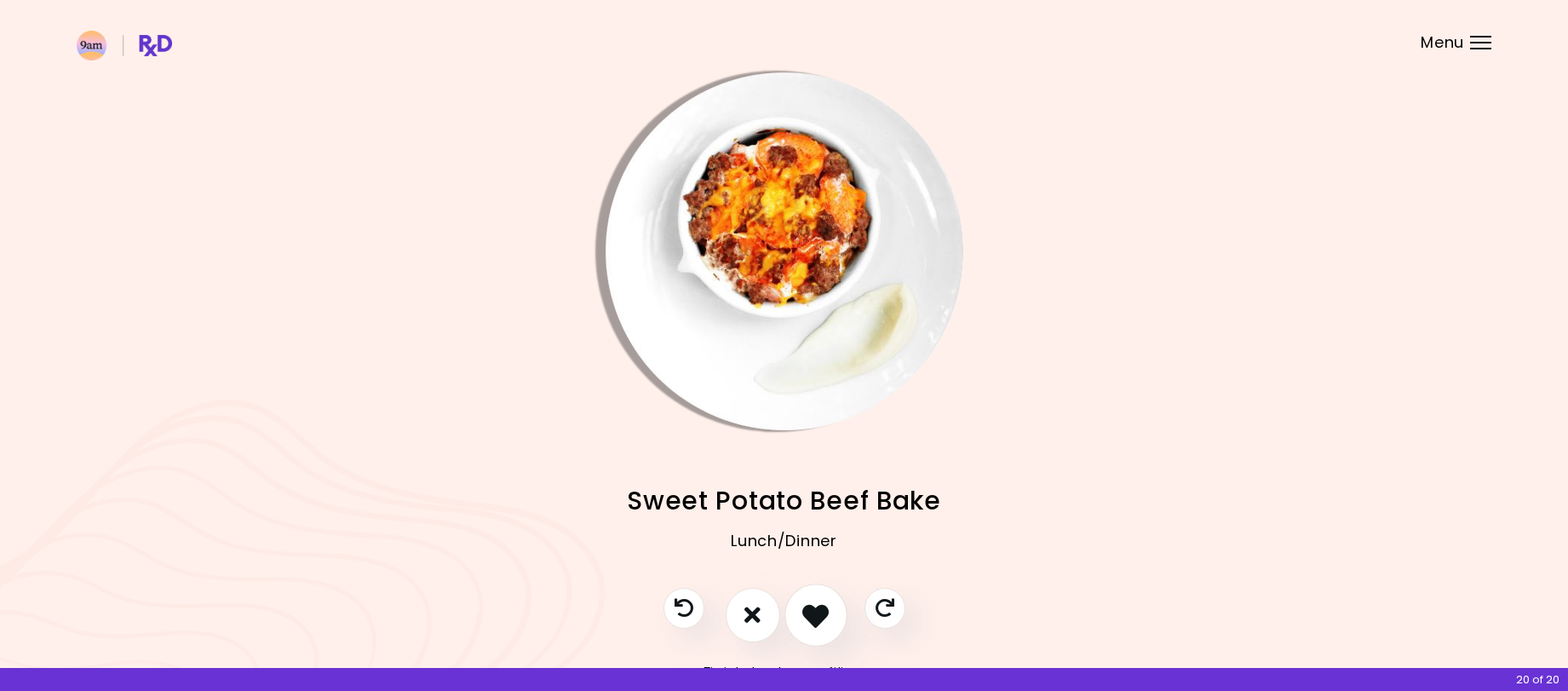
click at [827, 616] on icon "I like this recipe" at bounding box center [815, 615] width 27 height 27
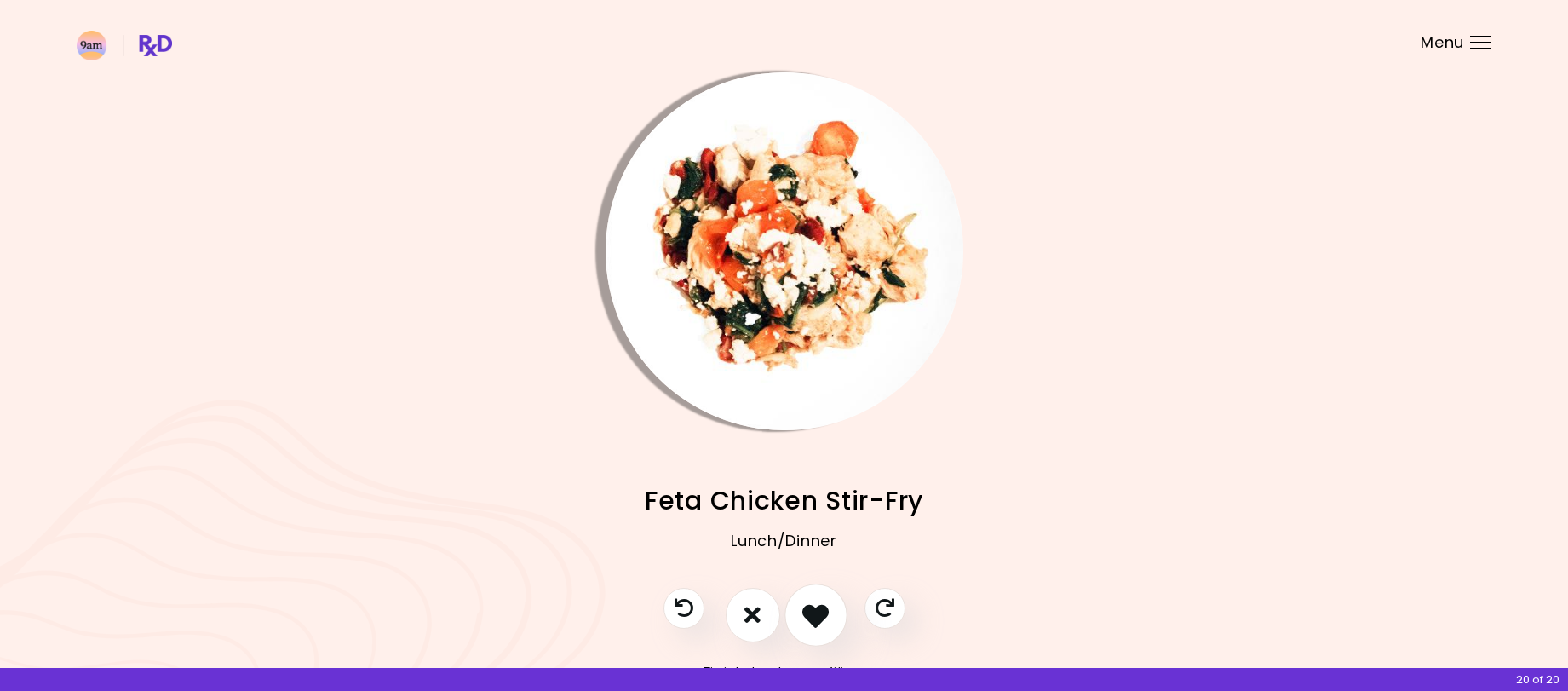
click at [815, 612] on icon "I like this recipe" at bounding box center [815, 615] width 27 height 27
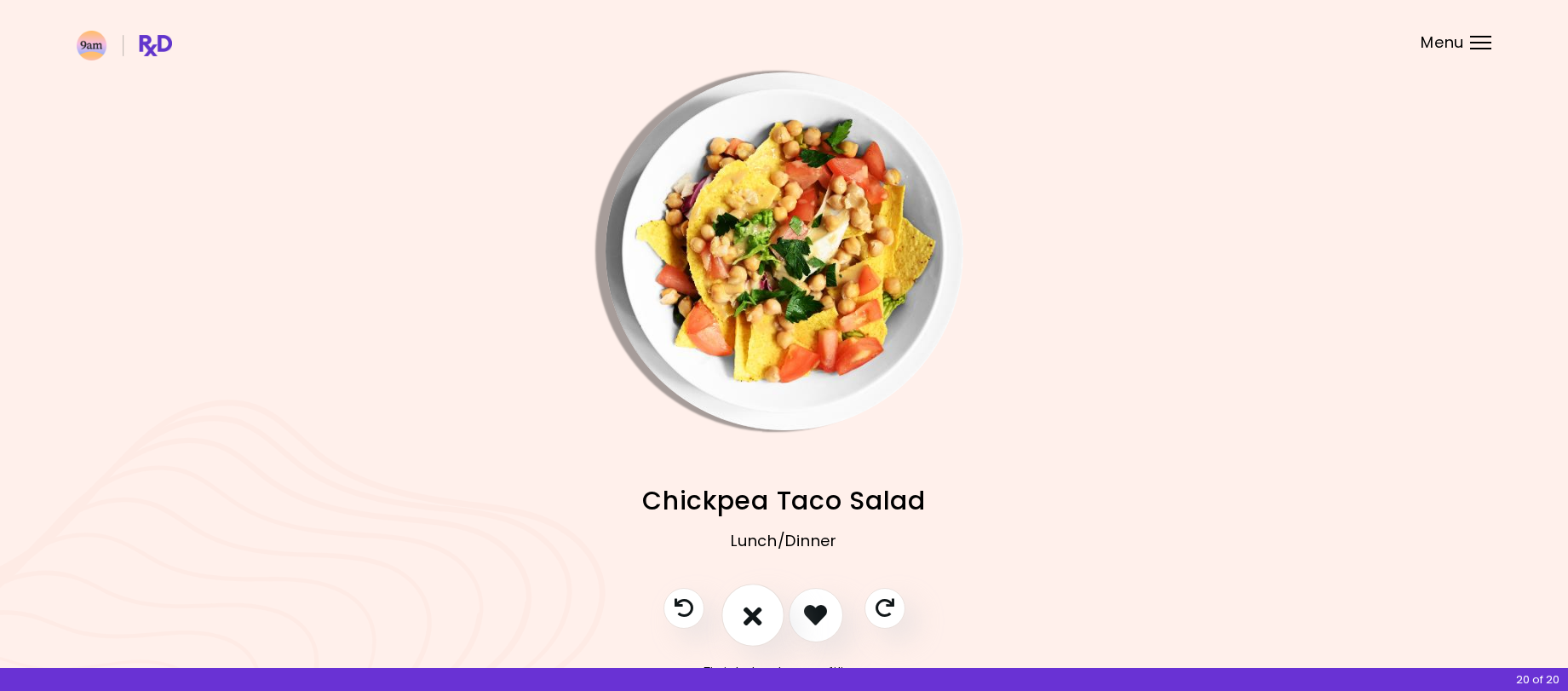
click at [735, 617] on button "I don't like this recipe" at bounding box center [753, 615] width 63 height 63
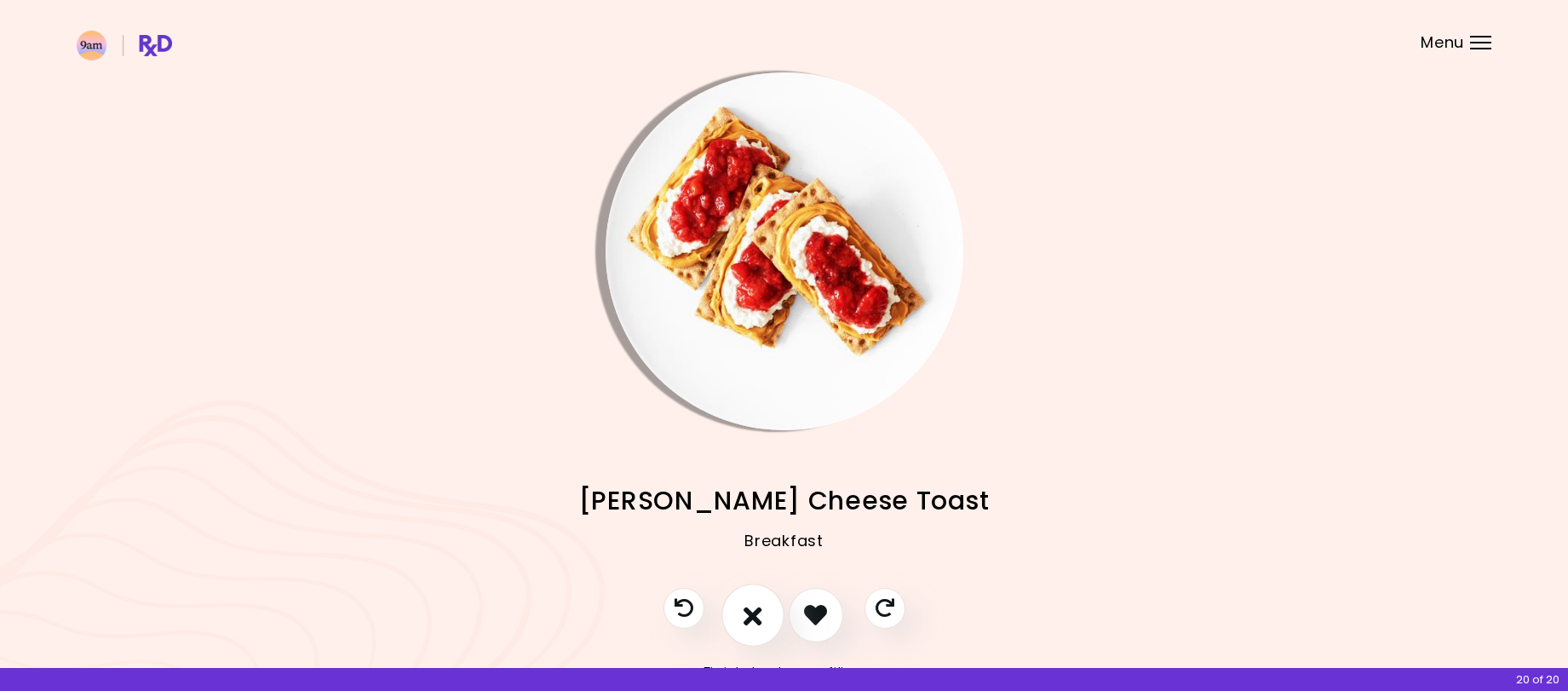
click at [735, 617] on button "I don't like this recipe" at bounding box center [753, 615] width 63 height 63
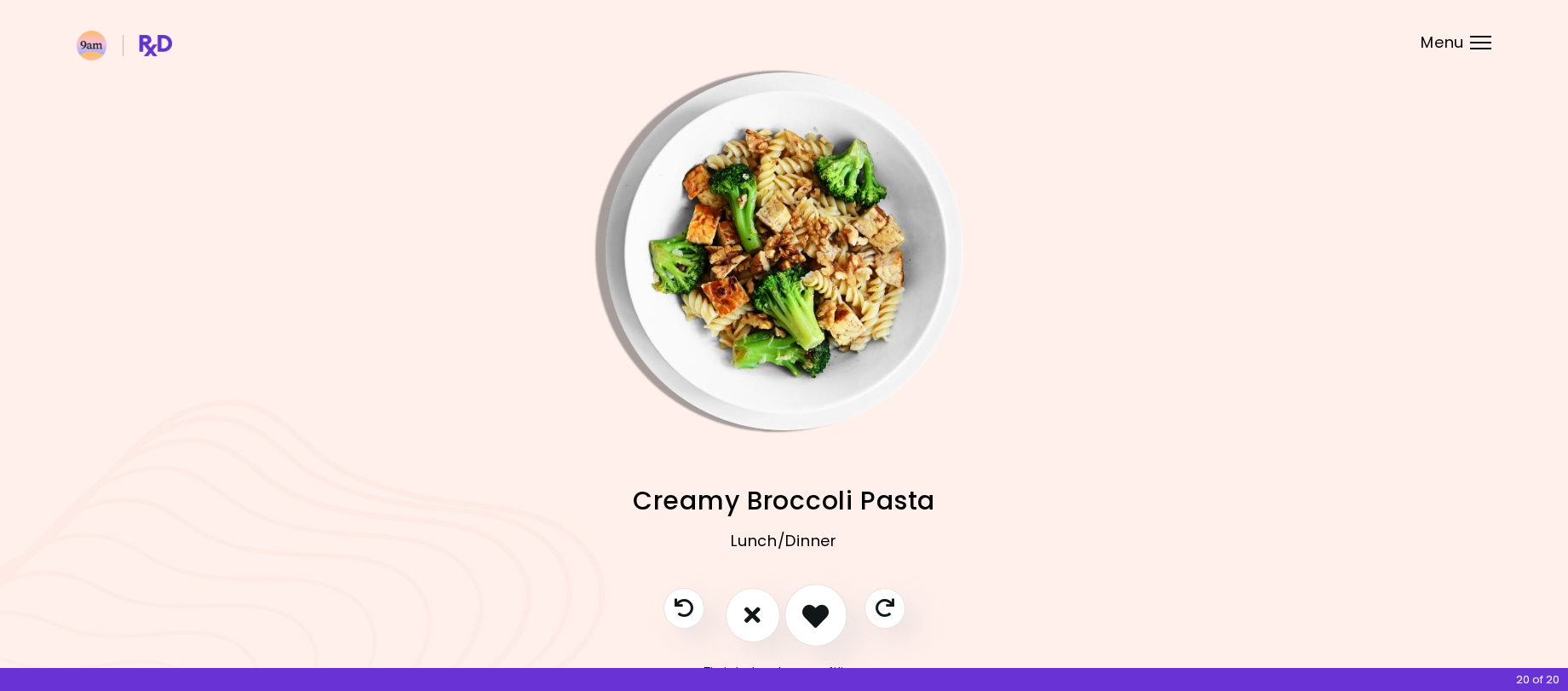
click at [797, 615] on button "I like this recipe" at bounding box center [816, 615] width 63 height 63
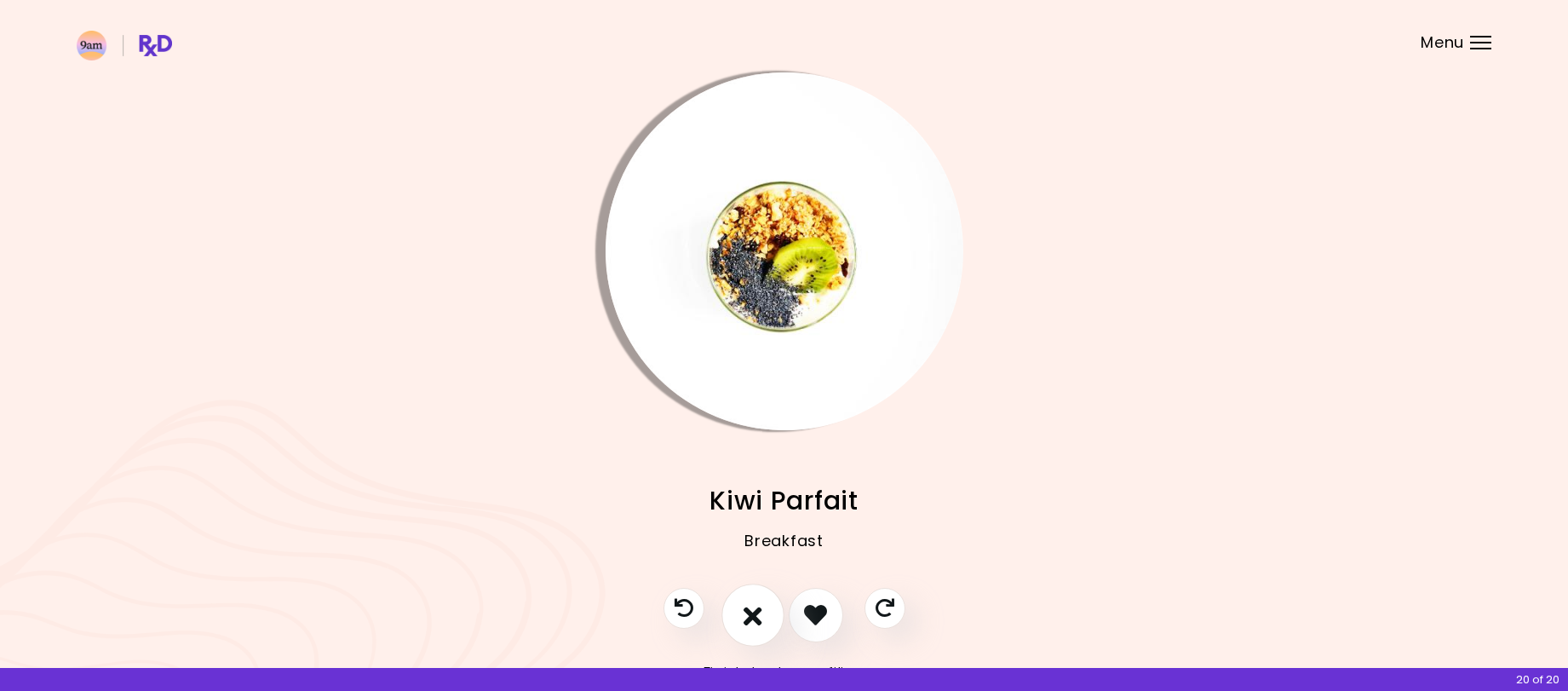
click at [755, 615] on icon "I don't like this recipe" at bounding box center [753, 615] width 19 height 27
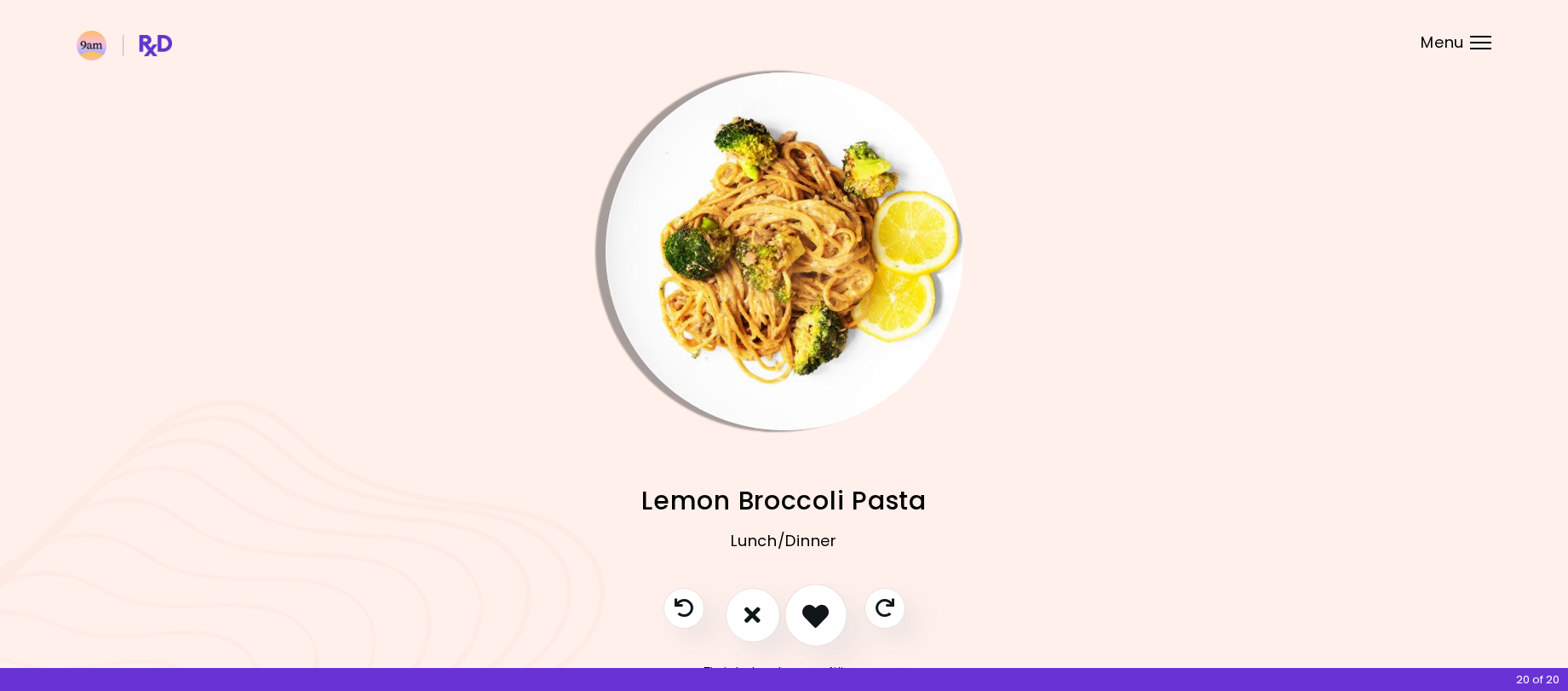
click at [806, 615] on icon "I like this recipe" at bounding box center [815, 615] width 27 height 27
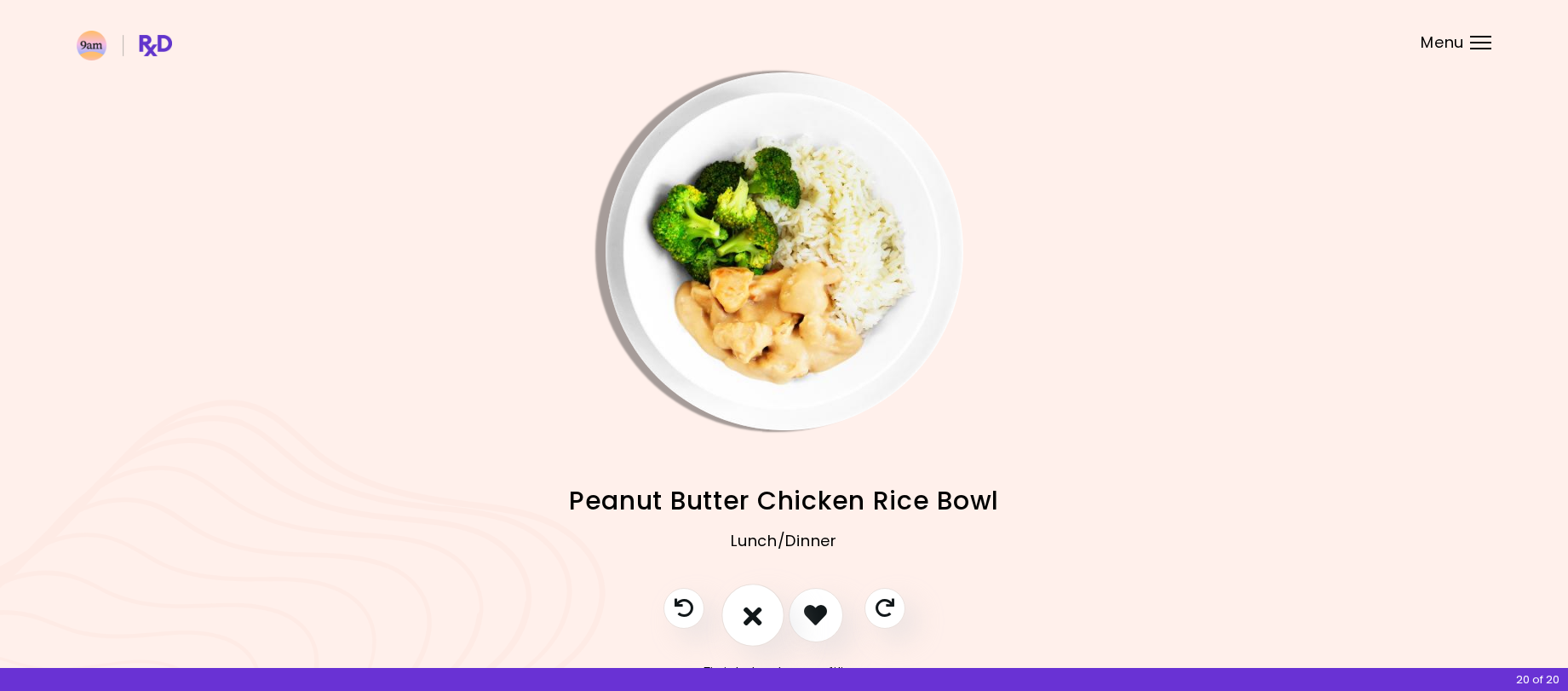
click at [745, 616] on icon "I don't like this recipe" at bounding box center [753, 615] width 19 height 27
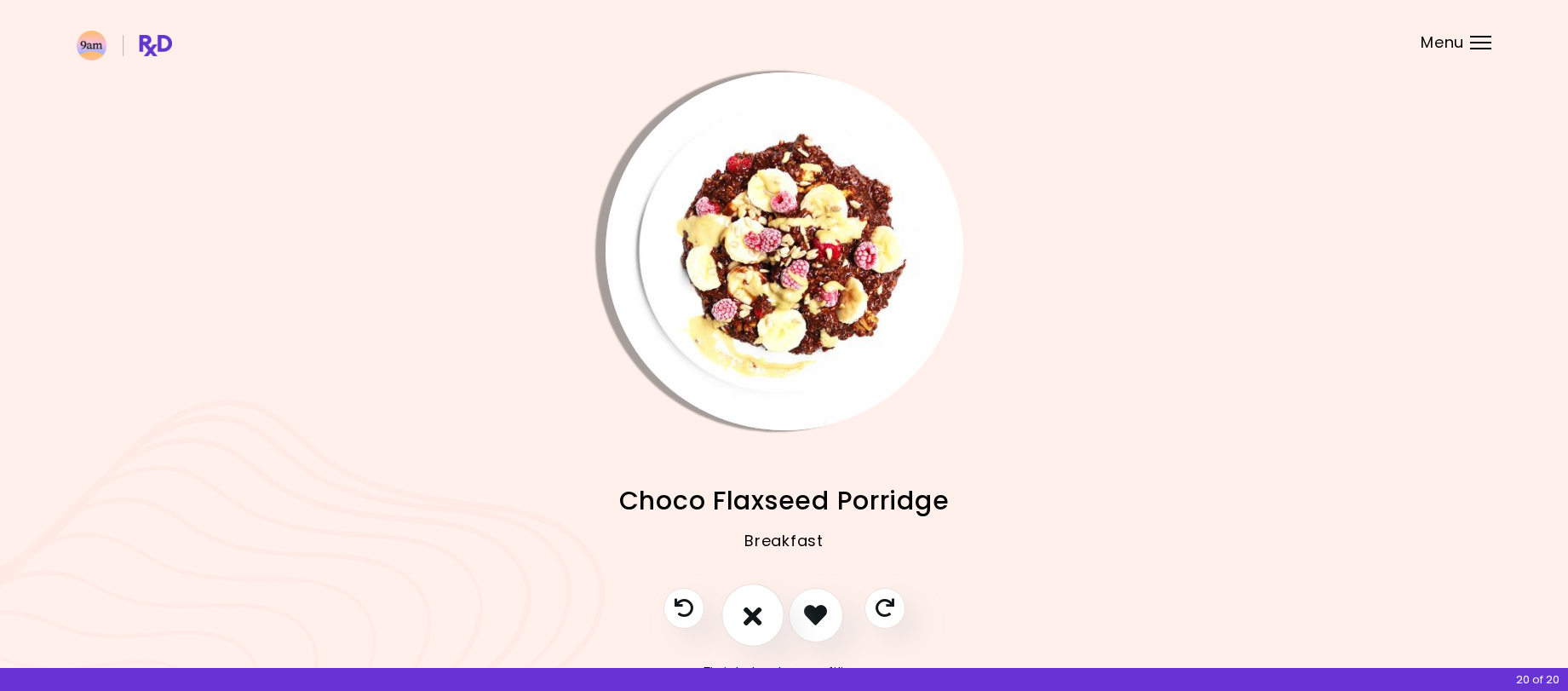
click at [745, 616] on icon "I don't like this recipe" at bounding box center [753, 615] width 19 height 27
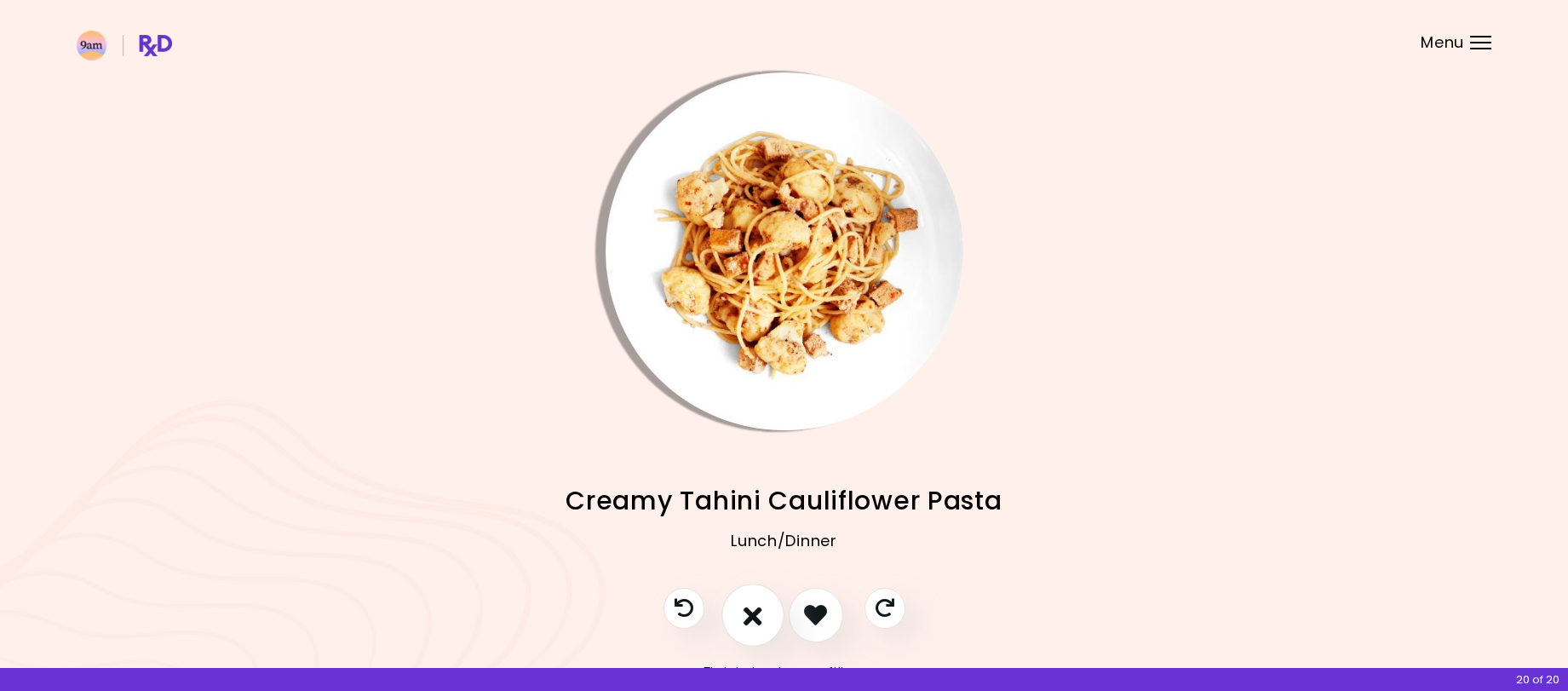
click at [745, 616] on icon "I don't like this recipe" at bounding box center [753, 615] width 19 height 27
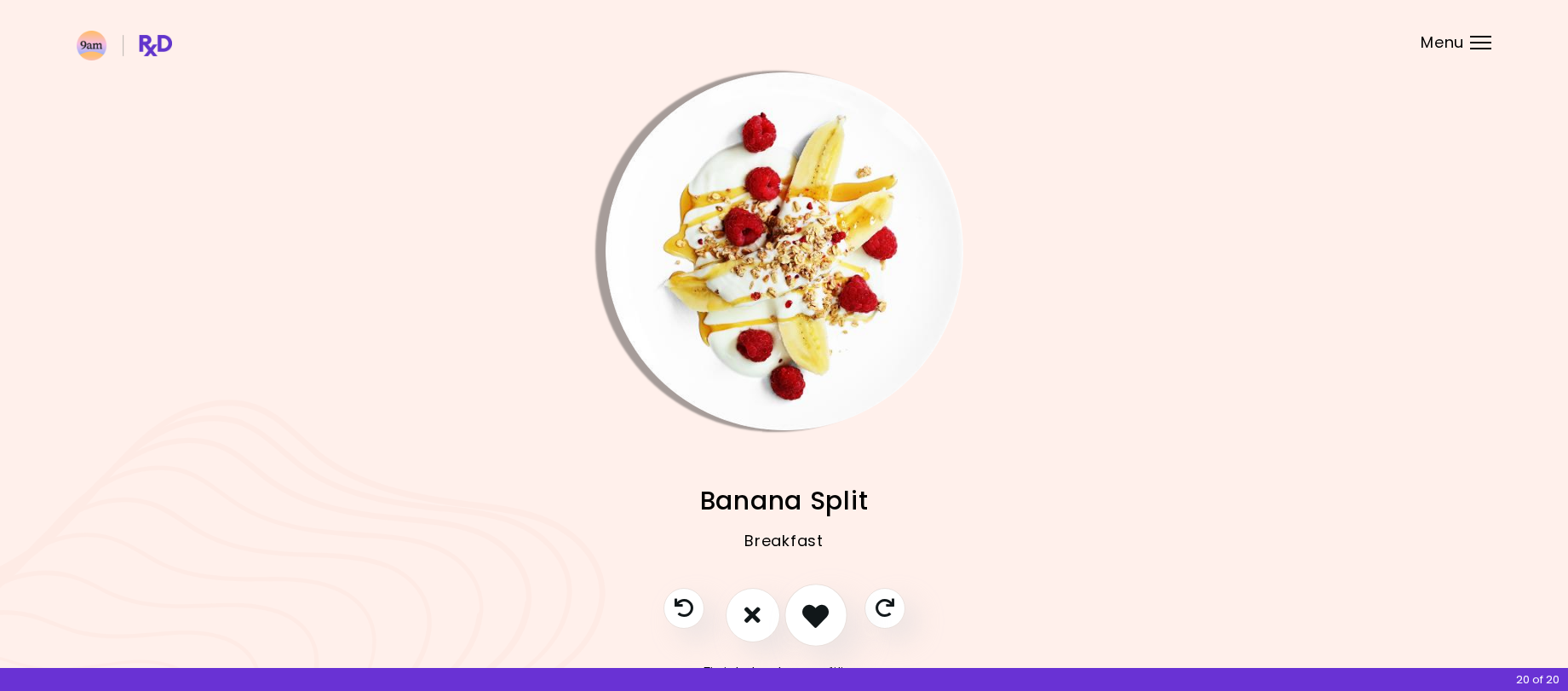
click at [801, 610] on button "I like this recipe" at bounding box center [816, 615] width 63 height 63
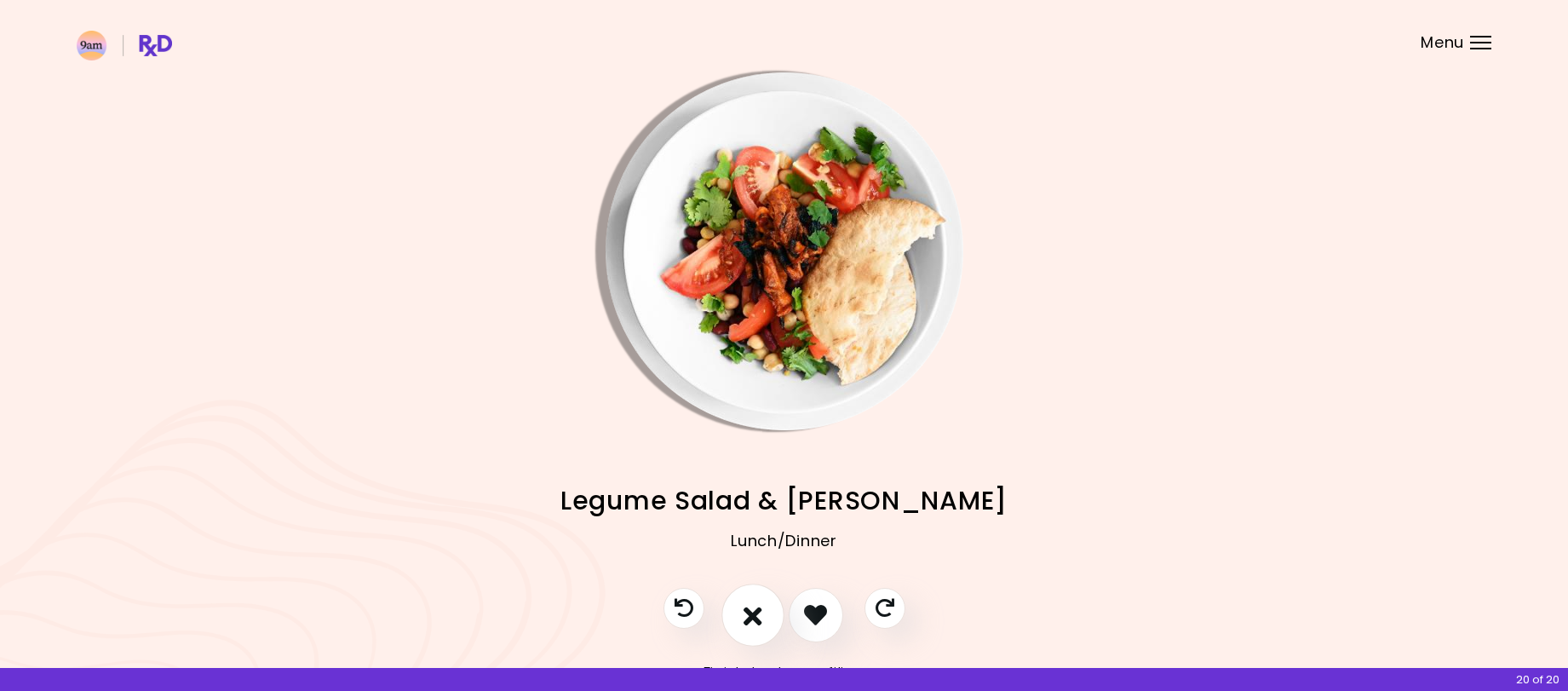
click at [747, 610] on icon "I don't like this recipe" at bounding box center [753, 615] width 19 height 27
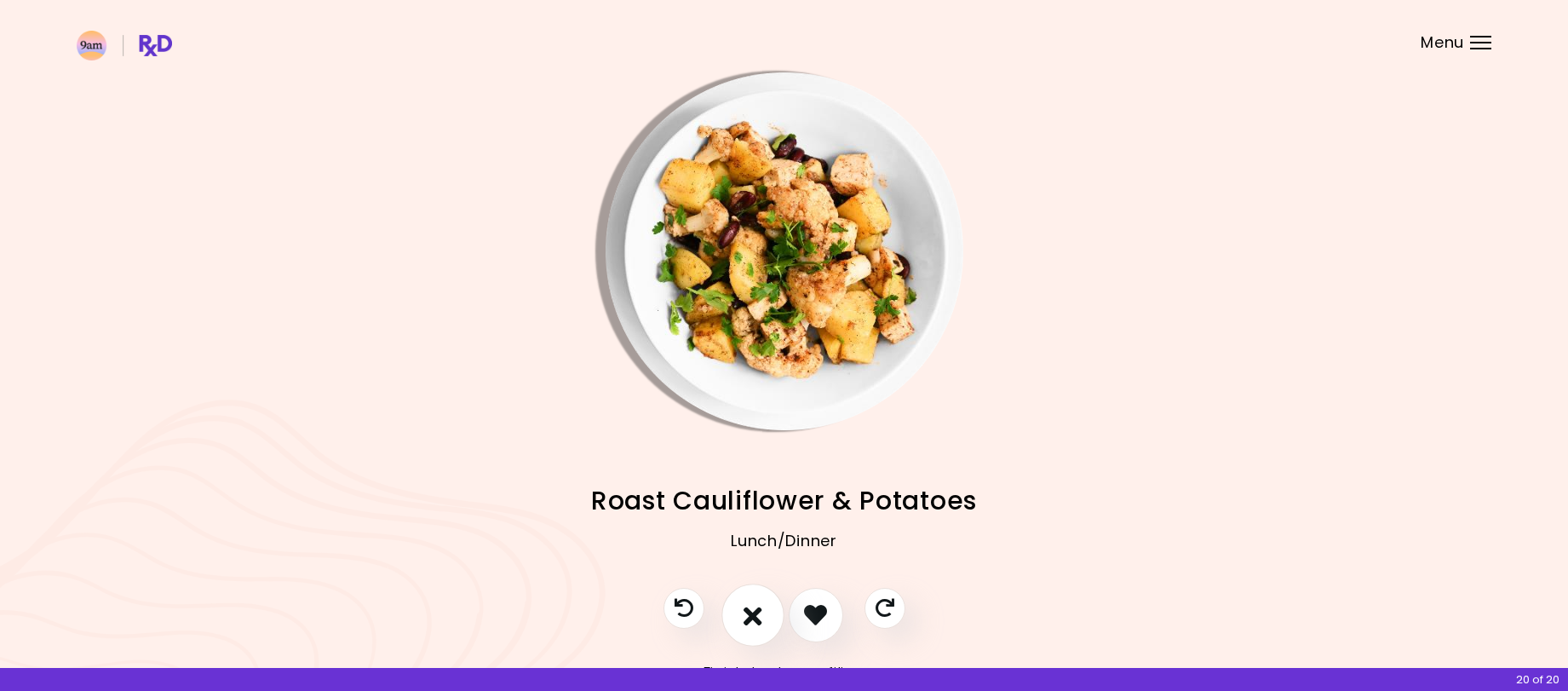
click at [747, 610] on icon "I don't like this recipe" at bounding box center [753, 615] width 19 height 27
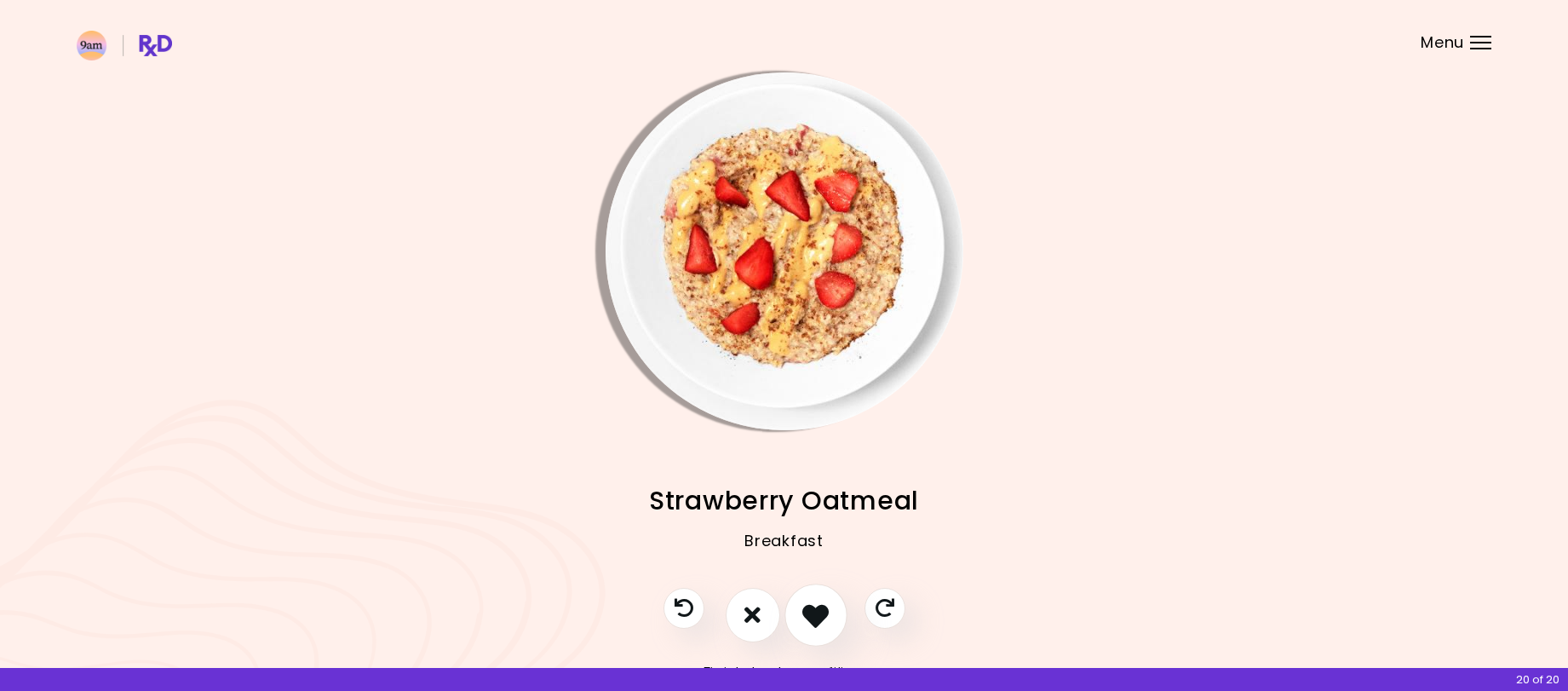
click at [818, 610] on icon "I like this recipe" at bounding box center [815, 615] width 27 height 27
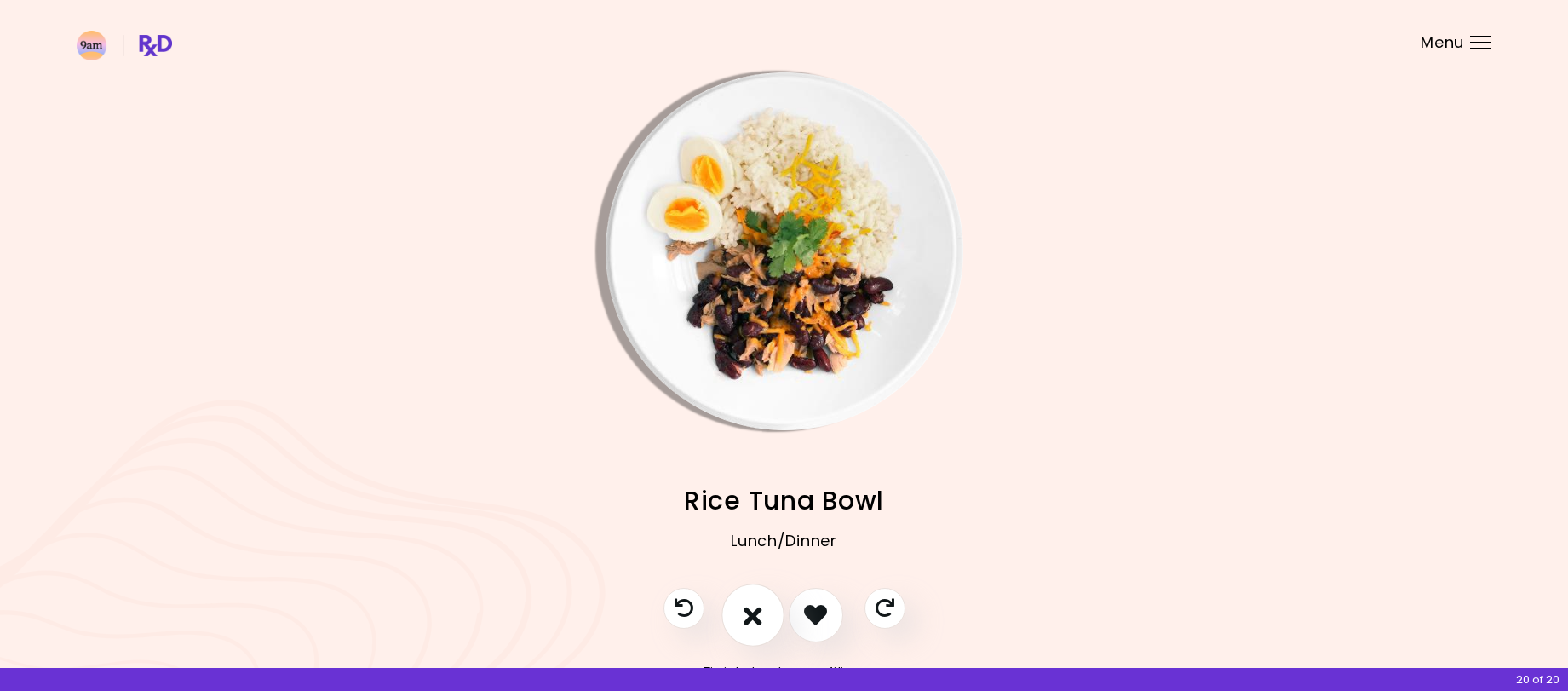
click at [757, 614] on icon "I don't like this recipe" at bounding box center [753, 615] width 19 height 27
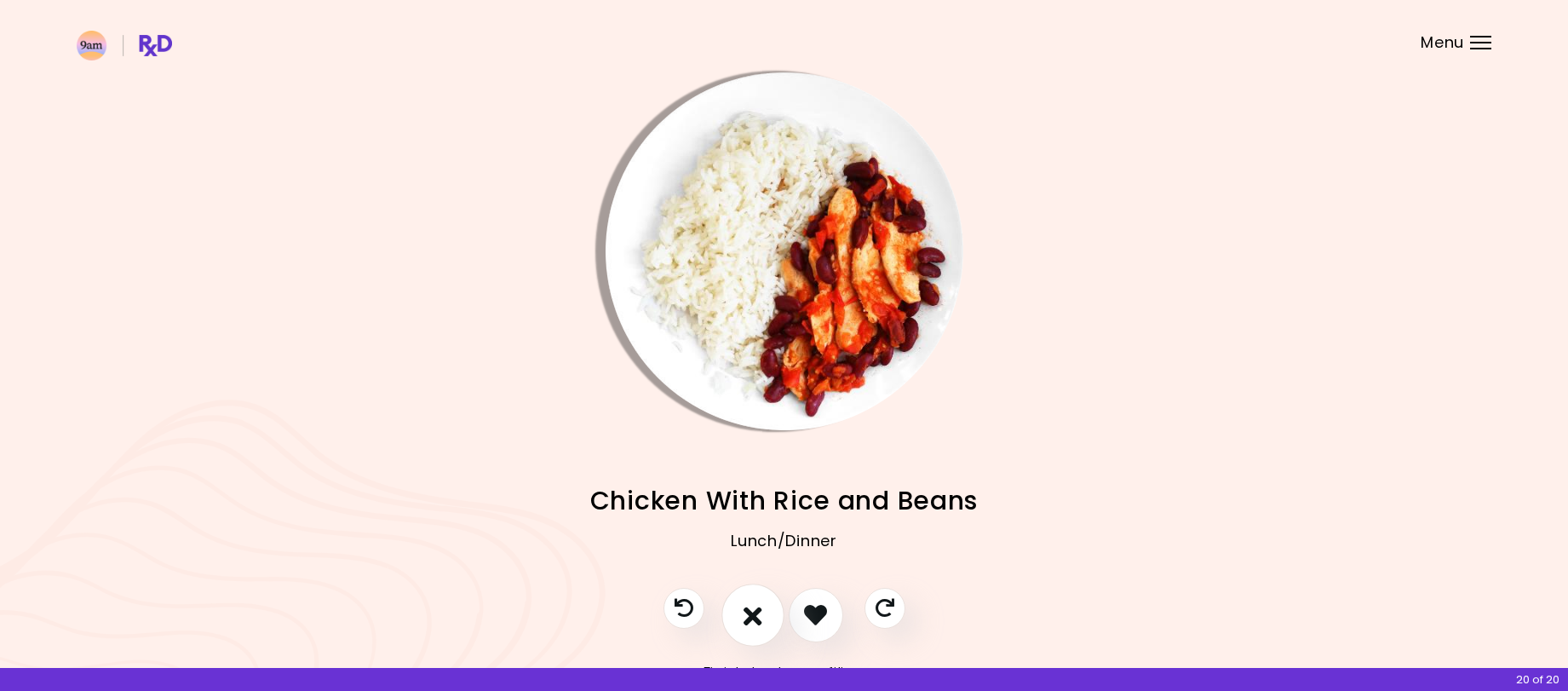
click at [757, 614] on icon "I don't like this recipe" at bounding box center [753, 615] width 19 height 27
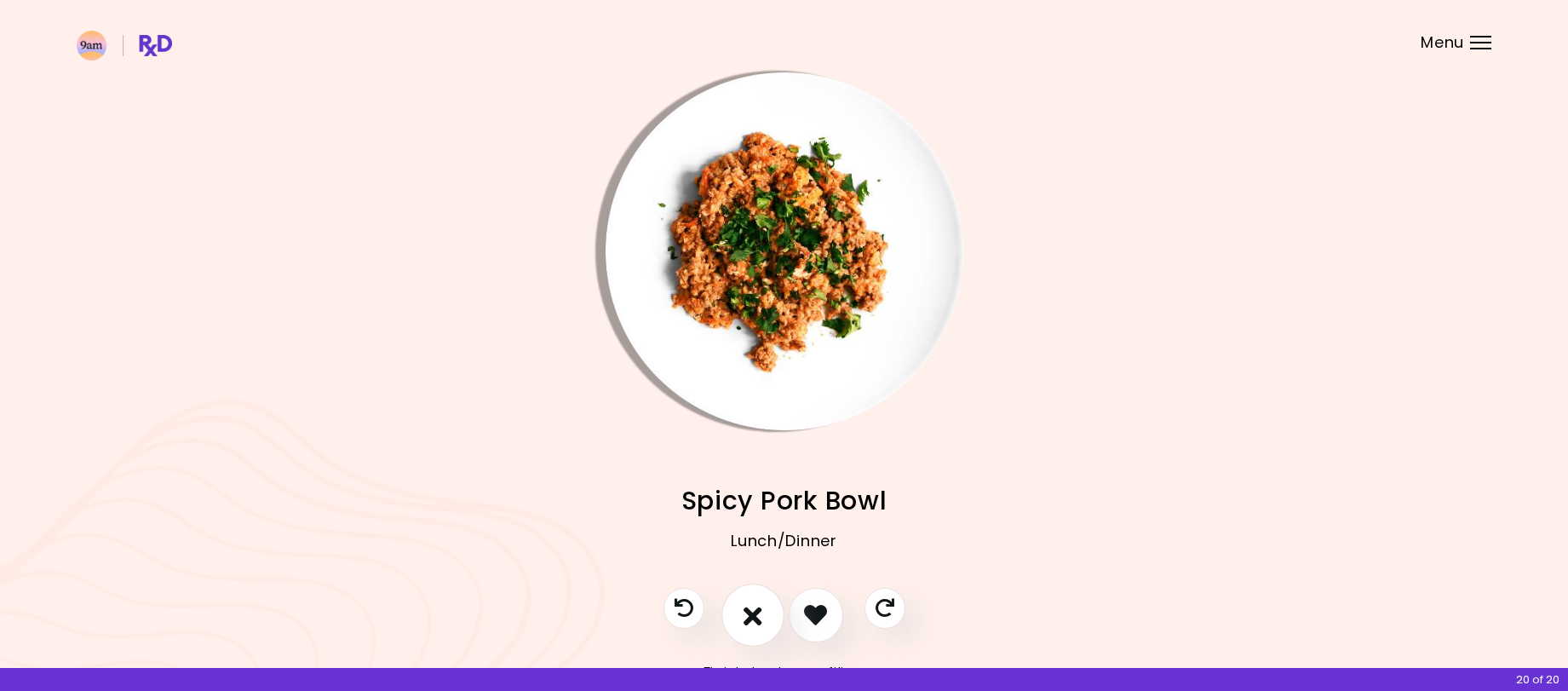
click at [757, 614] on icon "I don't like this recipe" at bounding box center [753, 615] width 19 height 27
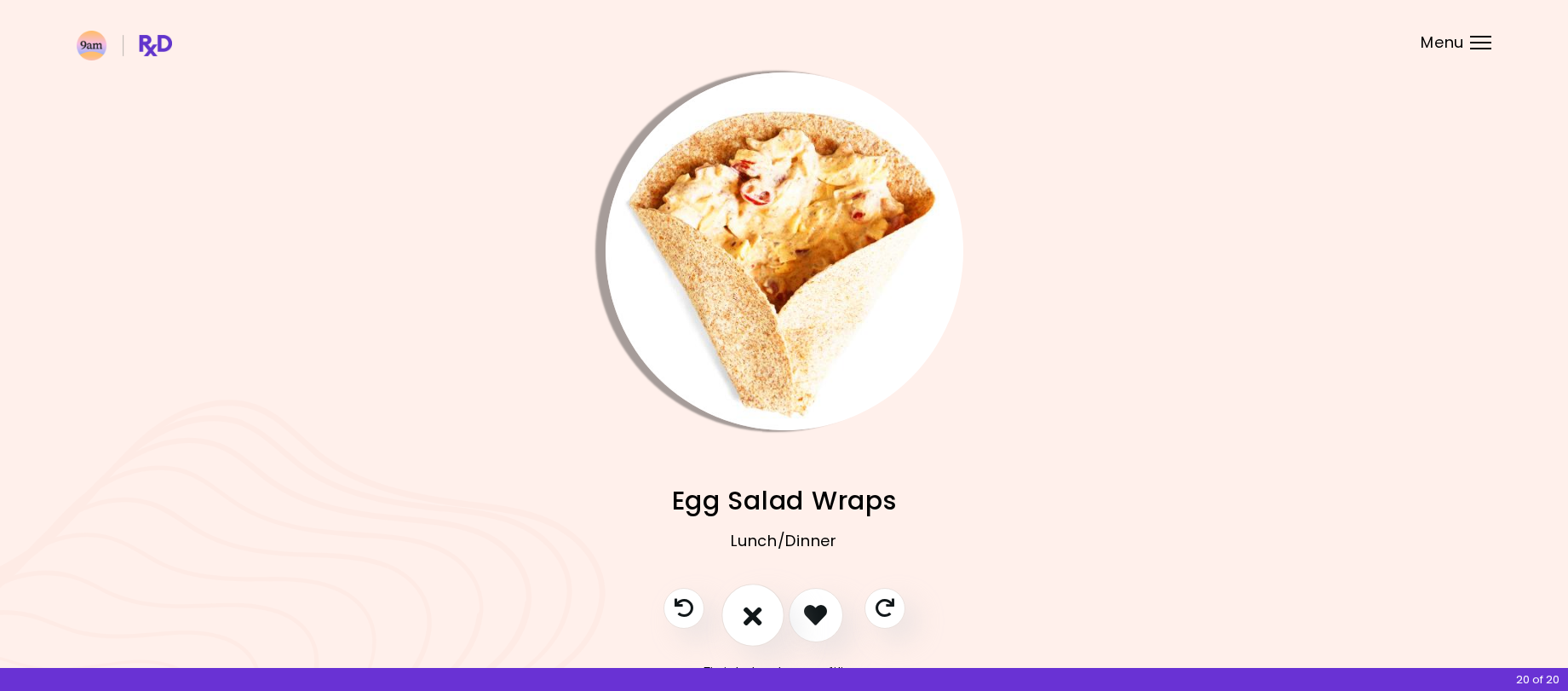
click at [757, 614] on icon "I don't like this recipe" at bounding box center [753, 615] width 19 height 27
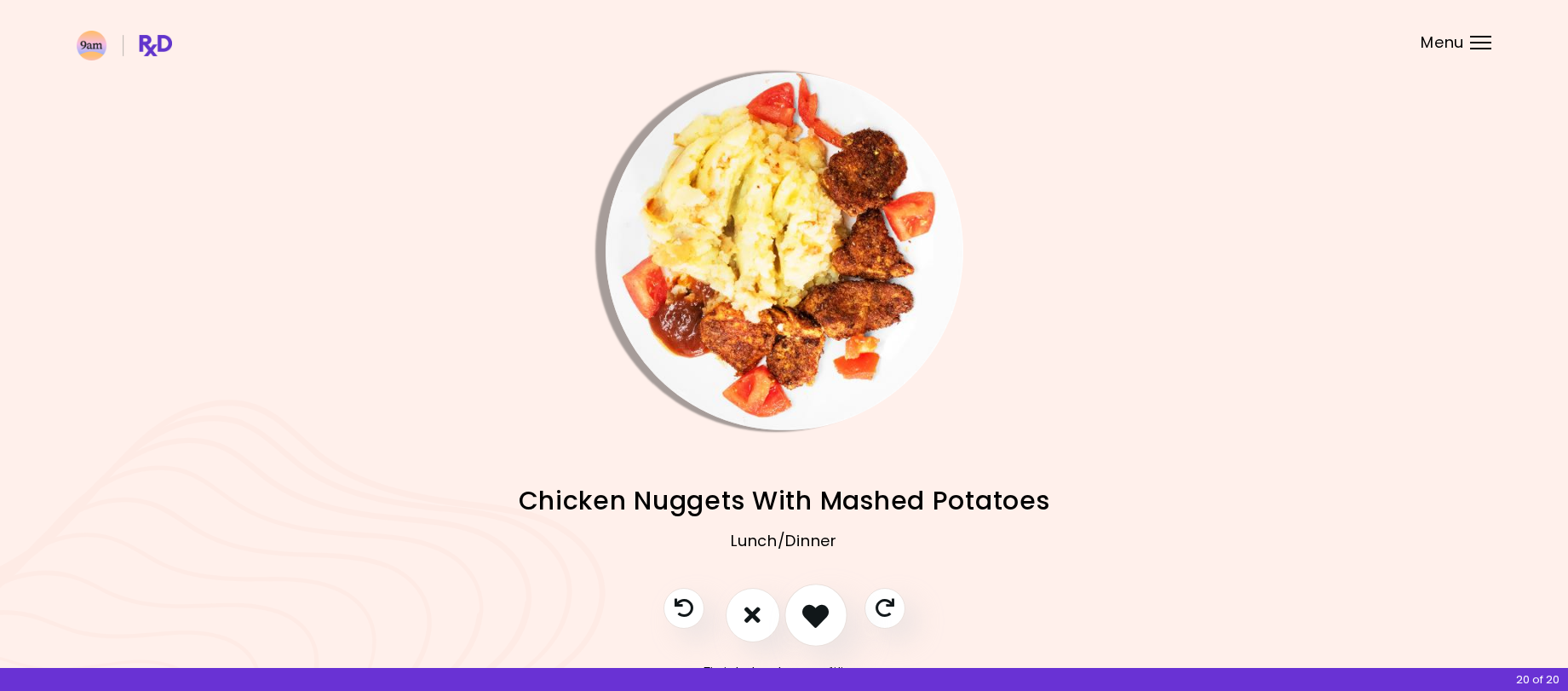
click at [813, 614] on icon "I like this recipe" at bounding box center [815, 615] width 27 height 27
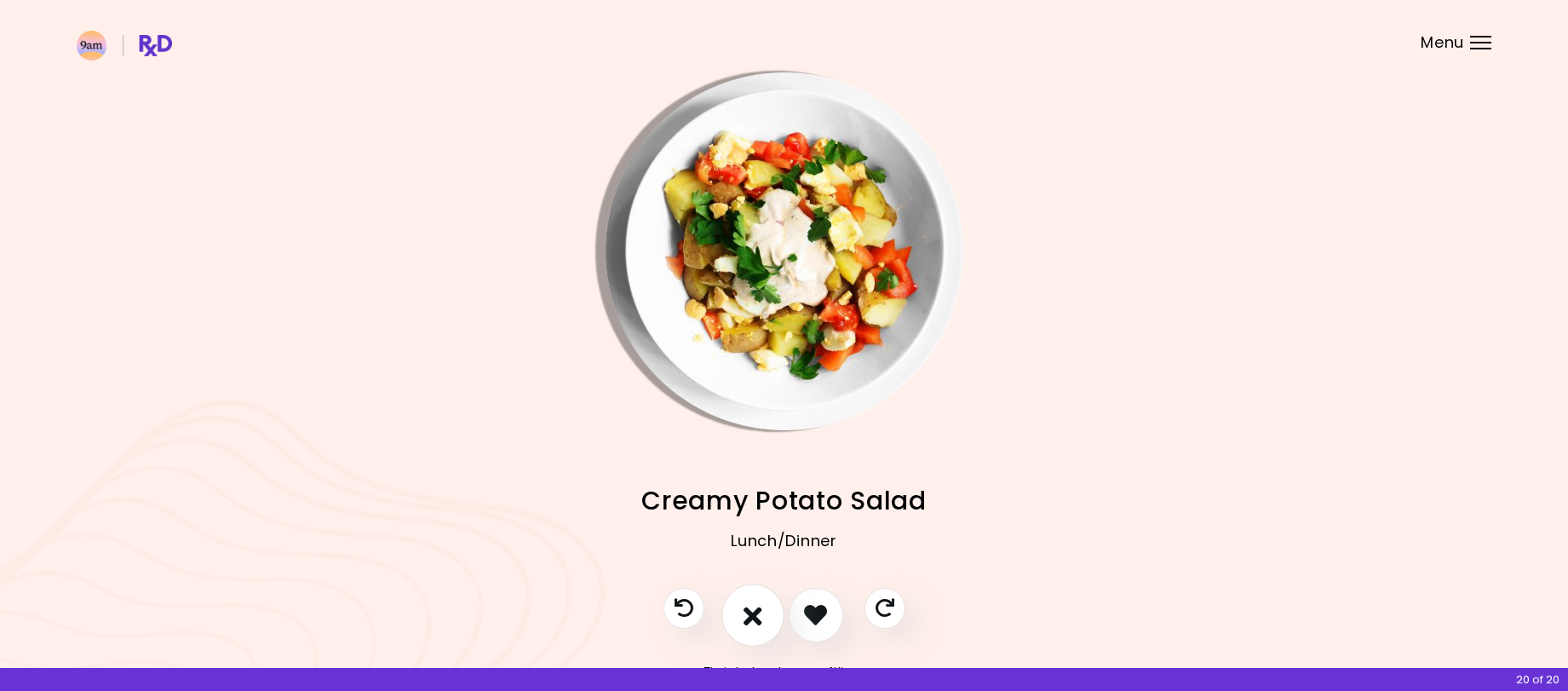
click at [751, 617] on icon "I don't like this recipe" at bounding box center [753, 615] width 19 height 27
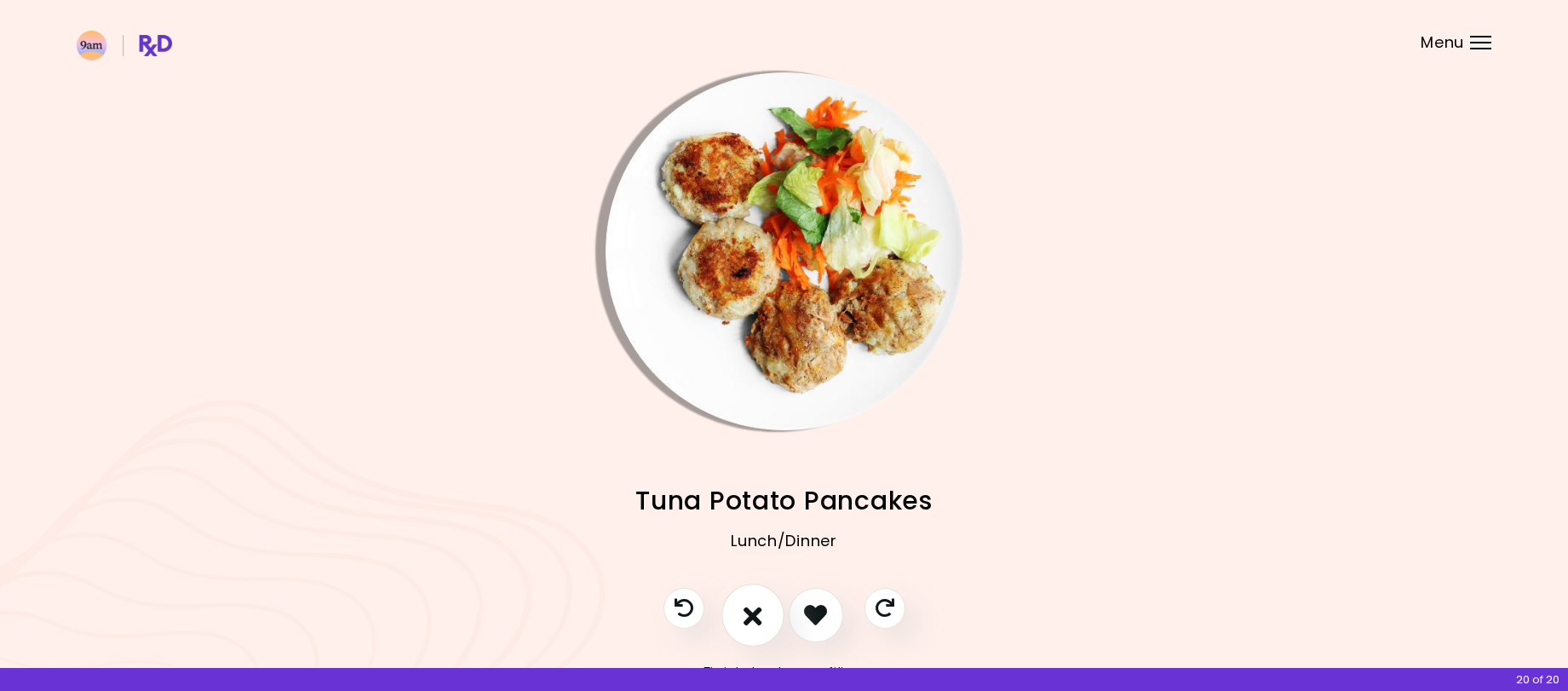
click at [751, 617] on icon "I don't like this recipe" at bounding box center [753, 615] width 19 height 27
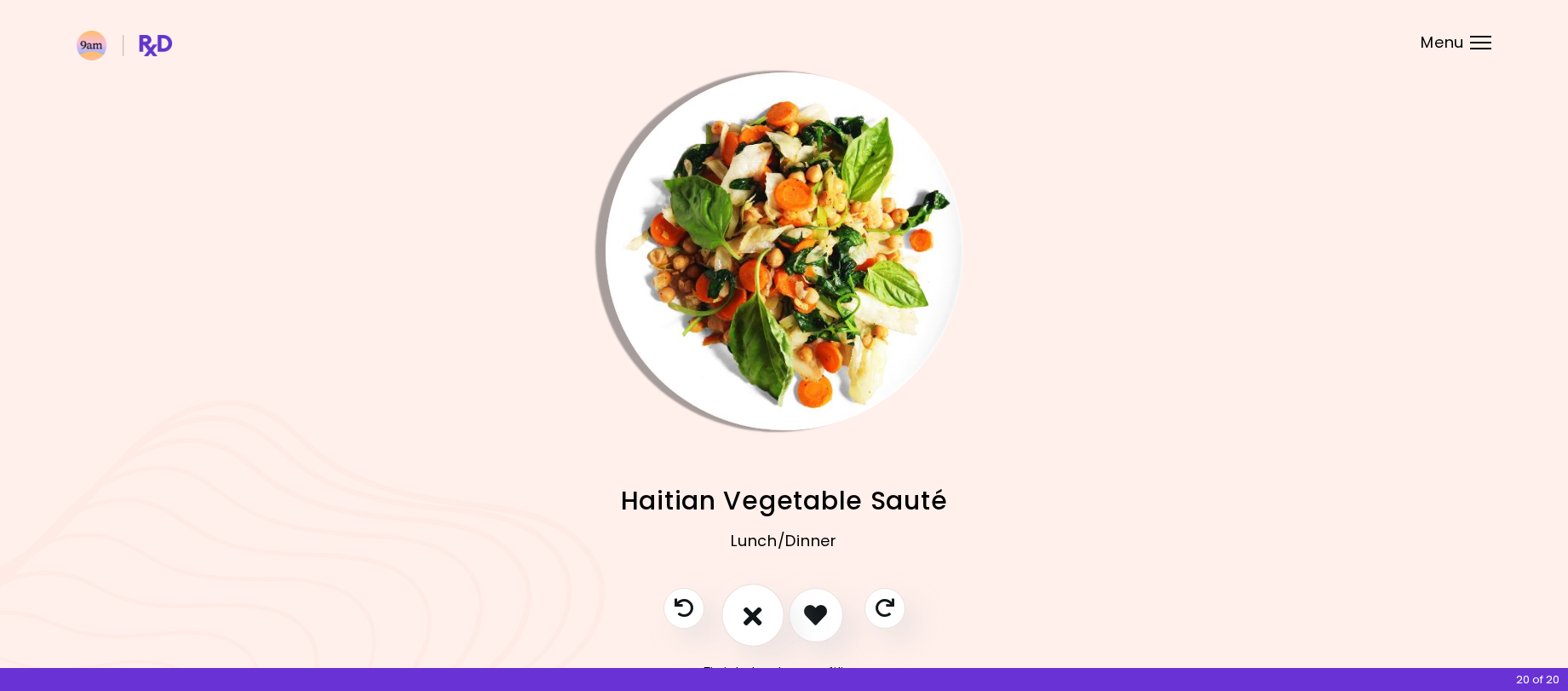
click at [751, 617] on icon "I don't like this recipe" at bounding box center [753, 615] width 19 height 27
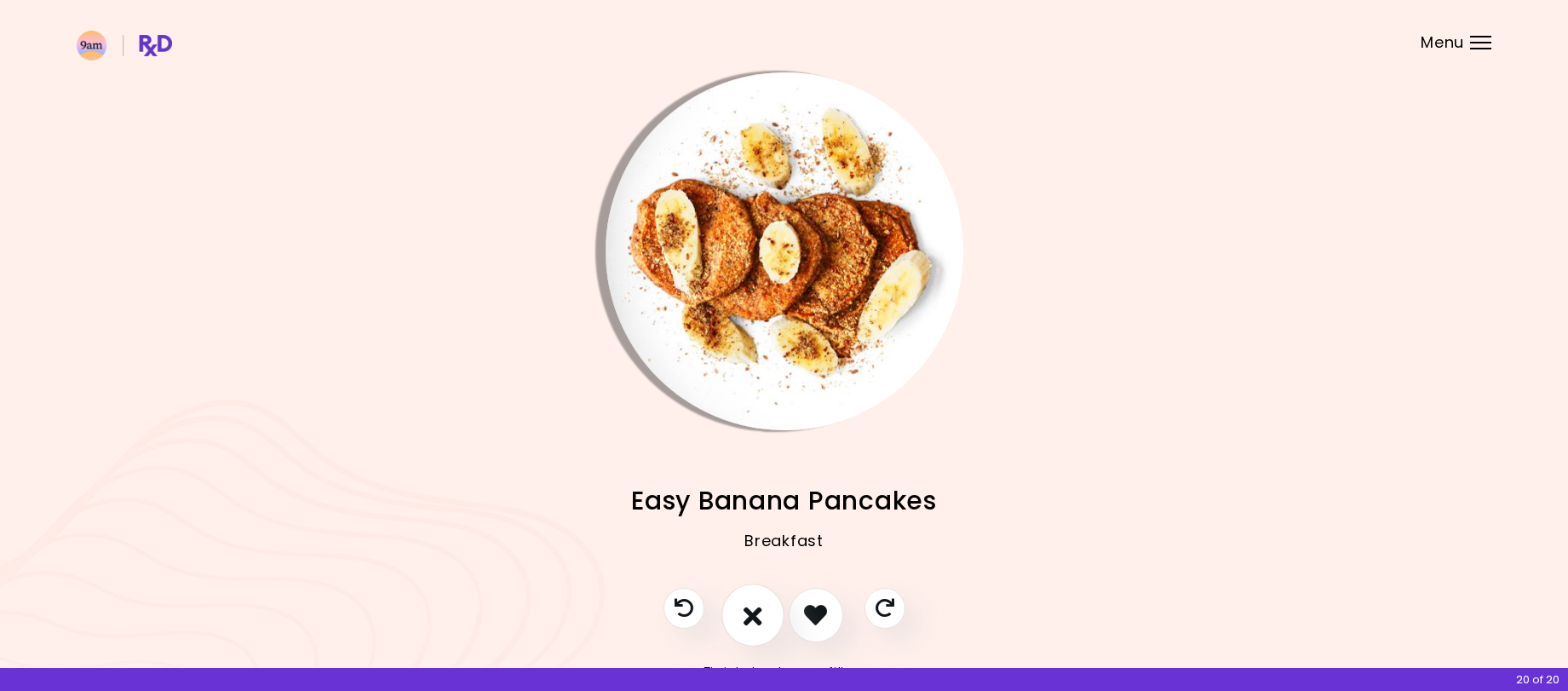
click at [751, 617] on icon "I don't like this recipe" at bounding box center [753, 615] width 19 height 27
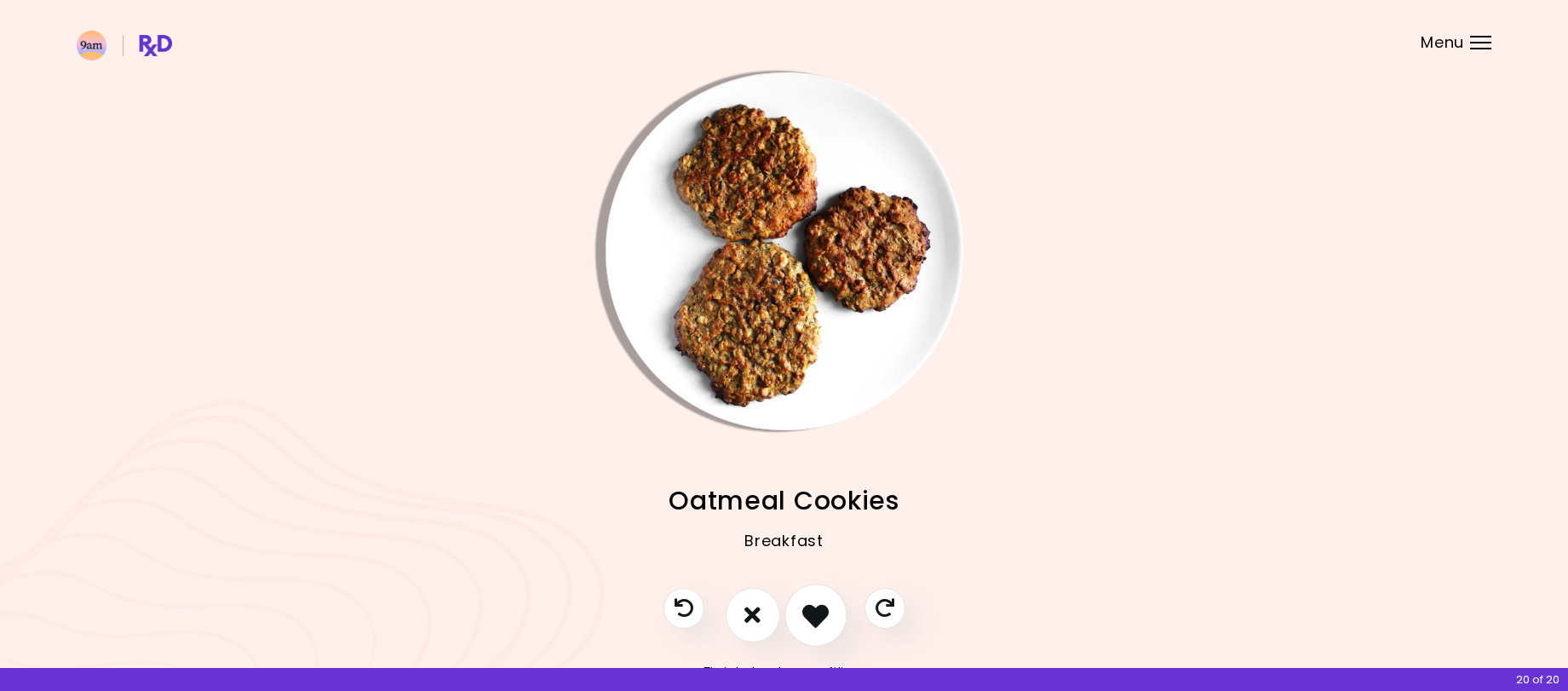
drag, startPoint x: 751, startPoint y: 617, endPoint x: 827, endPoint y: 615, distance: 76.0
click at [827, 615] on div at bounding box center [784, 623] width 276 height 72
click at [827, 615] on icon "I like this recipe" at bounding box center [815, 615] width 27 height 27
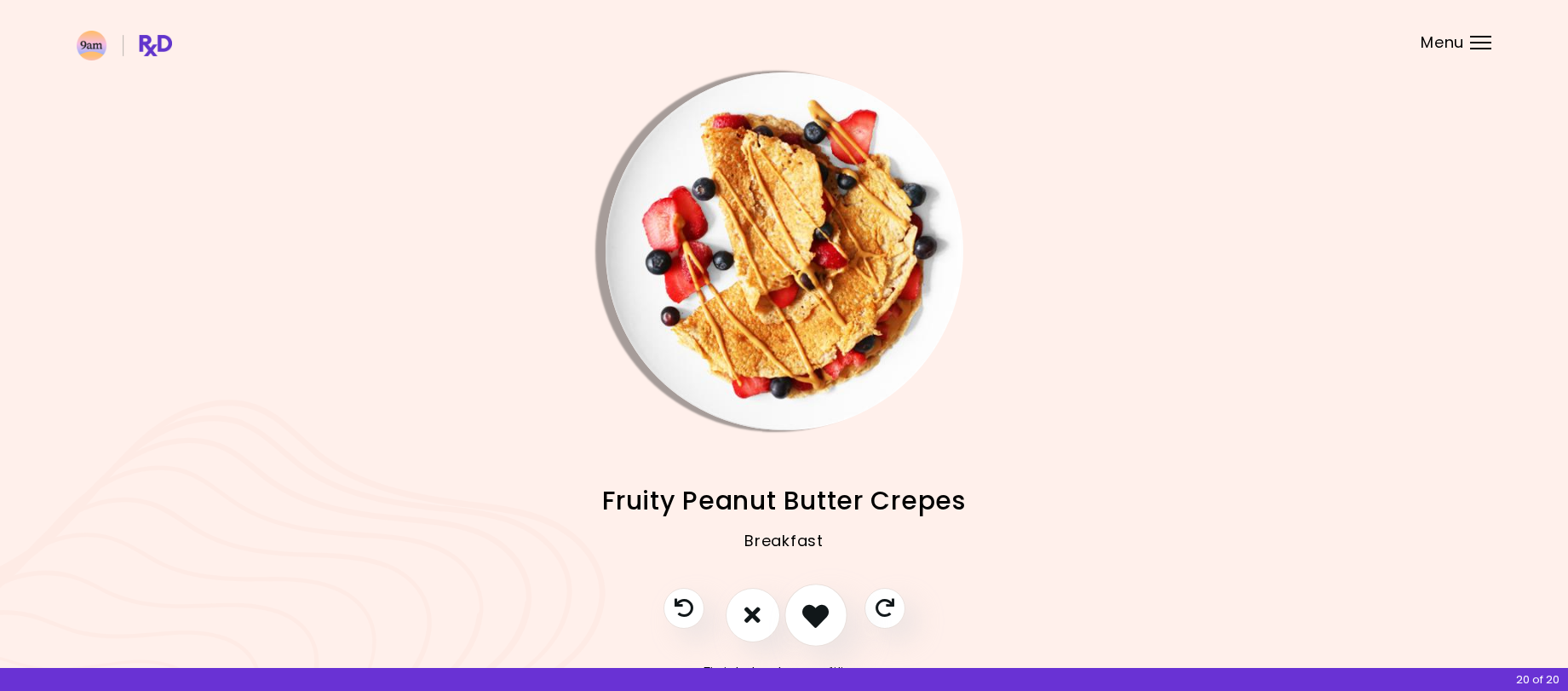
click at [827, 615] on icon "I like this recipe" at bounding box center [815, 615] width 27 height 27
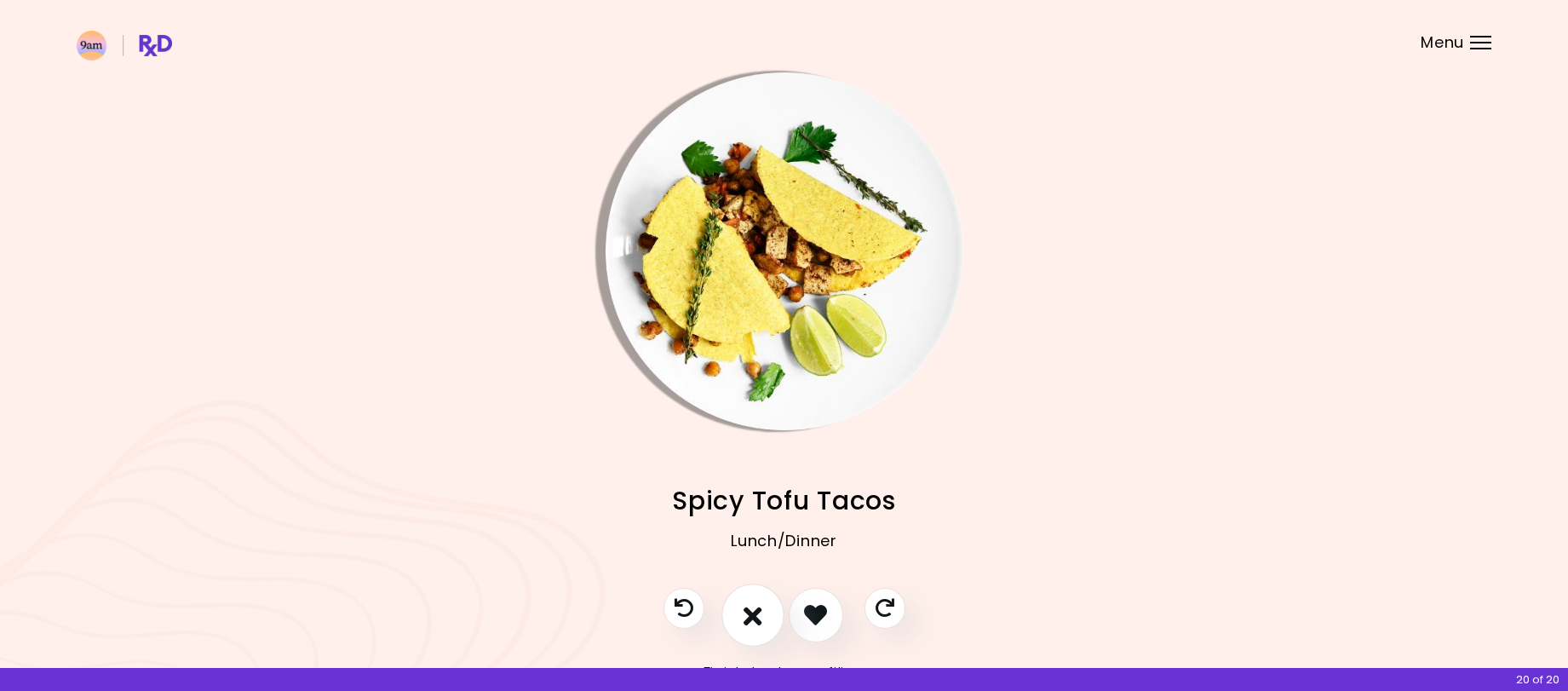
click at [754, 615] on icon "I don't like this recipe" at bounding box center [753, 615] width 19 height 27
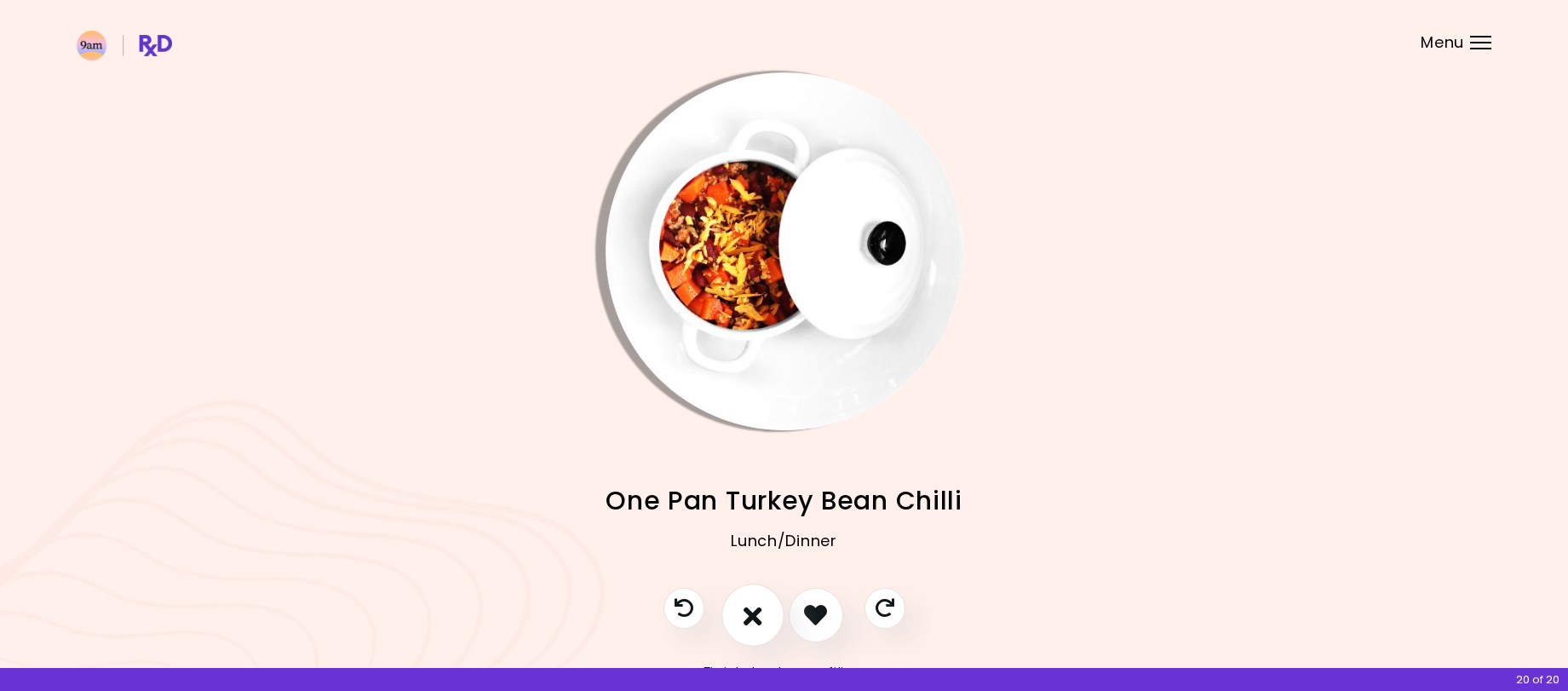
click at [754, 615] on icon "I don't like this recipe" at bounding box center [753, 615] width 19 height 27
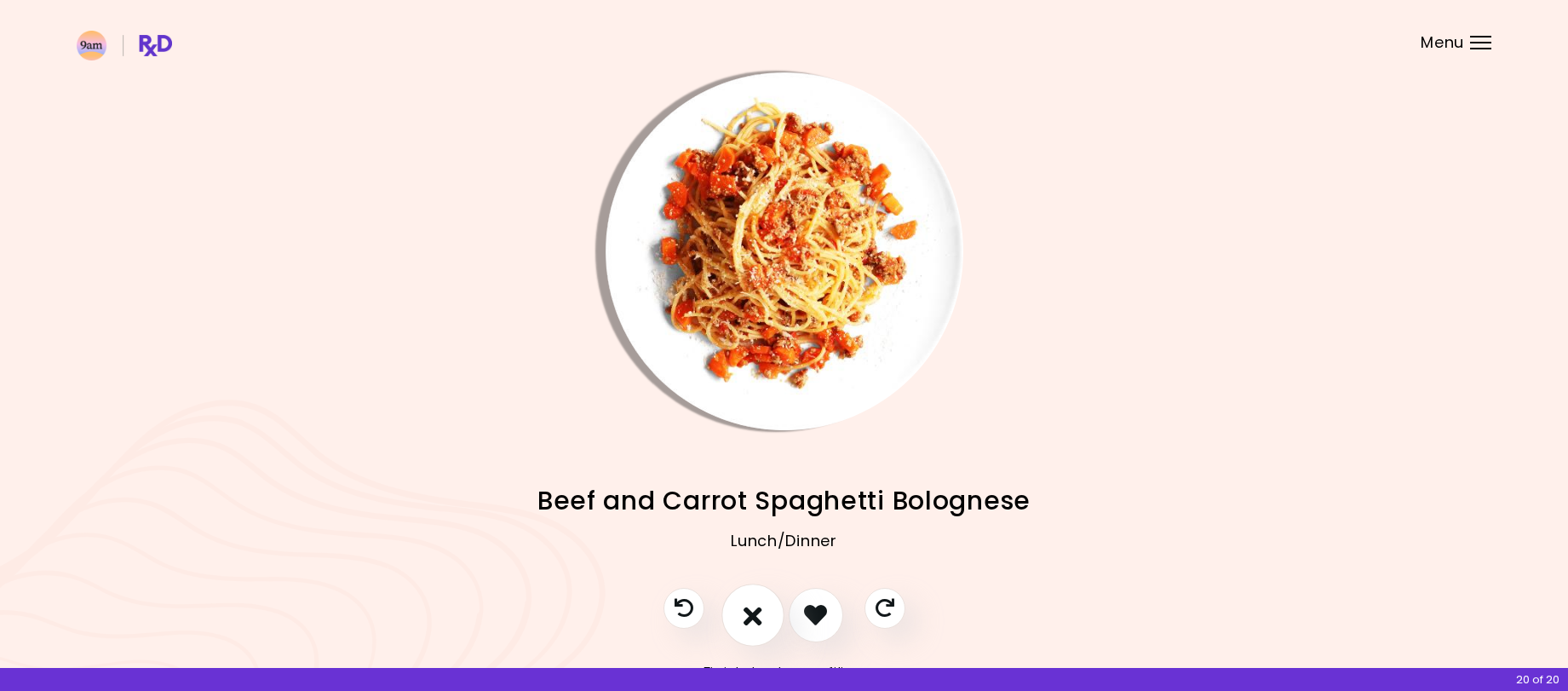
click at [754, 615] on icon "I don't like this recipe" at bounding box center [753, 615] width 19 height 27
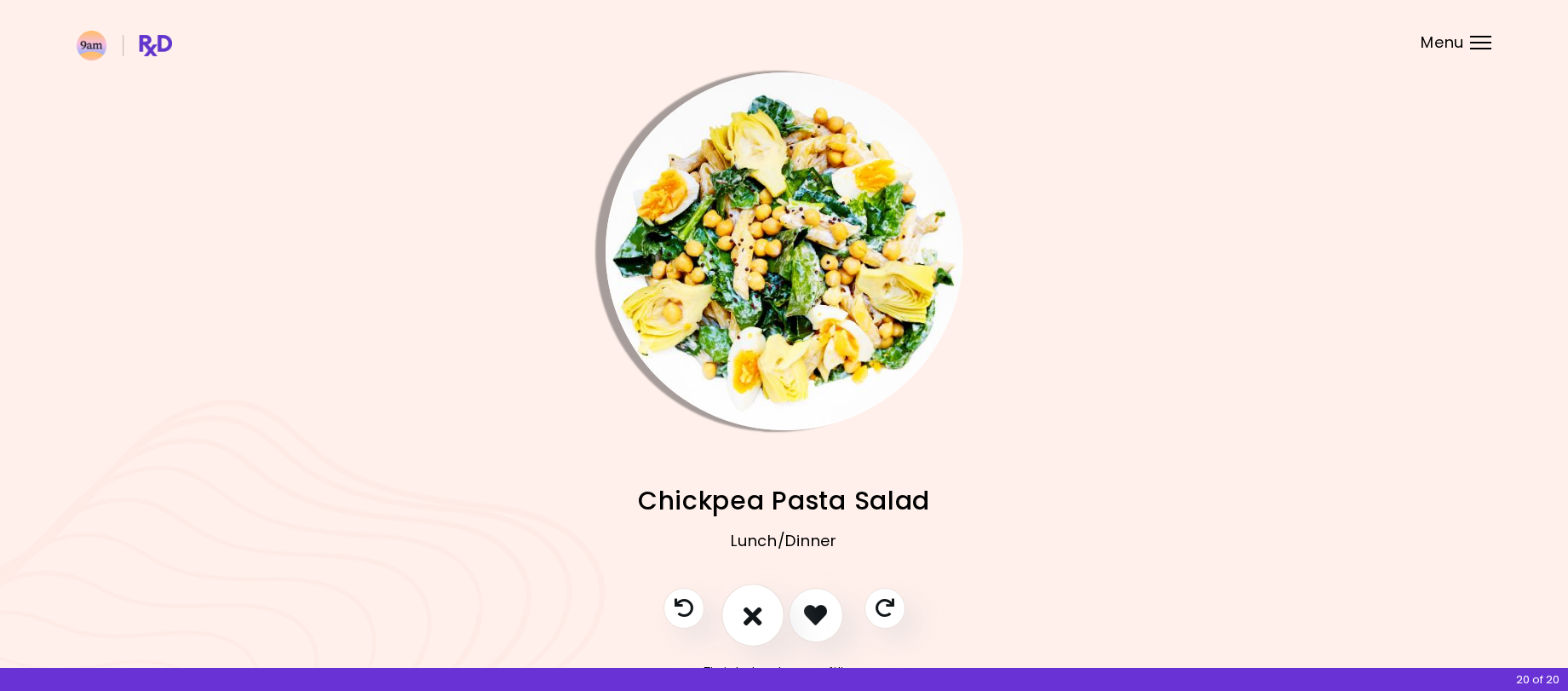
click at [754, 615] on icon "I don't like this recipe" at bounding box center [753, 615] width 19 height 27
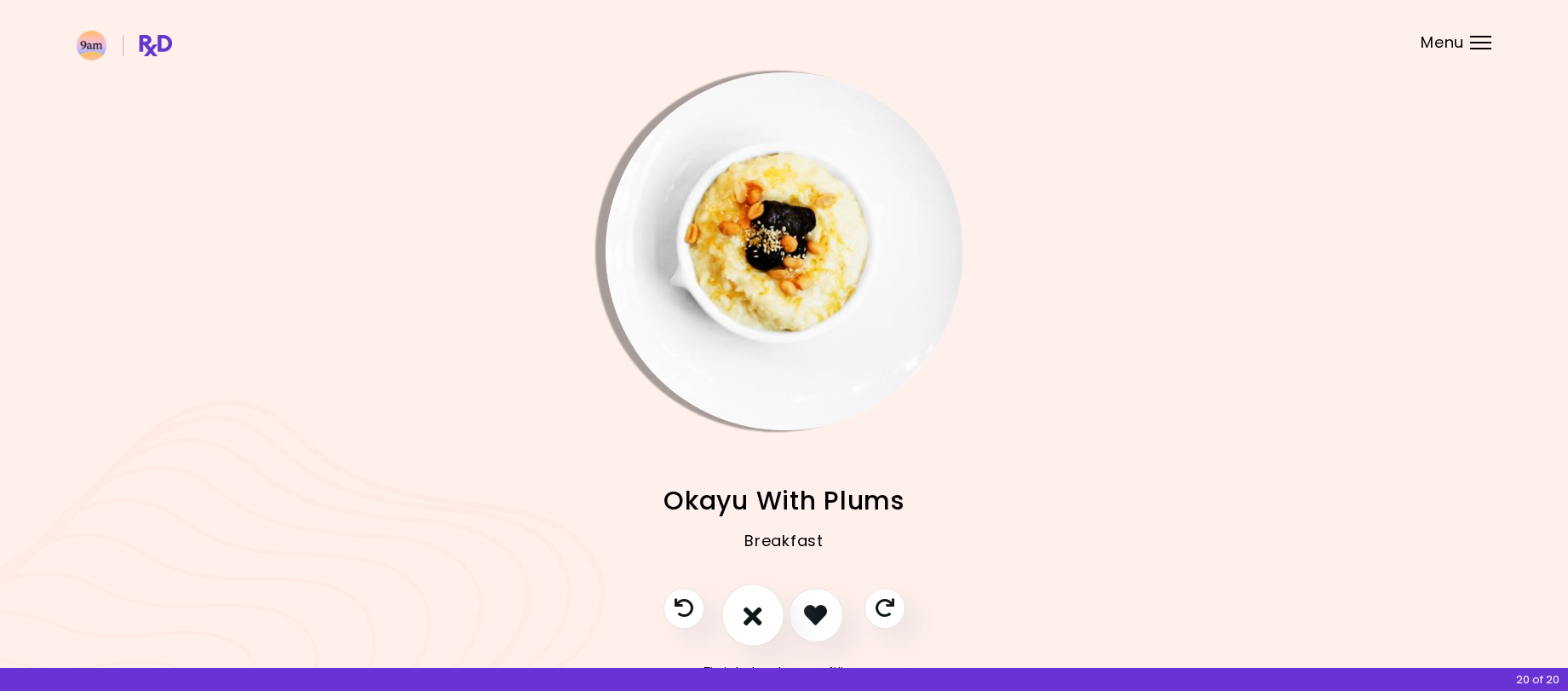
click at [755, 615] on icon "I don't like this recipe" at bounding box center [753, 615] width 19 height 27
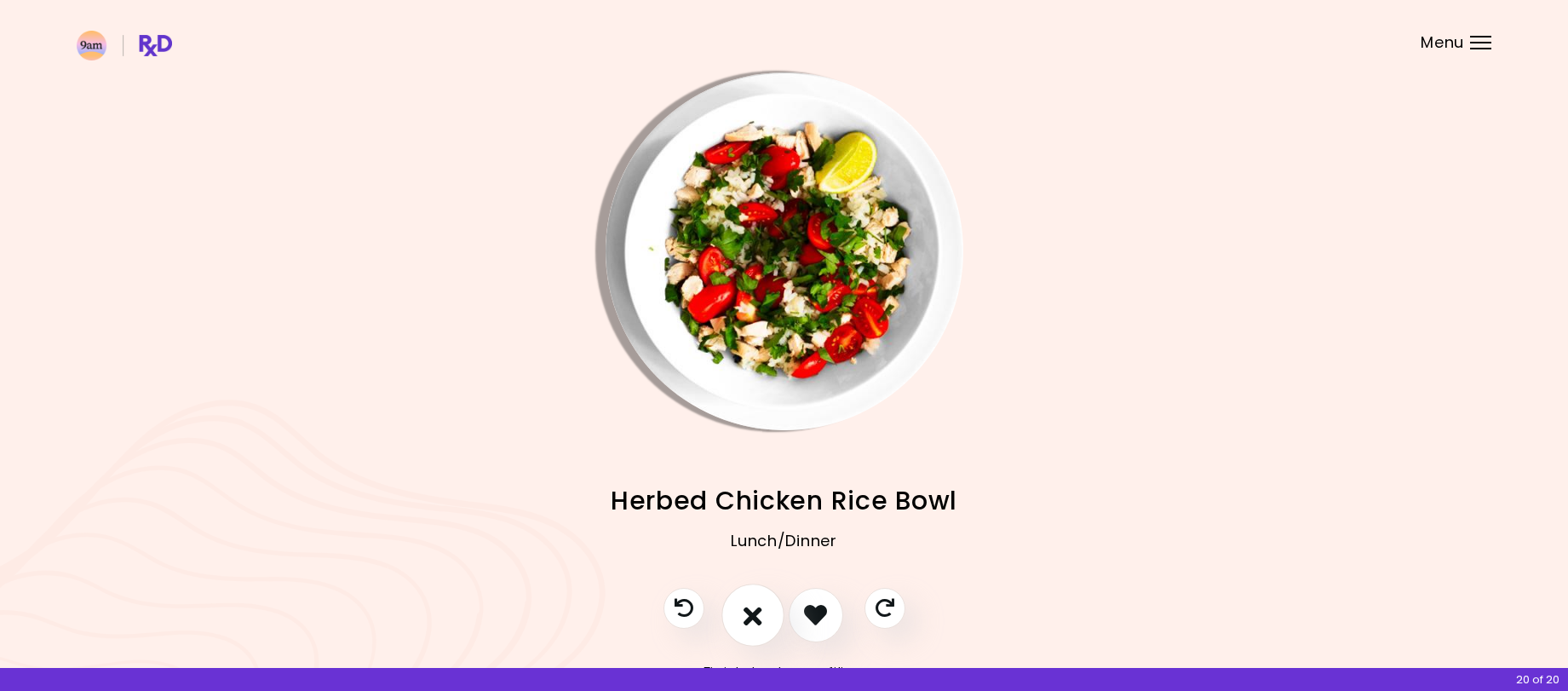
click at [755, 615] on icon "I don't like this recipe" at bounding box center [753, 615] width 19 height 27
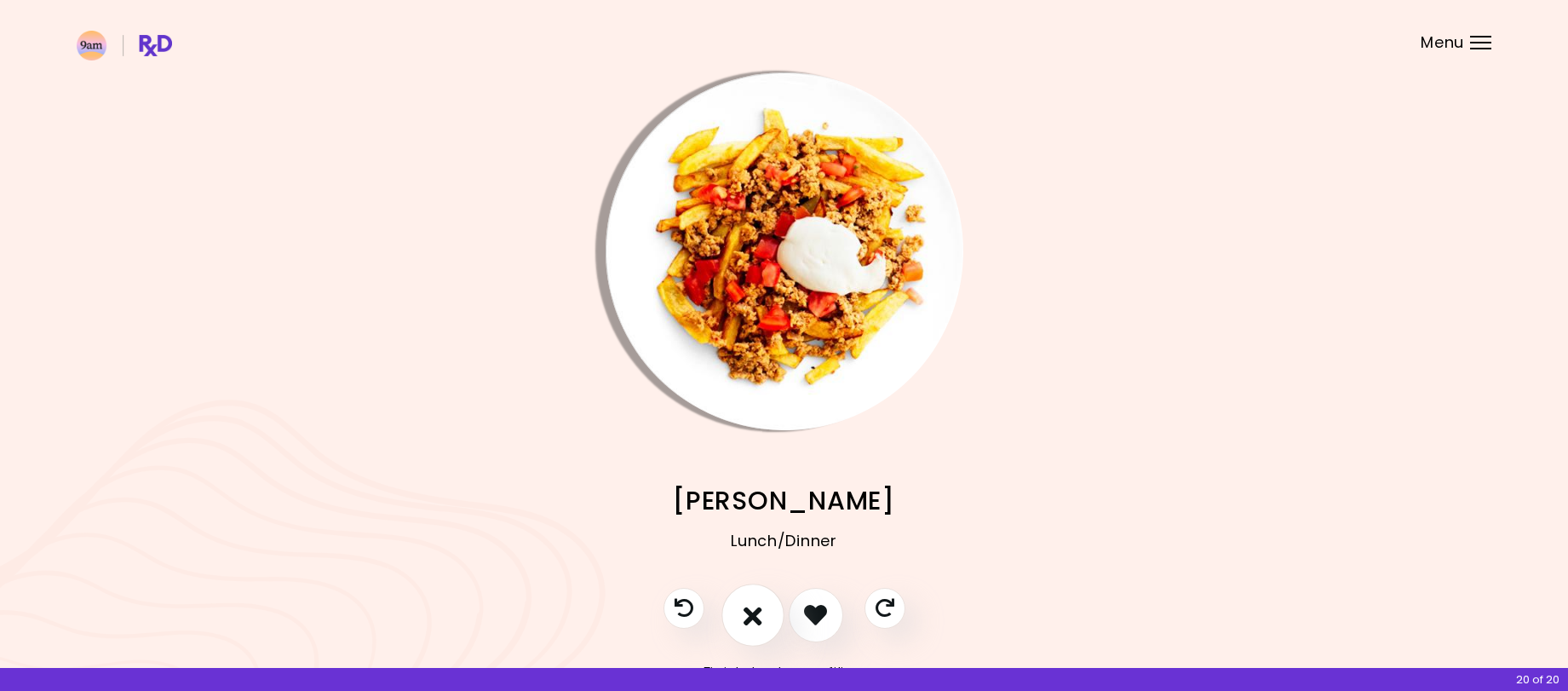
click at [755, 615] on icon "I don't like this recipe" at bounding box center [753, 615] width 19 height 27
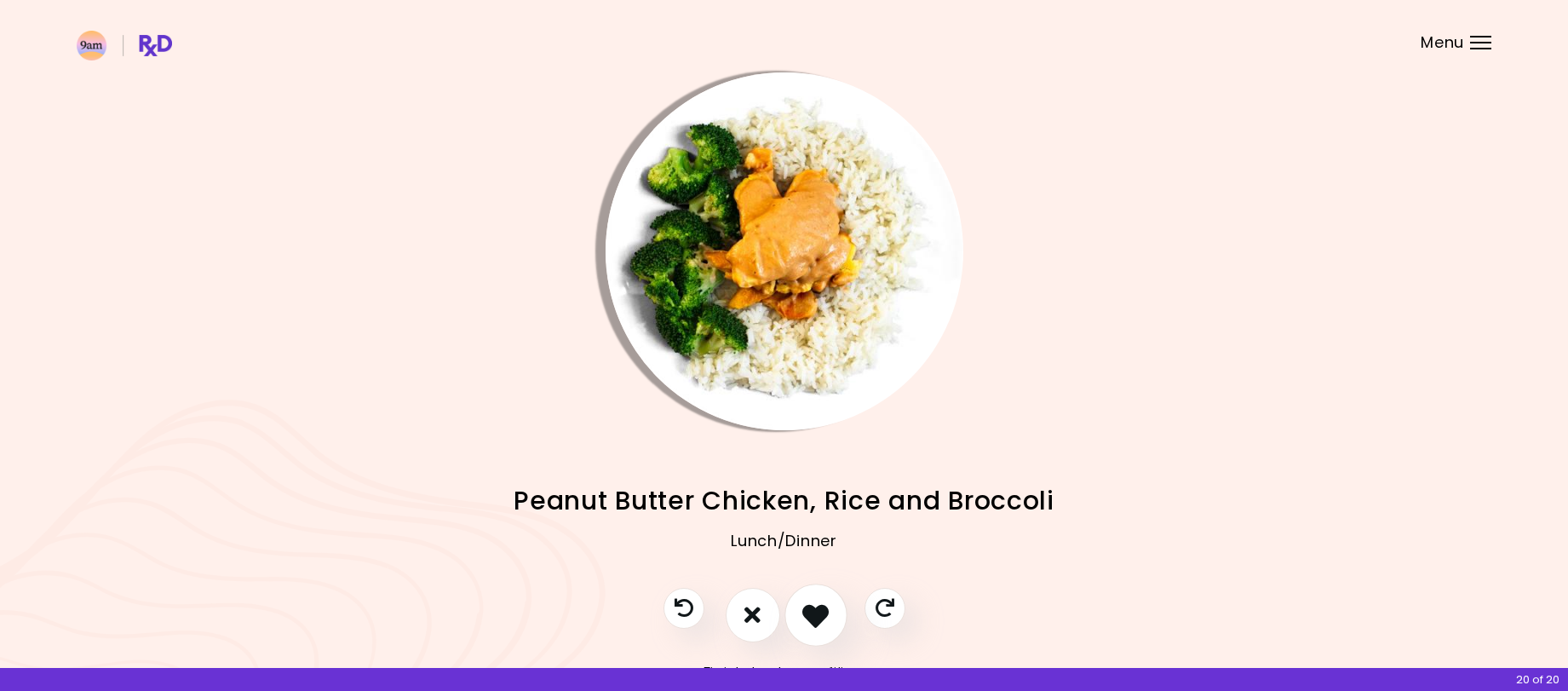
click at [802, 618] on icon "I like this recipe" at bounding box center [815, 615] width 27 height 27
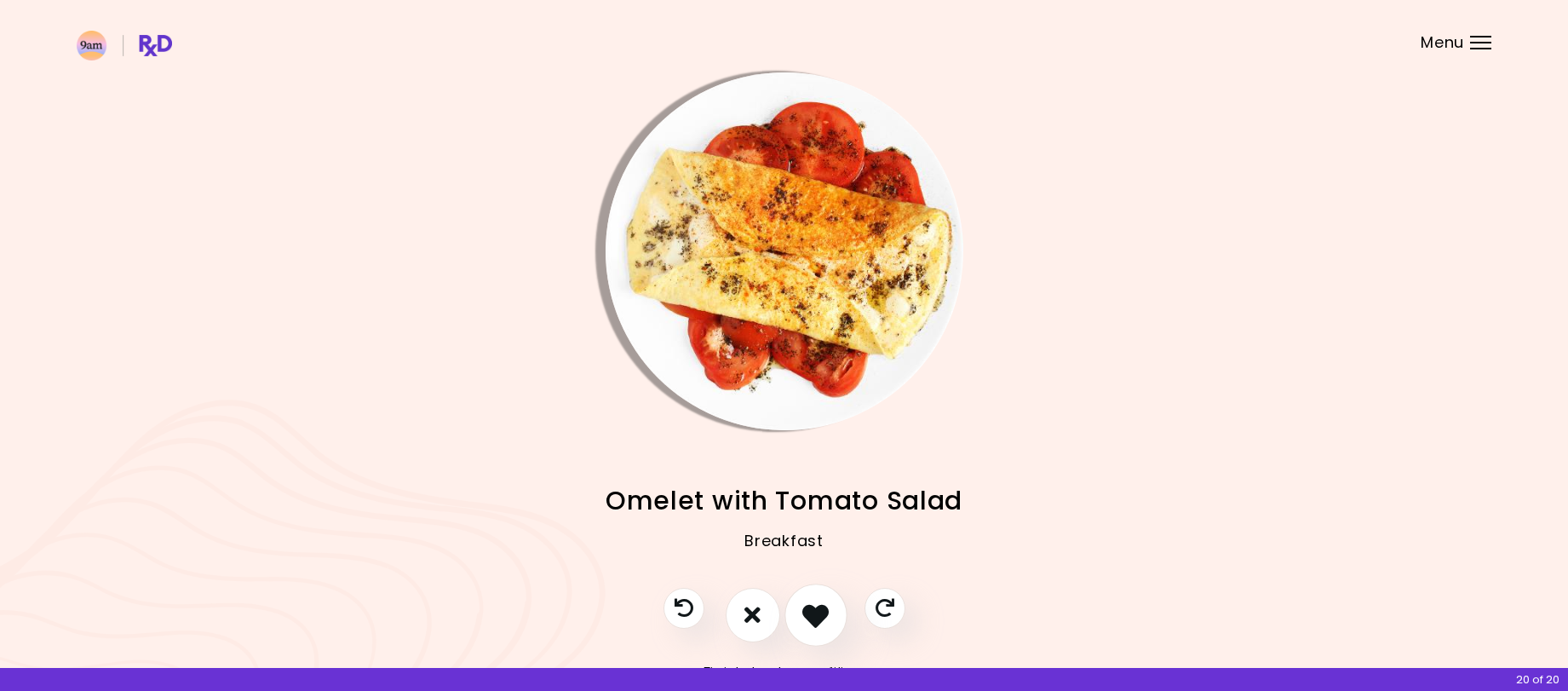
click at [805, 615] on icon "I like this recipe" at bounding box center [815, 615] width 27 height 27
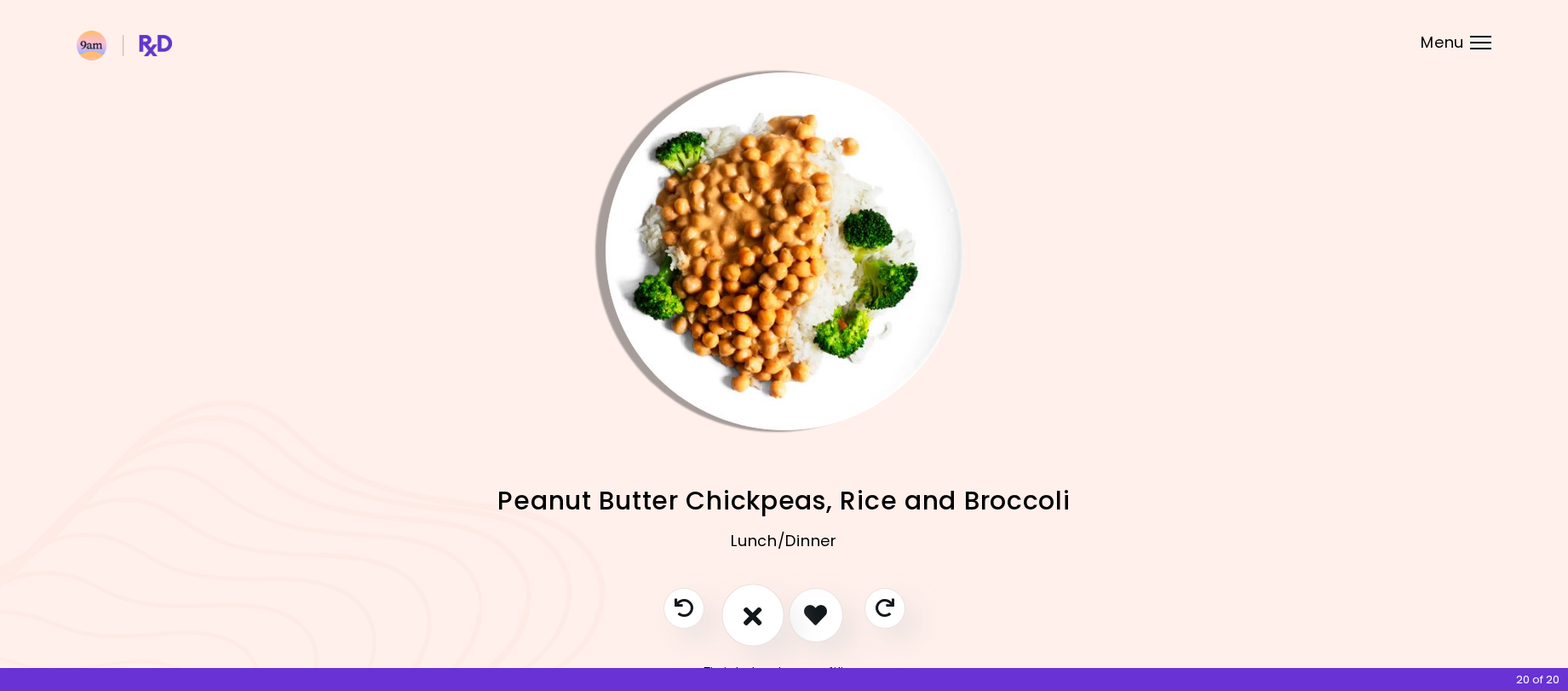
click at [755, 615] on icon "I don't like this recipe" at bounding box center [753, 615] width 19 height 27
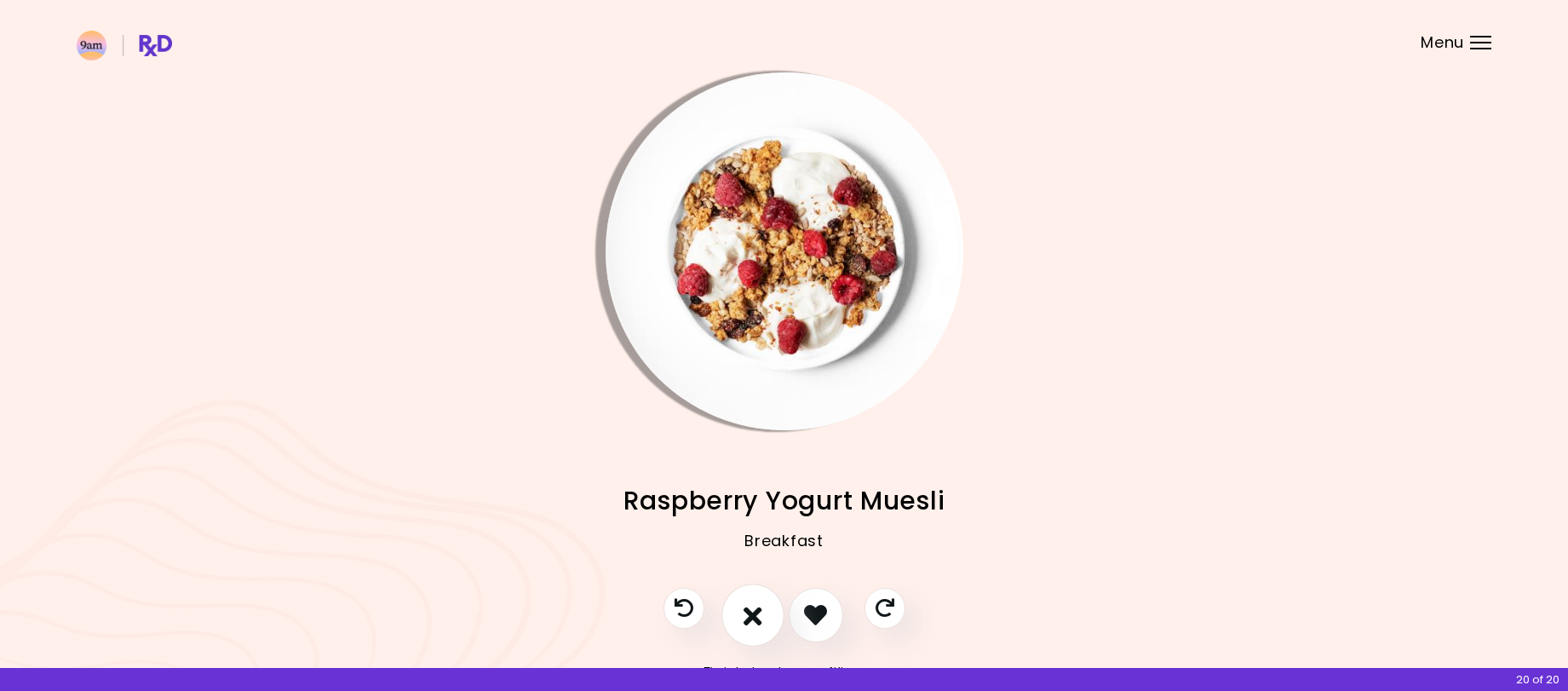
click at [755, 615] on icon "I don't like this recipe" at bounding box center [753, 615] width 19 height 27
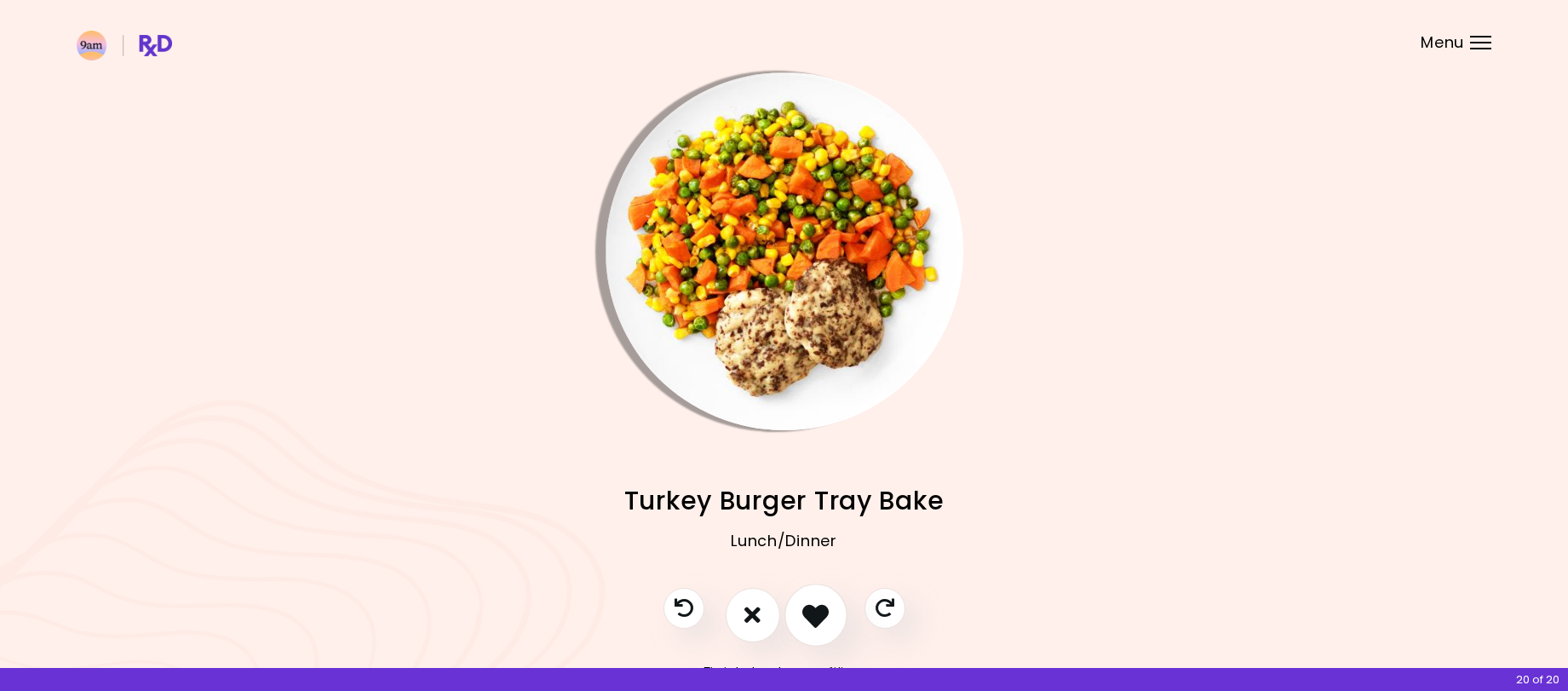
click at [815, 613] on icon "I like this recipe" at bounding box center [815, 615] width 27 height 27
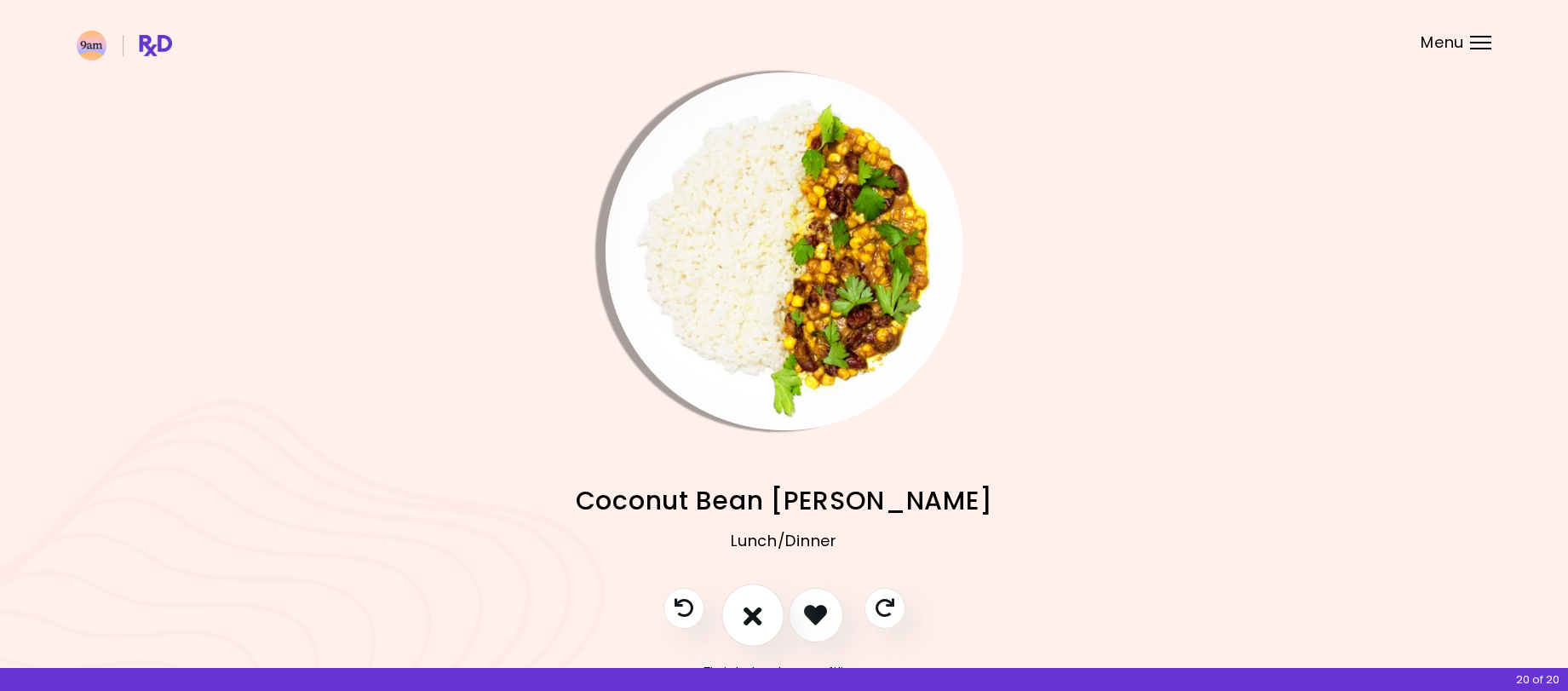
click at [755, 614] on icon "I don't like this recipe" at bounding box center [753, 615] width 19 height 27
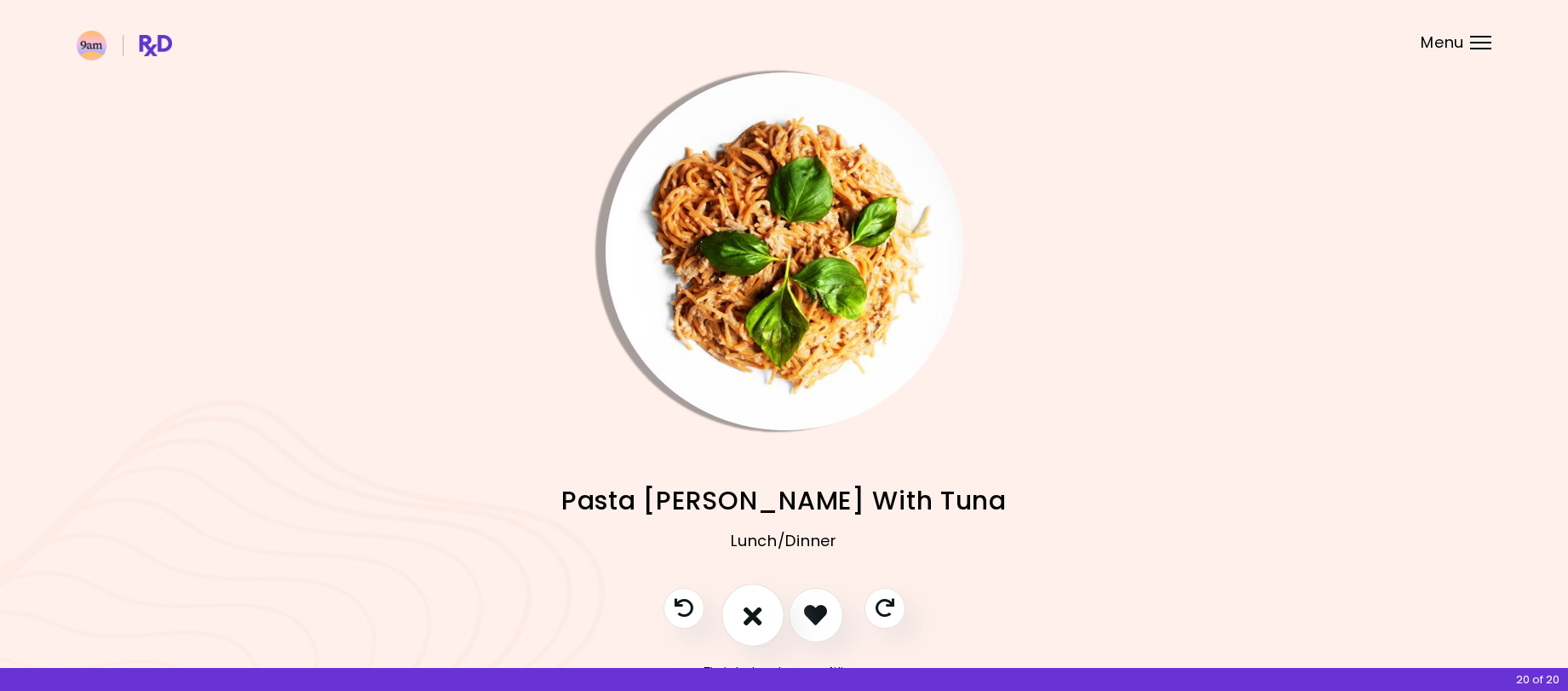
click at [755, 614] on icon "I don't like this recipe" at bounding box center [753, 615] width 19 height 27
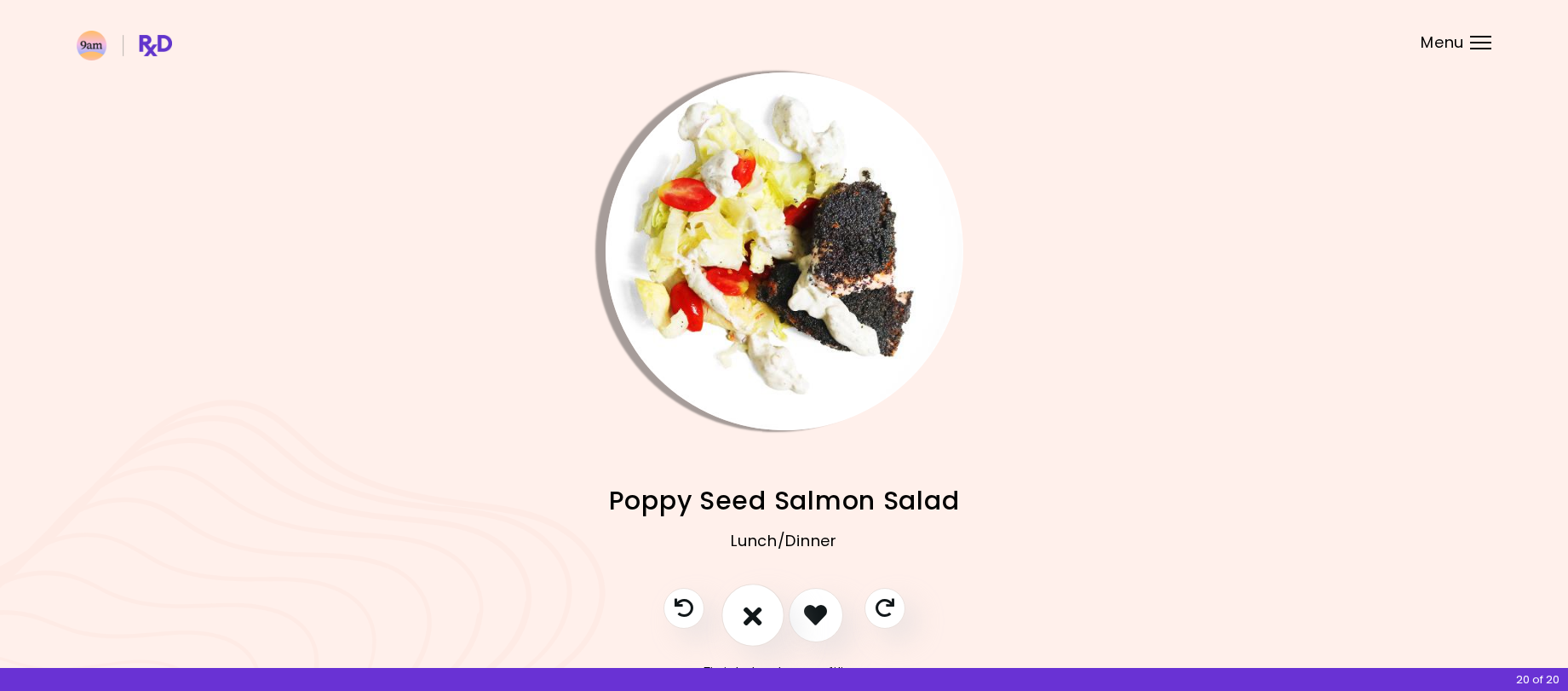
click at [755, 614] on icon "I don't like this recipe" at bounding box center [753, 615] width 19 height 27
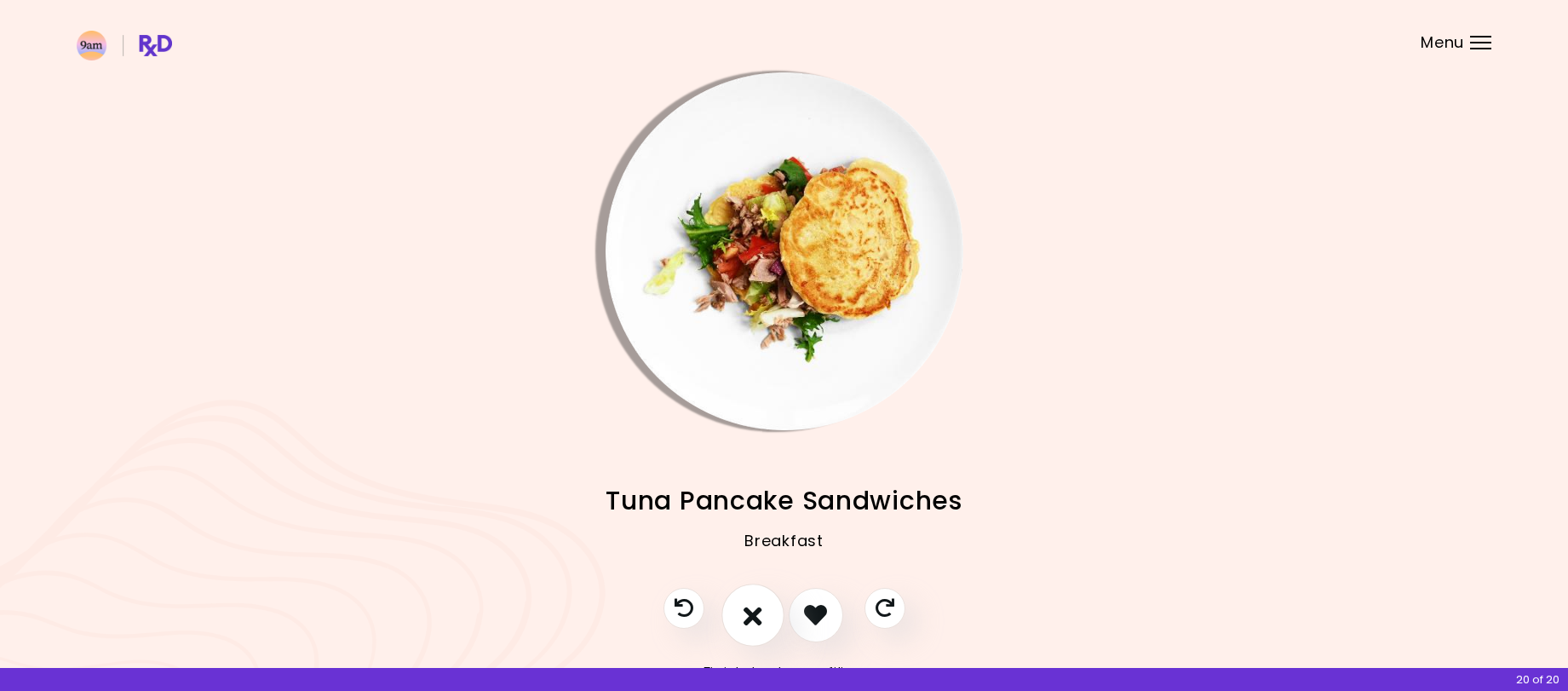
click at [755, 614] on icon "I don't like this recipe" at bounding box center [753, 615] width 19 height 27
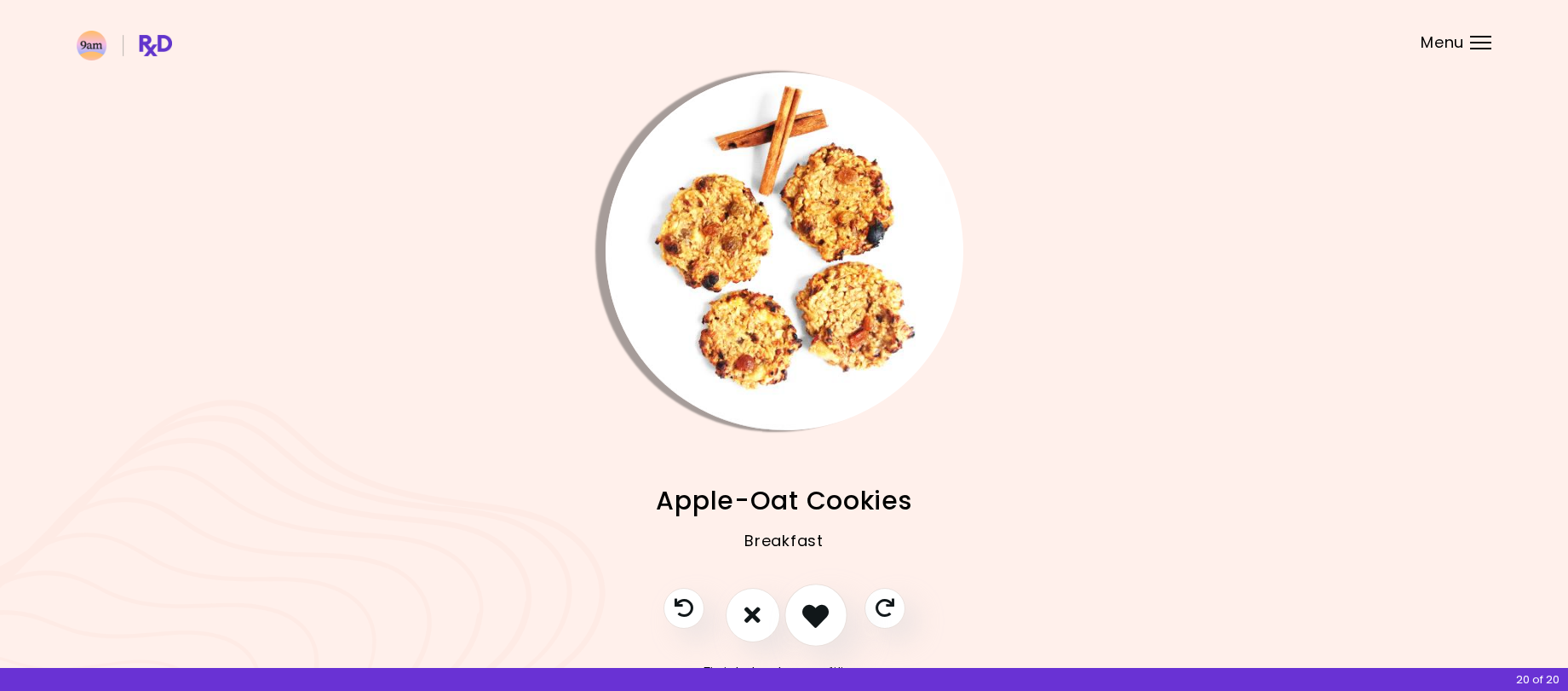
click at [815, 616] on icon "I like this recipe" at bounding box center [815, 615] width 27 height 27
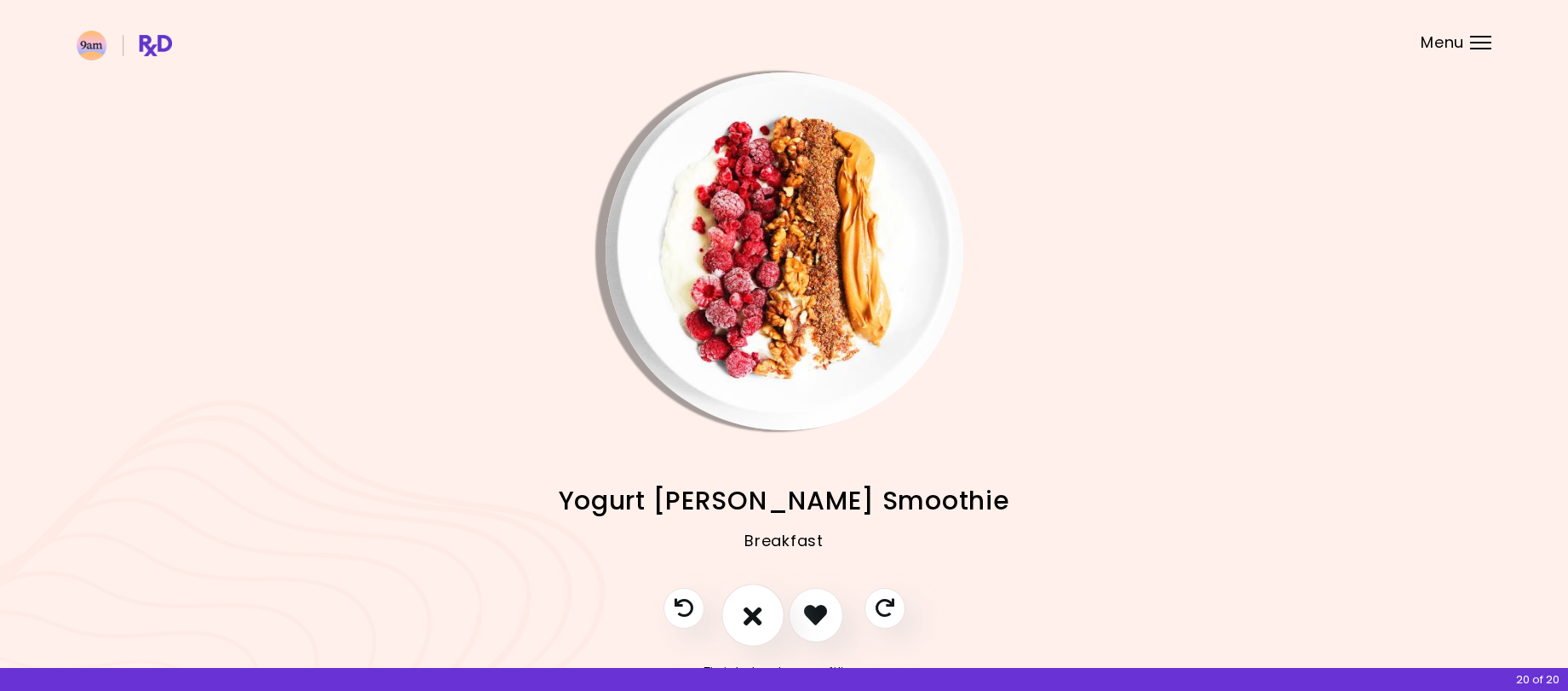
click at [755, 616] on icon "I don't like this recipe" at bounding box center [753, 615] width 19 height 27
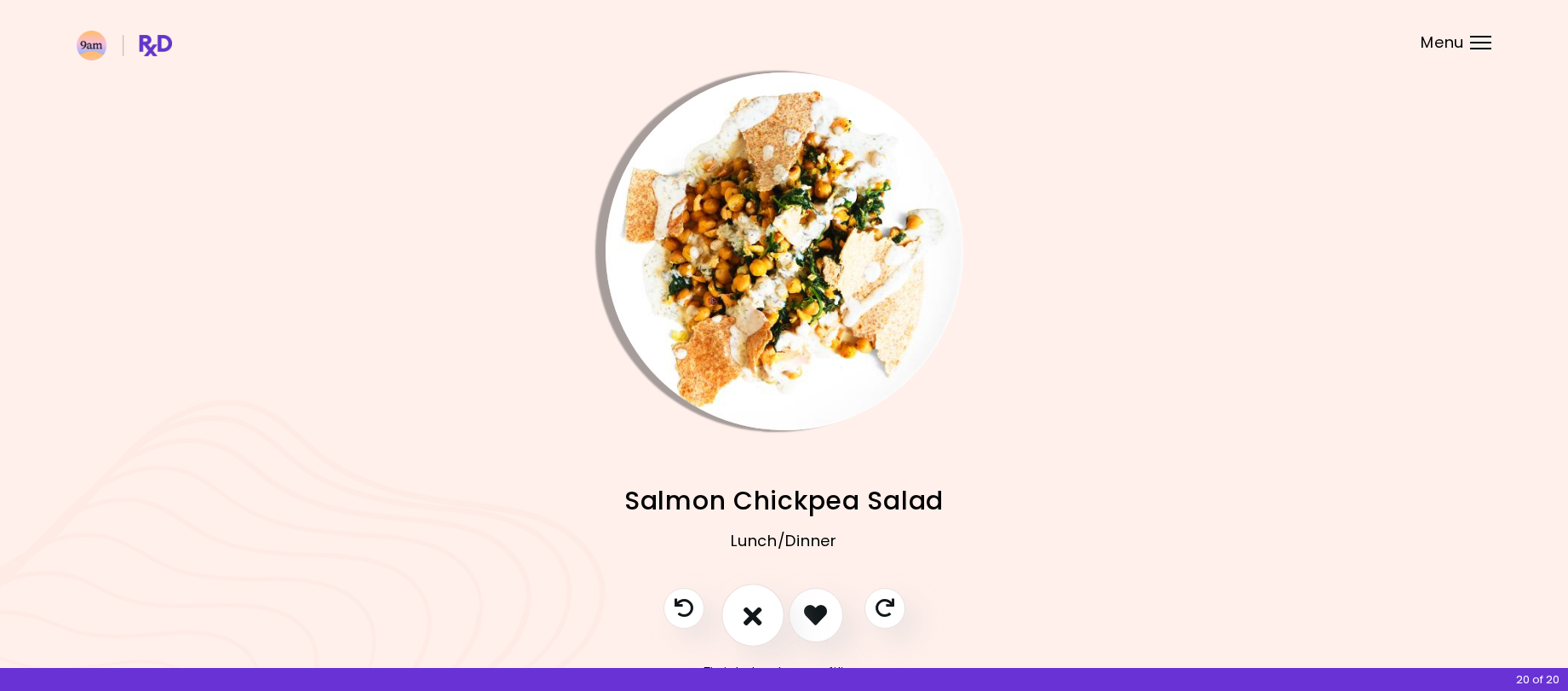
click at [755, 616] on icon "I don't like this recipe" at bounding box center [753, 615] width 19 height 27
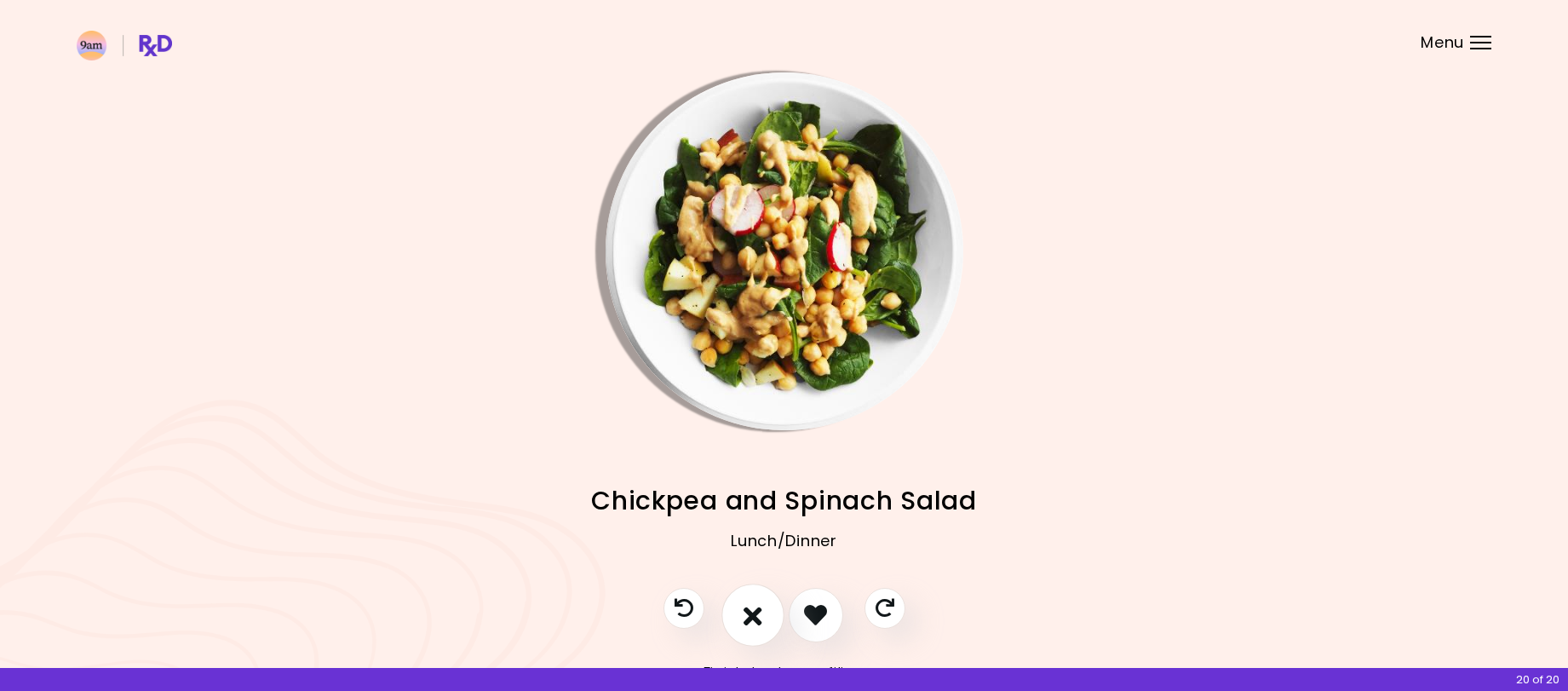
click at [755, 616] on icon "I don't like this recipe" at bounding box center [753, 615] width 19 height 27
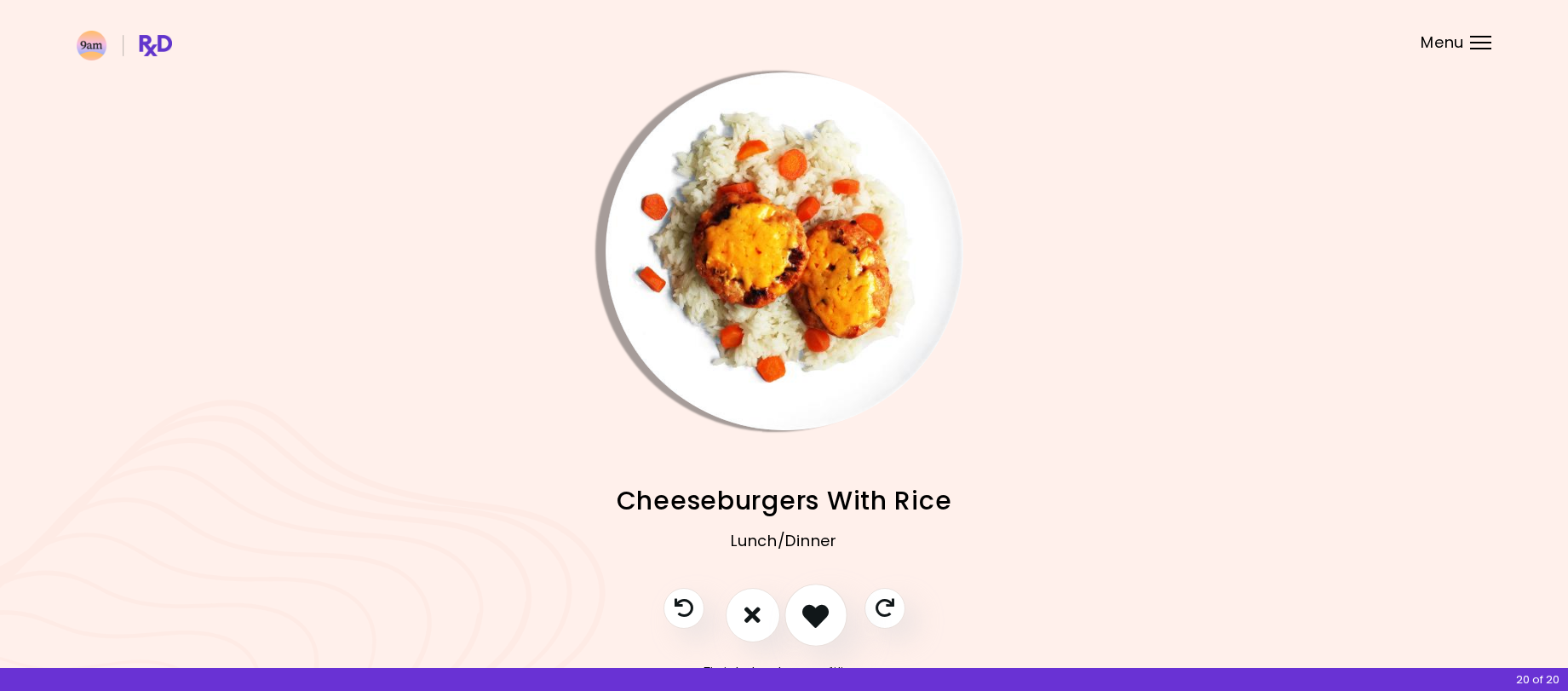
click at [810, 617] on icon "I like this recipe" at bounding box center [815, 615] width 27 height 27
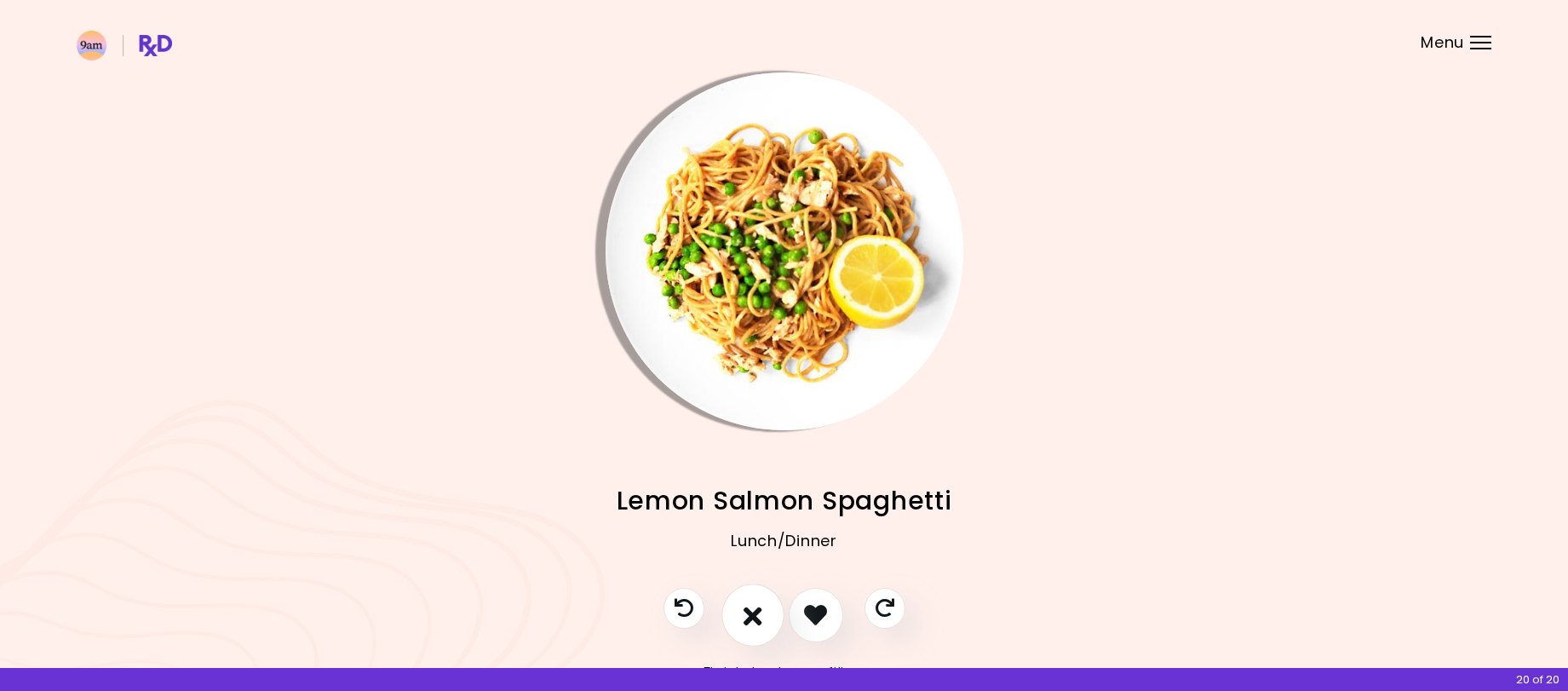
click at [758, 615] on icon "I don't like this recipe" at bounding box center [753, 615] width 19 height 27
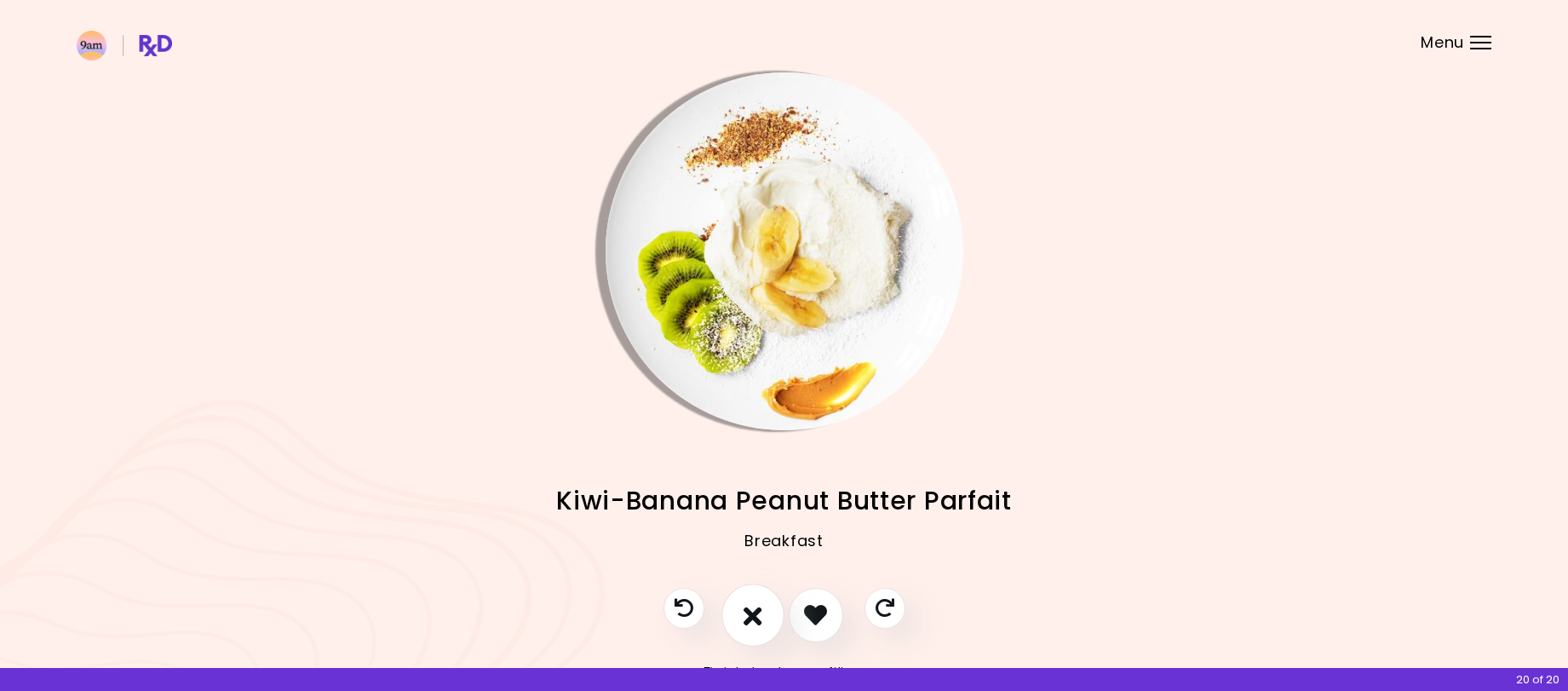
click at [758, 615] on icon "I don't like this recipe" at bounding box center [753, 615] width 19 height 27
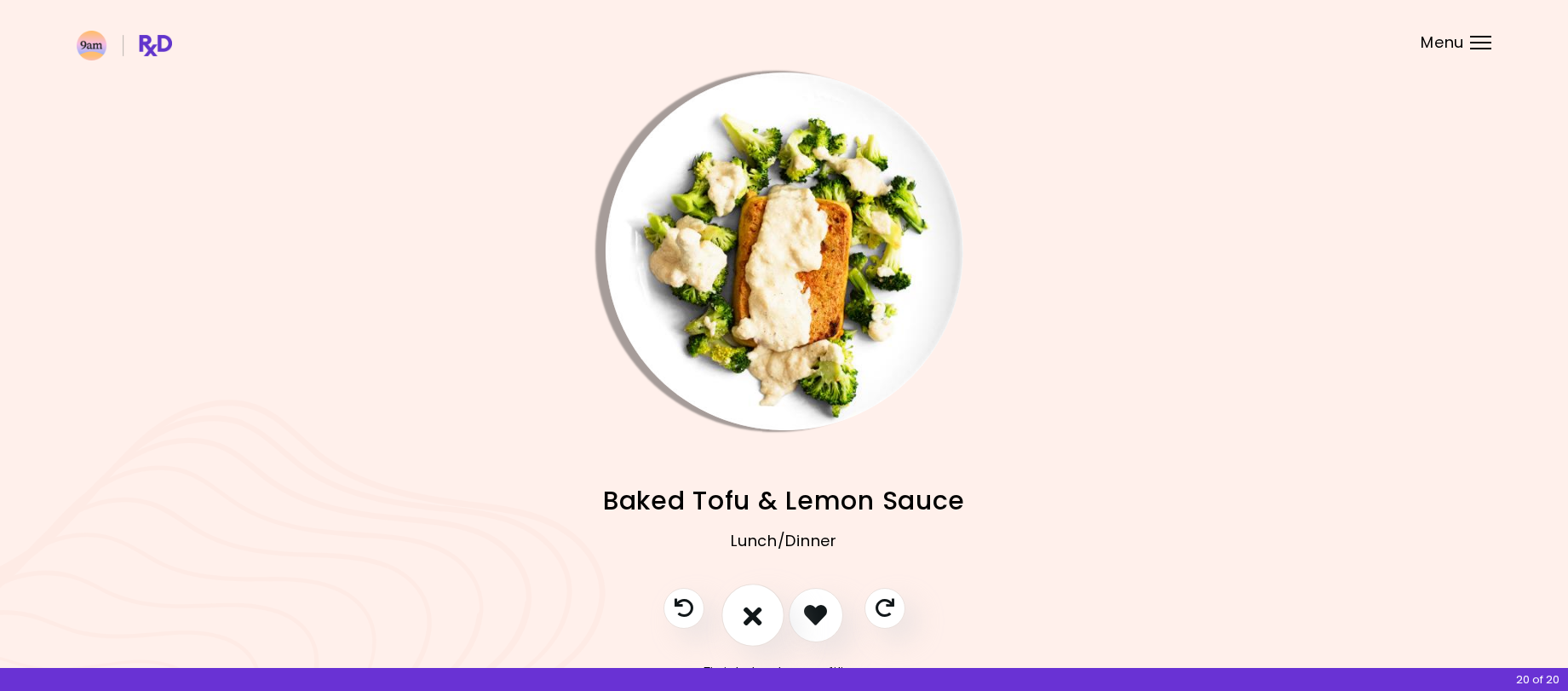
click at [758, 615] on icon "I don't like this recipe" at bounding box center [753, 615] width 19 height 27
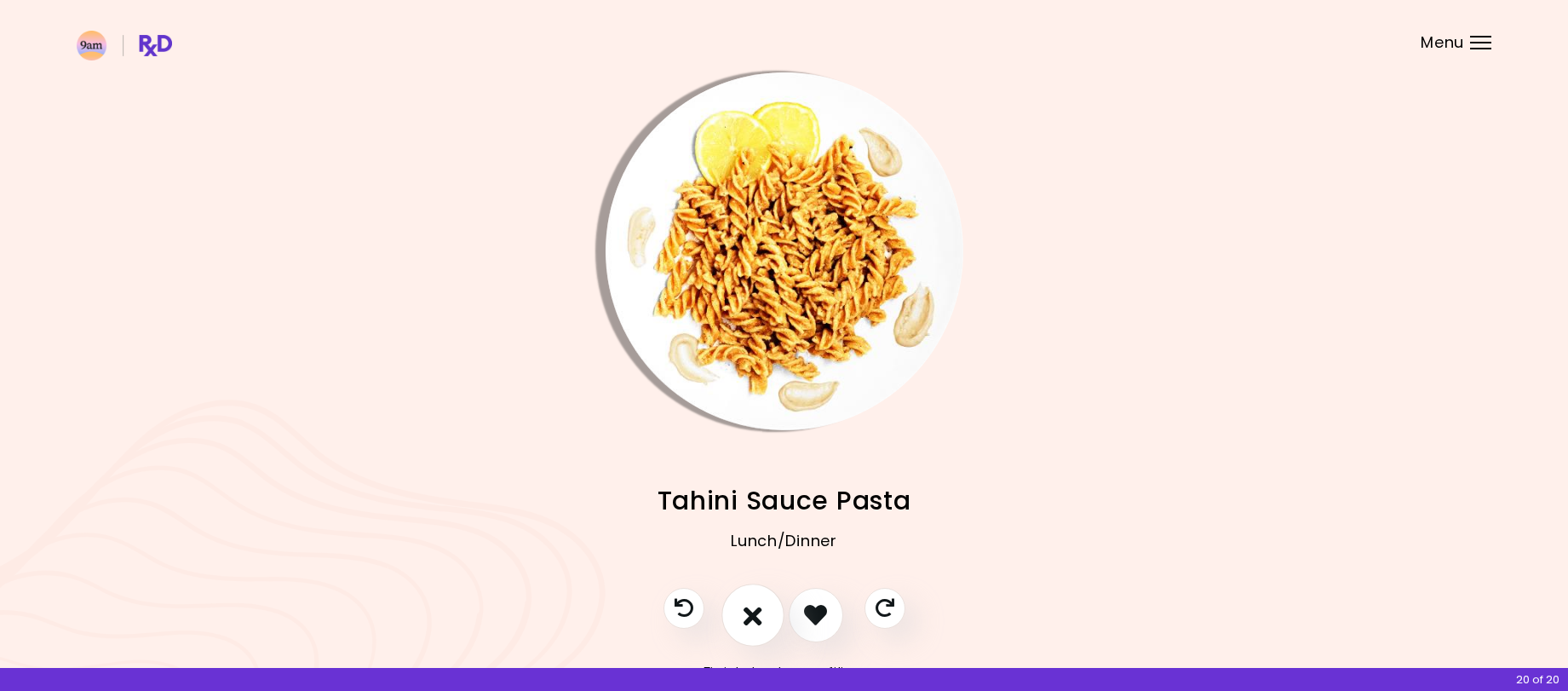
click at [758, 615] on icon "I don't like this recipe" at bounding box center [753, 615] width 19 height 27
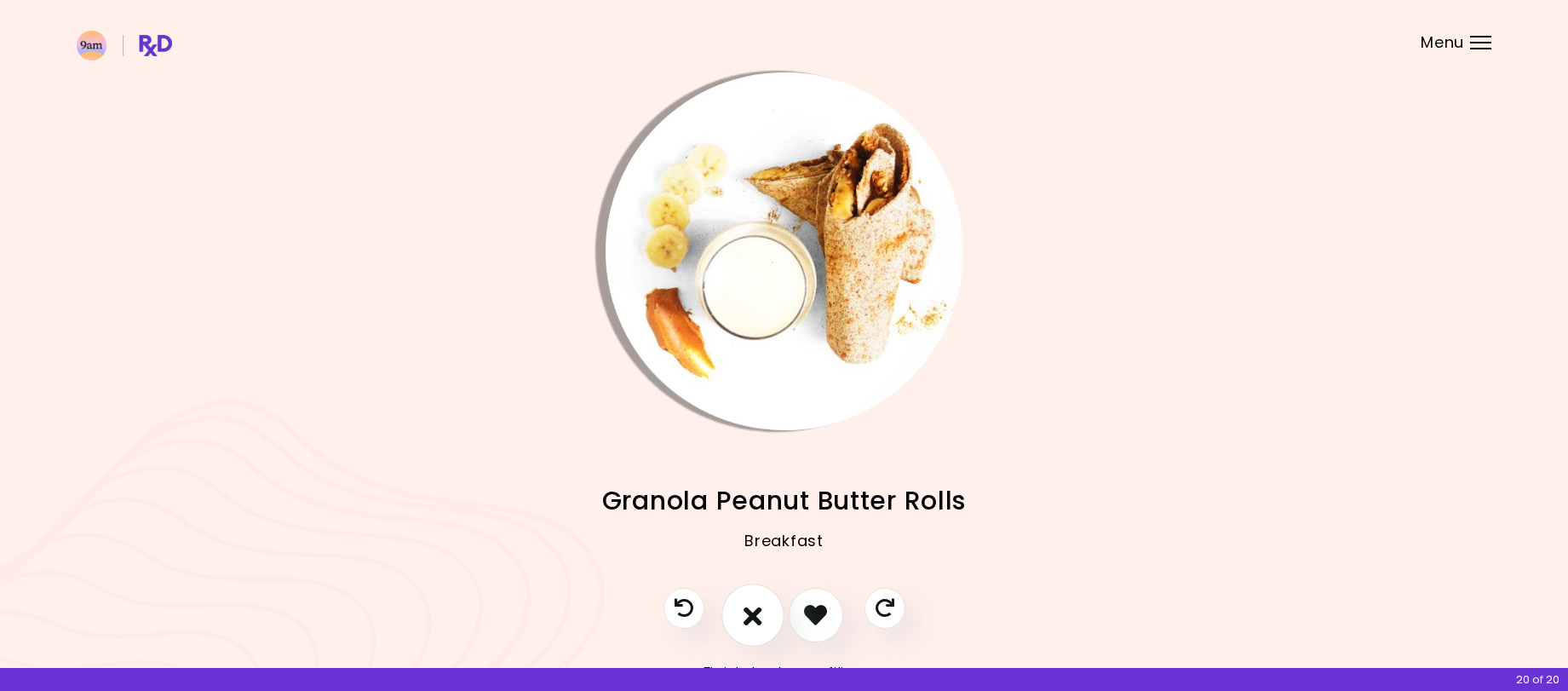
click at [758, 615] on icon "I don't like this recipe" at bounding box center [753, 615] width 19 height 27
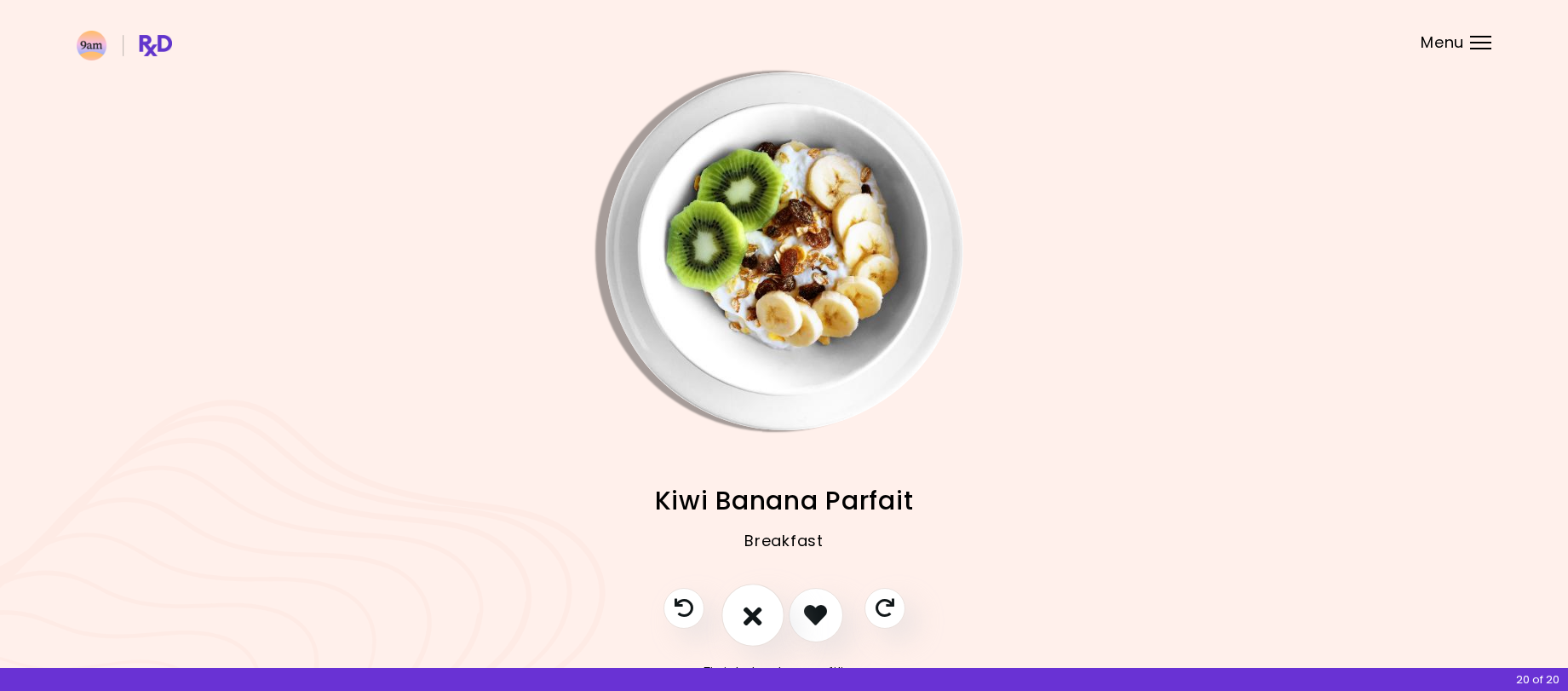
click at [758, 615] on icon "I don't like this recipe" at bounding box center [753, 615] width 19 height 27
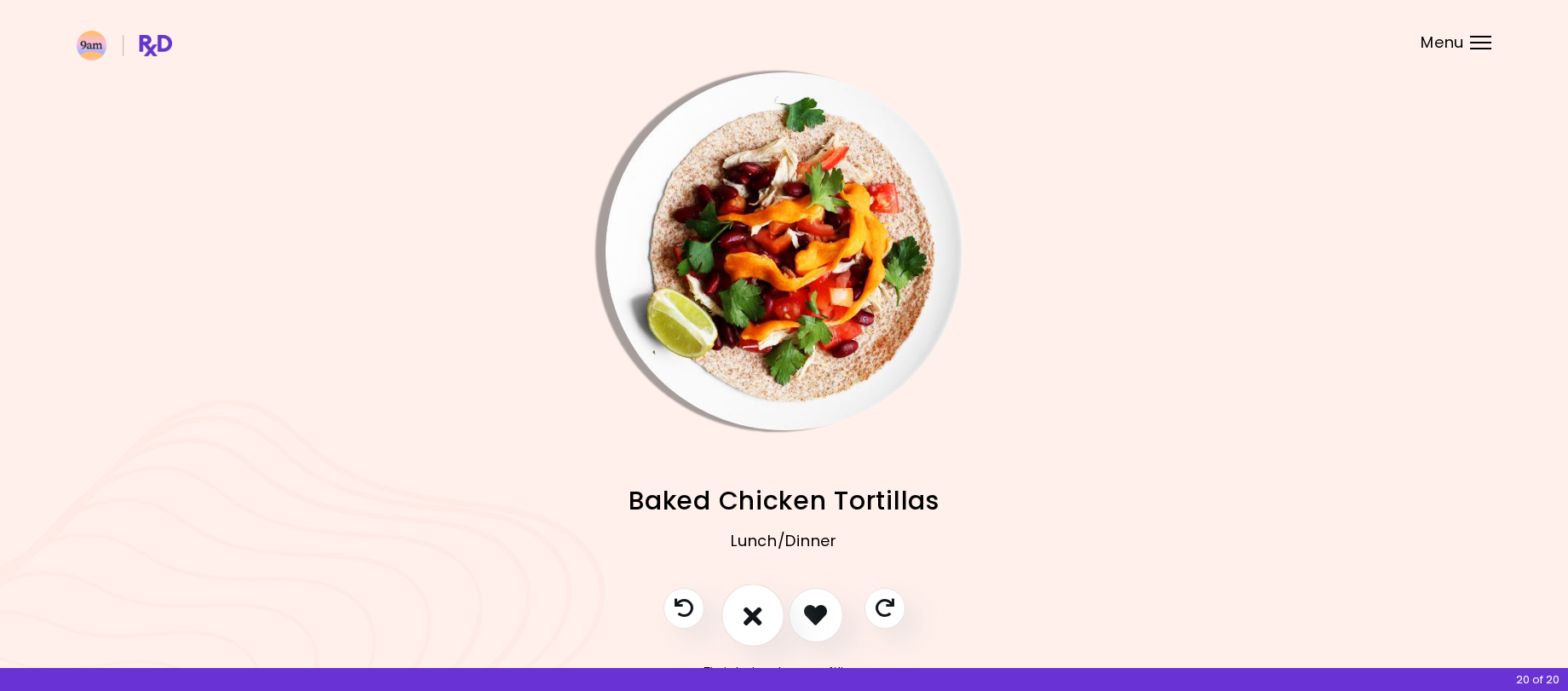
click at [758, 615] on icon "I don't like this recipe" at bounding box center [753, 615] width 19 height 27
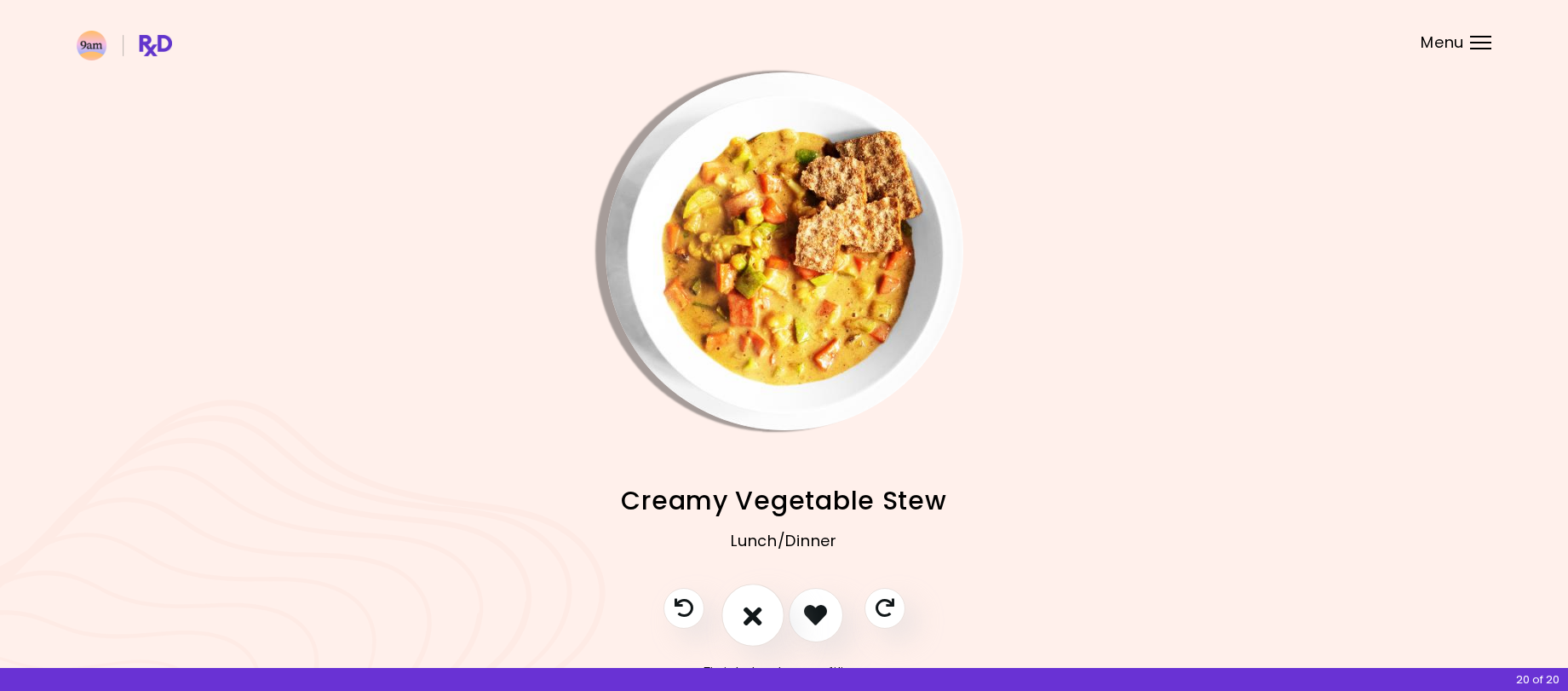
click at [758, 615] on icon "I don't like this recipe" at bounding box center [753, 615] width 19 height 27
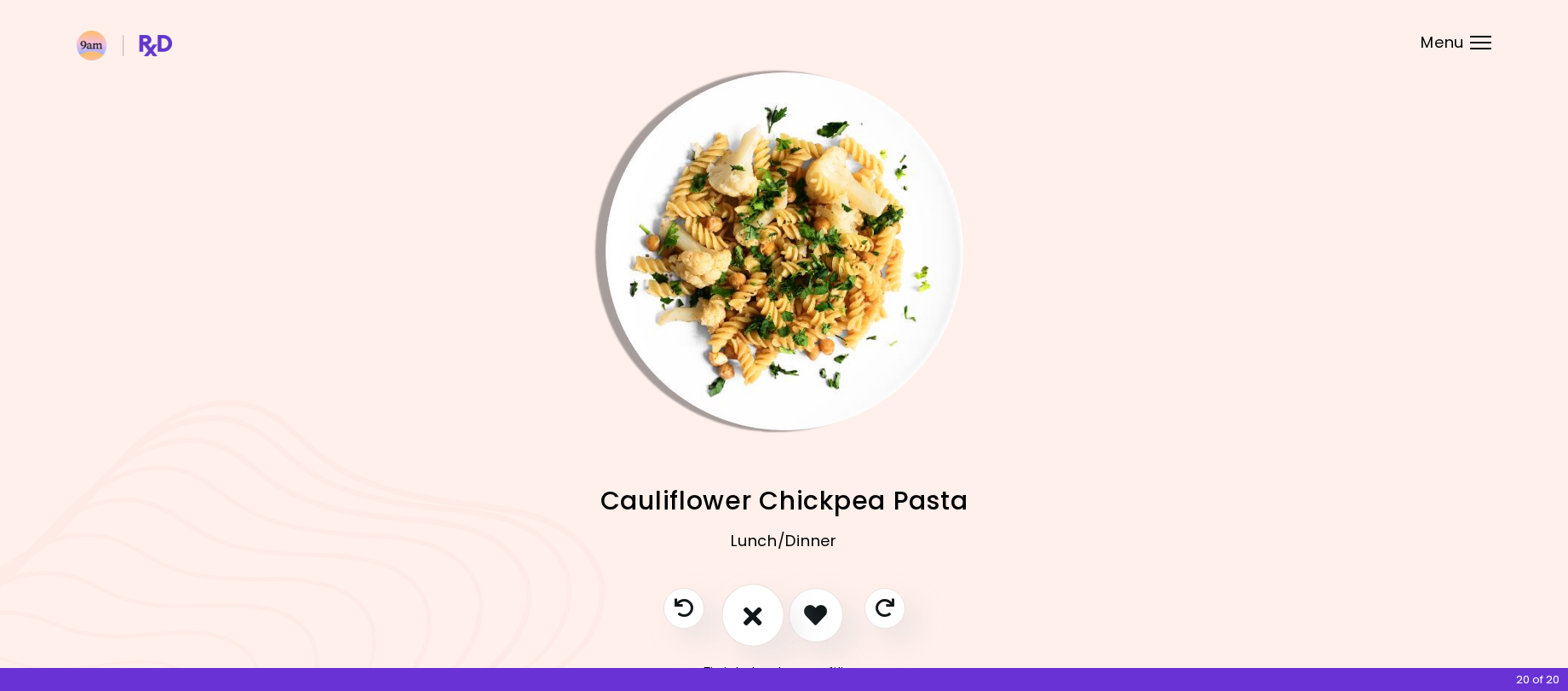
click at [758, 615] on icon "I don't like this recipe" at bounding box center [753, 615] width 19 height 27
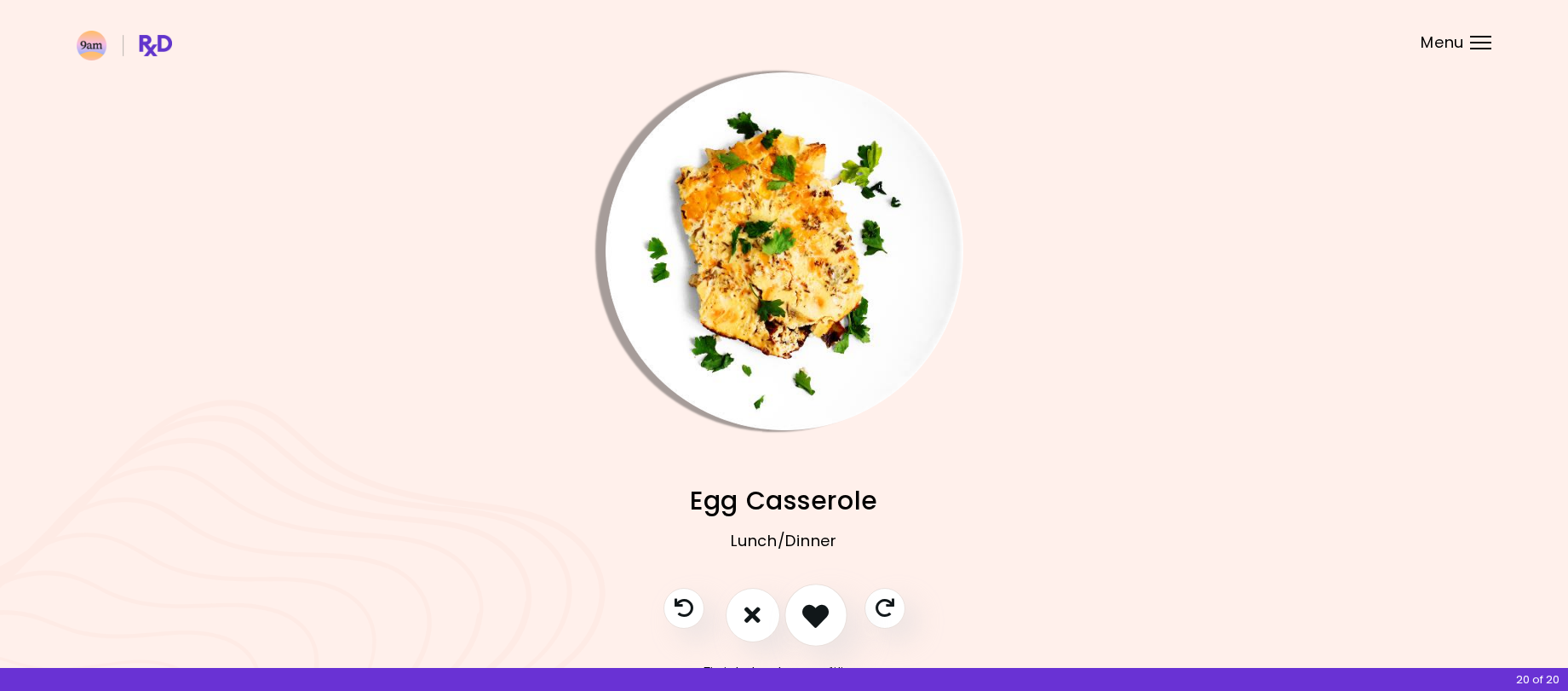
click at [818, 618] on icon "I like this recipe" at bounding box center [815, 615] width 27 height 27
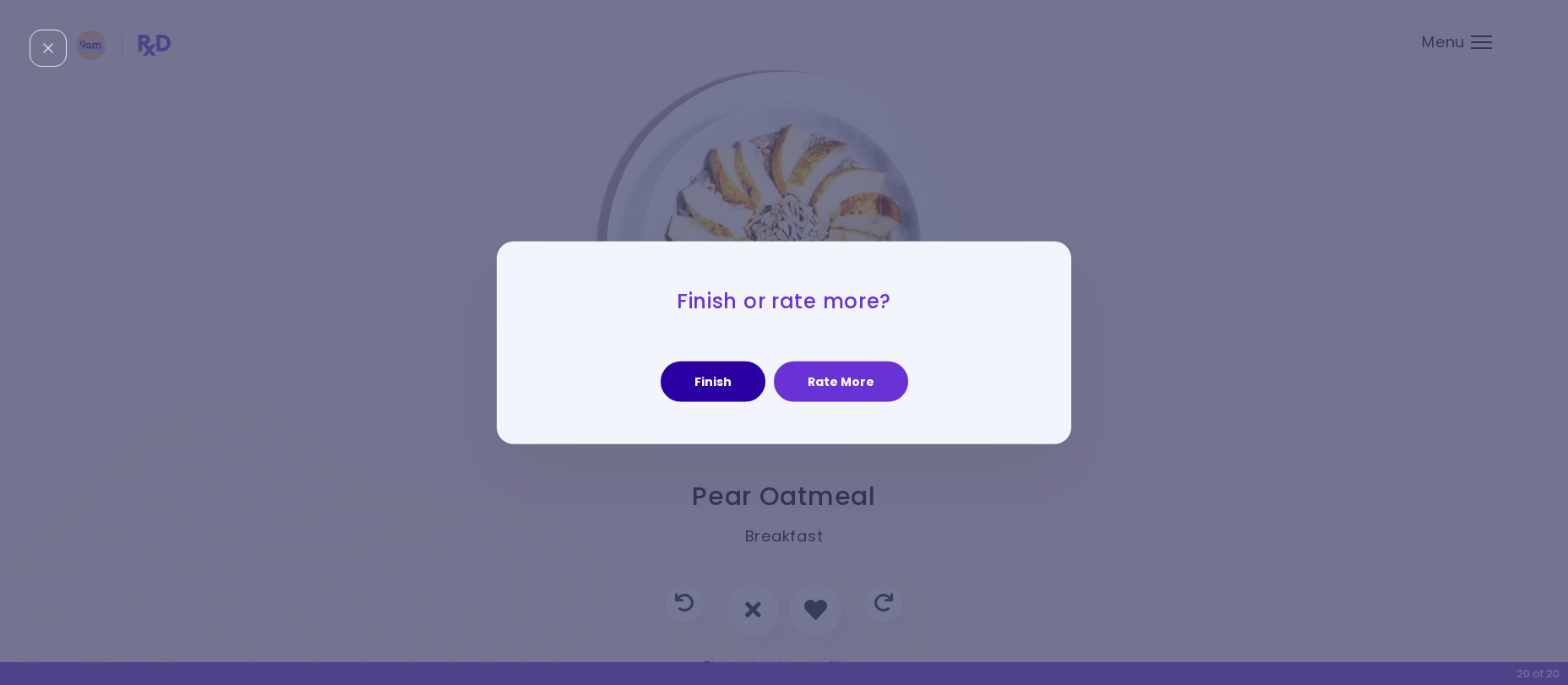
click at [717, 385] on button "Finish" at bounding box center [713, 381] width 105 height 41
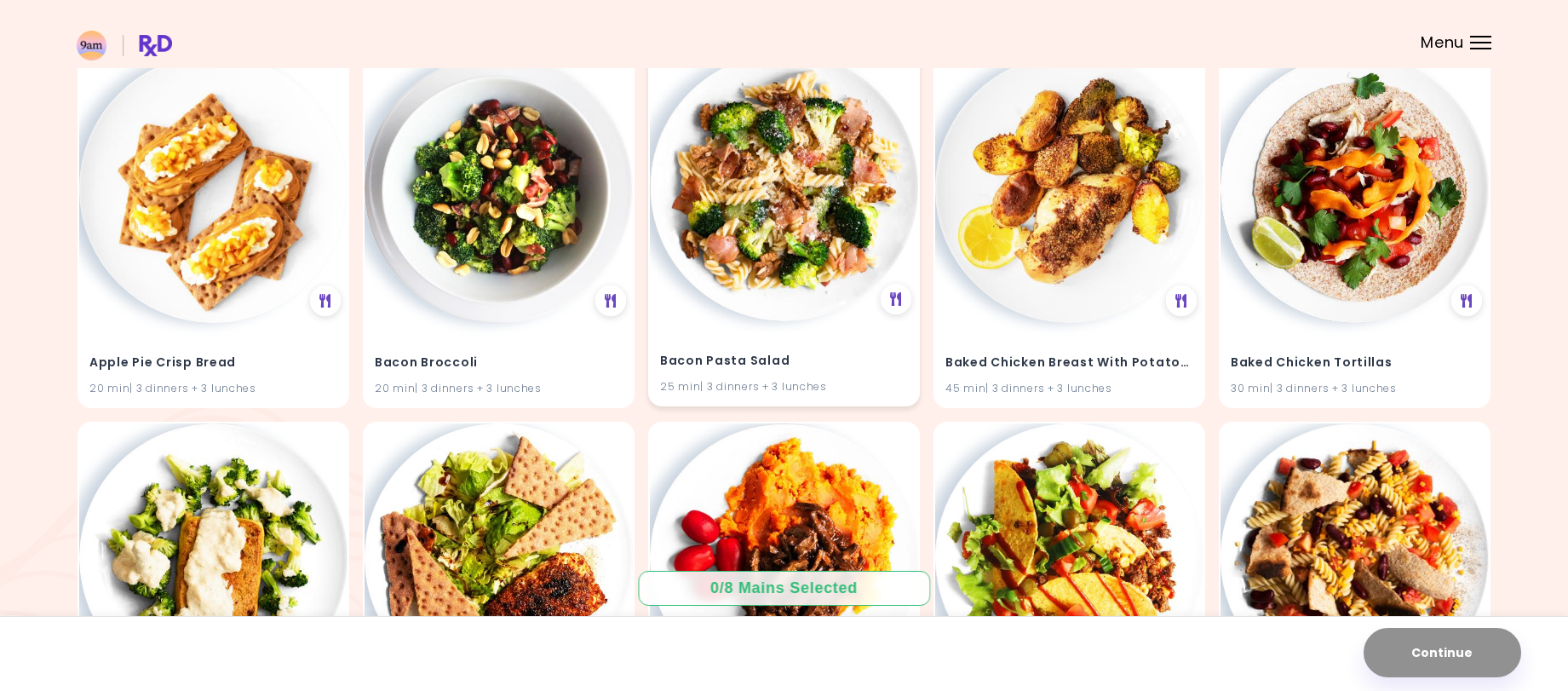
scroll to position [256, 0]
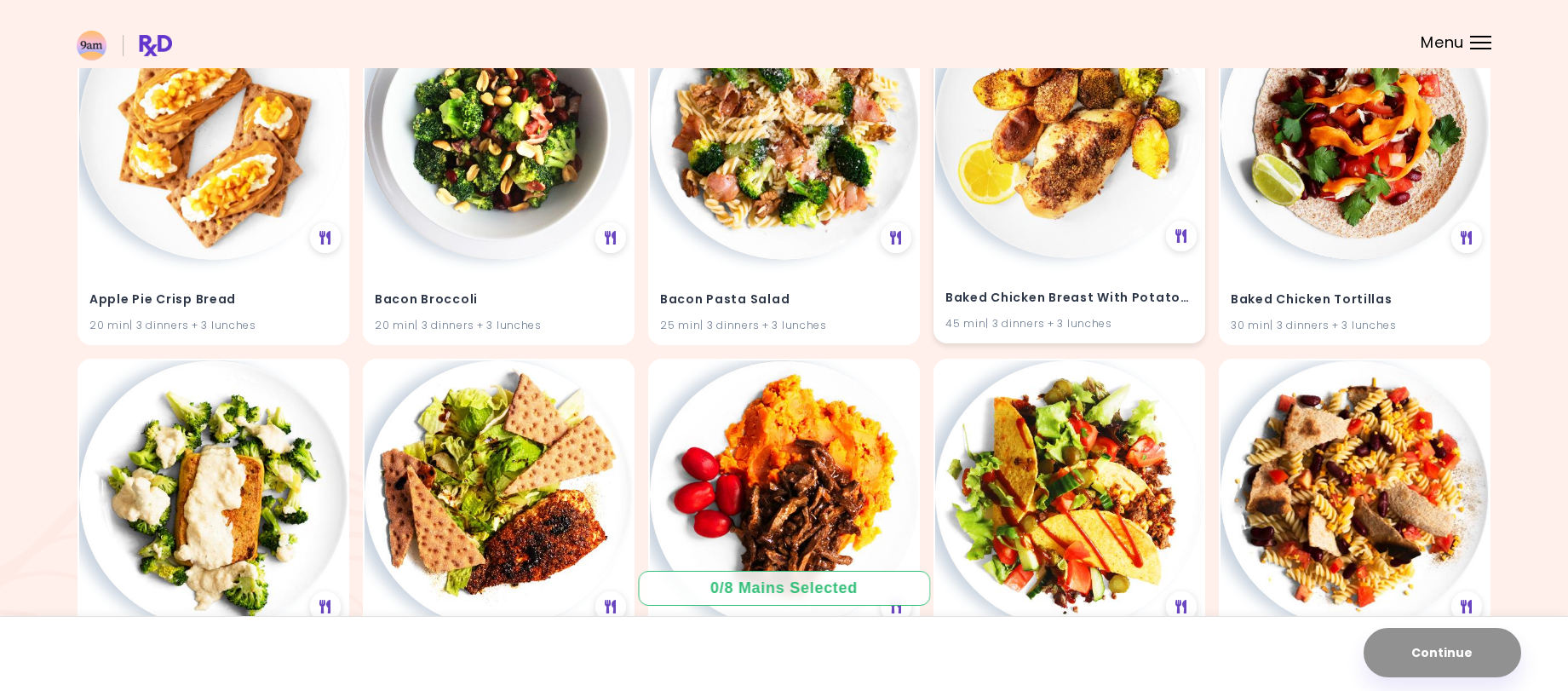
click at [1091, 196] on img at bounding box center [1069, 124] width 268 height 268
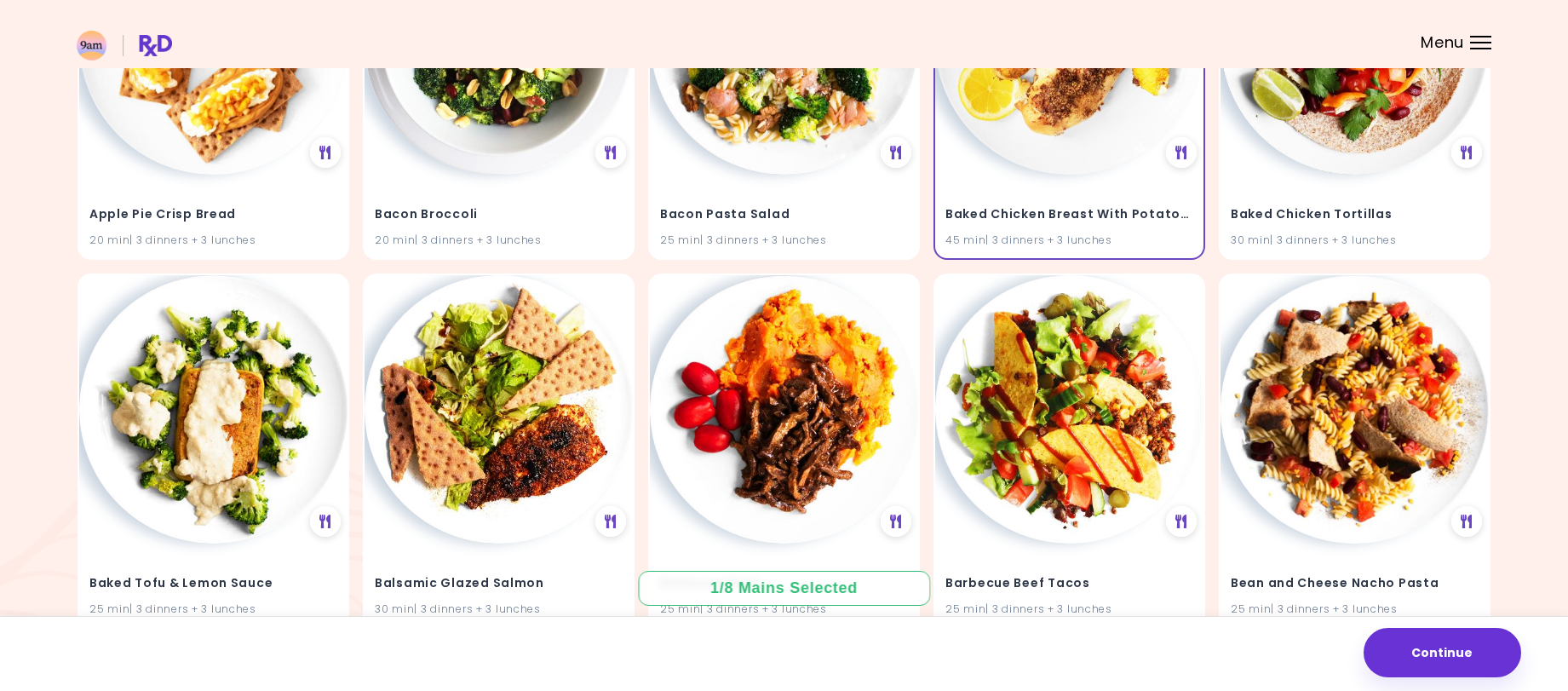
scroll to position [426, 0]
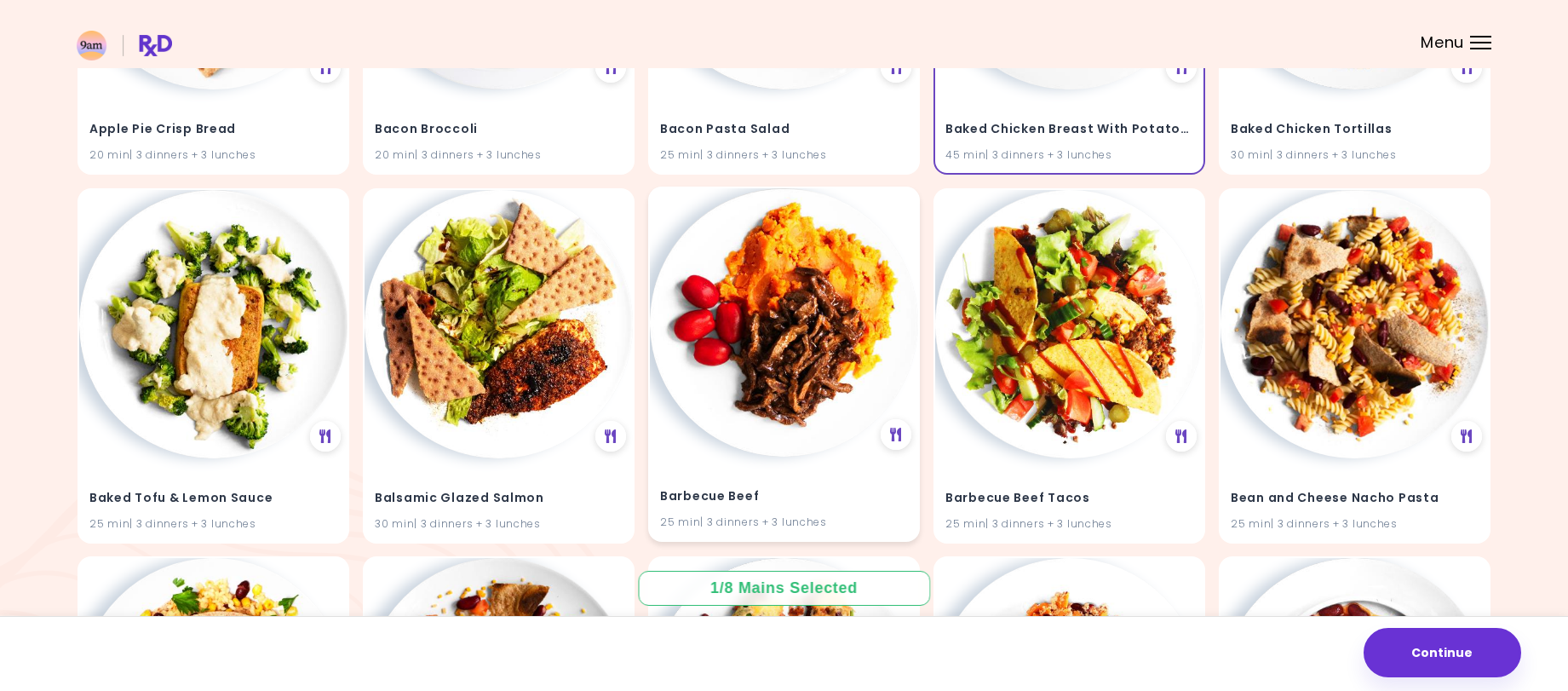
click at [847, 288] on img at bounding box center [784, 322] width 268 height 268
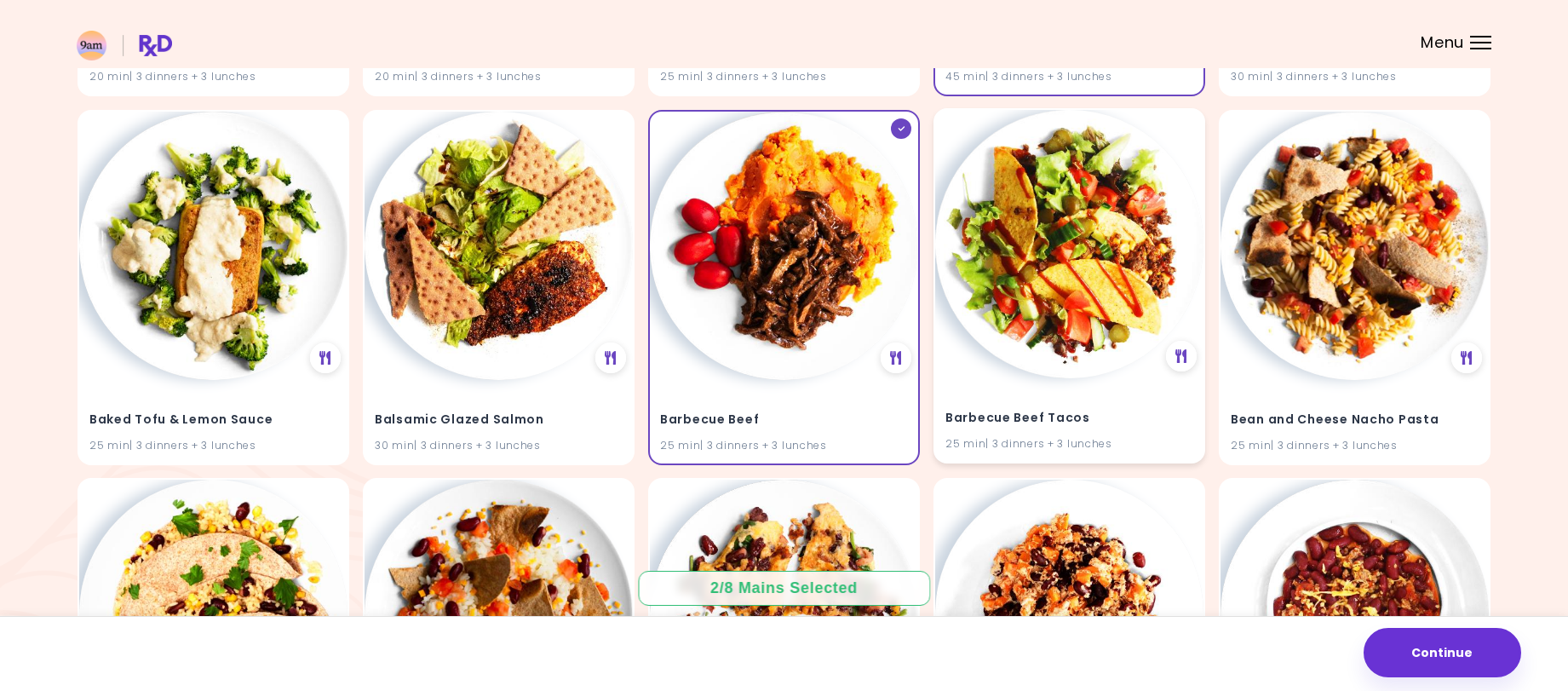
scroll to position [511, 0]
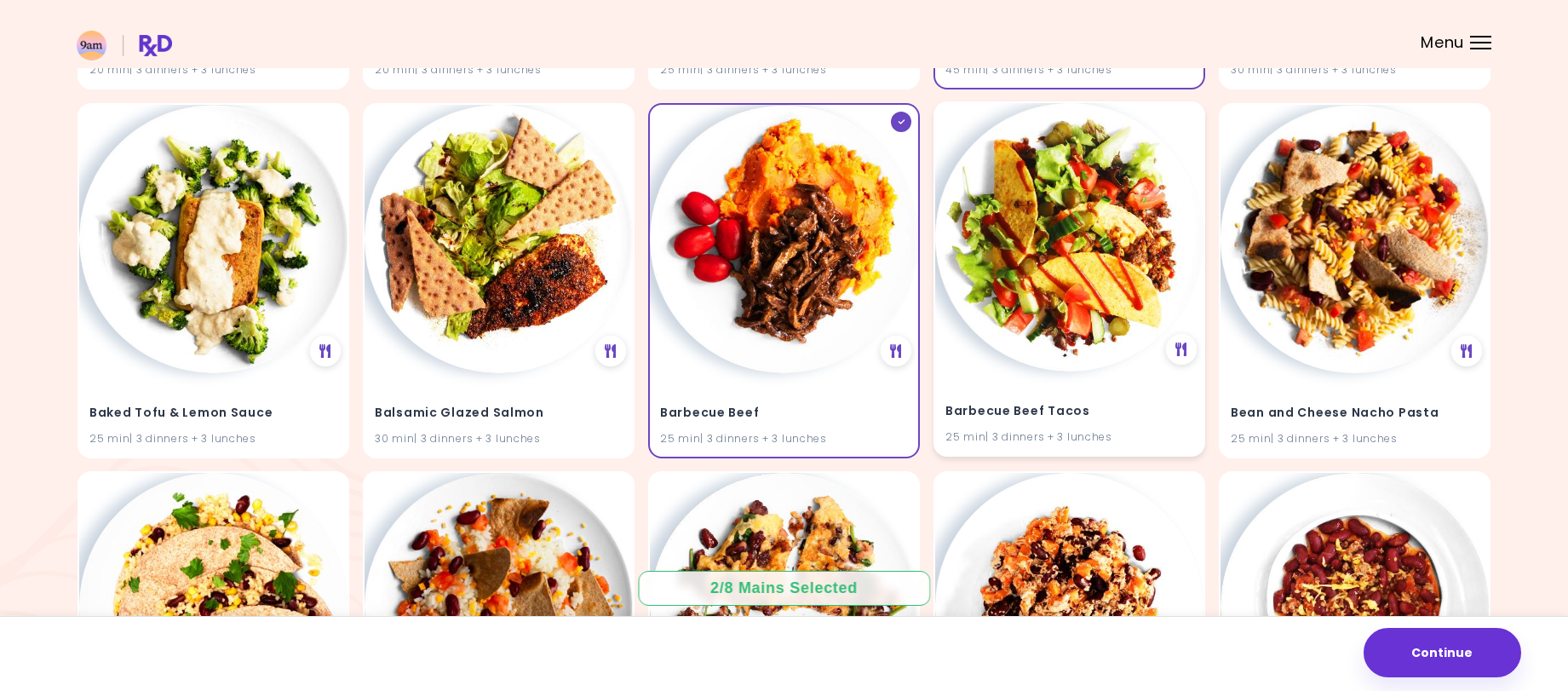
click at [1043, 297] on img at bounding box center [1069, 238] width 268 height 268
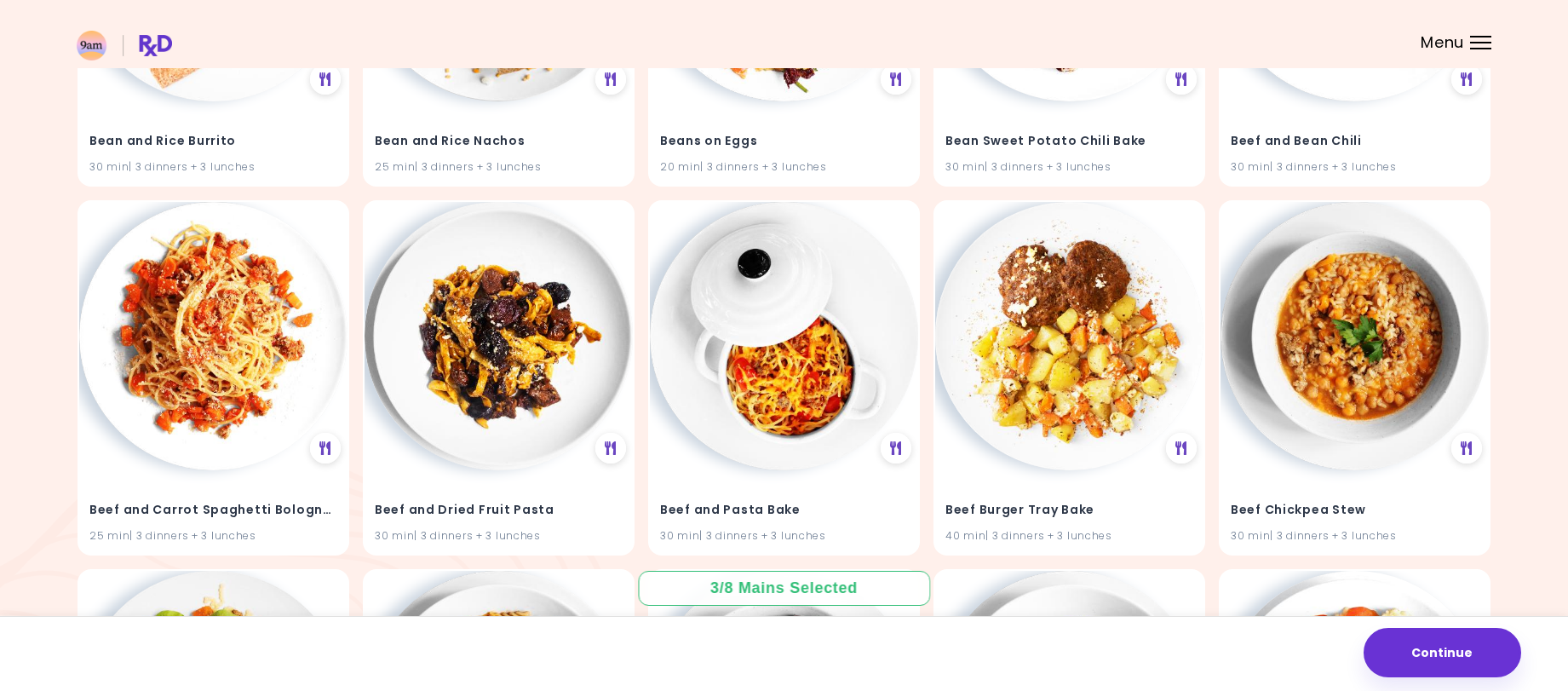
scroll to position [1193, 0]
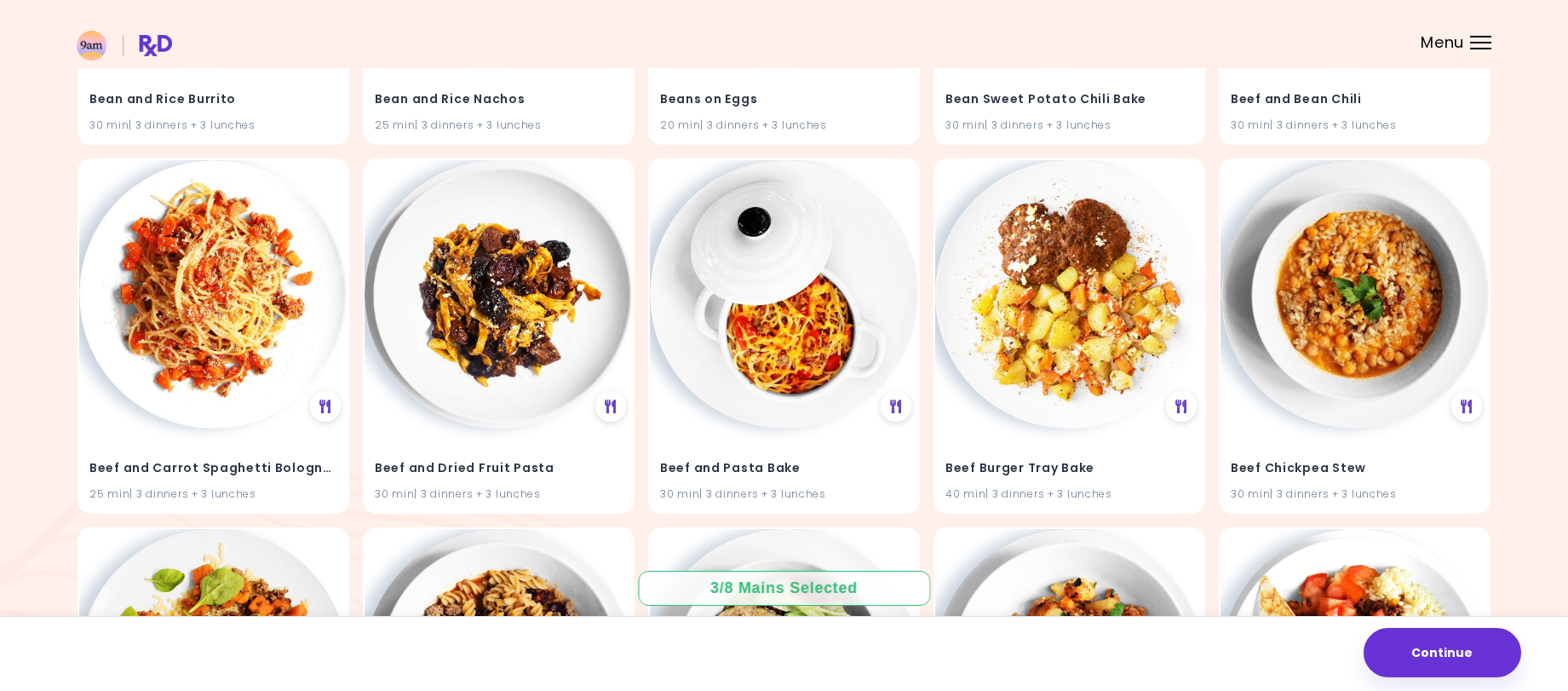
click at [1043, 297] on img at bounding box center [1069, 294] width 268 height 268
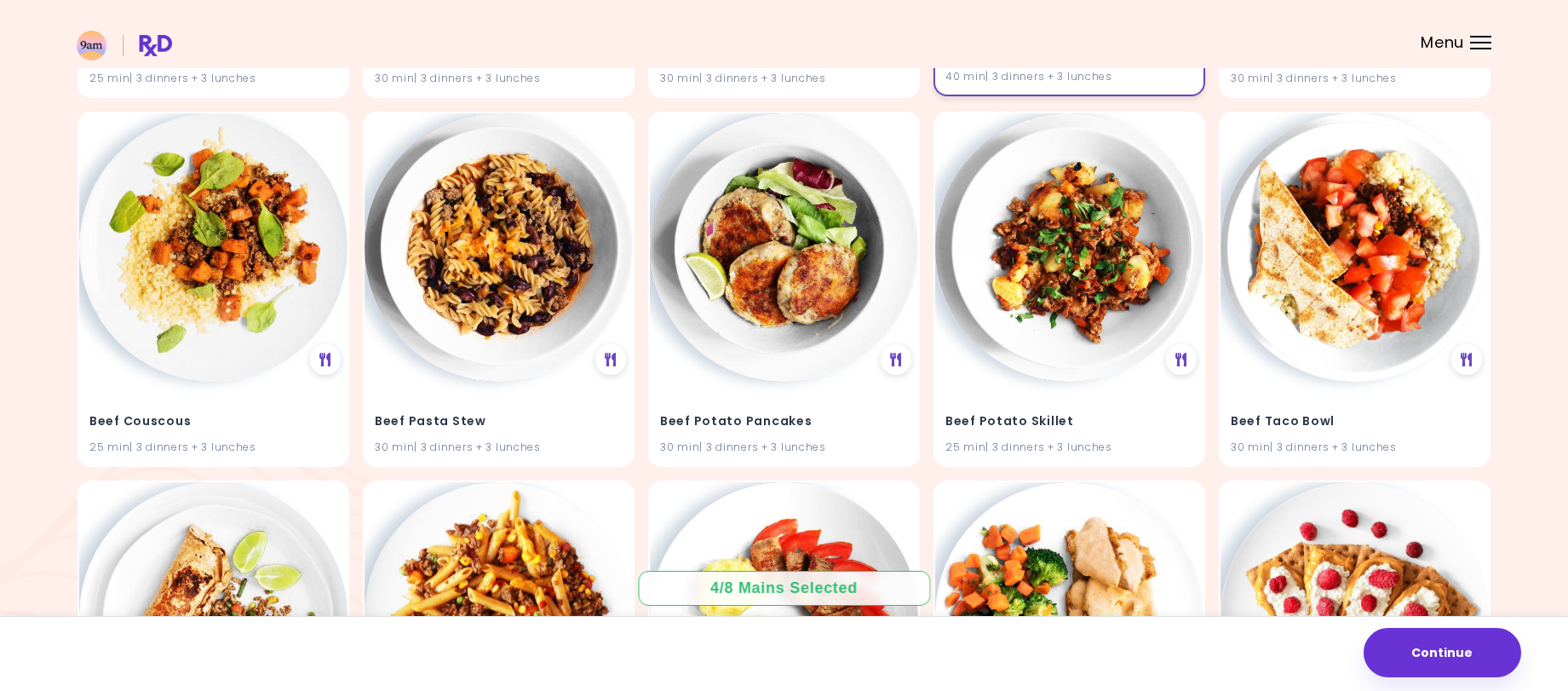
scroll to position [1619, 0]
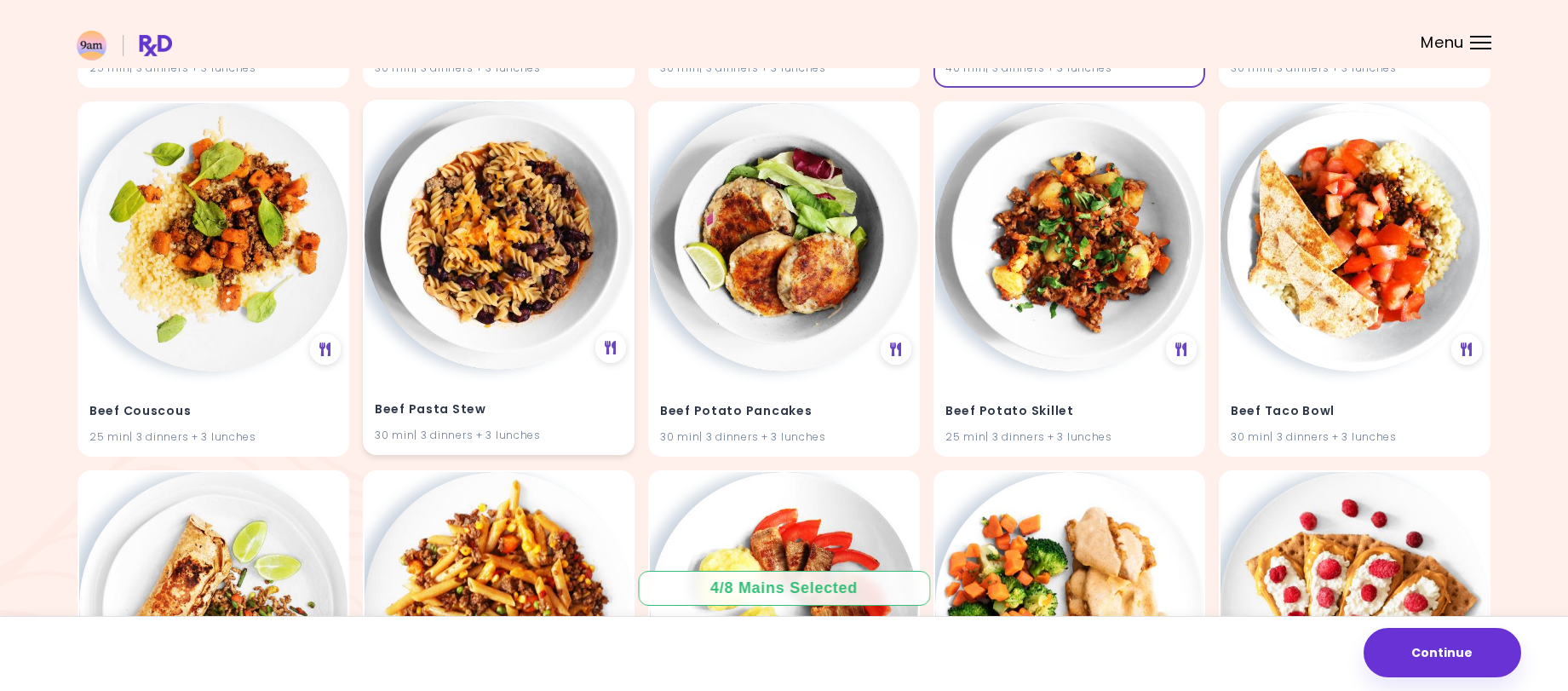
click at [523, 289] on img at bounding box center [498, 236] width 268 height 268
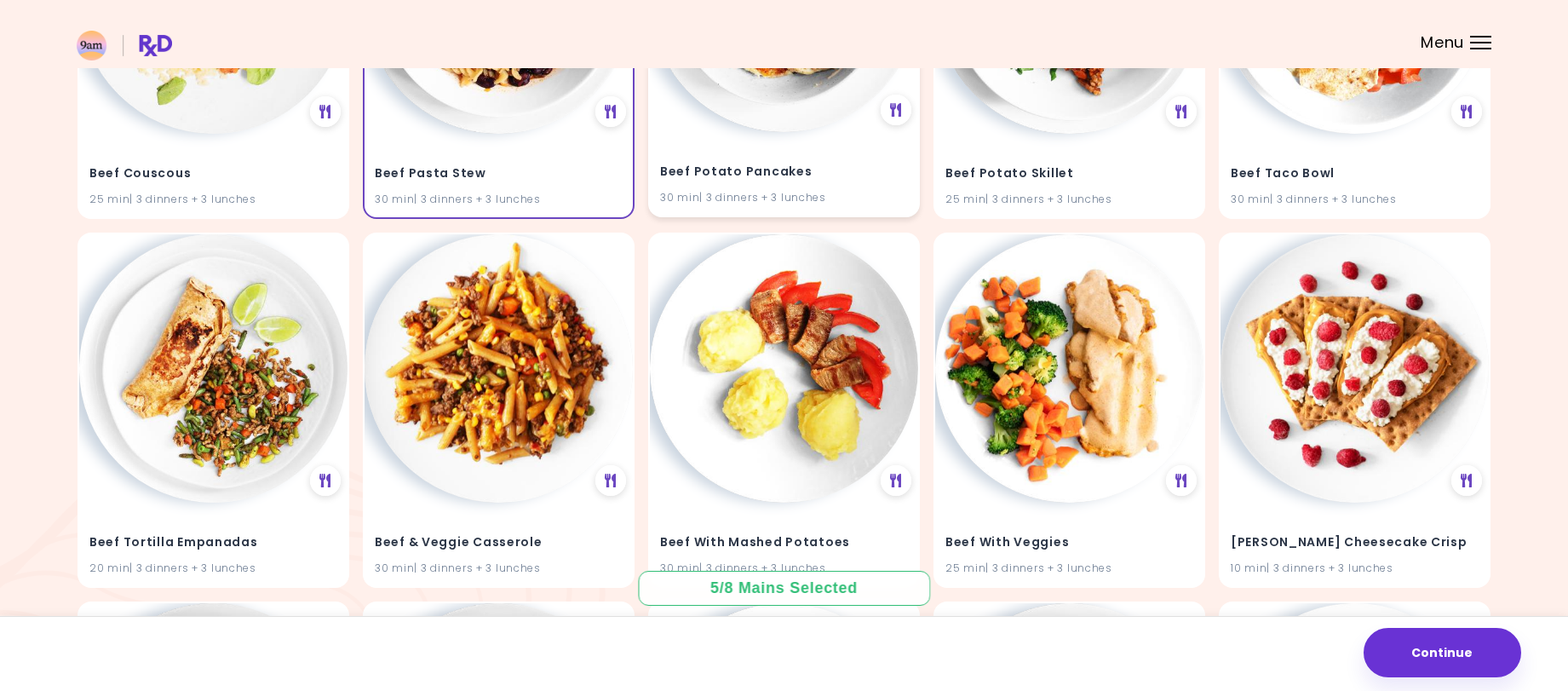
scroll to position [1875, 0]
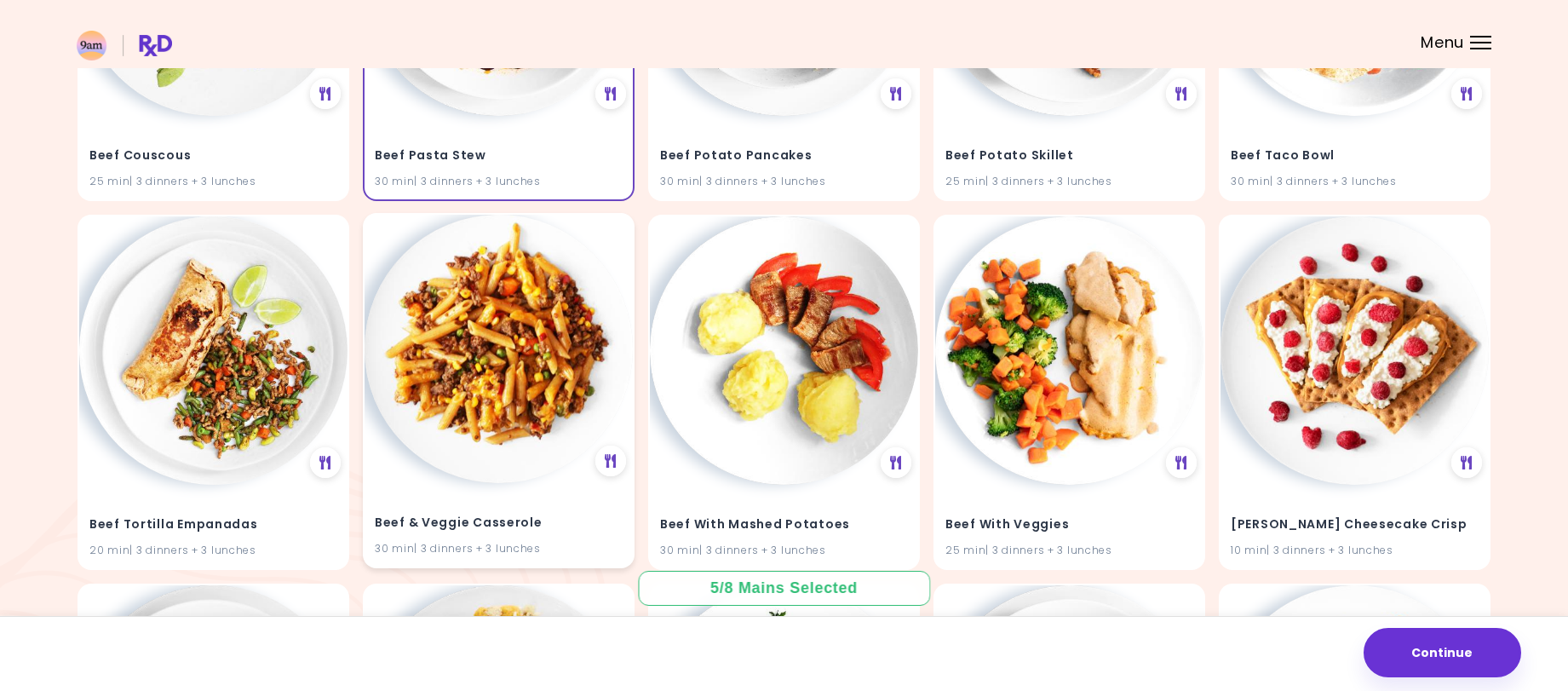
click at [534, 318] on img at bounding box center [498, 349] width 268 height 268
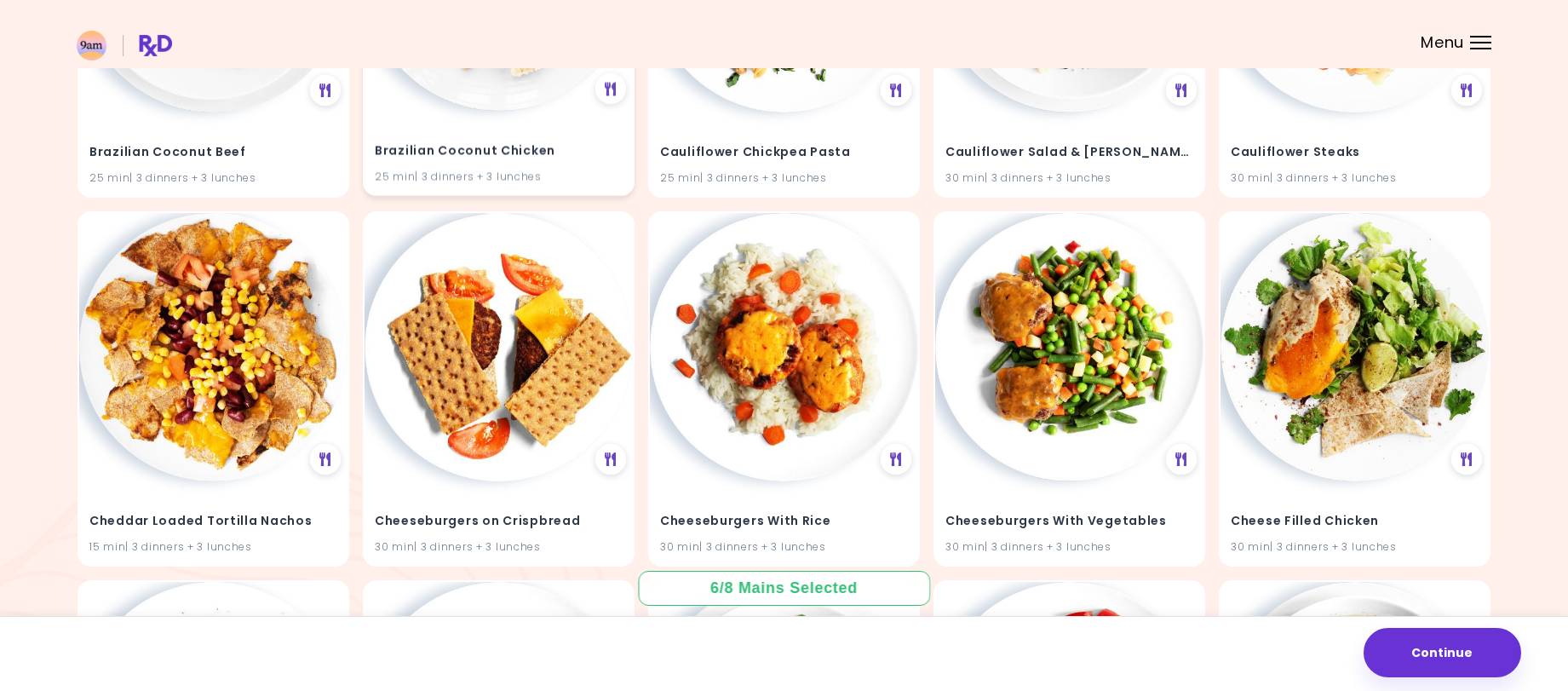
scroll to position [2641, 0]
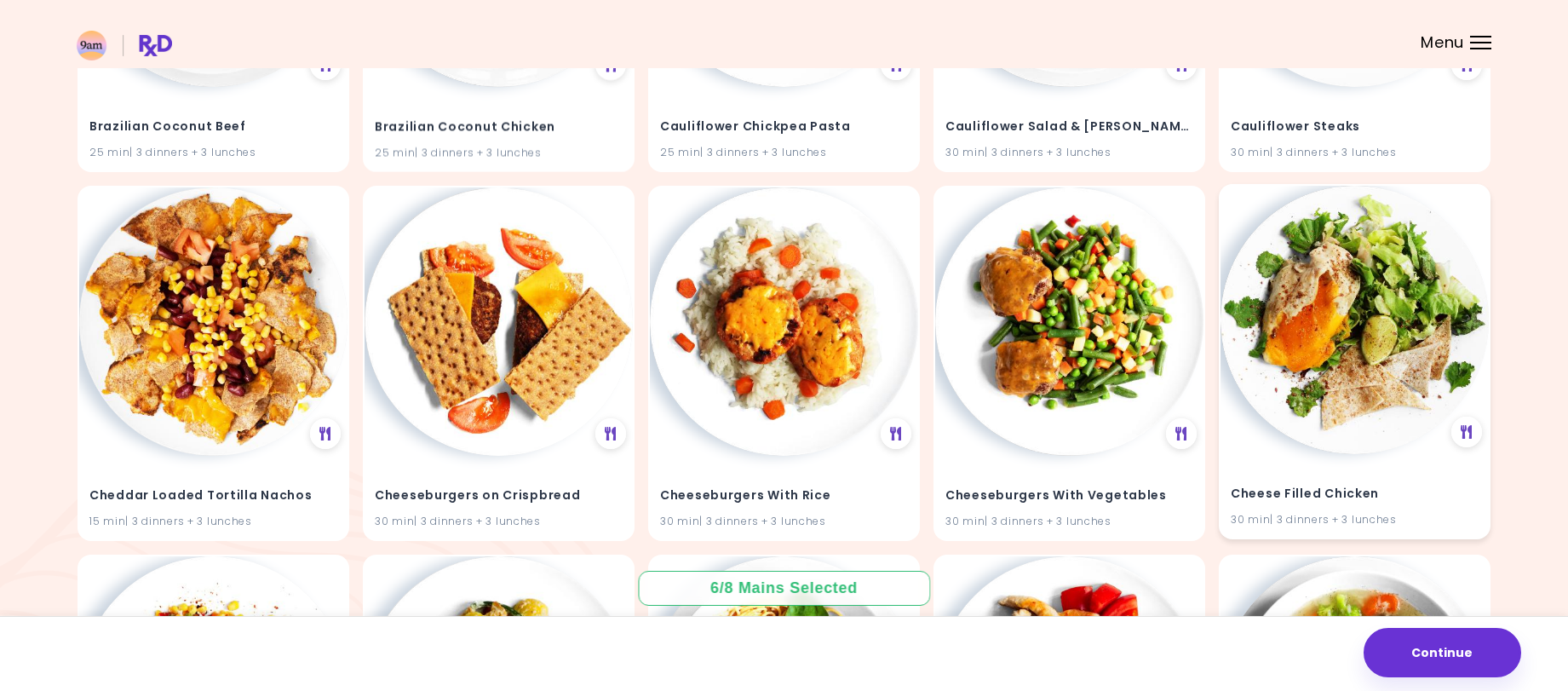
click at [1331, 288] on img at bounding box center [1354, 320] width 268 height 268
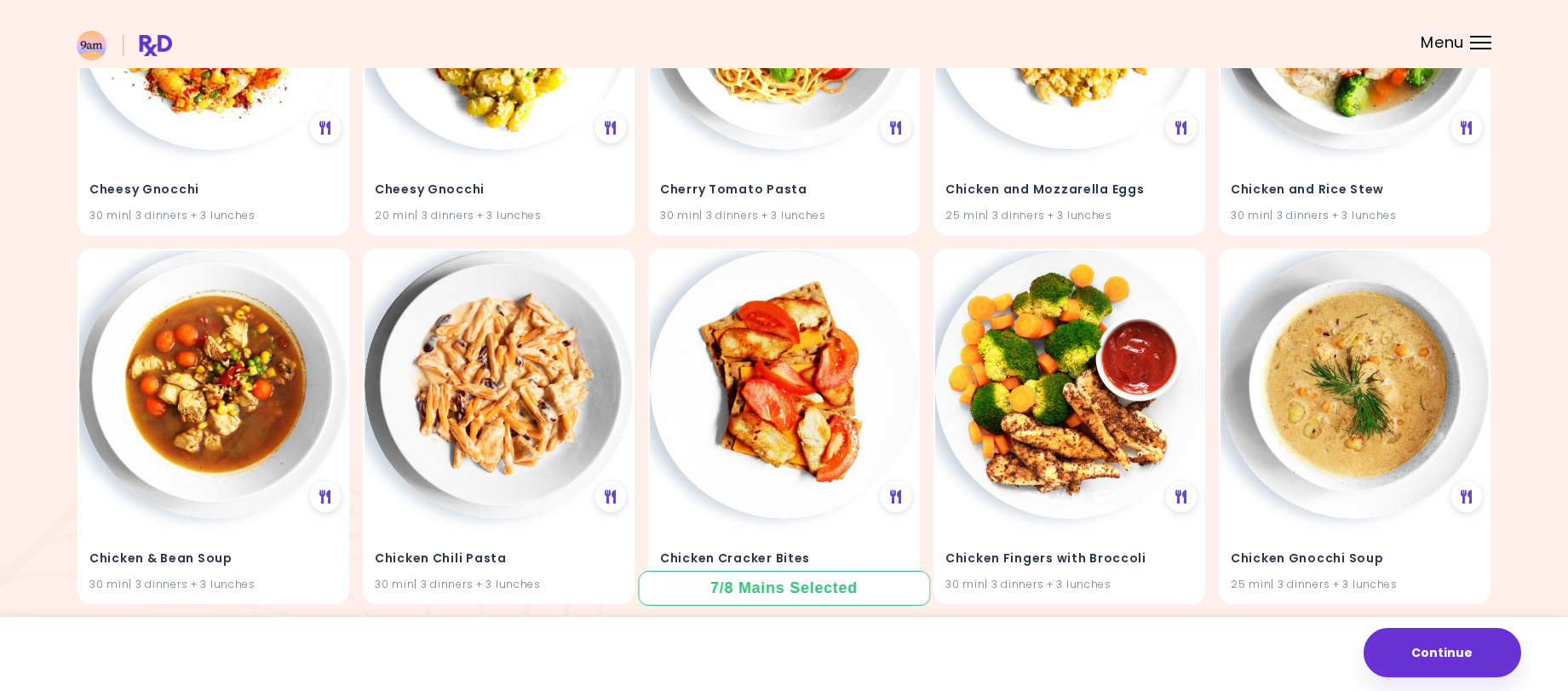
scroll to position [3323, 0]
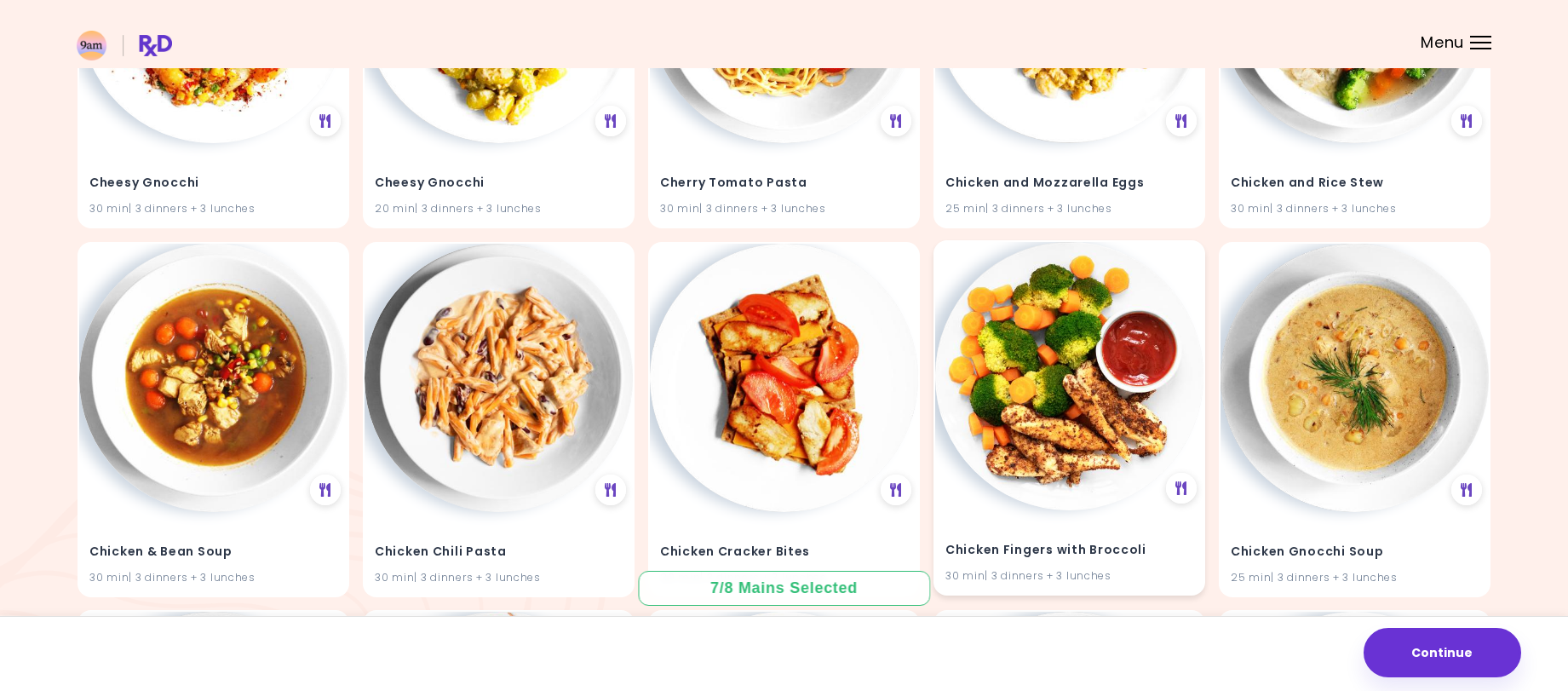
click at [1027, 390] on img at bounding box center [1069, 376] width 268 height 268
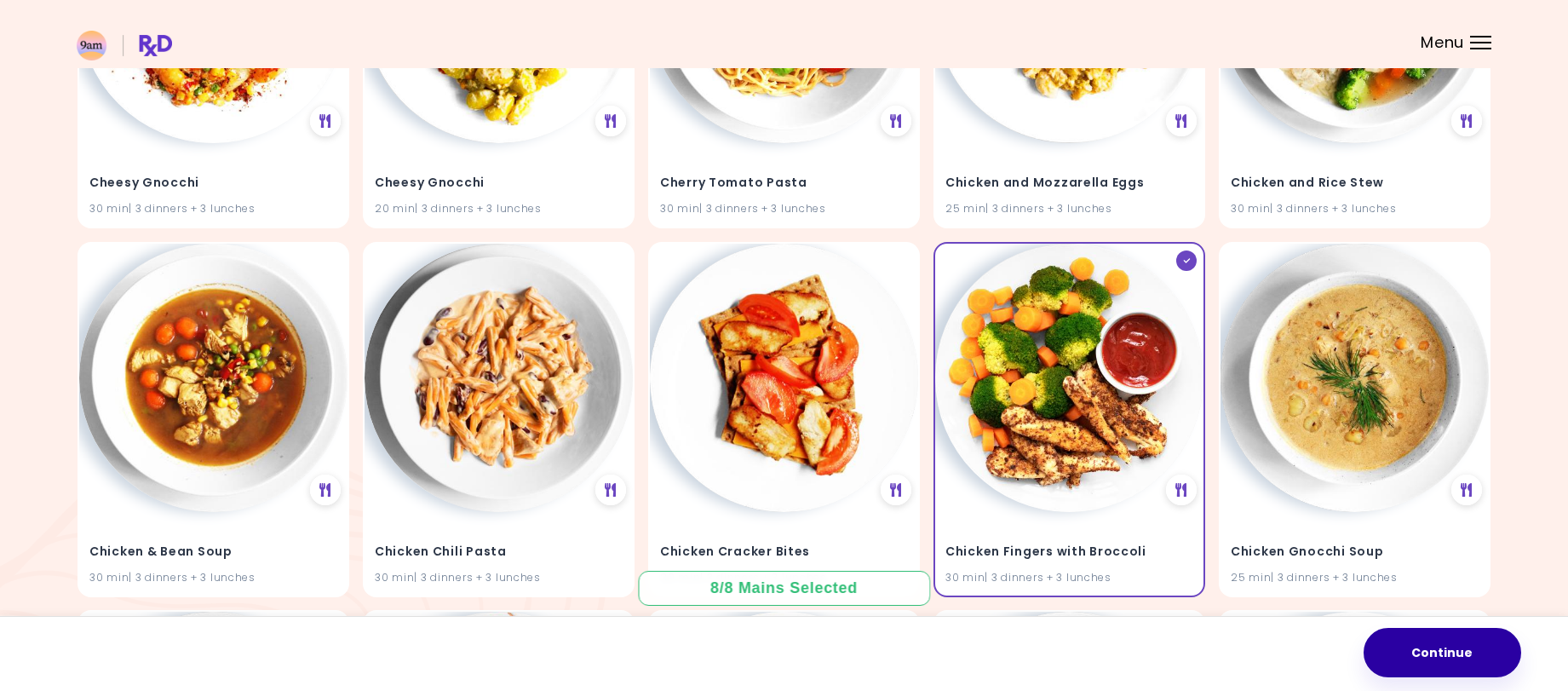
click at [1437, 645] on button "Continue" at bounding box center [1442, 653] width 157 height 50
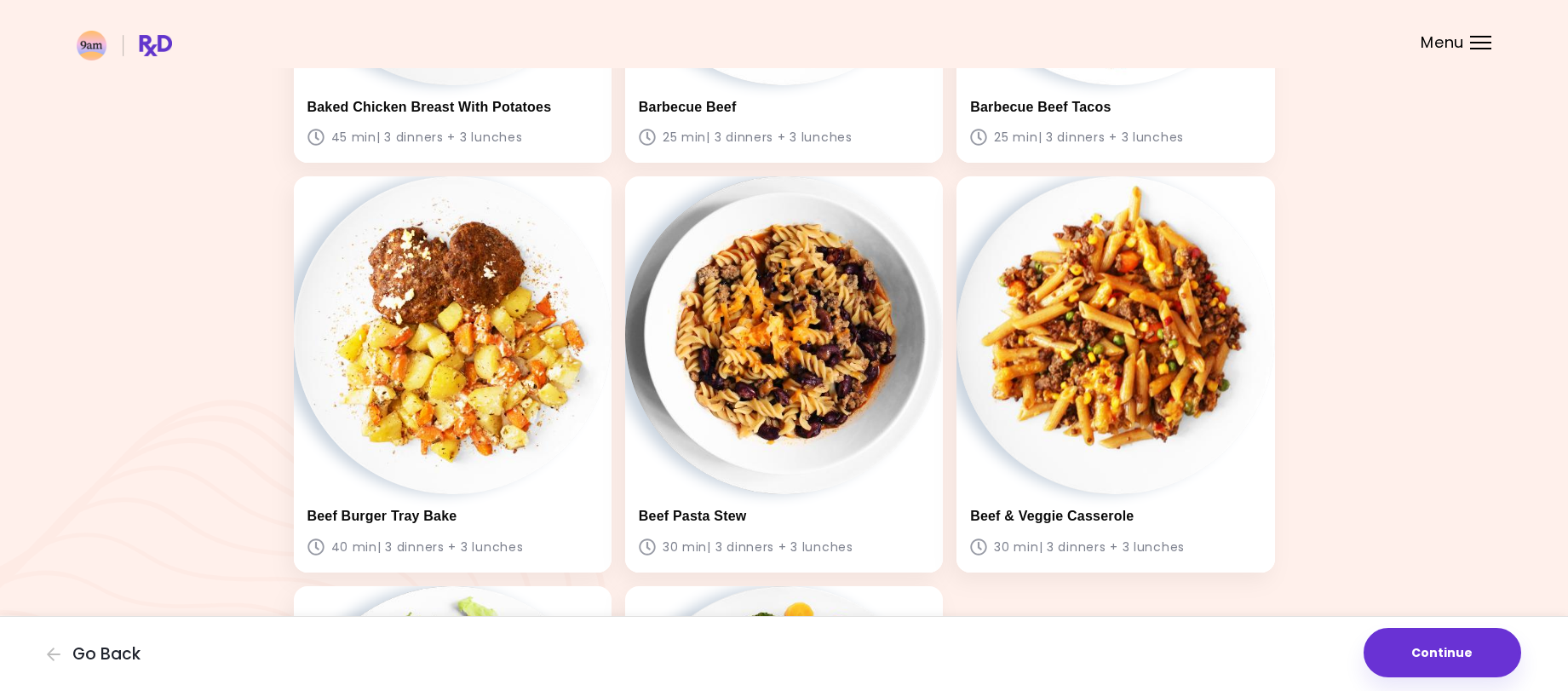
scroll to position [426, 0]
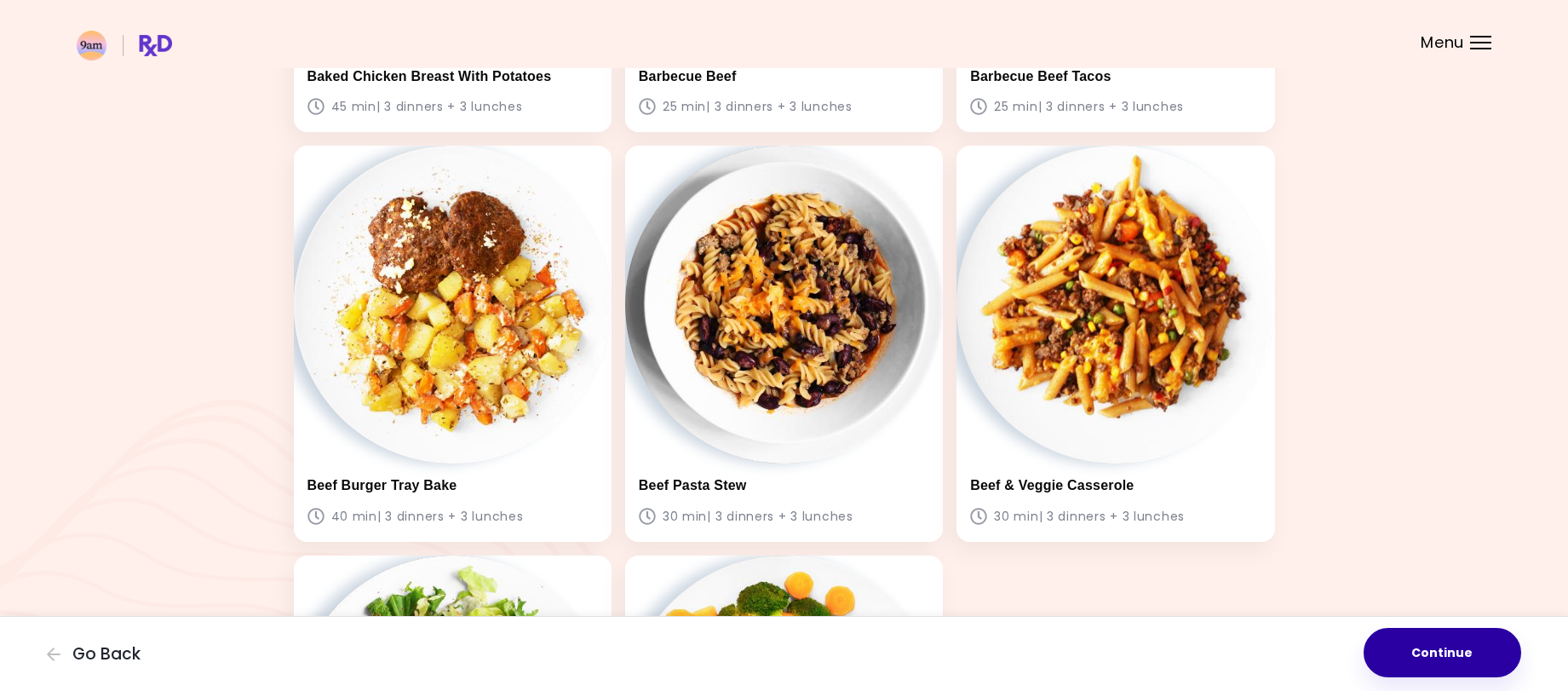
click at [1445, 655] on button "Continue" at bounding box center [1442, 653] width 157 height 50
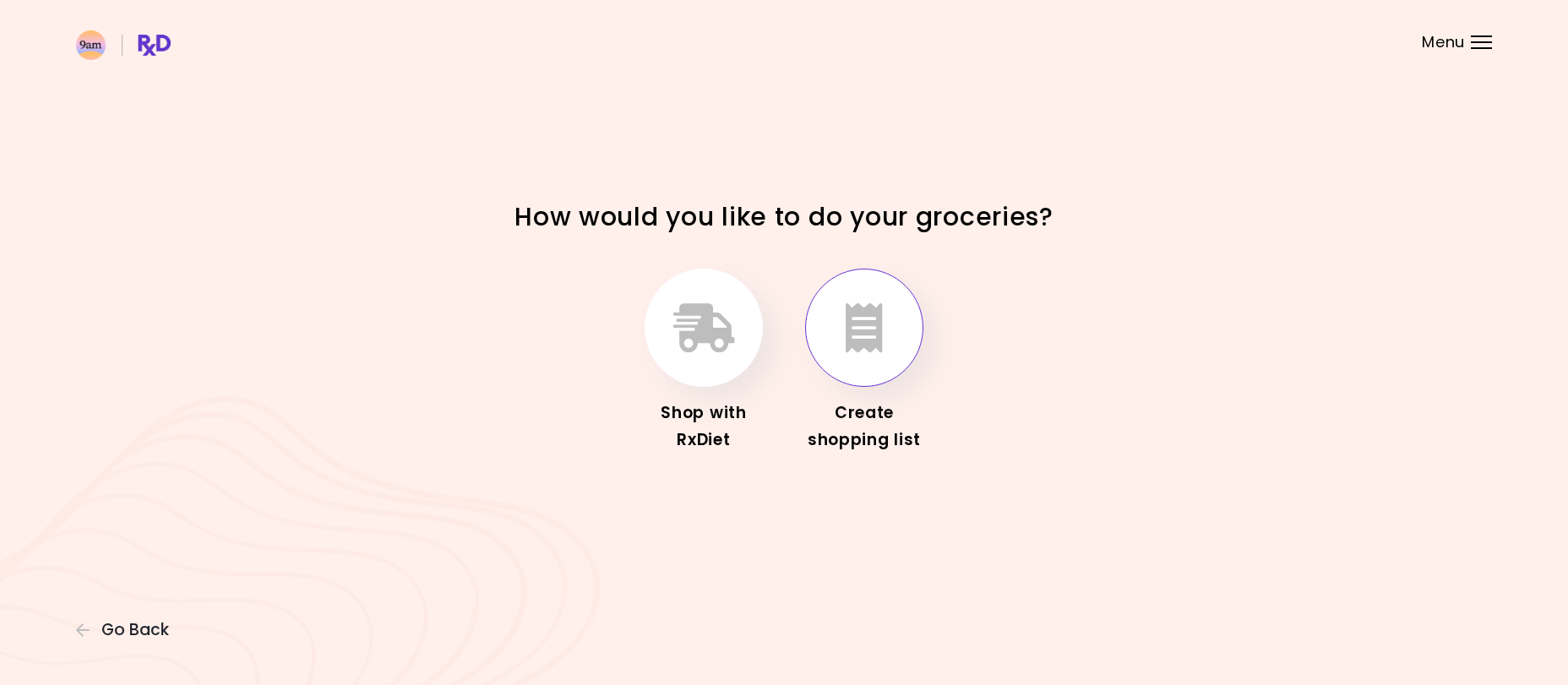
click at [857, 355] on button "button" at bounding box center [864, 328] width 118 height 118
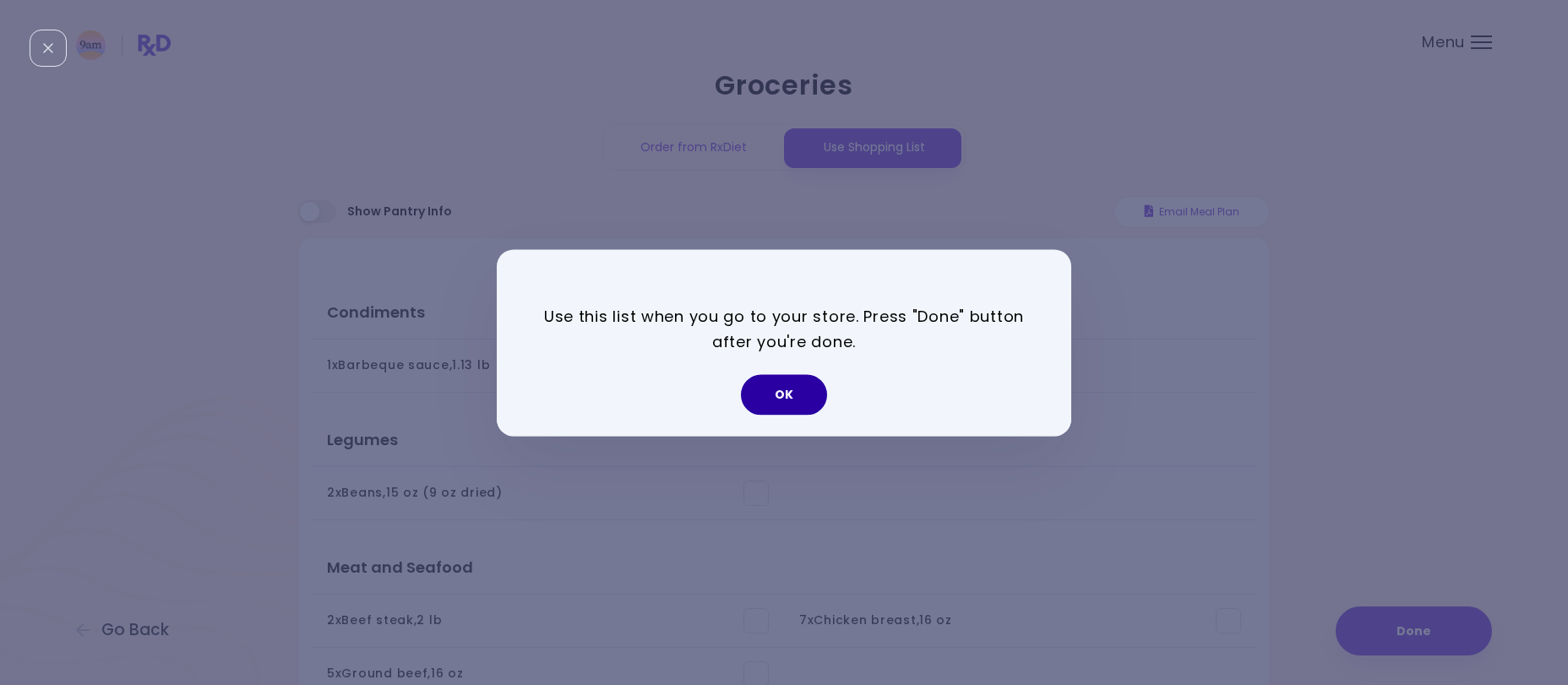
click at [796, 390] on button "OK" at bounding box center [784, 394] width 86 height 41
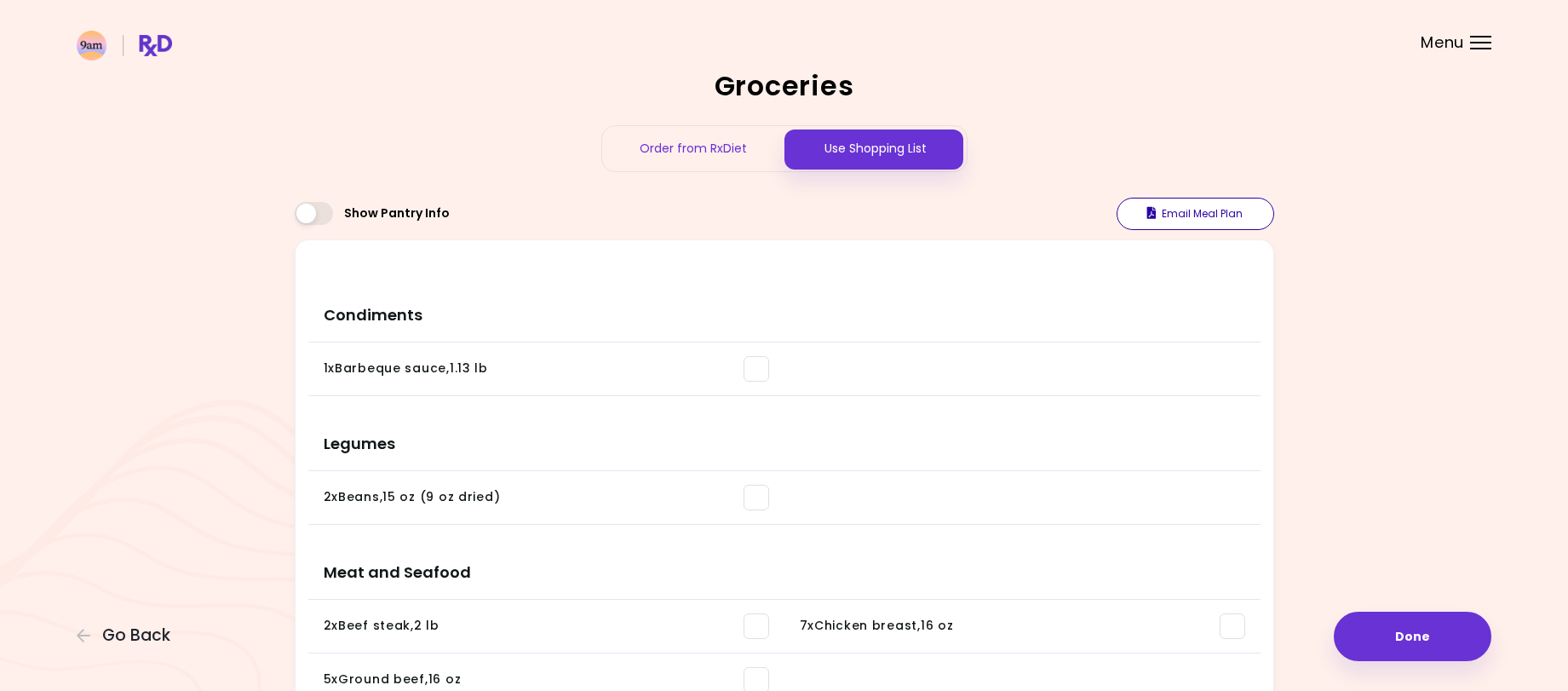
click at [1208, 218] on button "Email Meal Plan" at bounding box center [1194, 214] width 157 height 33
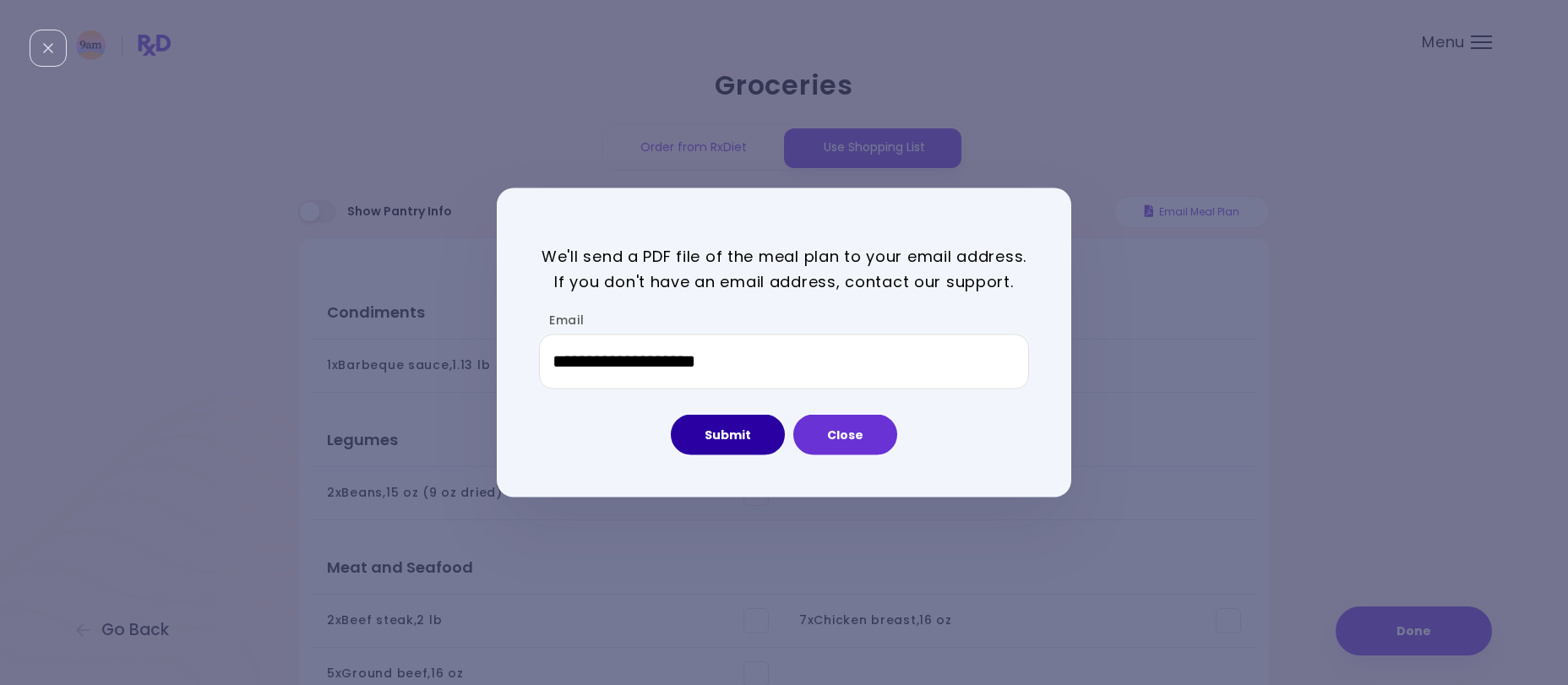
click at [726, 437] on button "Submit" at bounding box center [728, 434] width 114 height 41
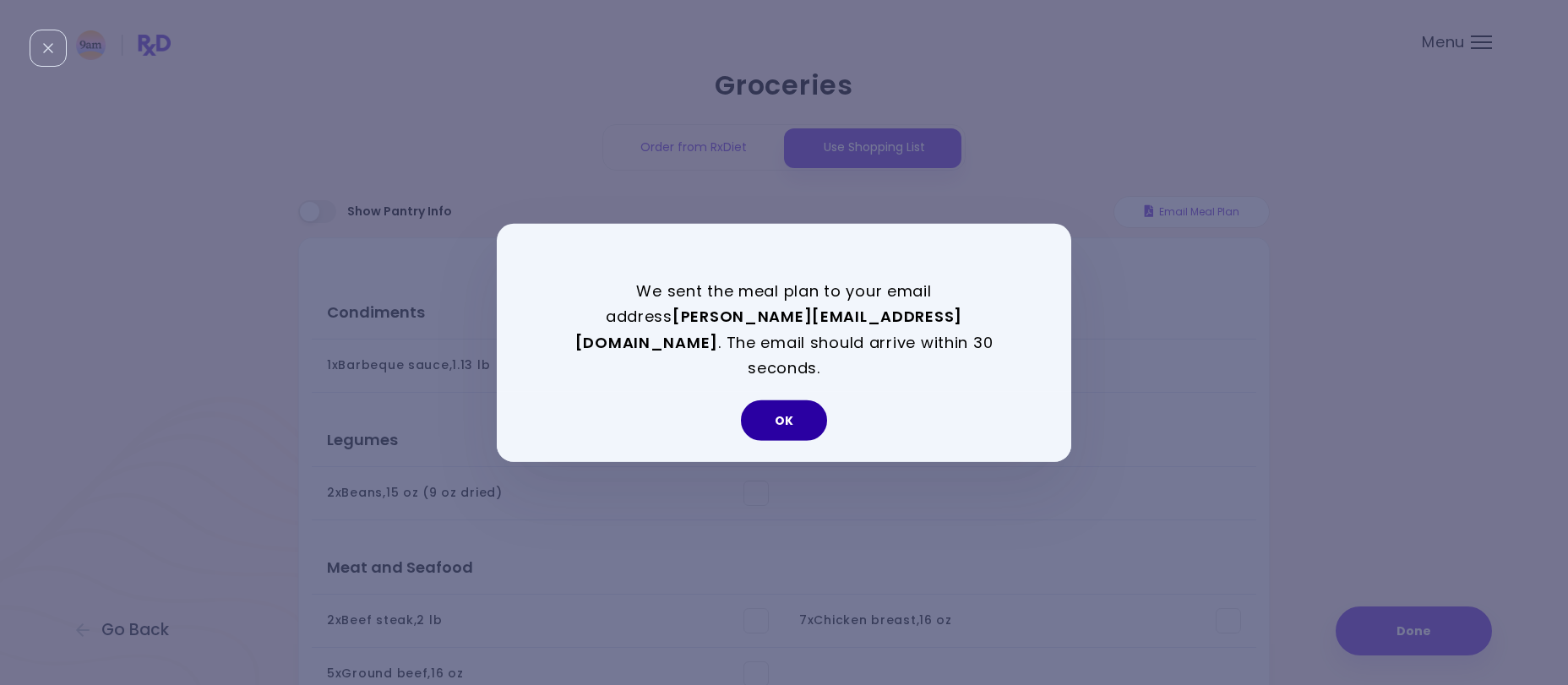
click at [787, 416] on button "OK" at bounding box center [784, 420] width 86 height 41
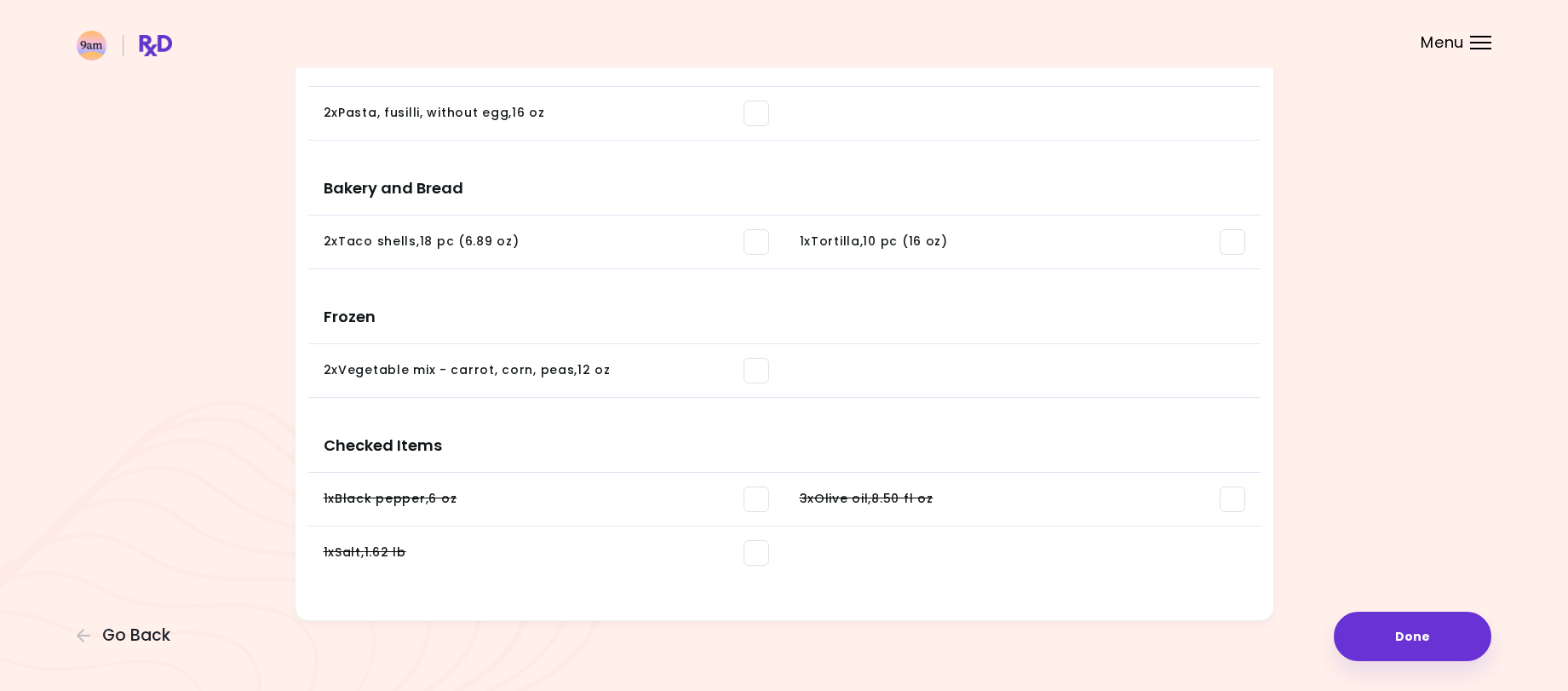
scroll to position [1373, 0]
click at [1407, 629] on button "Done" at bounding box center [1412, 636] width 157 height 50
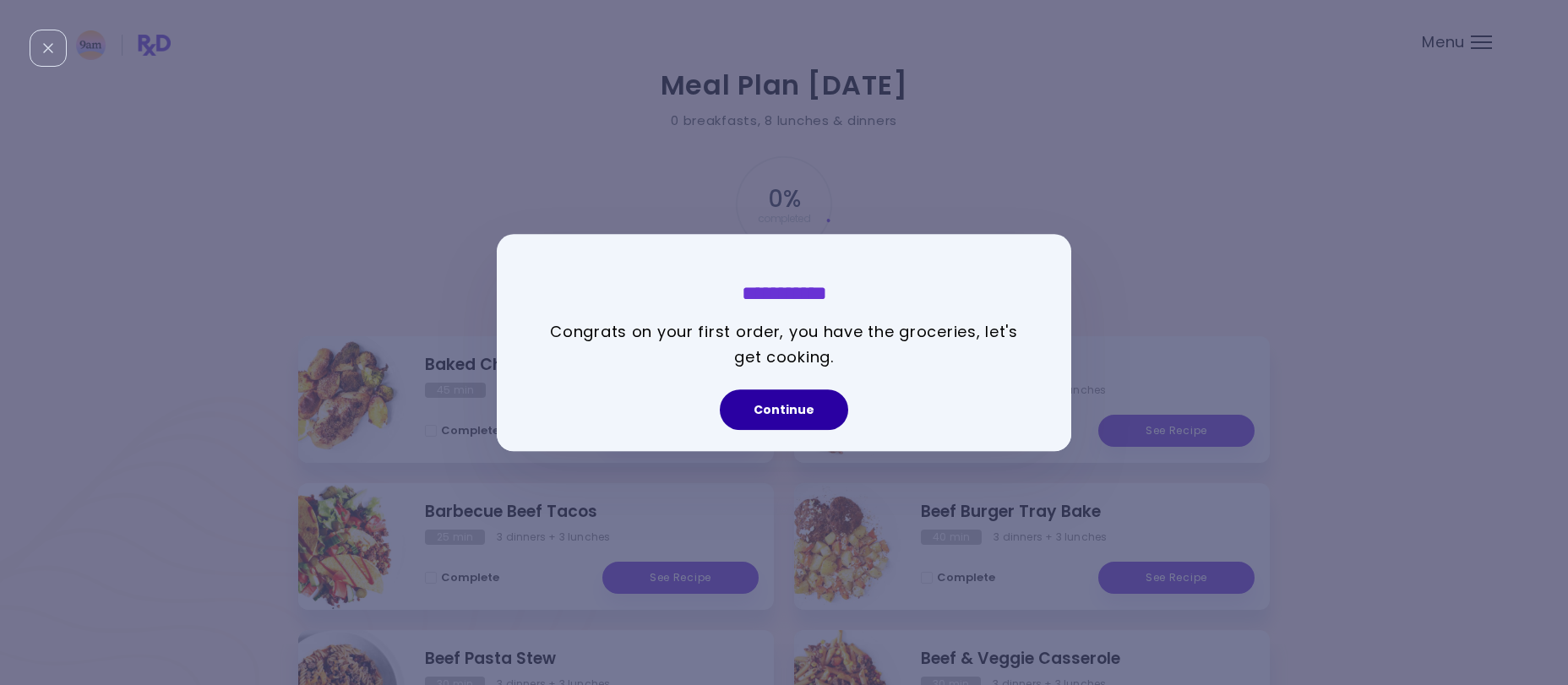
click at [787, 421] on button "Continue" at bounding box center [783, 409] width 128 height 41
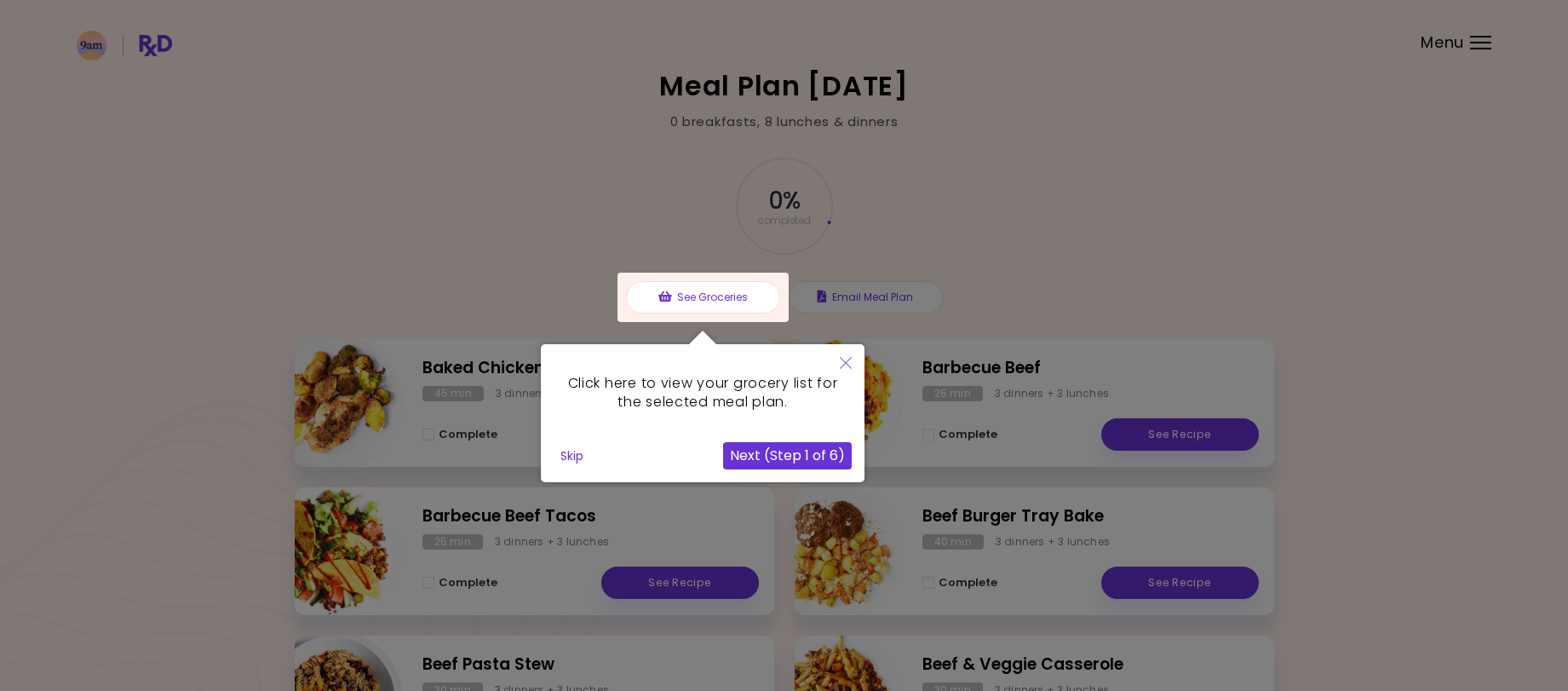
click at [842, 353] on button "Close" at bounding box center [845, 364] width 37 height 40
